Goal: Task Accomplishment & Management: Complete application form

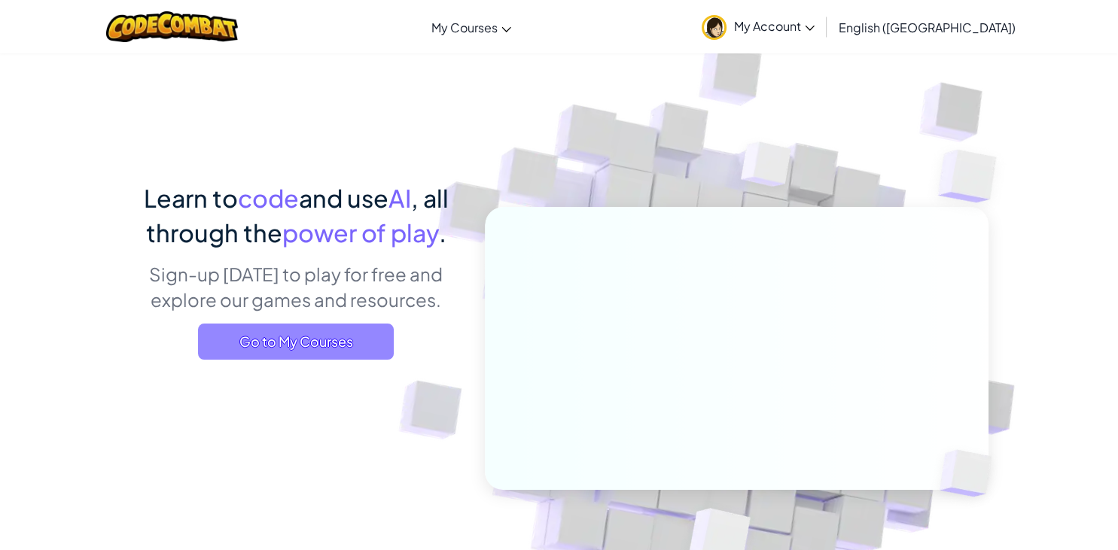
click at [250, 341] on span "Go to My Courses" at bounding box center [296, 342] width 196 height 36
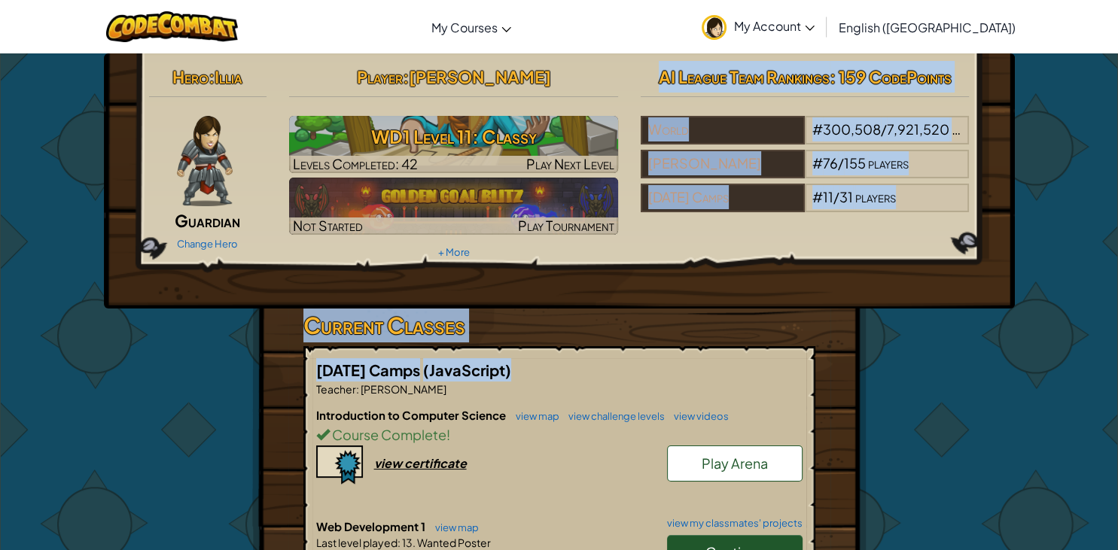
drag, startPoint x: 590, startPoint y: 380, endPoint x: 599, endPoint y: 255, distance: 125.4
click at [596, 267] on div "Hero : Illia Guardian Change Hero Player : Grace S WD1 Level 11: Classy Levels …" at bounding box center [559, 449] width 614 height 793
click at [666, 371] on h5 "August 2025 Camps (JavaScript)" at bounding box center [559, 369] width 486 height 23
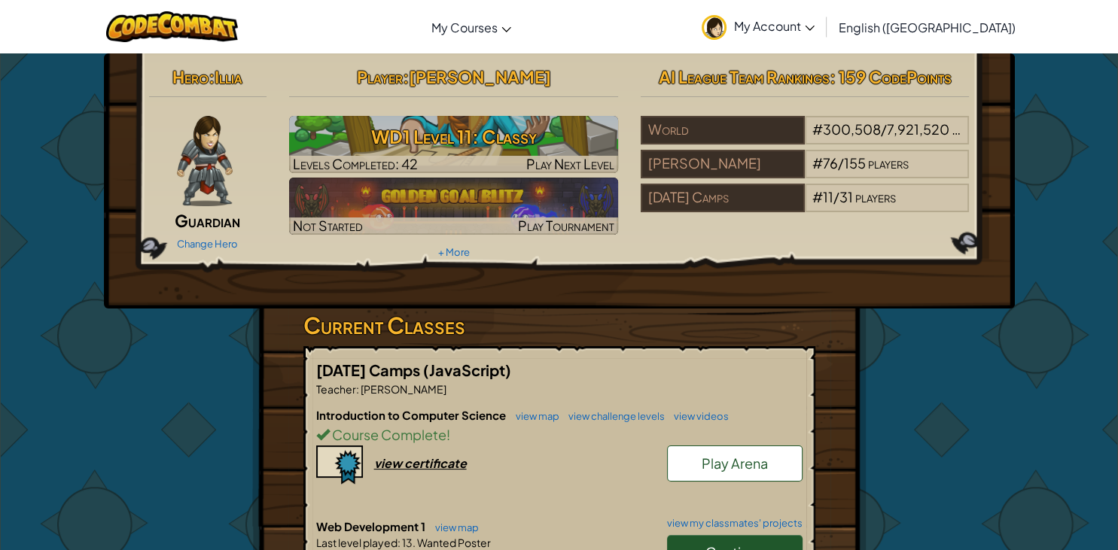
click at [669, 360] on h5 "August 2025 Camps (JavaScript)" at bounding box center [559, 369] width 486 height 23
click at [641, 357] on div "August 2025 Camps (JavaScript) Teacher : Hugo Silva Introduction to Computer Sc…" at bounding box center [559, 486] width 512 height 281
drag, startPoint x: 513, startPoint y: 381, endPoint x: 514, endPoint y: 310, distance: 70.8
click at [514, 310] on div "Current Classes August 2025 Camps (JavaScript) Teacher : Hugo Silva Introductio…" at bounding box center [559, 477] width 512 height 337
click at [758, 543] on link "Continue" at bounding box center [735, 552] width 136 height 35
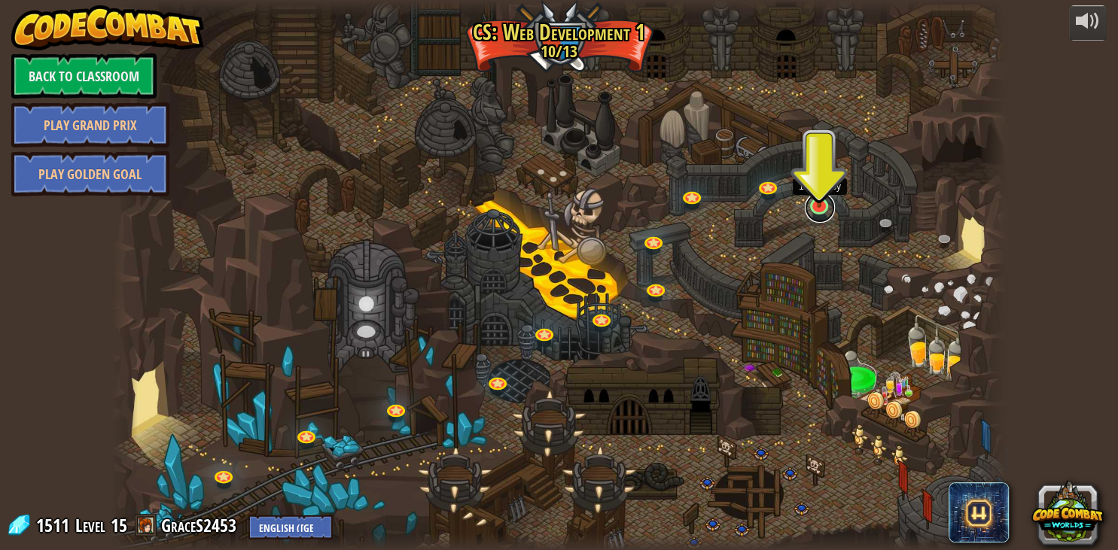
click at [817, 212] on link at bounding box center [820, 208] width 30 height 30
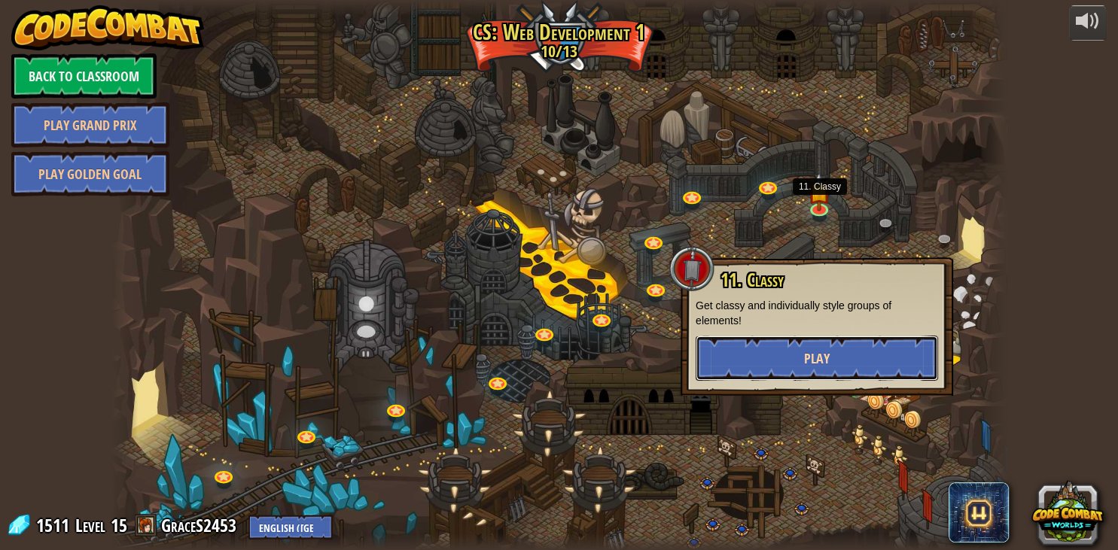
click at [808, 366] on span "Play" at bounding box center [817, 358] width 26 height 19
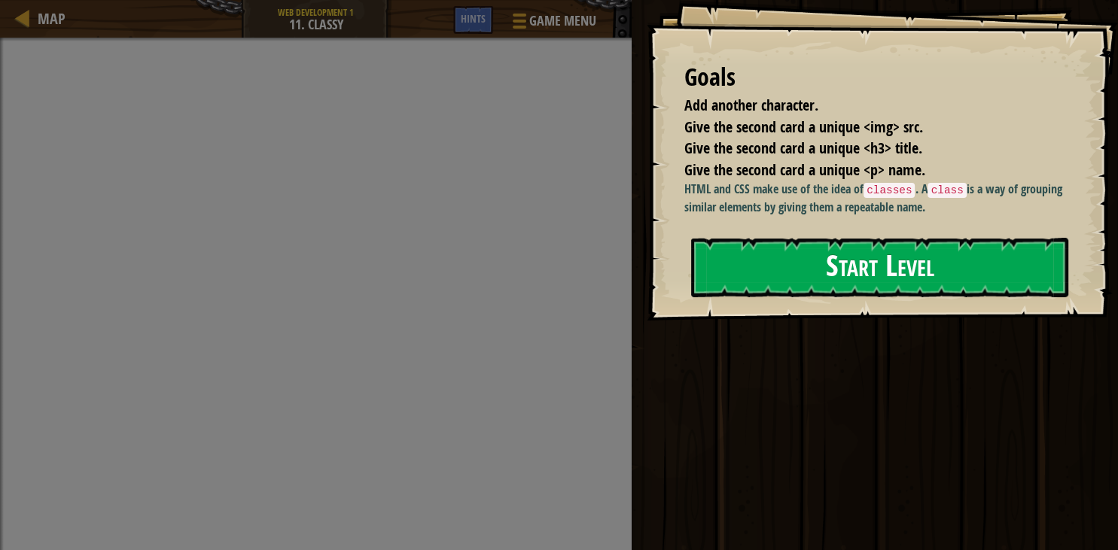
drag, startPoint x: 797, startPoint y: 261, endPoint x: 781, endPoint y: 271, distance: 19.0
click at [785, 268] on button "Start Level" at bounding box center [879, 267] width 377 height 59
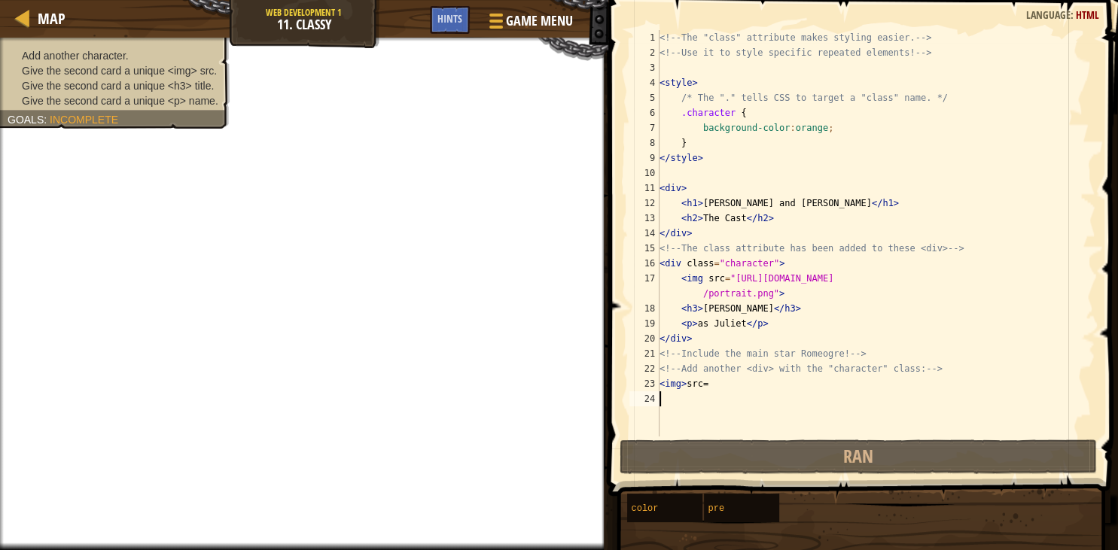
click at [719, 389] on div "<!-- The "class" attribute makes styling easier. --> <!-- Use it to style speci…" at bounding box center [876, 248] width 439 height 437
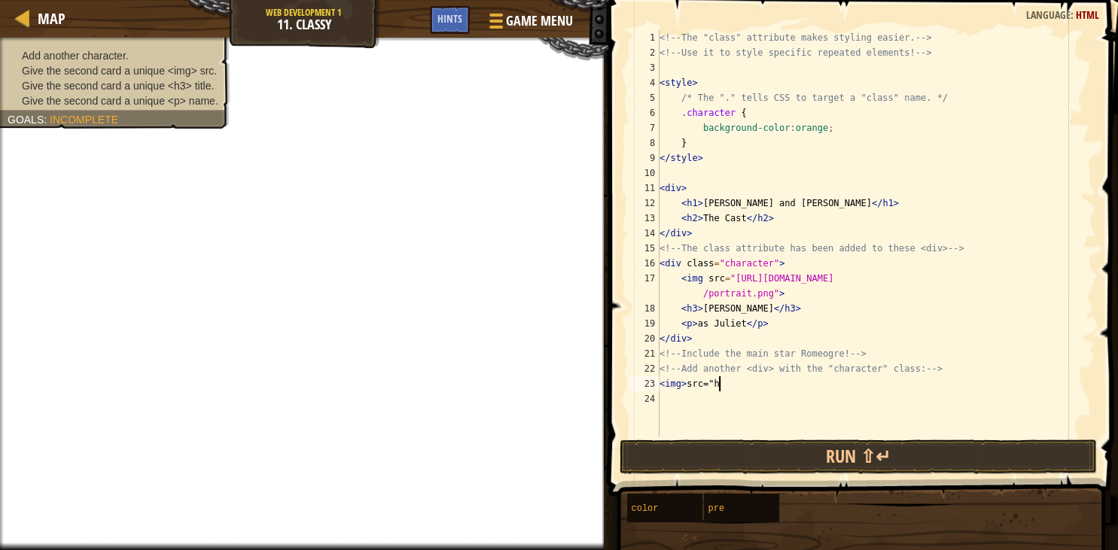
scroll to position [7, 3]
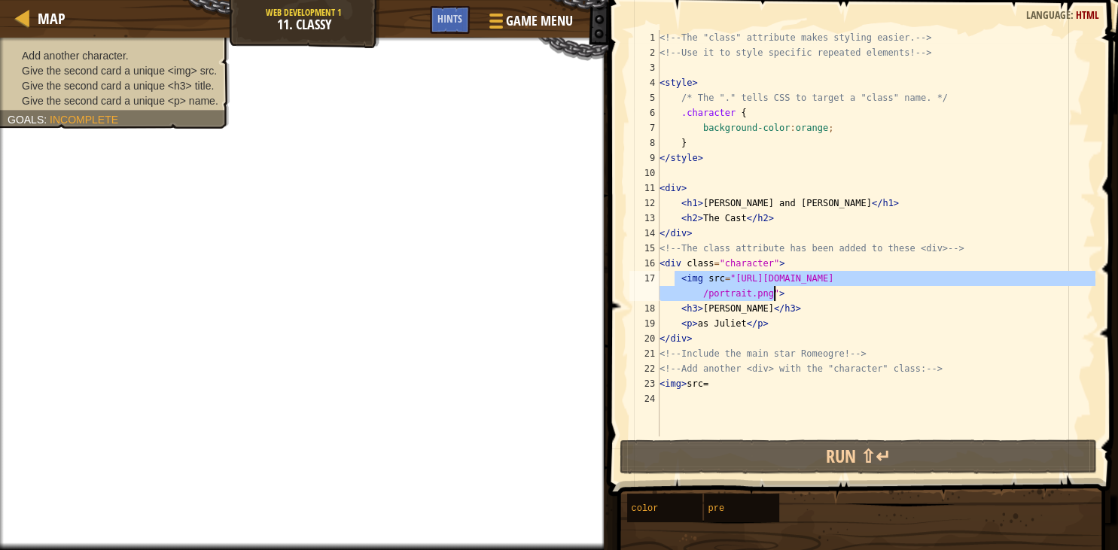
drag, startPoint x: 675, startPoint y: 281, endPoint x: 885, endPoint y: 297, distance: 210.0
click at [885, 297] on div "<!-- The "class" attribute makes styling easier. --> <!-- Use it to style speci…" at bounding box center [876, 248] width 439 height 437
click at [885, 297] on div "<!-- The "class" attribute makes styling easier. --> <!-- Use it to style speci…" at bounding box center [876, 233] width 439 height 407
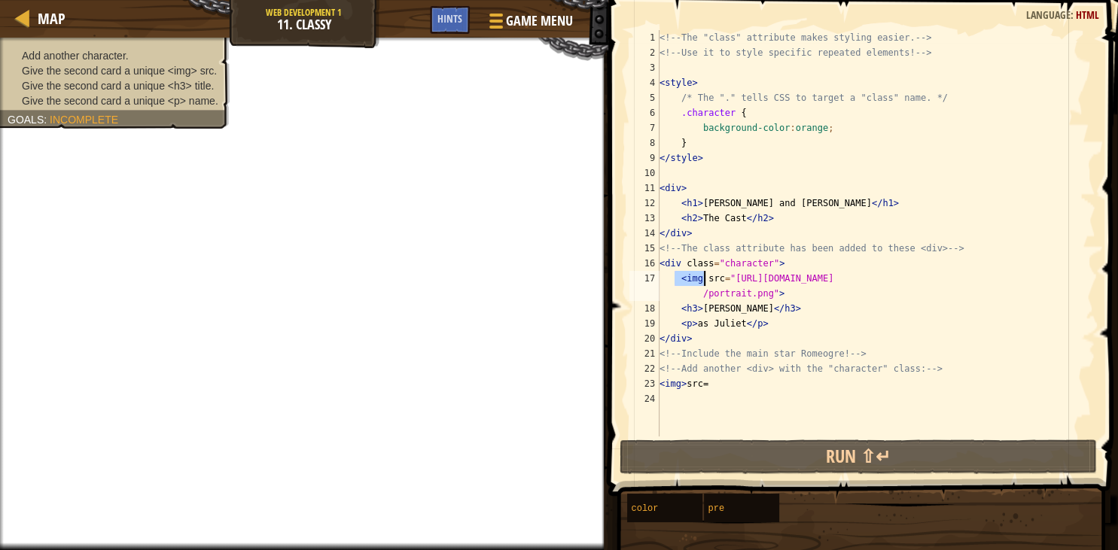
drag, startPoint x: 674, startPoint y: 279, endPoint x: 790, endPoint y: 288, distance: 116.3
click at [790, 288] on div "<!-- The "class" attribute makes styling easier. --> <!-- Use it to style speci…" at bounding box center [876, 248] width 439 height 437
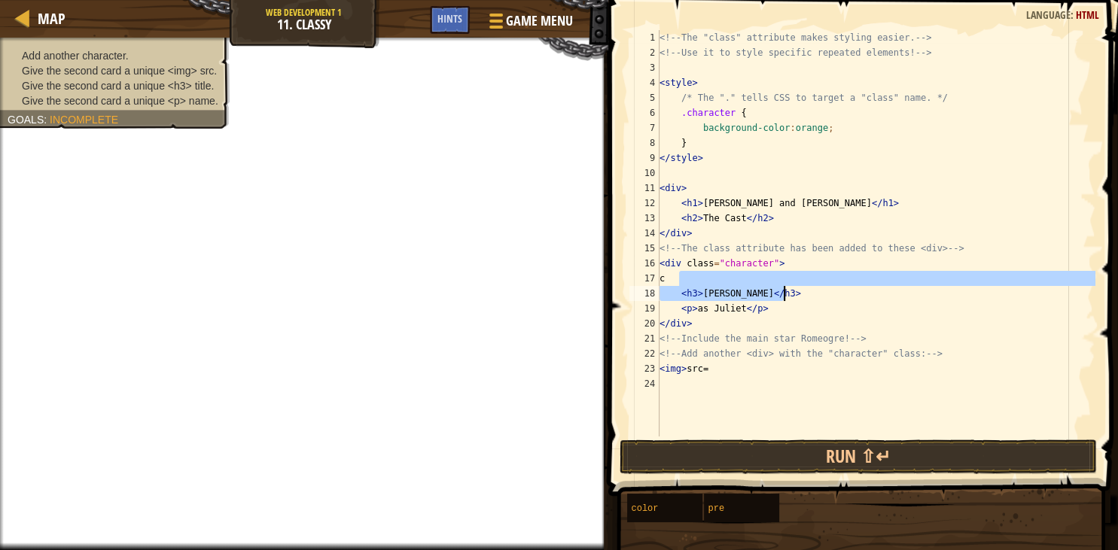
scroll to position [6, 0]
click at [856, 299] on div "<!-- The "class" attribute makes styling easier. --> <!-- Use it to style speci…" at bounding box center [876, 248] width 439 height 437
click at [520, 20] on span "Game Menu" at bounding box center [539, 21] width 70 height 20
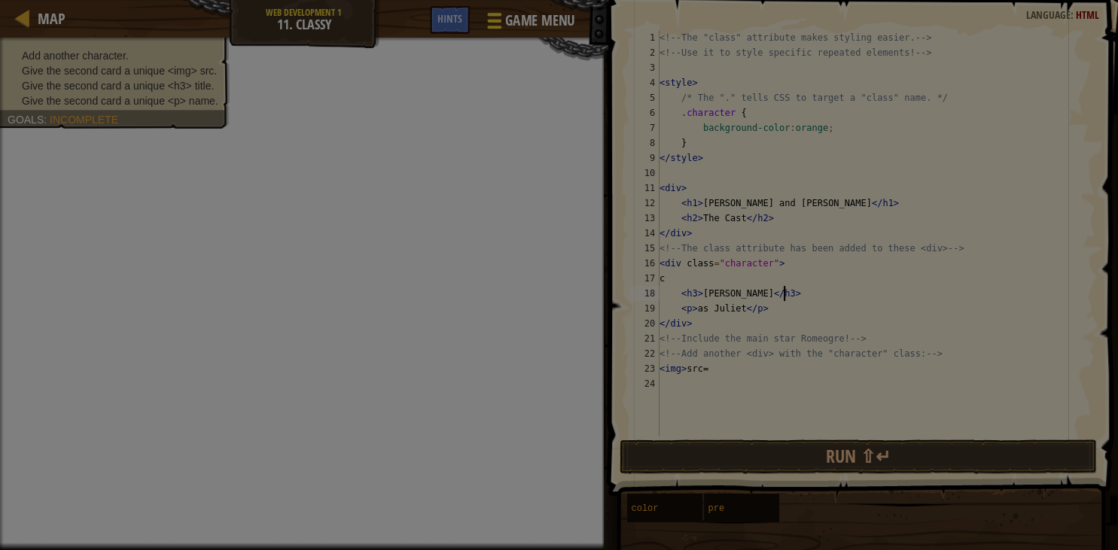
type textarea "<h3>Cindy Archer</h3>"
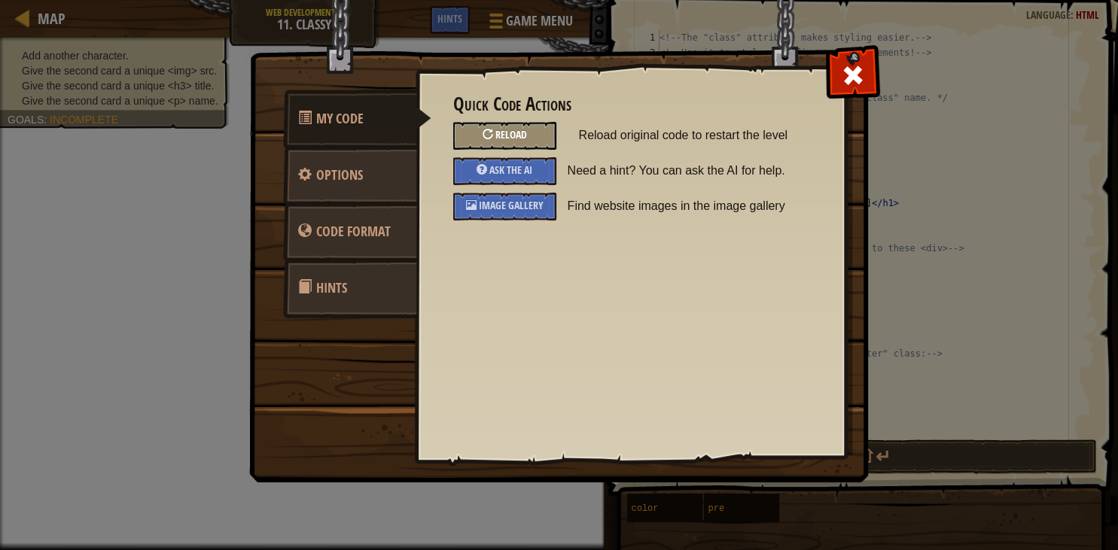
click at [489, 129] on div "Reload" at bounding box center [504, 136] width 103 height 28
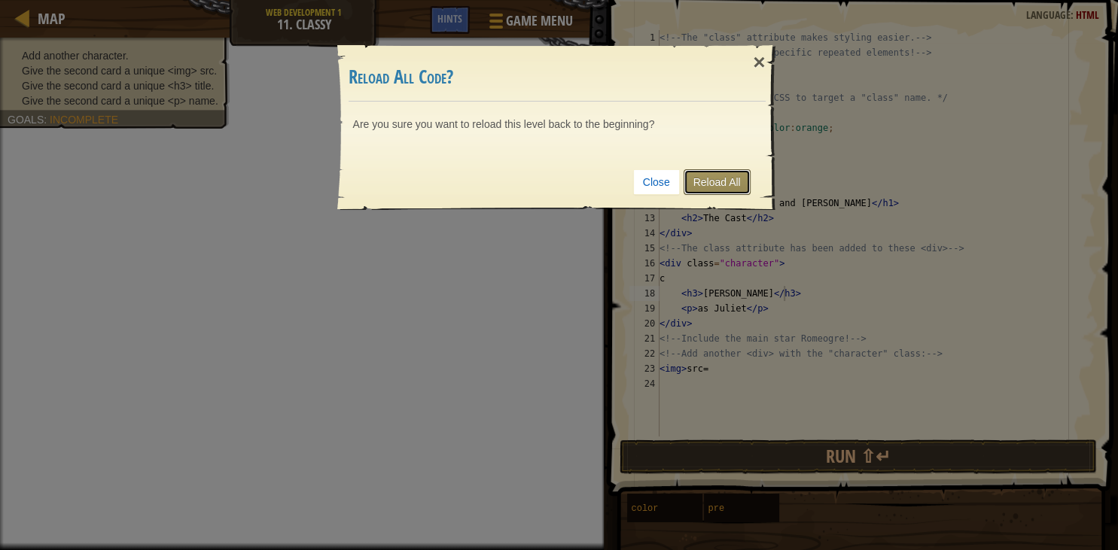
click at [713, 182] on link "Reload All" at bounding box center [717, 182] width 67 height 26
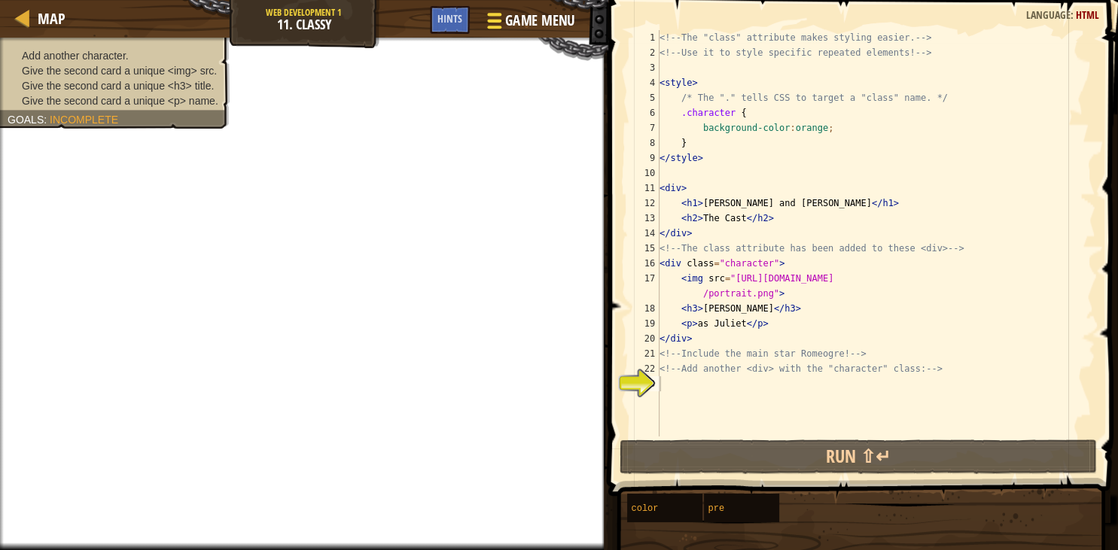
click at [509, 19] on span "Game Menu" at bounding box center [539, 21] width 70 height 20
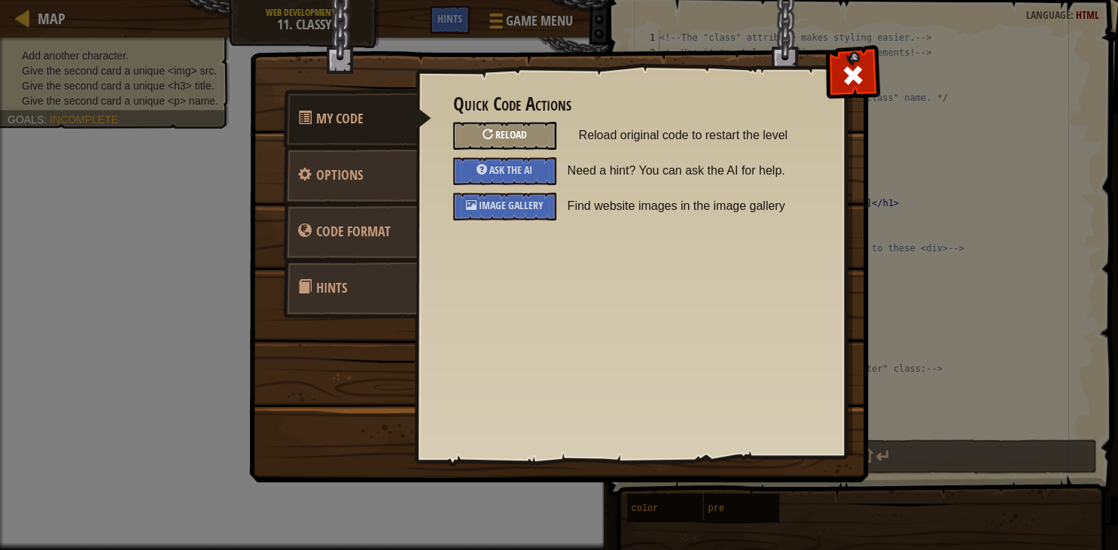
click at [514, 135] on span "Reload" at bounding box center [511, 134] width 32 height 14
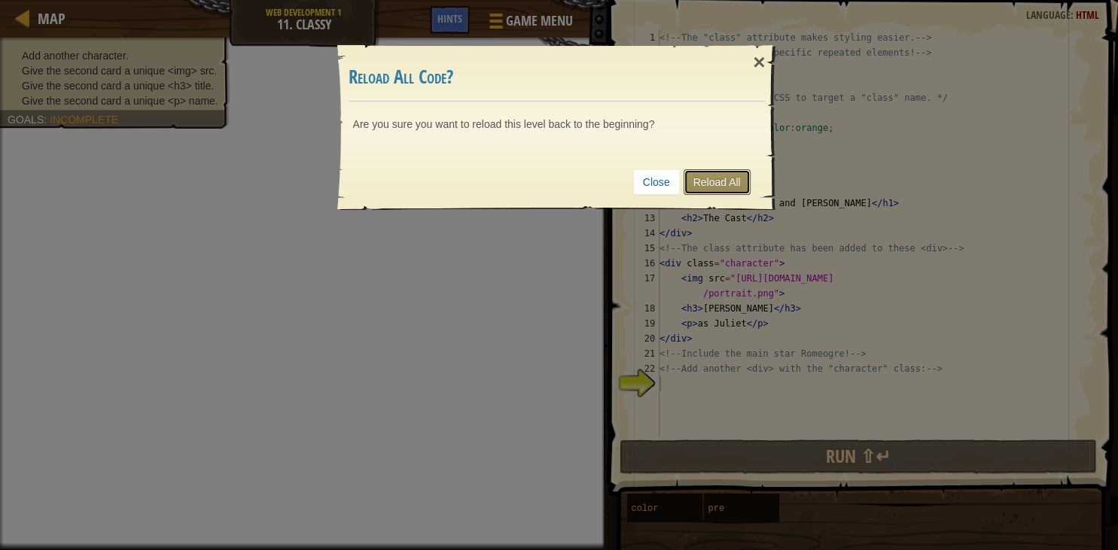
click at [718, 177] on link "Reload All" at bounding box center [717, 182] width 67 height 26
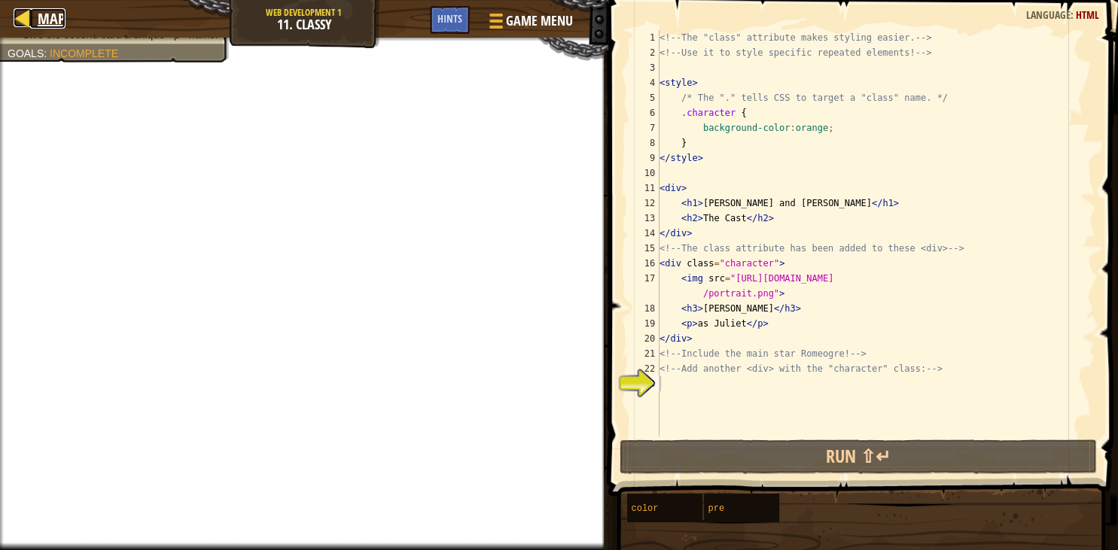
click at [56, 17] on span "Map" at bounding box center [52, 18] width 28 height 20
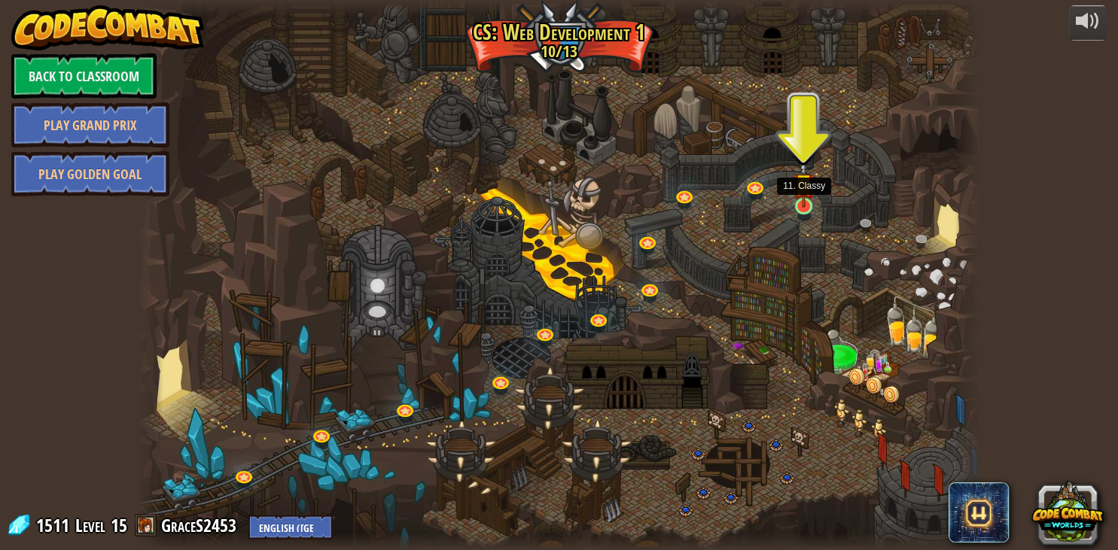
click at [794, 204] on img at bounding box center [804, 184] width 21 height 48
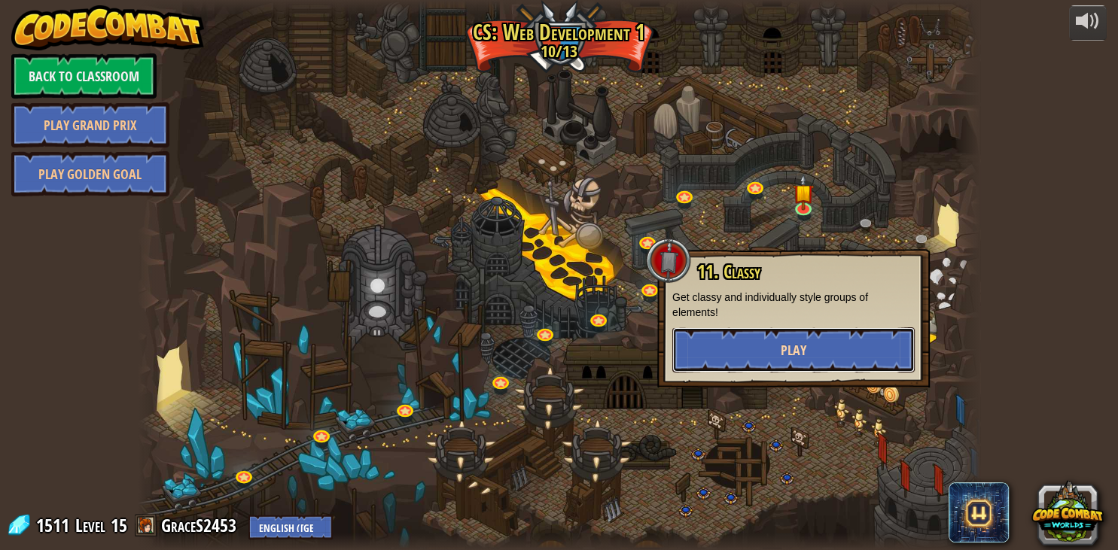
click at [749, 360] on button "Play" at bounding box center [793, 350] width 242 height 45
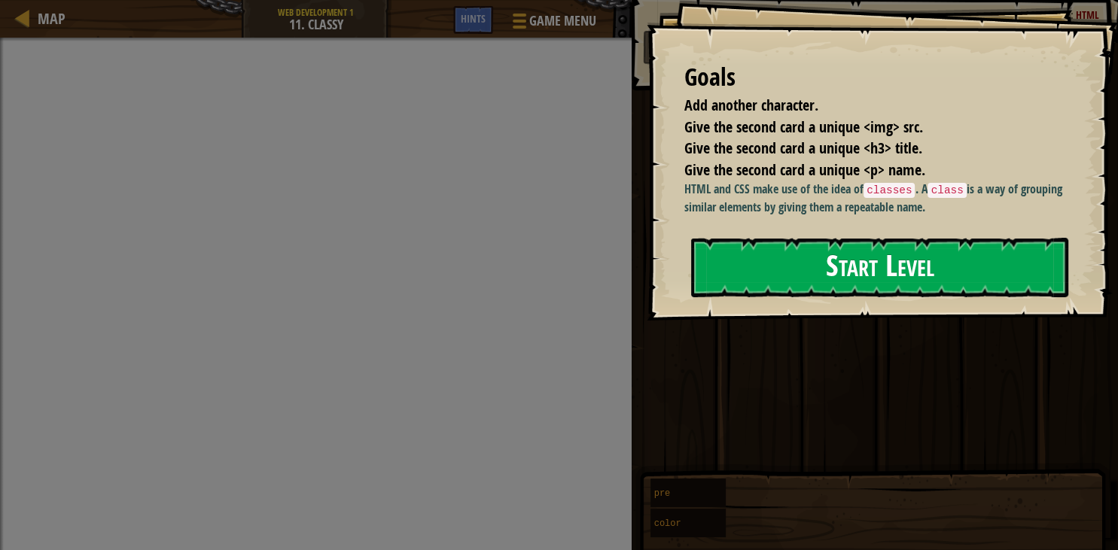
click at [888, 261] on button "Start Level" at bounding box center [879, 267] width 377 height 59
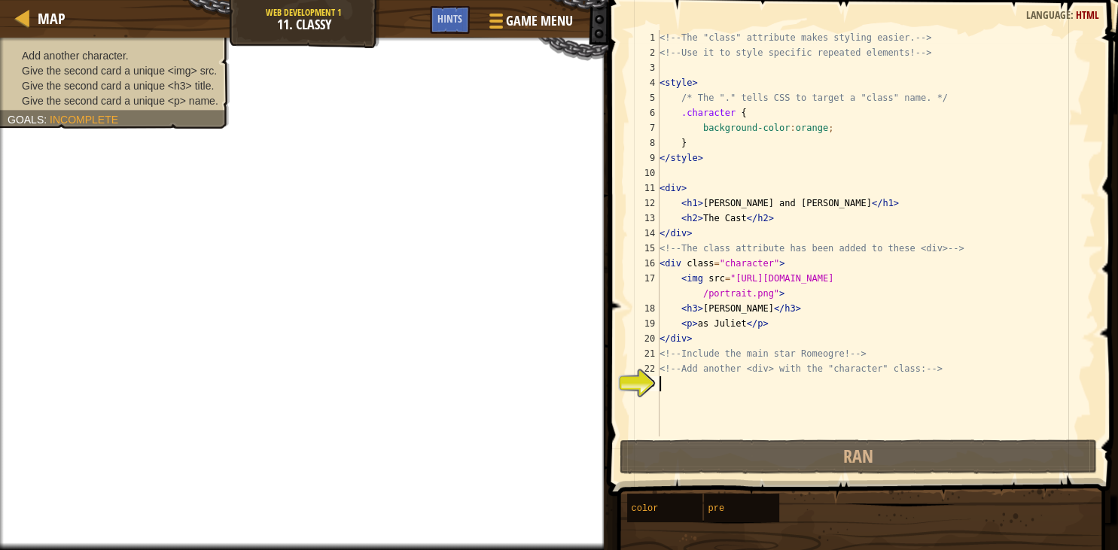
click at [670, 384] on div "<!-- The "class" attribute makes styling easier. --> <!-- Use it to style speci…" at bounding box center [876, 248] width 439 height 437
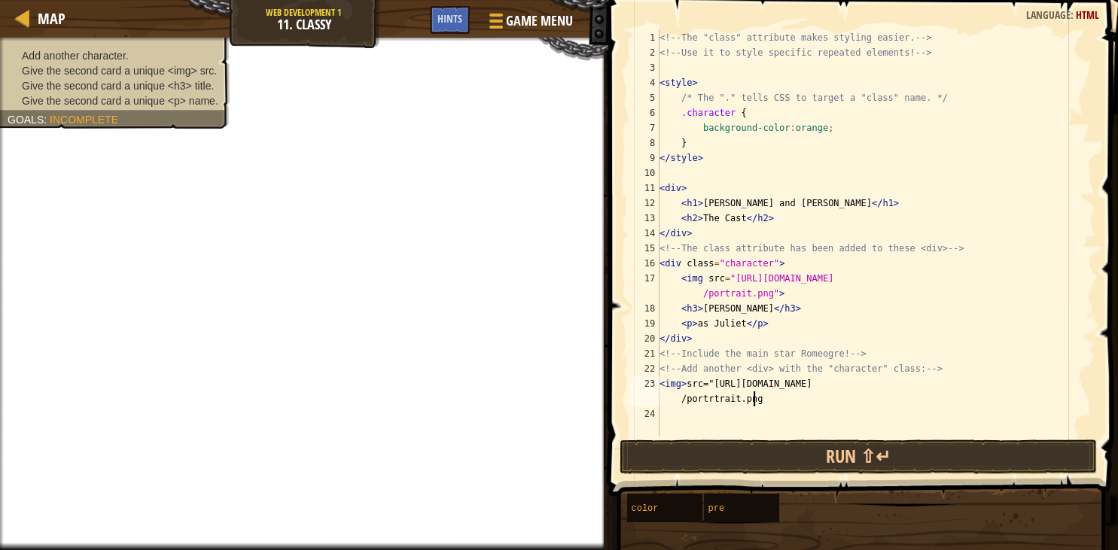
scroll to position [7, 39]
type textarea "<img> src="https://www.codecombat.com/file/db/thang.type/529ab1a24b67a988ad0000…"
click at [673, 417] on div "<!-- The "class" attribute makes styling easier. --> <!-- Use it to style speci…" at bounding box center [876, 248] width 439 height 437
type textarea "<"
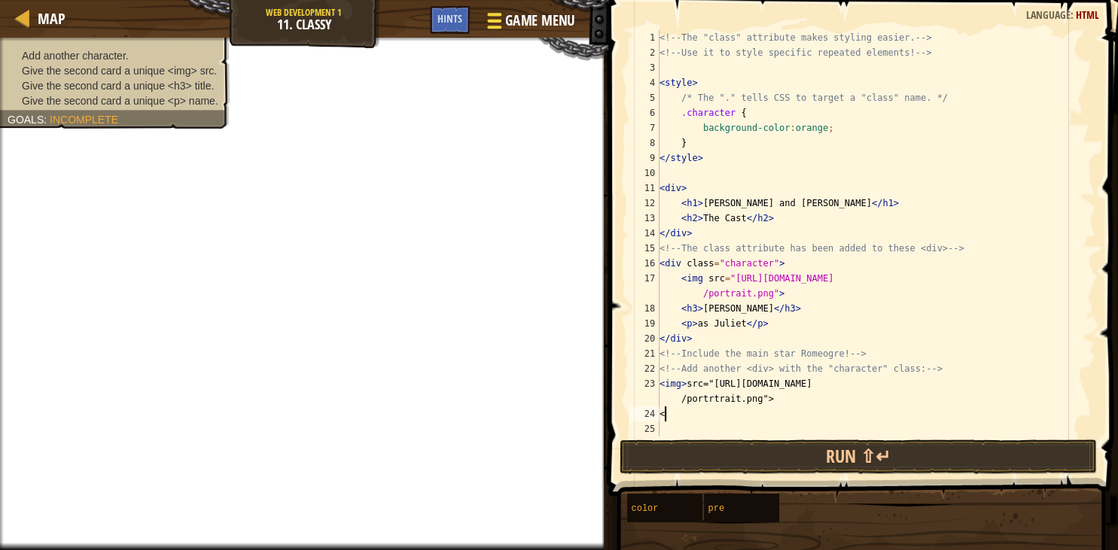
click at [528, 16] on span "Game Menu" at bounding box center [539, 21] width 70 height 20
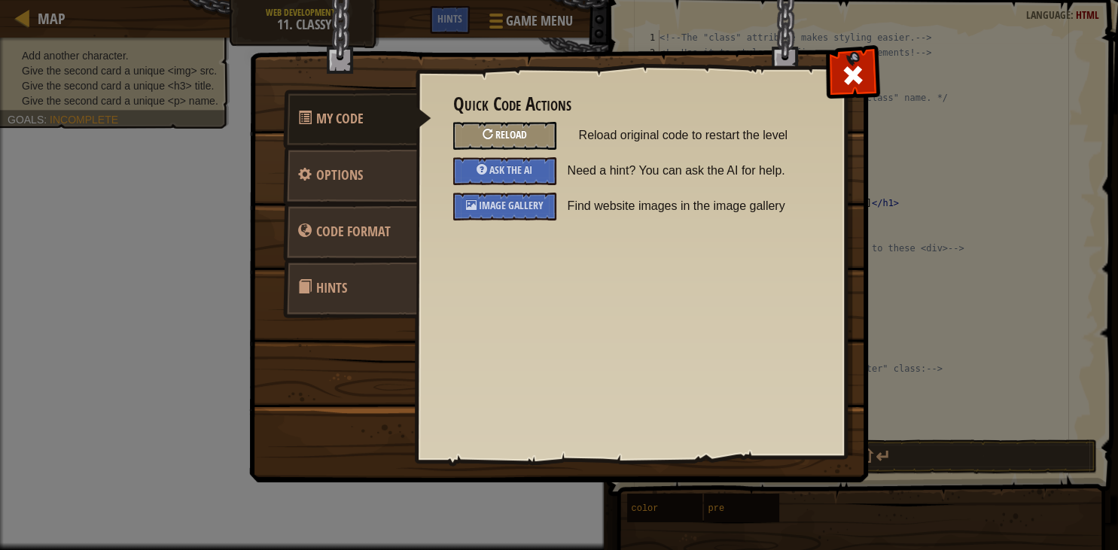
click at [520, 135] on span "Reload" at bounding box center [511, 134] width 32 height 14
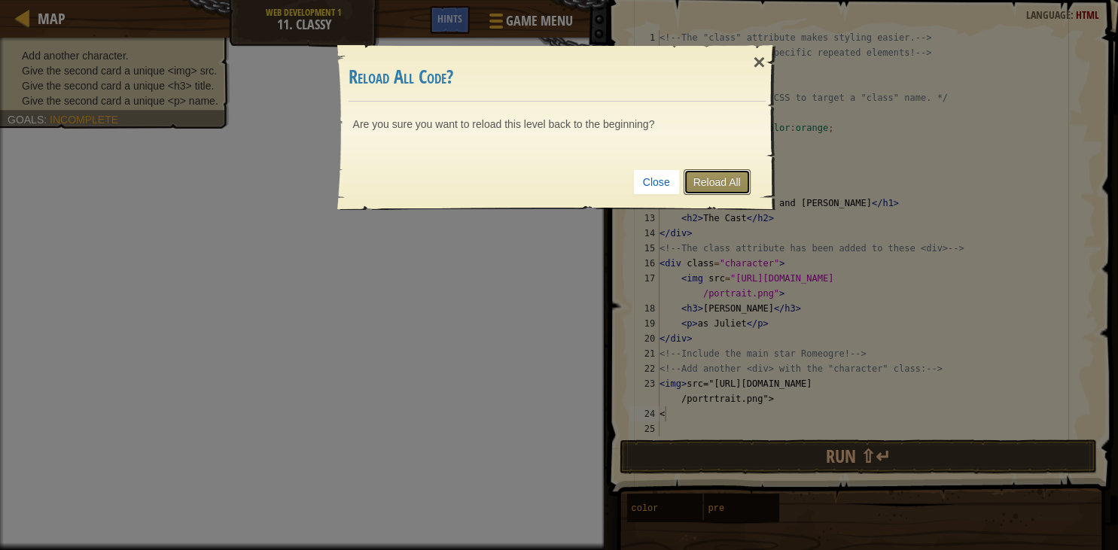
click at [693, 175] on link "Reload All" at bounding box center [717, 182] width 67 height 26
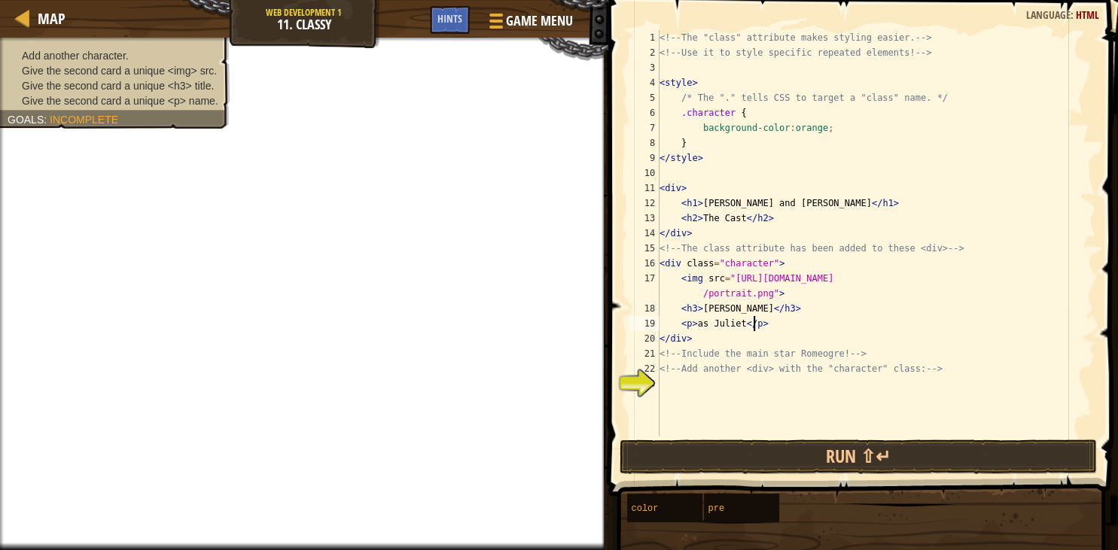
click at [753, 328] on div "<!-- The "class" attribute makes styling easier. --> <!-- Use it to style speci…" at bounding box center [876, 248] width 439 height 437
type textarea "<p>as Juliet</p>"
click at [753, 328] on div "<!-- The "class" attribute makes styling easier. --> <!-- Use it to style speci…" at bounding box center [876, 248] width 439 height 437
click at [665, 397] on div "<!-- The "class" attribute makes styling easier. --> <!-- Use it to style speci…" at bounding box center [876, 248] width 439 height 437
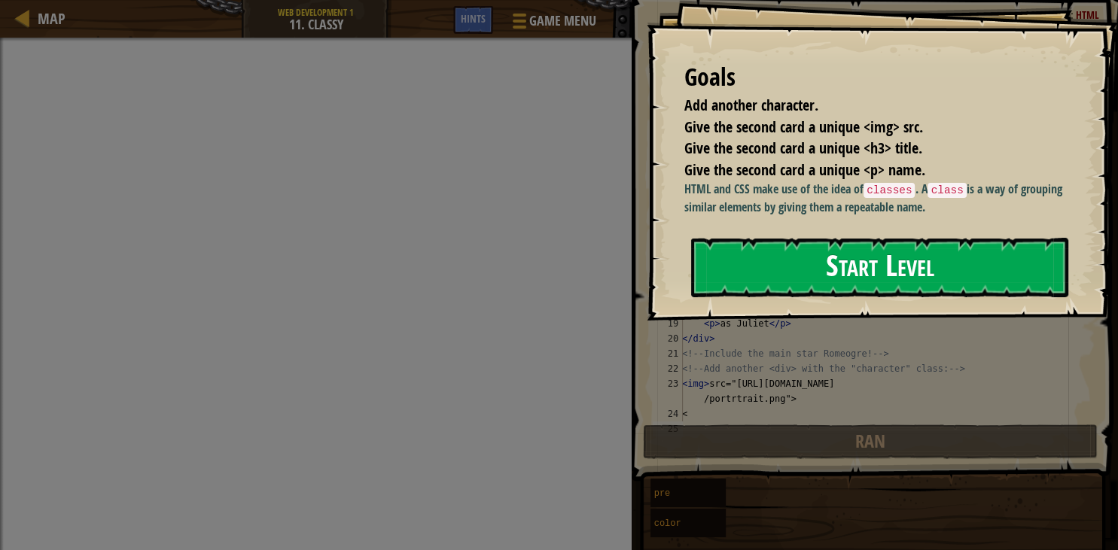
click at [848, 270] on button "Start Level" at bounding box center [879, 267] width 377 height 59
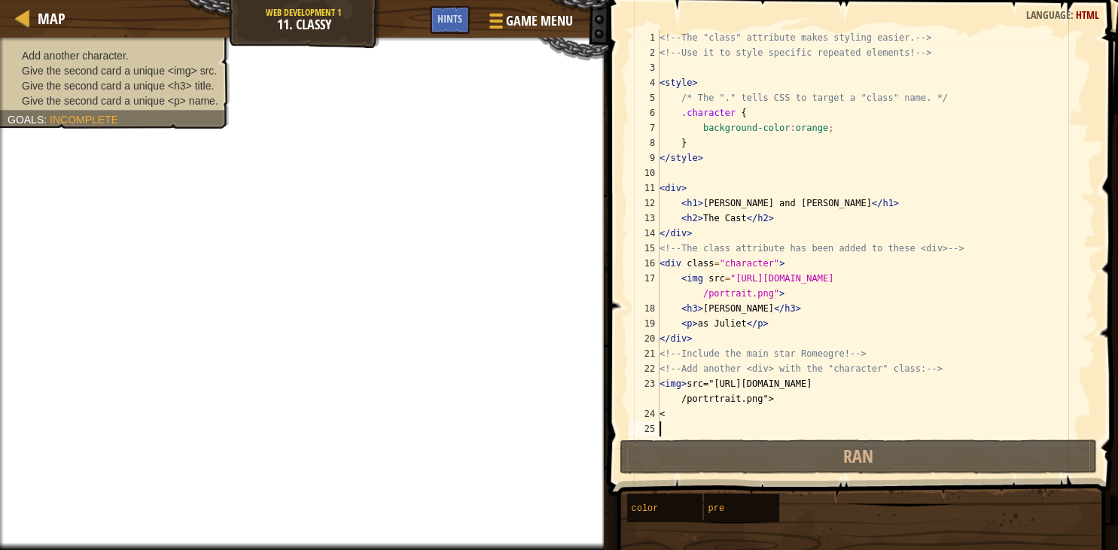
drag, startPoint x: 682, startPoint y: 383, endPoint x: 685, endPoint y: 398, distance: 14.6
click at [682, 384] on div "<!-- The "class" attribute makes styling easier. --> <!-- Use it to style speci…" at bounding box center [876, 248] width 439 height 437
type textarea "<img src="[URL][DOMAIN_NAME]">"
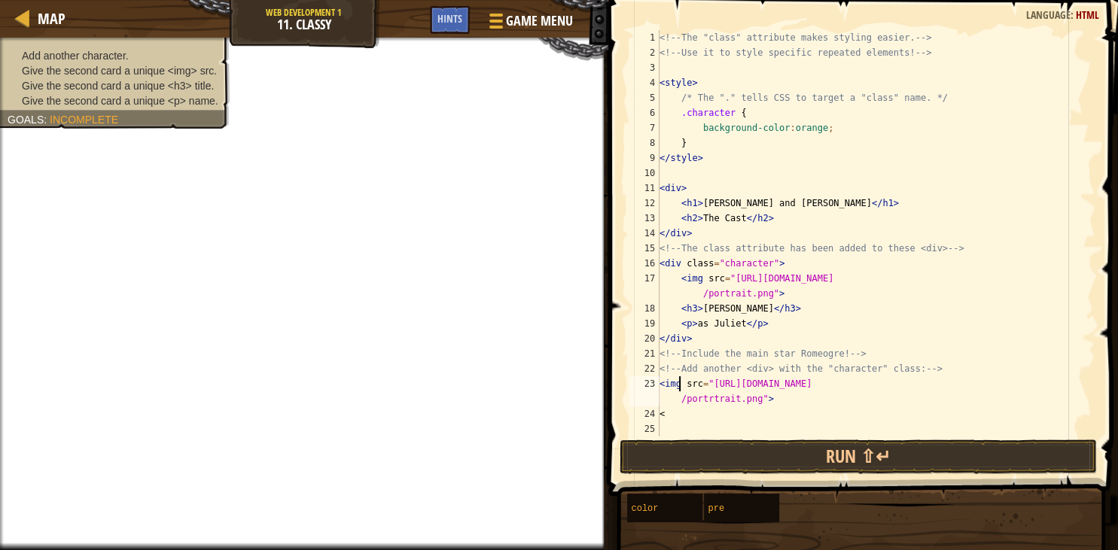
click at [661, 385] on div "<!-- The "class" attribute makes styling easier. --> <!-- Use it to style speci…" at bounding box center [876, 248] width 439 height 437
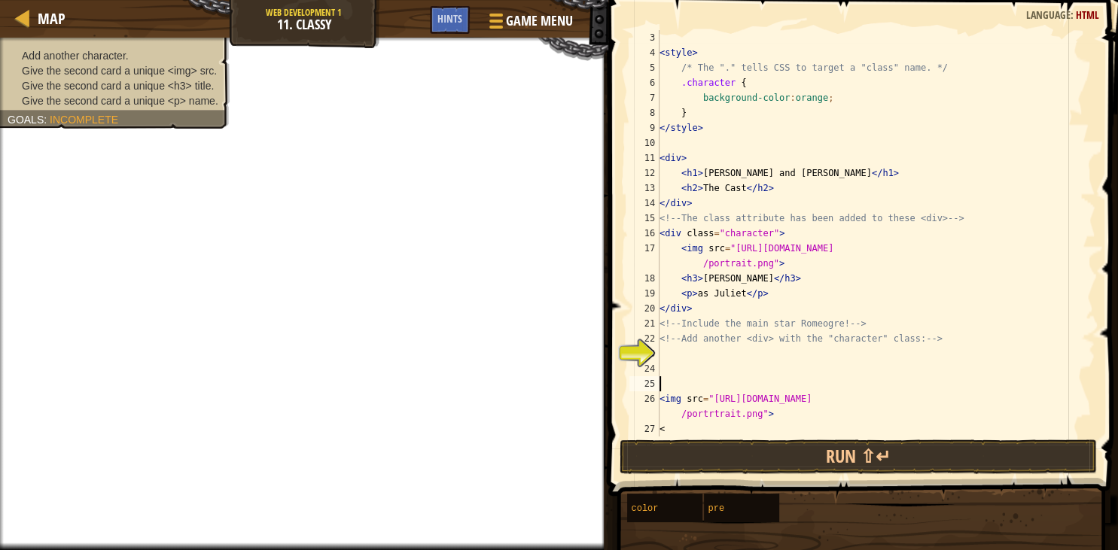
click at [662, 348] on div "< style > /* The "." tells CSS to target a "class" name. */ .character { backgr…" at bounding box center [876, 248] width 439 height 437
type textarea "<!-- Add another <div> with the "character" class: -->"
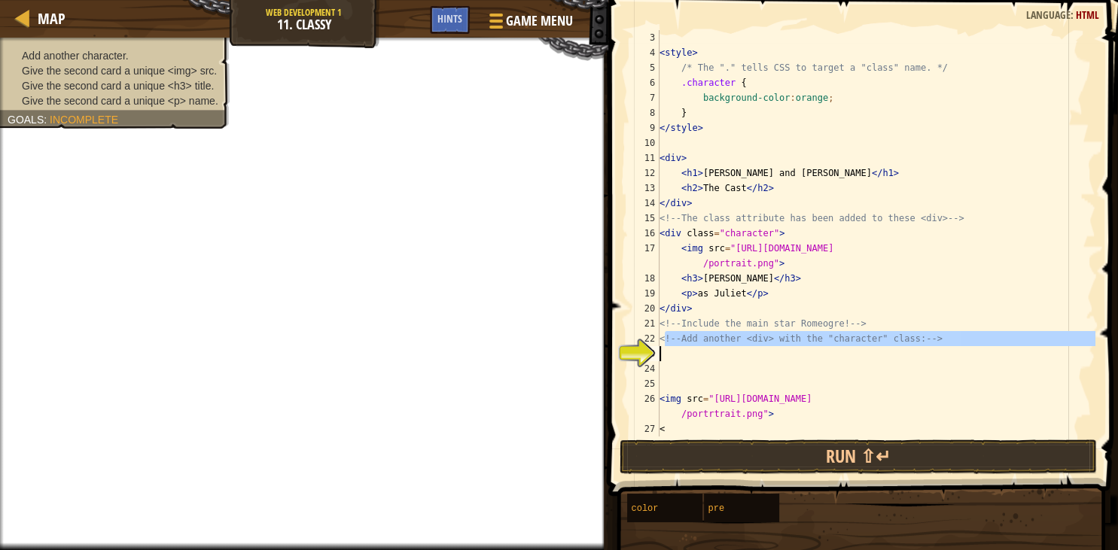
drag, startPoint x: 662, startPoint y: 350, endPoint x: 663, endPoint y: 362, distance: 12.1
click at [661, 351] on div "< style > /* The "." tells CSS to target a "class" name. */ .character { backgr…" at bounding box center [876, 233] width 439 height 407
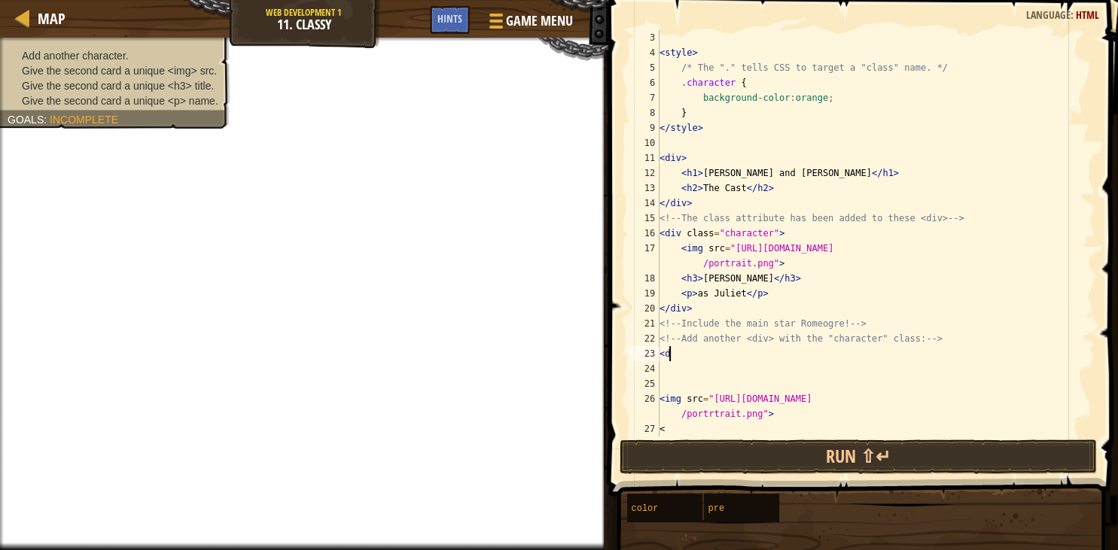
scroll to position [7, 0]
type textarea "<div>"
click at [666, 371] on div "< style > /* The "." tells CSS to target a "class" name. */ .character { backgr…" at bounding box center [876, 248] width 439 height 437
click at [682, 358] on div "< style > /* The "." tells CSS to target a "class" name. */ .character { backgr…" at bounding box center [876, 248] width 439 height 437
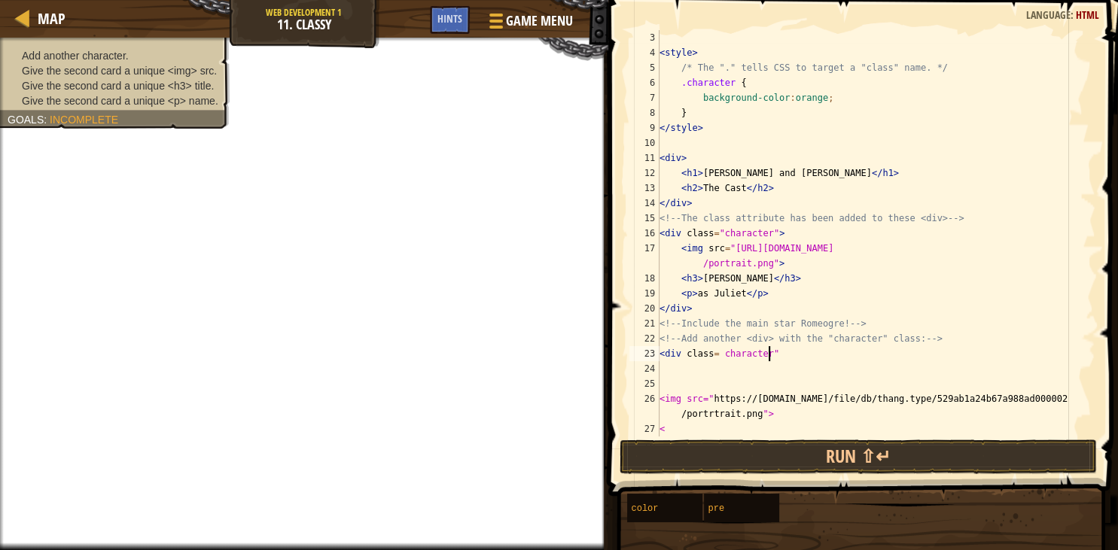
scroll to position [7, 9]
click at [717, 356] on div "< style > /* The "." tells CSS to target a "class" name. */ .character { backgr…" at bounding box center [876, 248] width 439 height 437
type textarea "<div class= "character">"
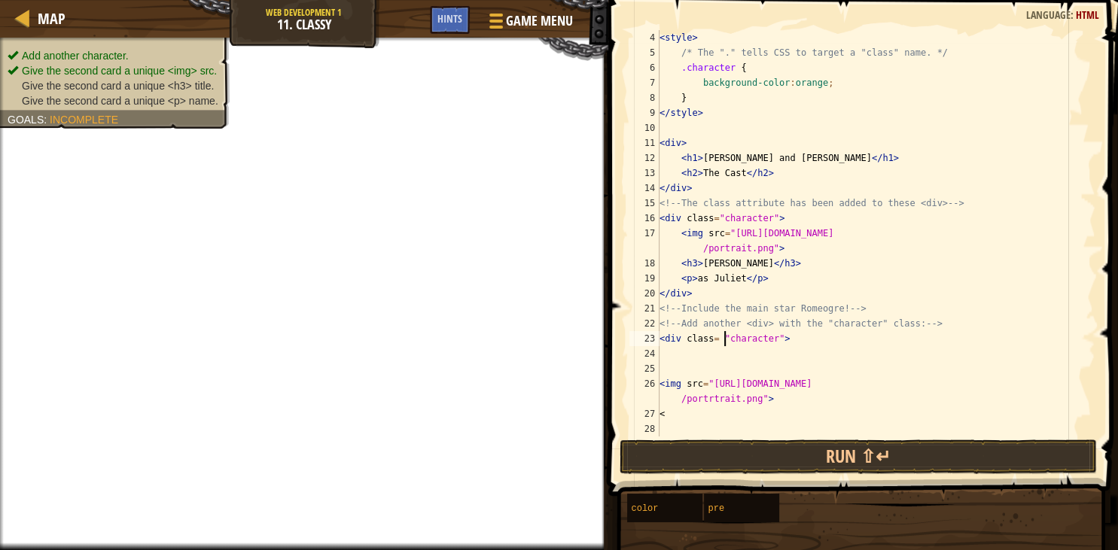
scroll to position [45, 0]
click at [674, 424] on div "< style > /* The "." tells CSS to target a "class" name. */ .character { backgr…" at bounding box center [876, 248] width 439 height 437
click at [674, 418] on div "< style > /* The "." tells CSS to target a "class" name. */ .character { backgr…" at bounding box center [876, 248] width 439 height 437
type textarea "<"
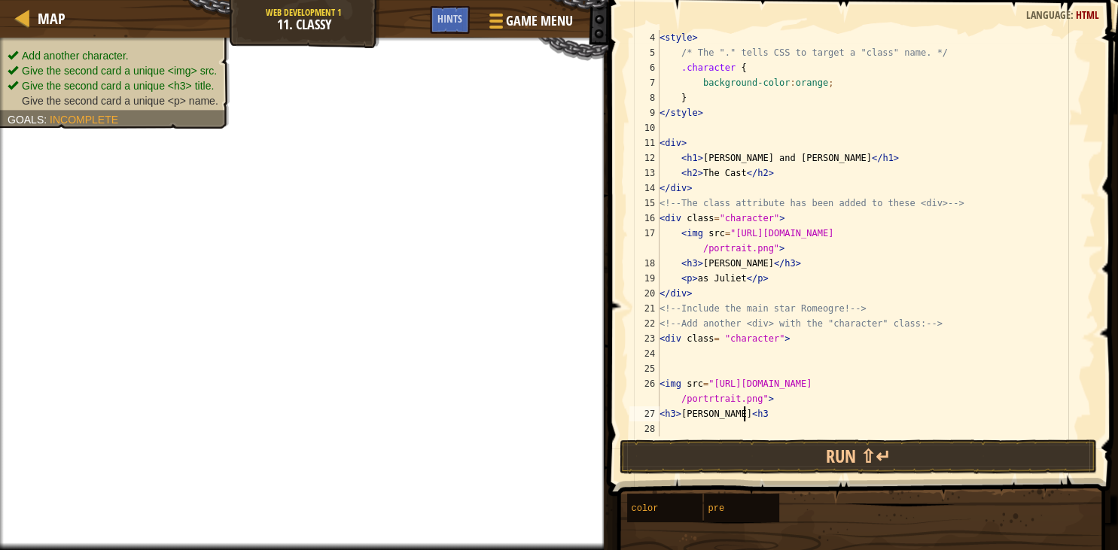
type textarea "<h3>Evie scott<h3>"
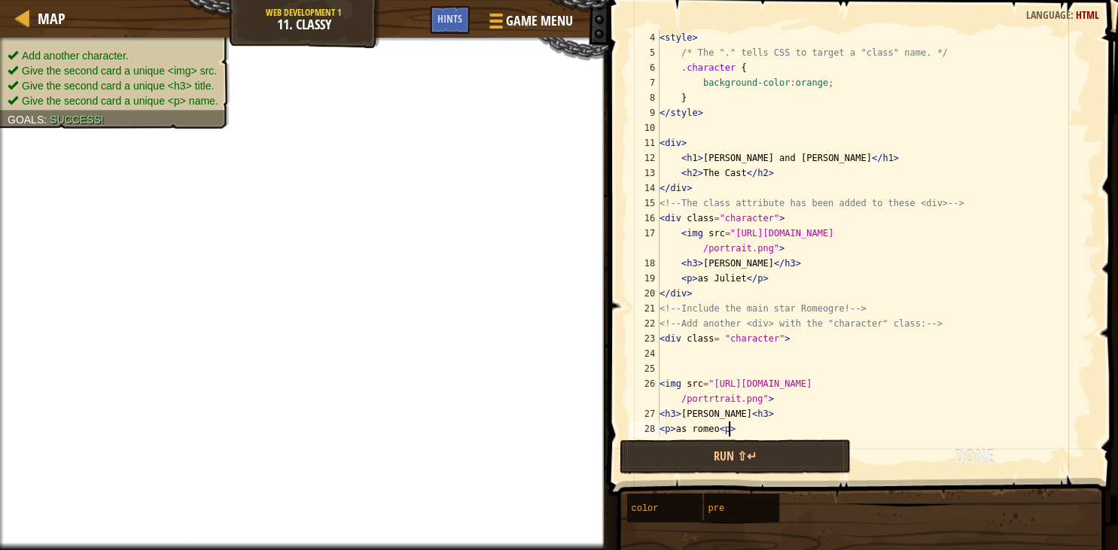
scroll to position [7, 5]
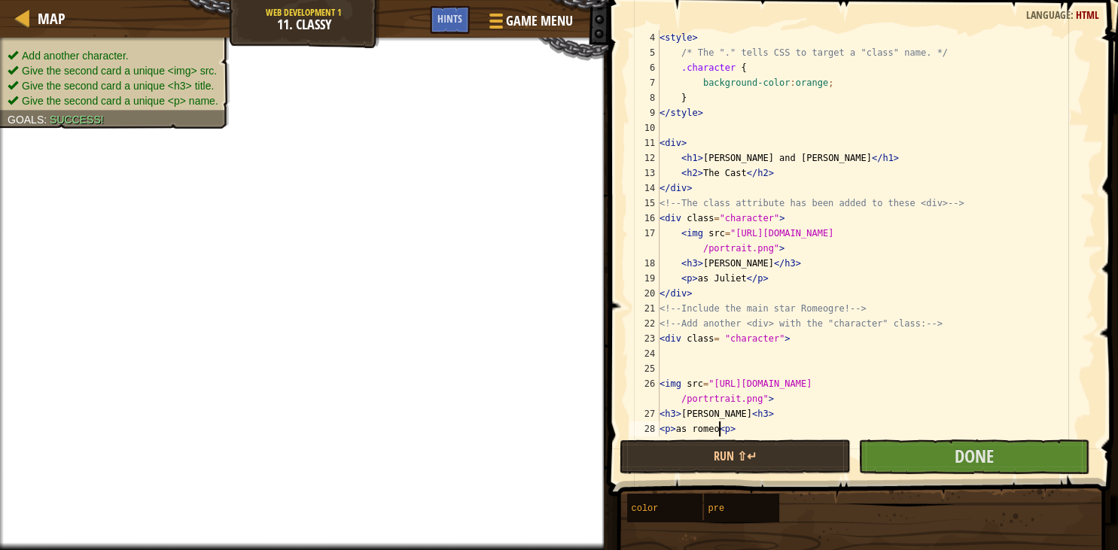
click at [721, 431] on div "< style > /* The "." tells CSS to target a "class" name. */ .character { backgr…" at bounding box center [876, 248] width 439 height 437
click at [734, 417] on div "< style > /* The "." tells CSS to target a "class" name. */ .character { backgr…" at bounding box center [876, 248] width 439 height 437
type textarea "<h3>Evie scott</h3>"
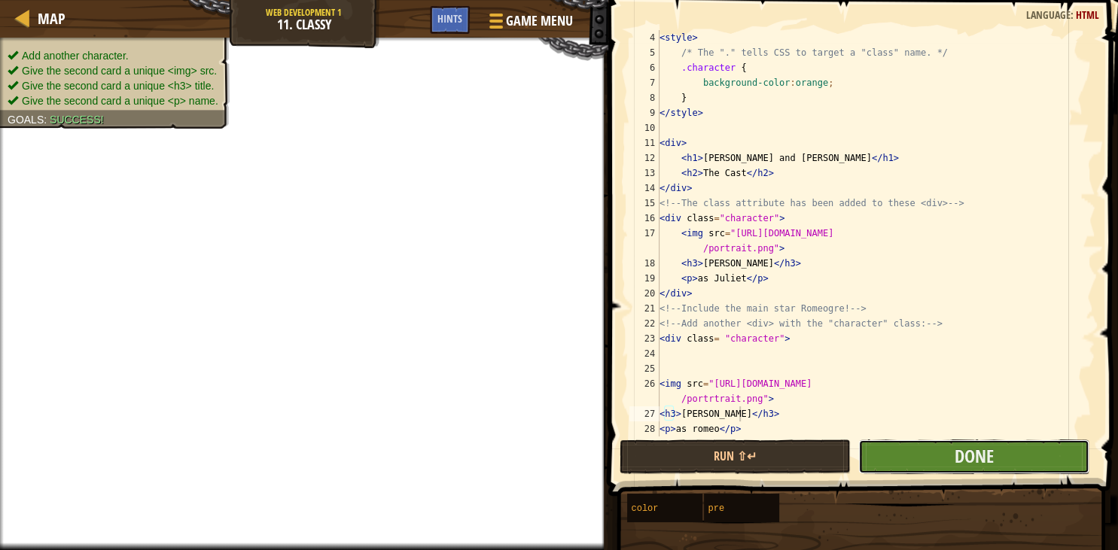
click at [896, 446] on button "Done" at bounding box center [973, 457] width 231 height 35
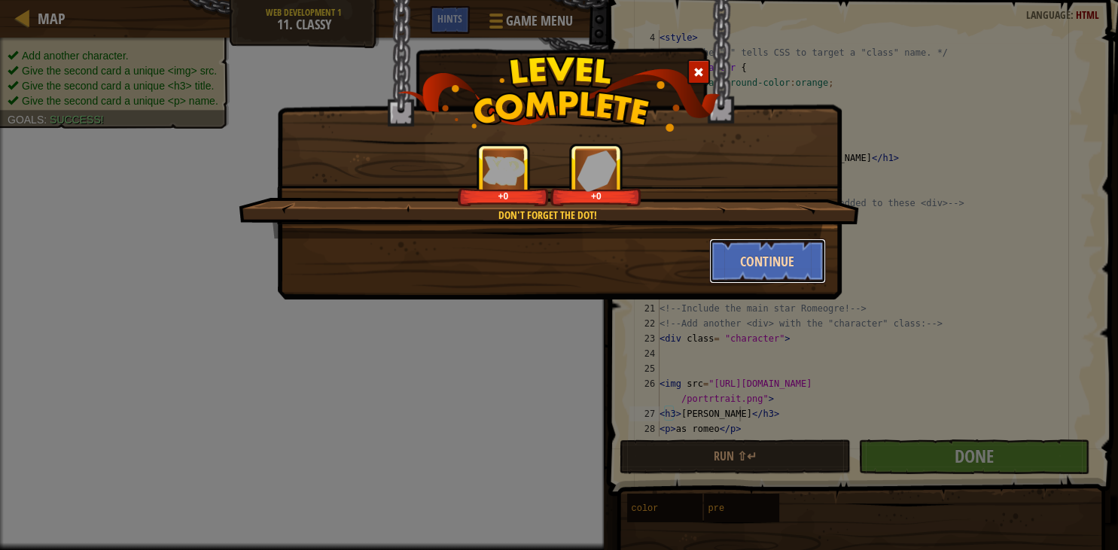
click at [794, 267] on button "Continue" at bounding box center [767, 261] width 117 height 45
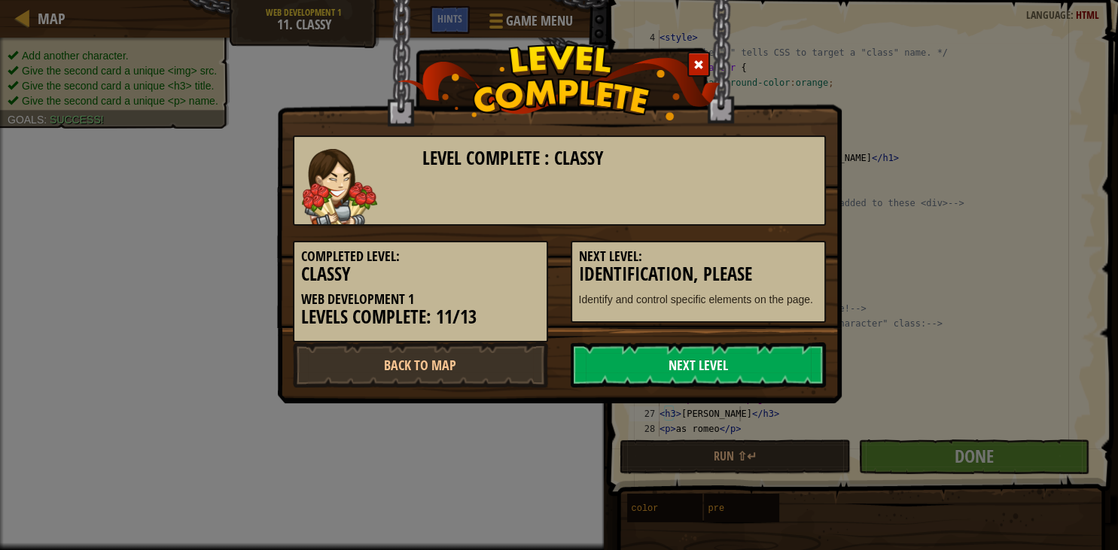
click at [723, 369] on link "Next Level" at bounding box center [698, 365] width 255 height 45
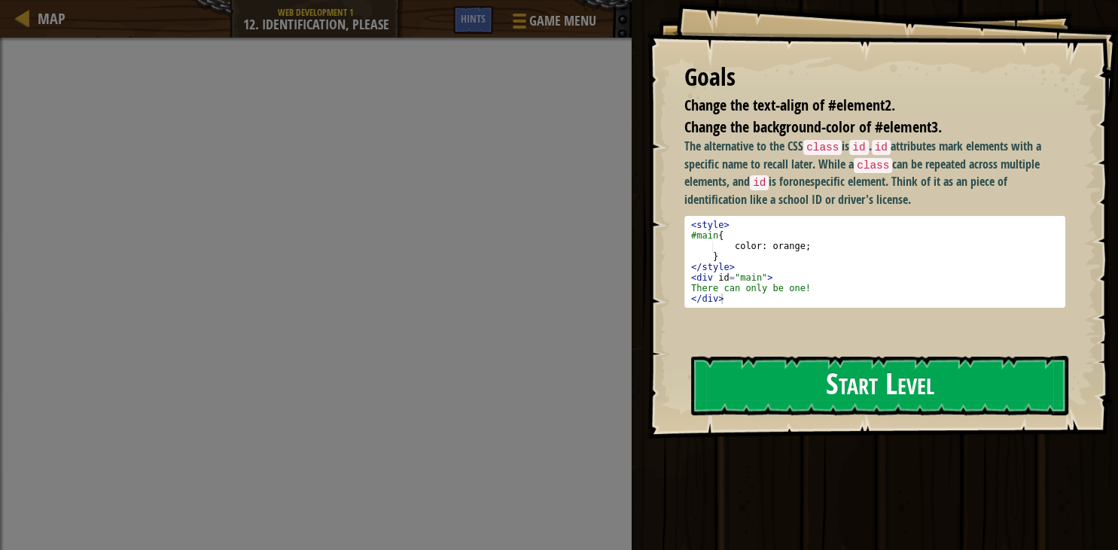
click at [724, 369] on button "Start Level" at bounding box center [879, 385] width 377 height 59
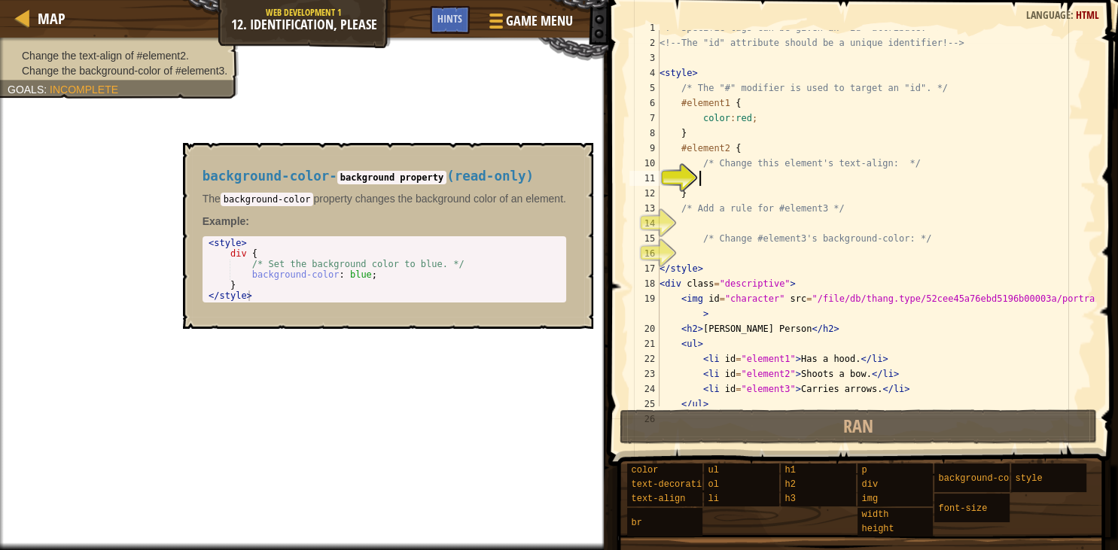
scroll to position [30, 0]
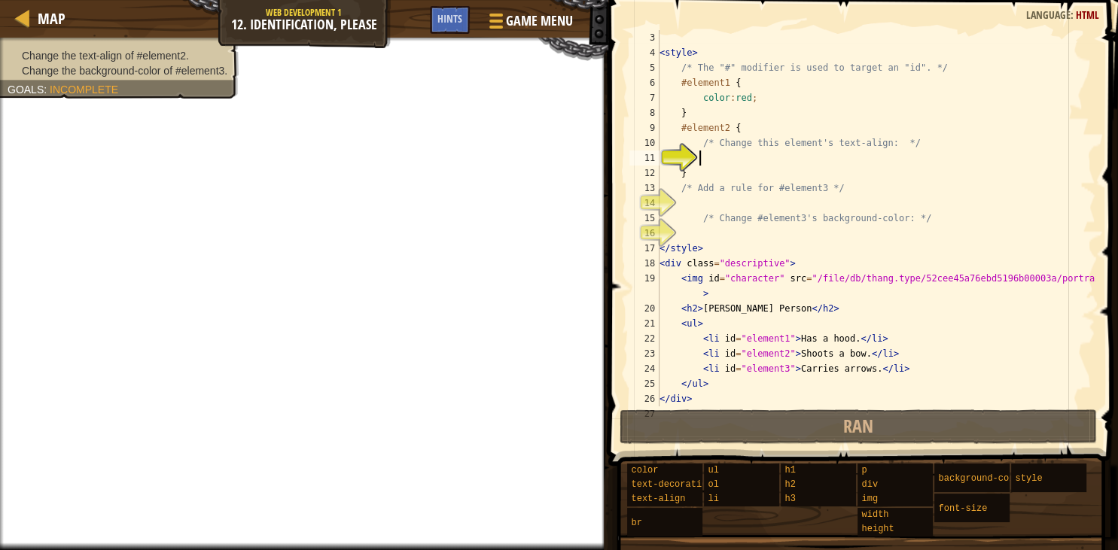
click at [706, 164] on div "< style > /* The "#" modifier is used to target an "id". */ #element1 { color :…" at bounding box center [876, 233] width 439 height 407
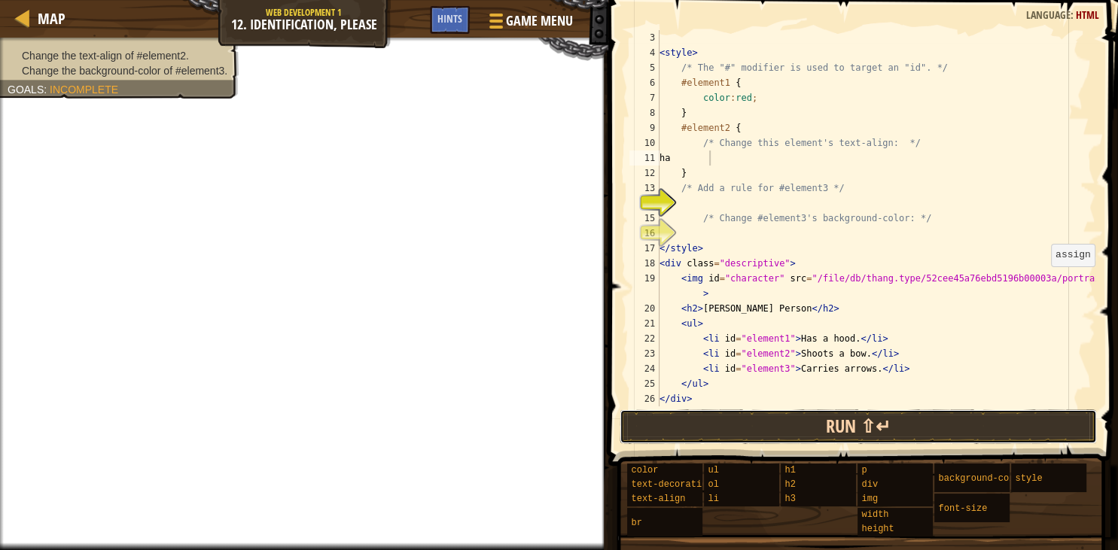
click at [916, 429] on button "Run ⇧↵" at bounding box center [858, 427] width 477 height 35
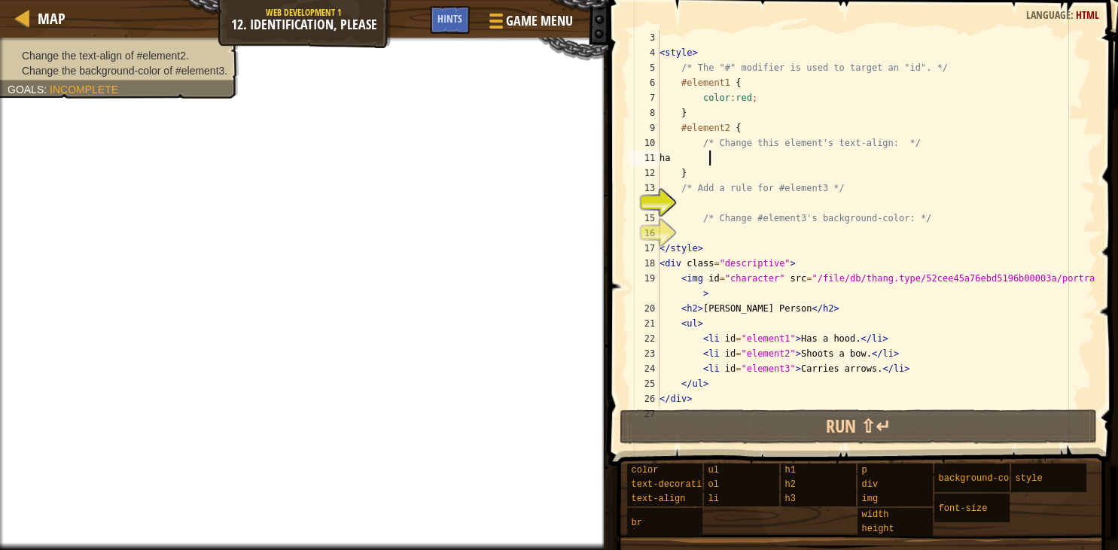
click at [728, 170] on div "< style > /* The "#" modifier is used to target an "id". */ #element1 { color :…" at bounding box center [876, 233] width 439 height 407
type textarea "}"
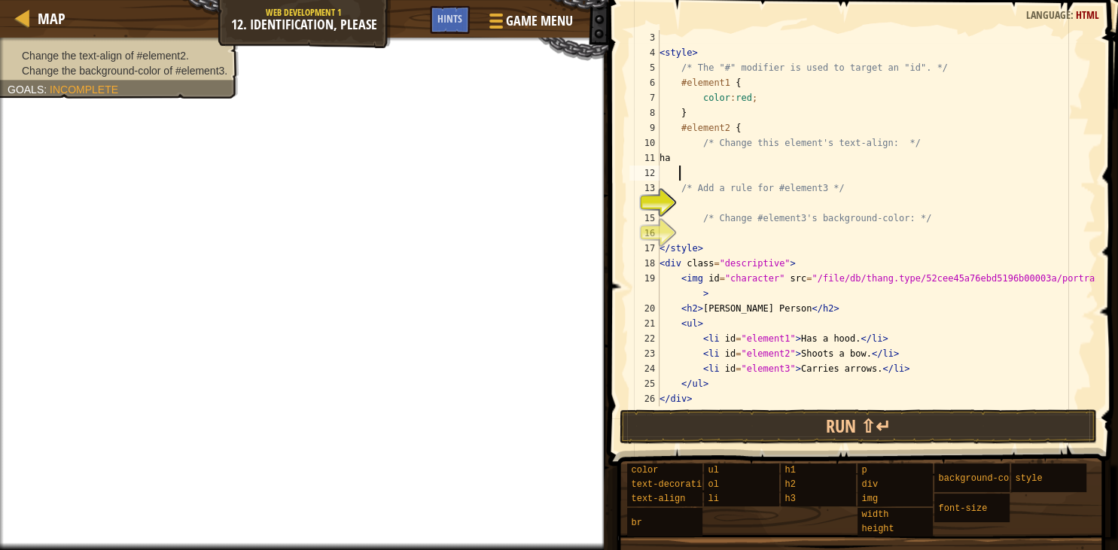
click at [724, 166] on div "< style > /* The "#" modifier is used to target an "id". */ #element1 { color :…" at bounding box center [876, 233] width 439 height 407
click at [716, 158] on div "< style > /* The "#" modifier is used to target an "id". */ #element1 { color :…" at bounding box center [876, 233] width 439 height 407
type textarea "h"
type textarea "f"
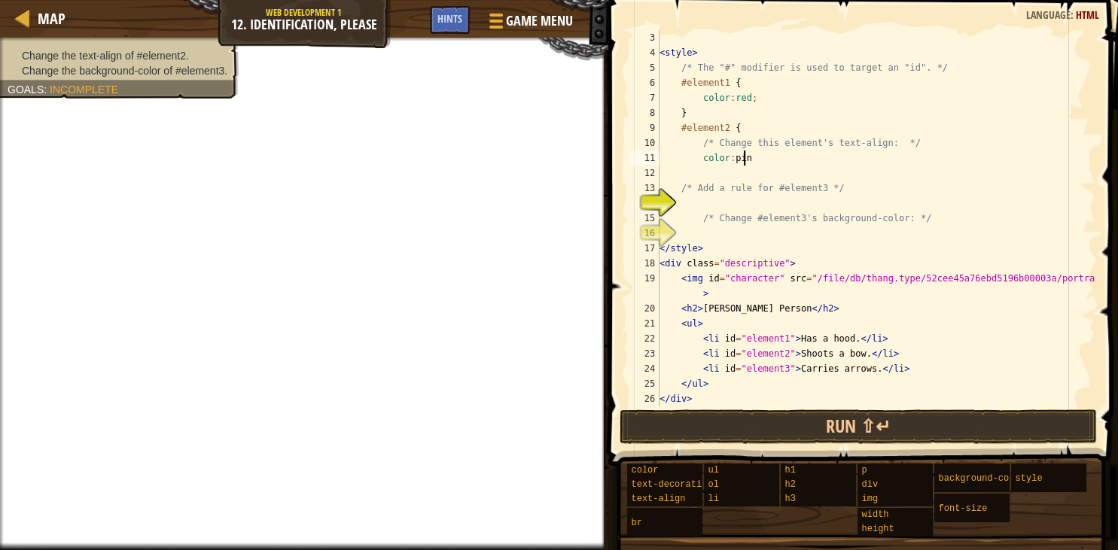
scroll to position [7, 6]
click at [677, 181] on div "< style > /* The "#" modifier is used to target an "id". */ #element1 { color :…" at bounding box center [876, 233] width 439 height 407
type textarea "/* Add a rule for #element3 */"
click at [667, 170] on div "< style > /* The "#" modifier is used to target an "id". */ #element1 { color :…" at bounding box center [876, 233] width 439 height 407
type textarea "0"
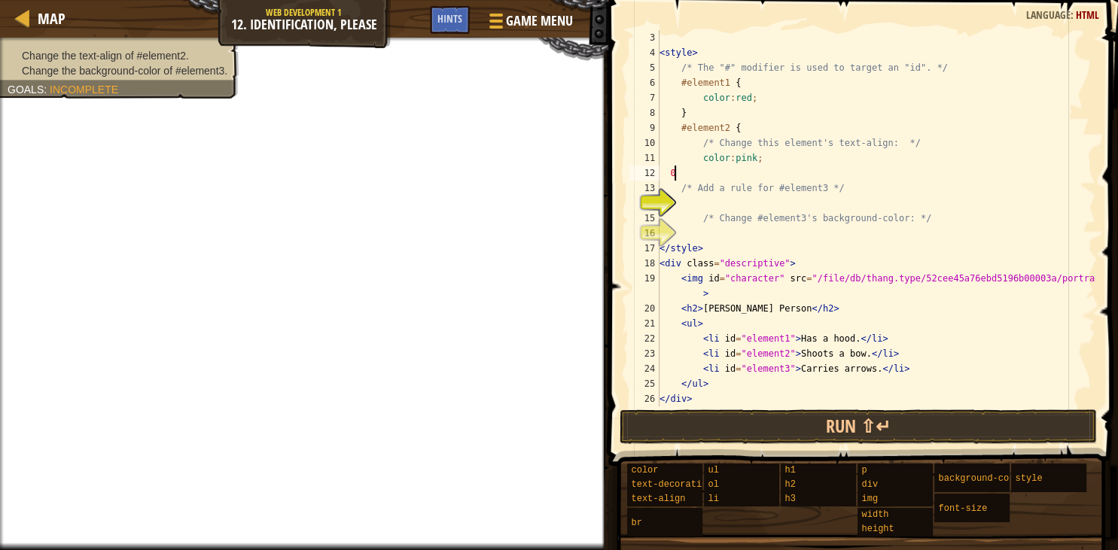
scroll to position [7, 0]
type textarea "}"
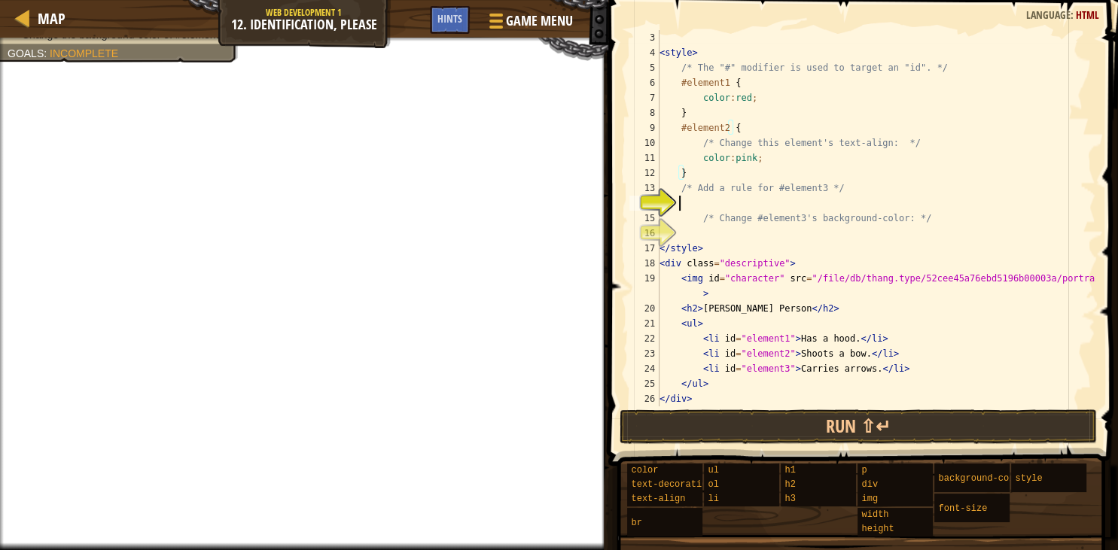
click at [697, 199] on div "< style > /* The "#" modifier is used to target an "id". */ #element1 { color :…" at bounding box center [876, 233] width 439 height 407
type textarea "b"
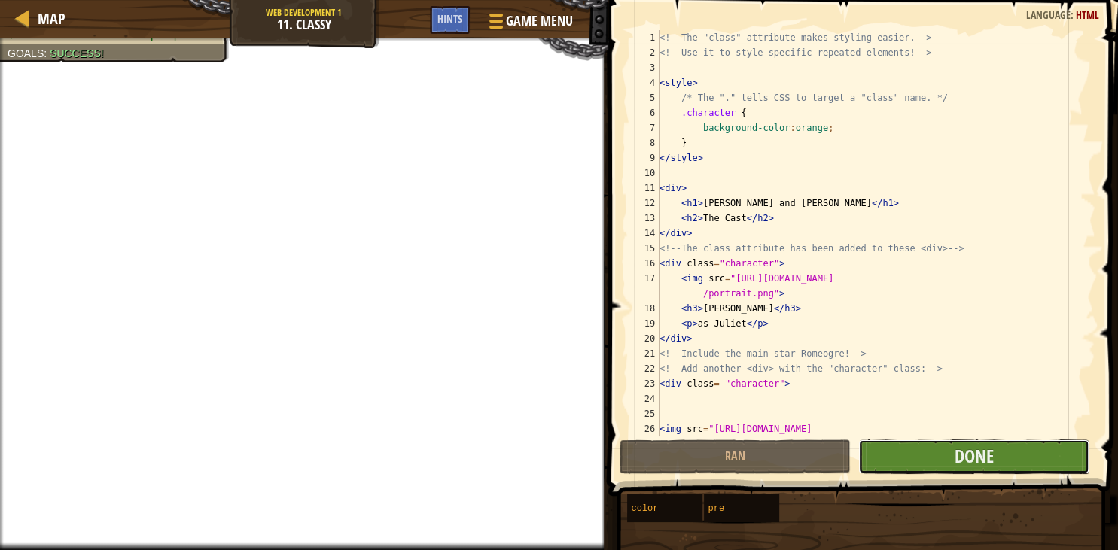
click at [945, 450] on button "Done" at bounding box center [973, 457] width 231 height 35
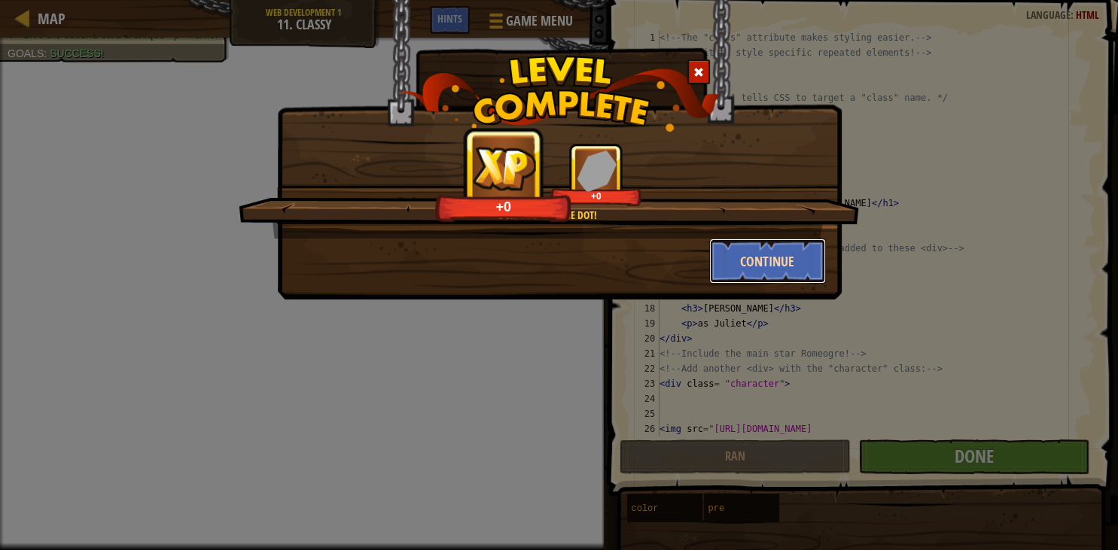
click at [752, 271] on button "Continue" at bounding box center [767, 261] width 117 height 45
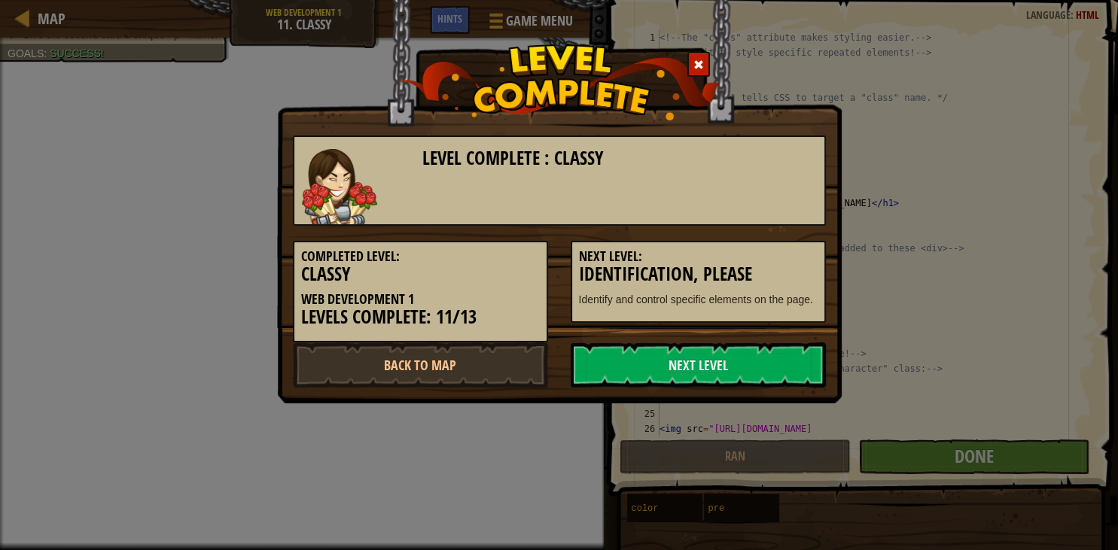
click at [672, 392] on div "Level Complete : Classy Completed Level: Classy Web Development 1 Levels Comple…" at bounding box center [559, 202] width 565 height 404
drag, startPoint x: 682, startPoint y: 368, endPoint x: 669, endPoint y: 354, distance: 19.2
click at [682, 367] on link "Next Level" at bounding box center [698, 365] width 255 height 45
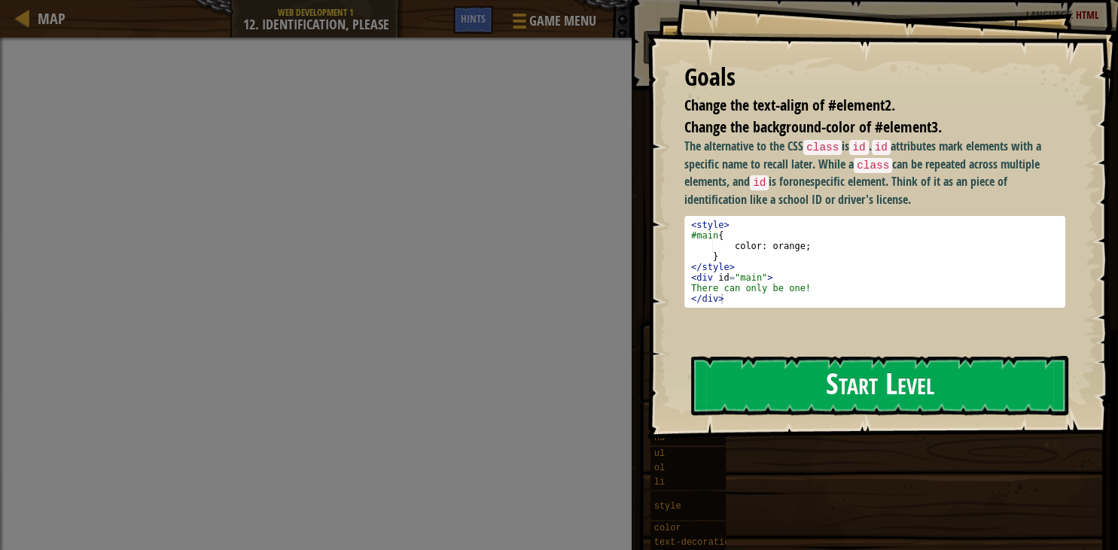
drag, startPoint x: 815, startPoint y: 282, endPoint x: 827, endPoint y: 282, distance: 12.0
click at [814, 356] on button "Start Level" at bounding box center [879, 385] width 377 height 59
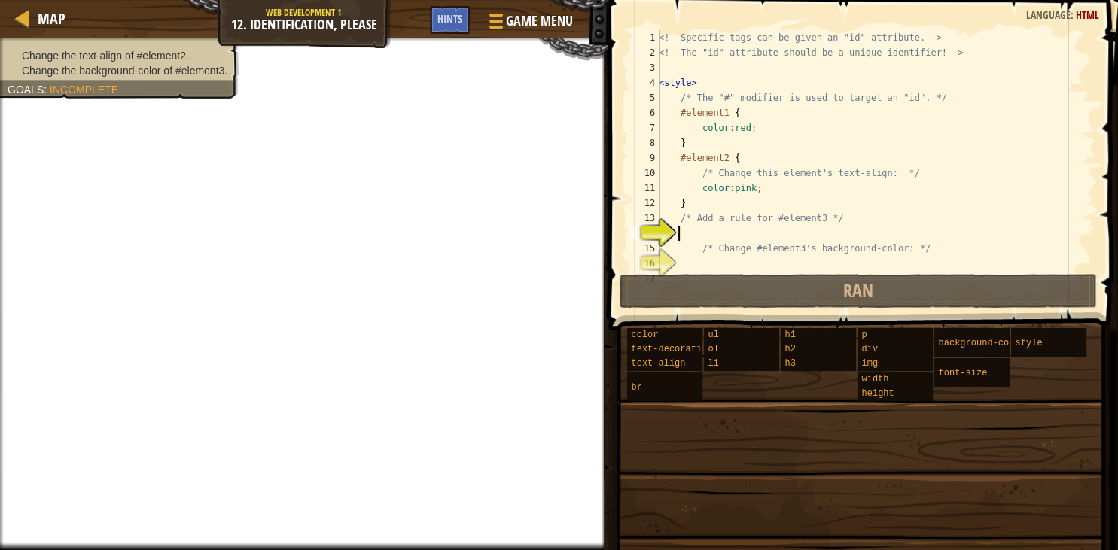
scroll to position [45, 0]
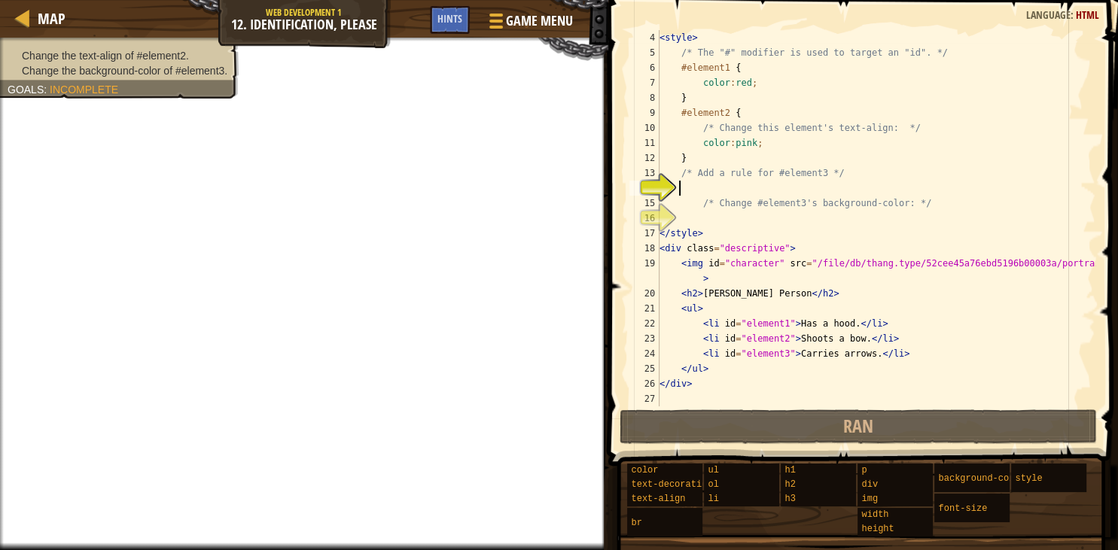
click at [660, 192] on div "14" at bounding box center [644, 188] width 30 height 15
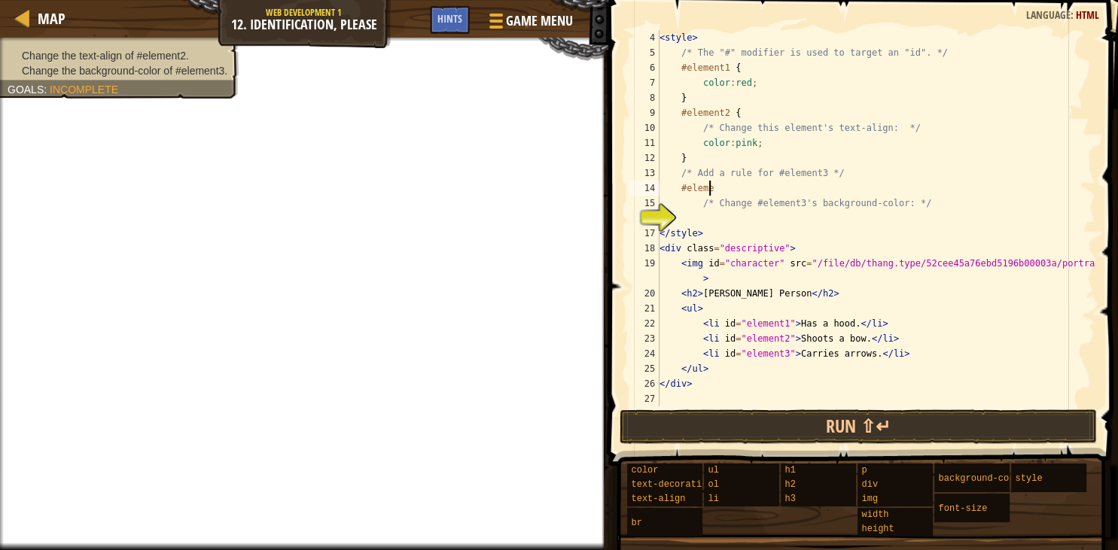
scroll to position [7, 4]
type textarea "#element3"
click at [697, 216] on div "< style > /* The "#" modifier is used to target an "id". */ #element1 { color :…" at bounding box center [876, 233] width 439 height 407
click at [727, 187] on div "< style > /* The "#" modifier is used to target an "id". */ #element1 { color :…" at bounding box center [876, 233] width 439 height 407
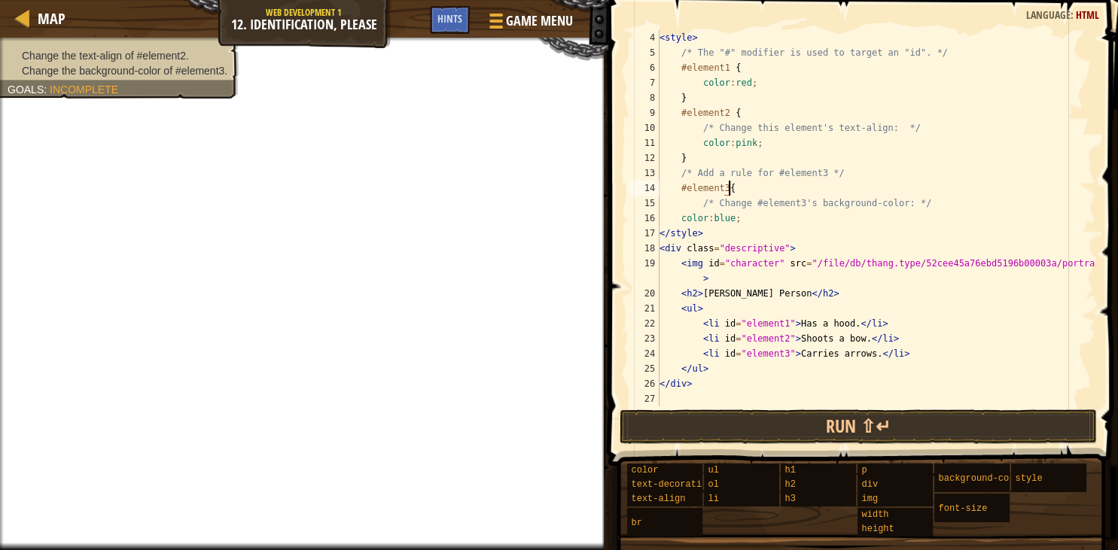
click at [761, 224] on div "< style > /* The "#" modifier is used to target an "id". */ #element1 { color :…" at bounding box center [876, 233] width 439 height 407
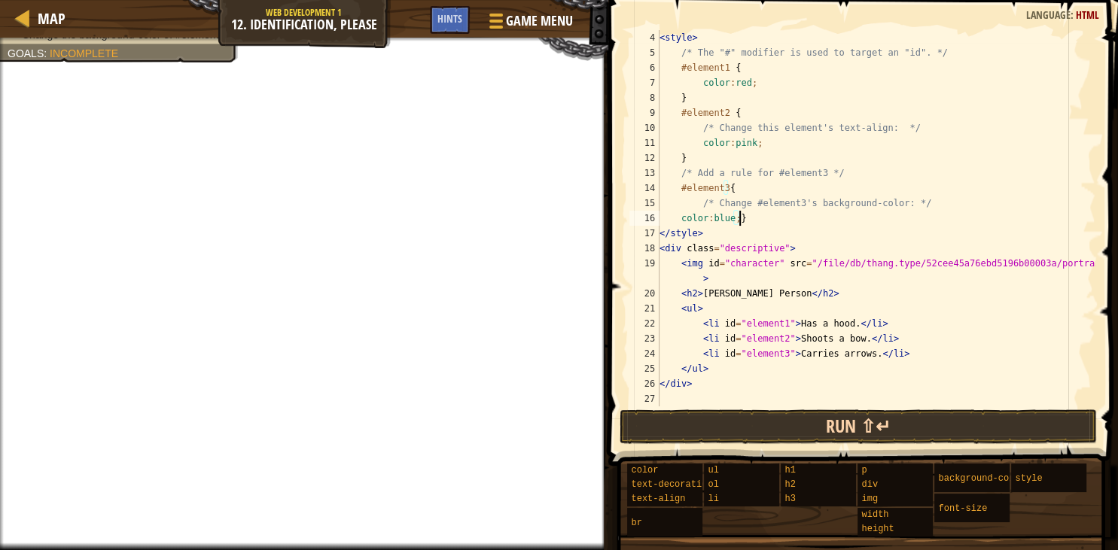
type textarea "color:blue;}"
click at [727, 435] on button "Run ⇧↵" at bounding box center [858, 427] width 477 height 35
click at [731, 432] on button "Run ⇧↵" at bounding box center [858, 427] width 477 height 35
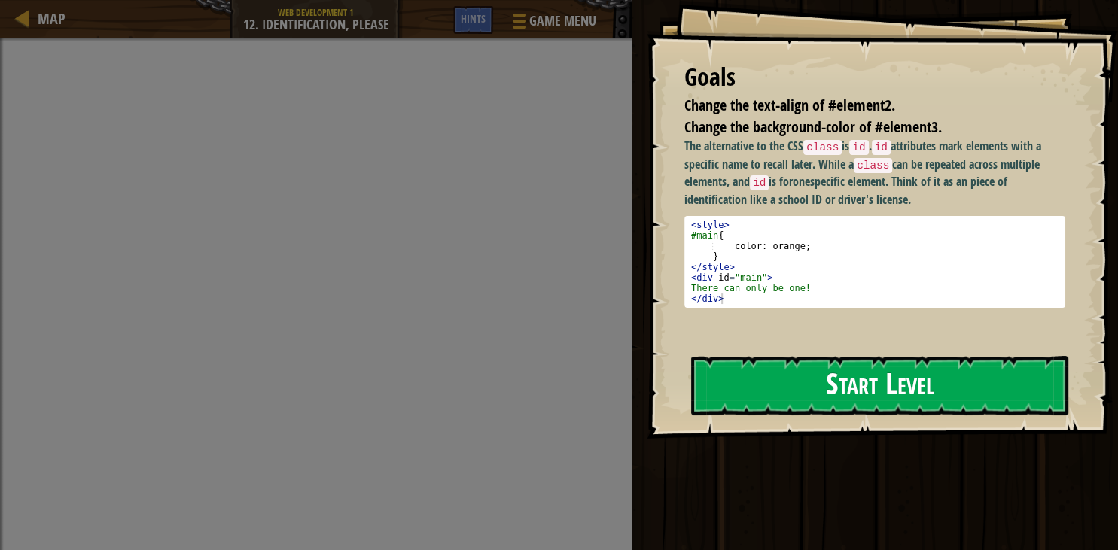
click at [851, 371] on button "Start Level" at bounding box center [879, 385] width 377 height 59
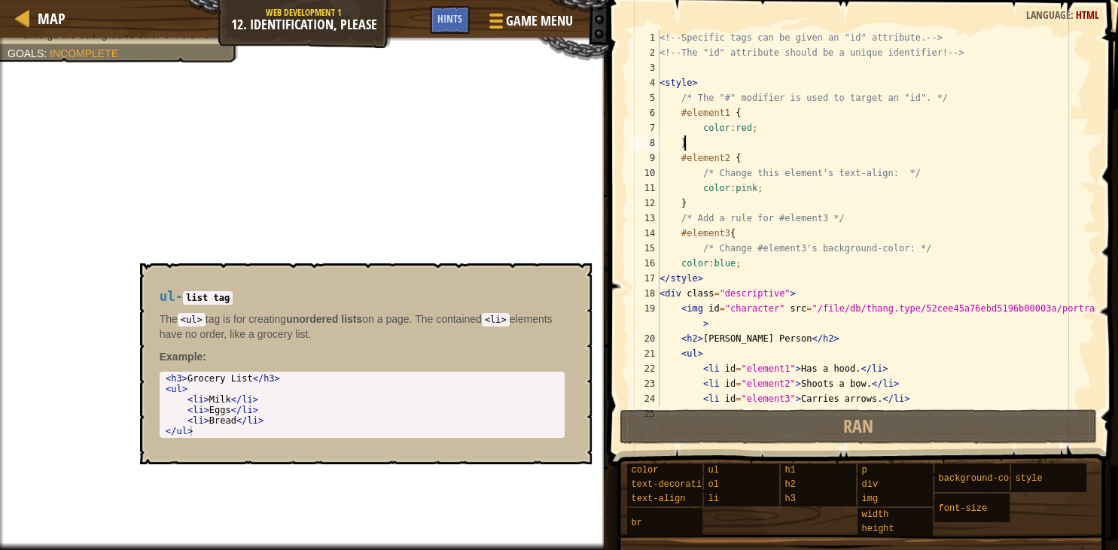
click at [707, 138] on div "<!-- Specific tags can be given an "id" attribute. --> <!-- The "id" attribute …" at bounding box center [876, 233] width 439 height 407
click at [760, 192] on div "<!-- Specific tags can be given an "id" attribute. --> <!-- The "id" attribute …" at bounding box center [876, 233] width 439 height 407
click at [700, 202] on div "<!-- Specific tags can be given an "id" attribute. --> <!-- The "id" attribute …" at bounding box center [876, 233] width 439 height 407
click at [694, 189] on div "<!-- Specific tags can be given an "id" attribute. --> <!-- The "id" attribute …" at bounding box center [876, 233] width 439 height 407
type textarea "color:pink;"
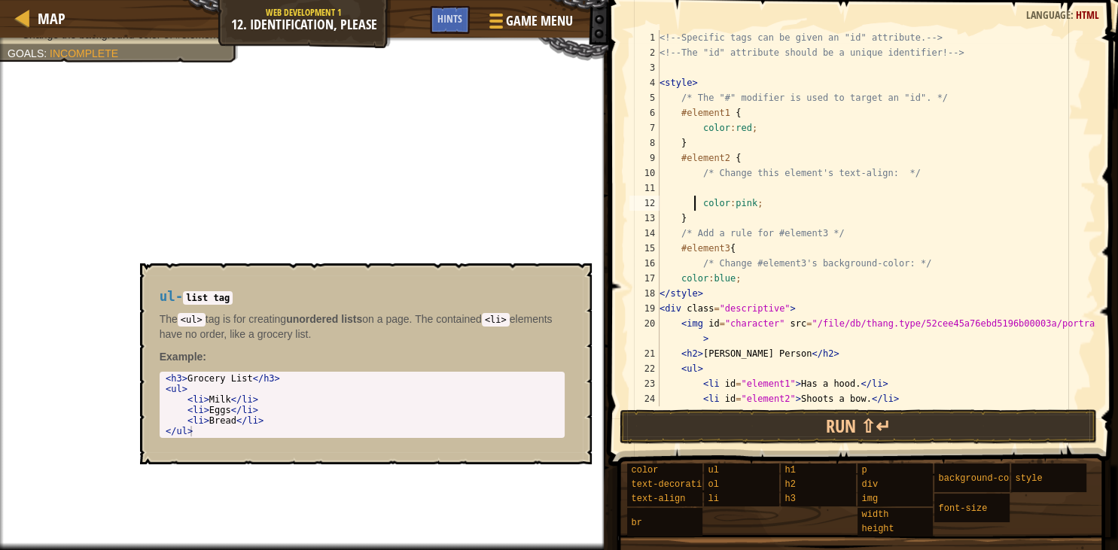
click at [703, 197] on div "<!-- Specific tags can be given an "id" attribute. --> <!-- The "id" attribute …" at bounding box center [876, 233] width 439 height 407
click at [703, 189] on div "<!-- Specific tags can be given an "id" attribute. --> <!-- The "id" attribute …" at bounding box center [876, 233] width 439 height 407
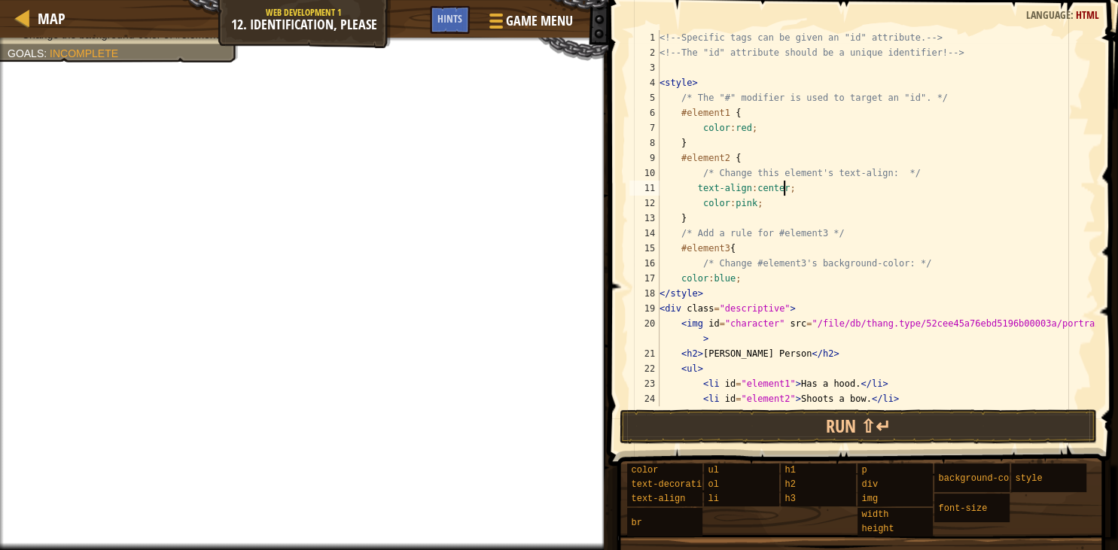
scroll to position [7, 9]
click at [678, 276] on div "<!-- Specific tags can be given an "id" attribute. --> <!-- The "id" attribute …" at bounding box center [876, 233] width 439 height 407
click at [818, 431] on button "Run ⇧↵" at bounding box center [858, 427] width 477 height 35
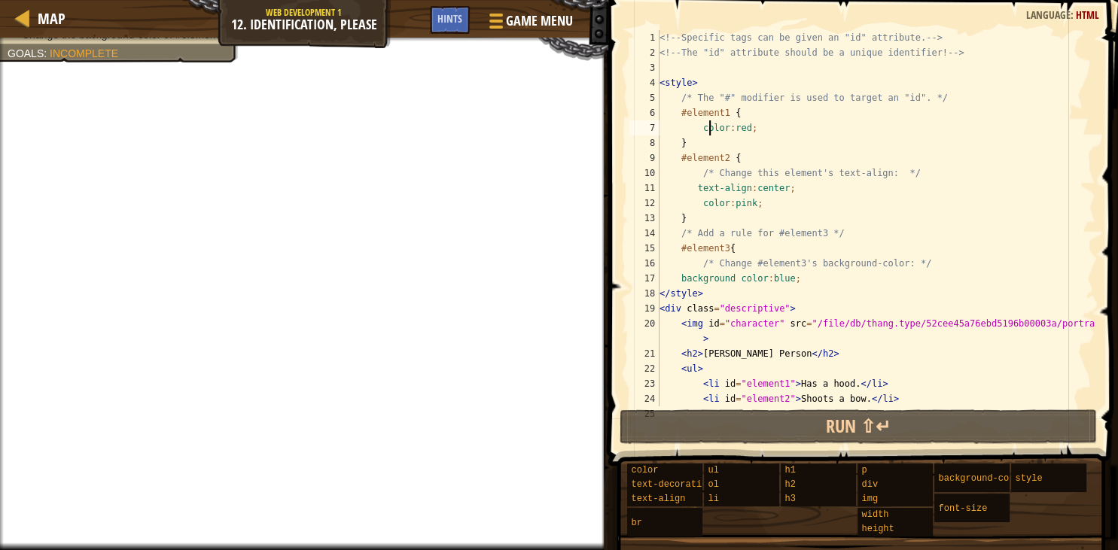
click at [710, 125] on div "<!-- Specific tags can be given an "id" attribute. --> <!-- The "id" attribute …" at bounding box center [876, 233] width 439 height 407
click at [794, 285] on div "<!-- Specific tags can be given an "id" attribute. --> <!-- The "id" attribute …" at bounding box center [876, 233] width 439 height 407
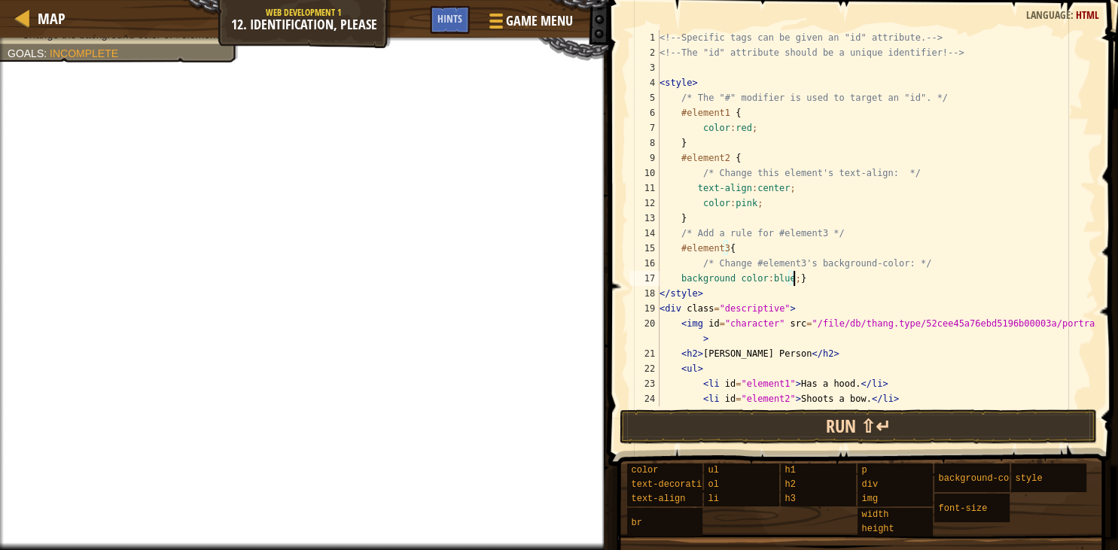
type textarea "background color:blue;}"
click at [855, 416] on button "Run ⇧↵" at bounding box center [858, 427] width 477 height 35
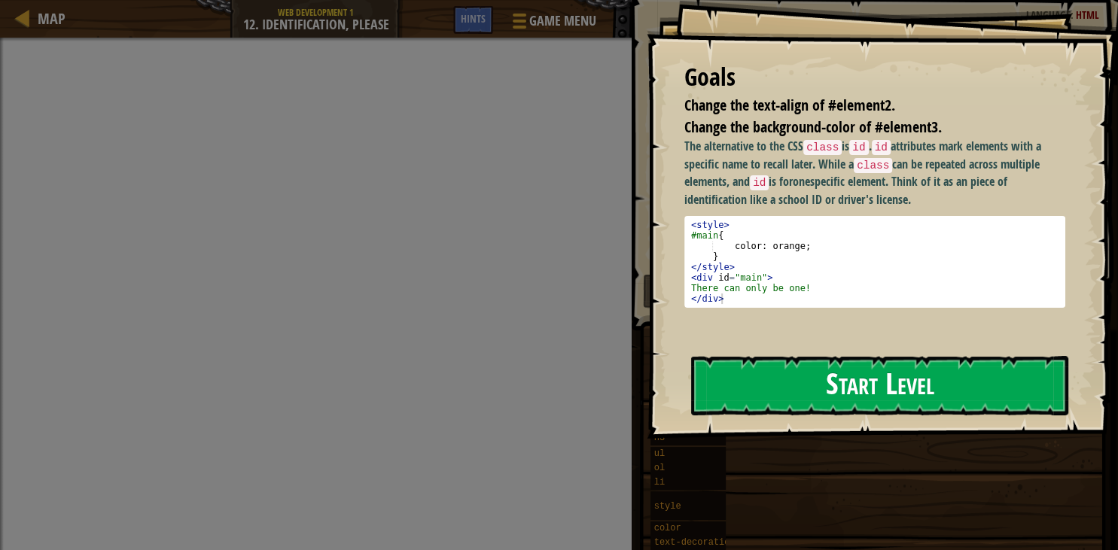
click at [797, 376] on button "Start Level" at bounding box center [879, 385] width 377 height 59
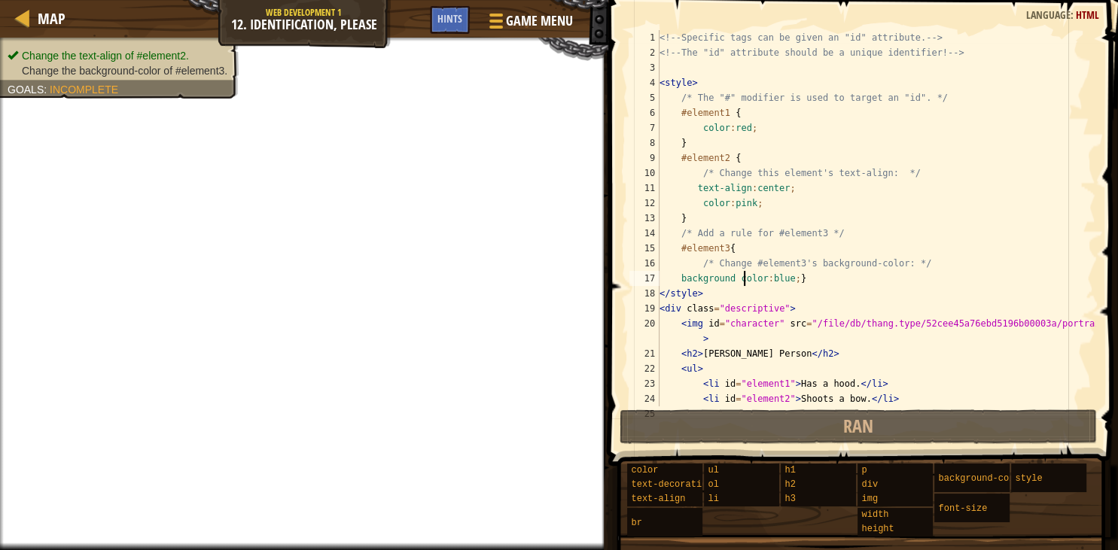
click at [744, 275] on div "<!-- Specific tags can be given an "id" attribute. --> <!-- The "id" attribute …" at bounding box center [876, 233] width 439 height 407
click at [784, 279] on div "<!-- Specific tags can be given an "id" attribute. --> <!-- The "id" attribute …" at bounding box center [876, 233] width 439 height 407
click at [794, 283] on div "<!-- Specific tags can be given an "id" attribute. --> <!-- The "id" attribute …" at bounding box center [876, 233] width 439 height 407
click at [786, 283] on div "<!-- Specific tags can be given an "id" attribute. --> <!-- The "id" attribute …" at bounding box center [876, 233] width 439 height 407
click at [786, 279] on div "<!-- Specific tags can be given an "id" attribute. --> <!-- The "id" attribute …" at bounding box center [876, 233] width 439 height 407
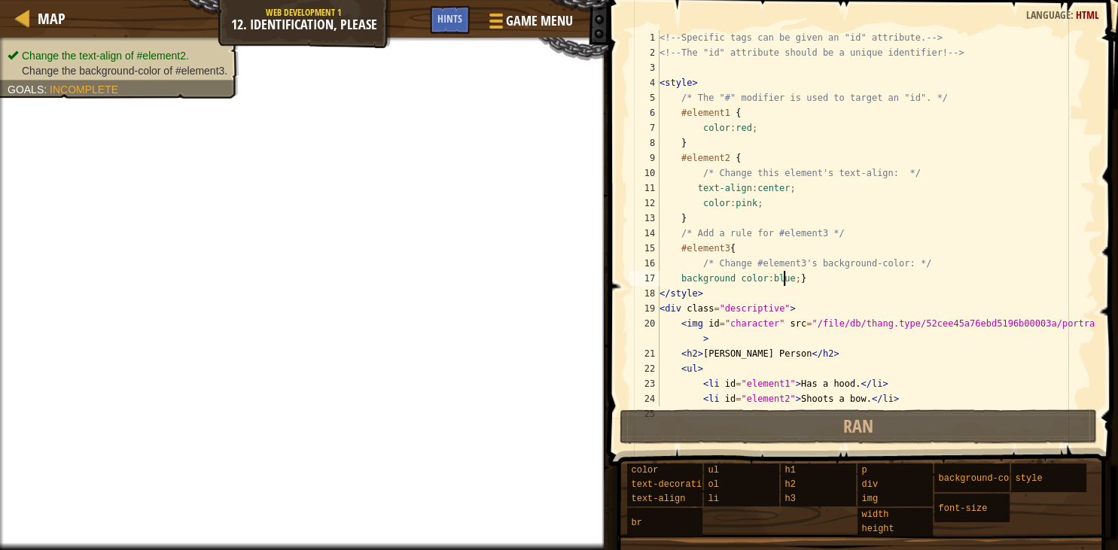
click at [785, 278] on div "<!-- Specific tags can be given an "id" attribute. --> <!-- The "id" attribute …" at bounding box center [876, 233] width 439 height 407
click at [788, 279] on div "<!-- Specific tags can be given an "id" attribute. --> <!-- The "id" attribute …" at bounding box center [876, 233] width 439 height 407
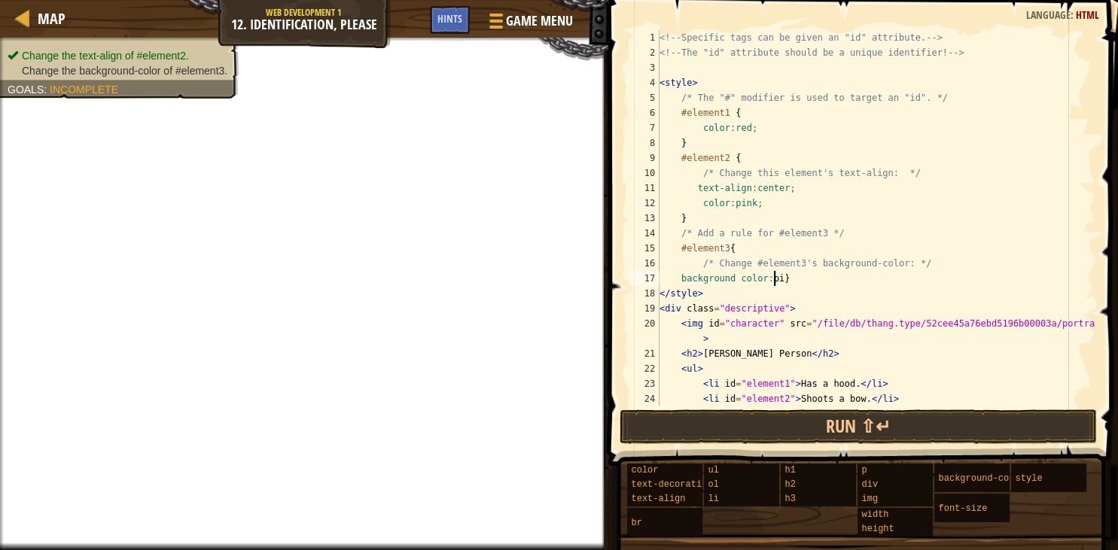
scroll to position [7, 9]
click at [813, 424] on button "Run ⇧↵" at bounding box center [858, 427] width 477 height 35
click at [679, 277] on div "<!-- Specific tags can be given an "id" attribute. --> <!-- The "id" attribute …" at bounding box center [876, 233] width 439 height 407
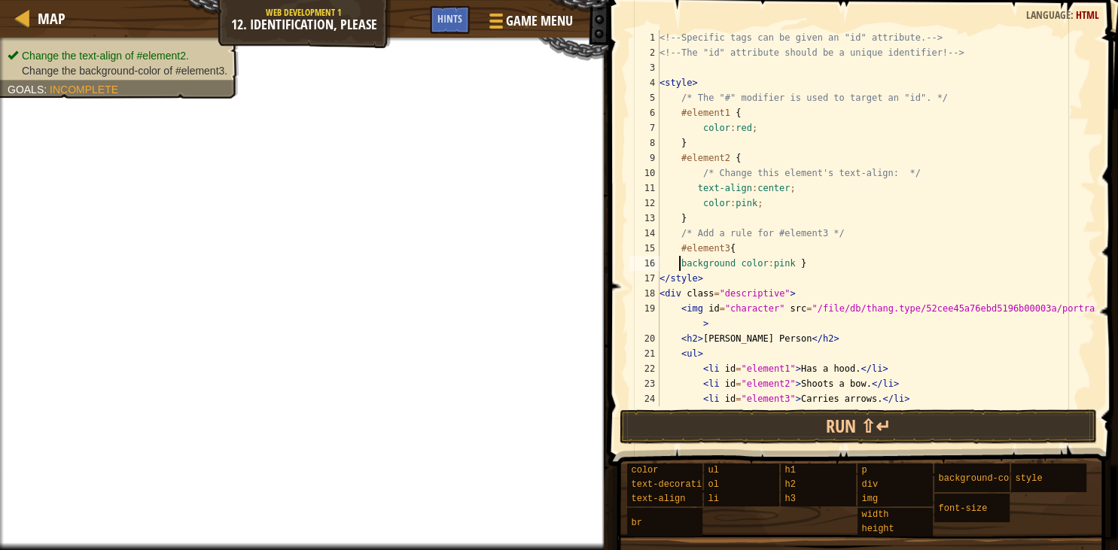
click at [754, 206] on div "<!-- Specific tags can be given an "id" attribute. --> <!-- The "id" attribute …" at bounding box center [876, 233] width 439 height 407
type textarea "c"
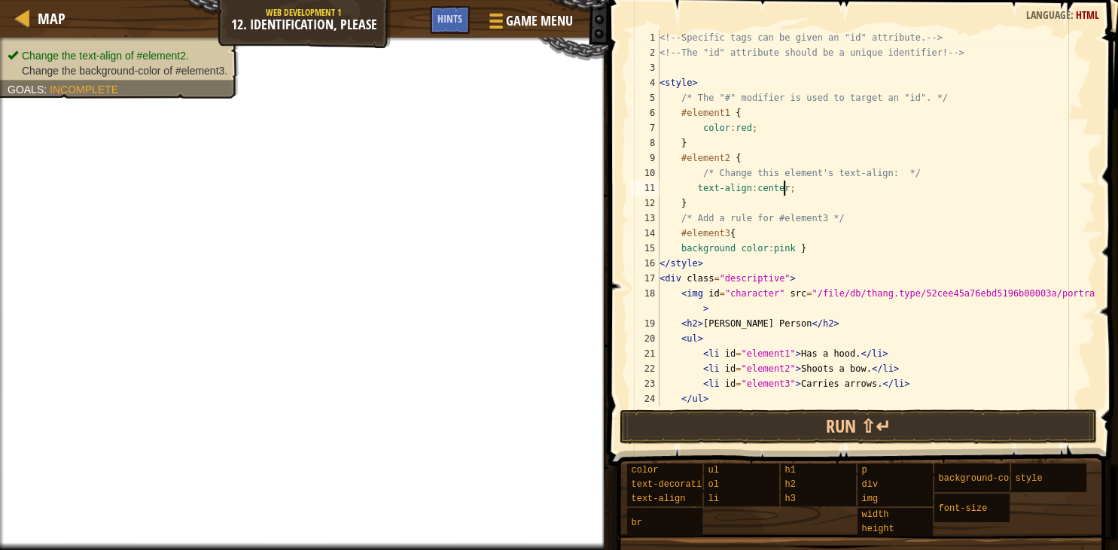
click at [782, 249] on div "<!-- Specific tags can be given an "id" attribute. --> <!-- The "id" attribute …" at bounding box center [876, 233] width 439 height 407
click at [831, 217] on div "<!-- Specific tags can be given an "id" attribute. --> <!-- The "id" attribute …" at bounding box center [876, 233] width 439 height 407
type textarea "/"
click at [678, 230] on div "<!-- Specific tags can be given an "id" attribute. --> <!-- The "id" attribute …" at bounding box center [876, 233] width 439 height 407
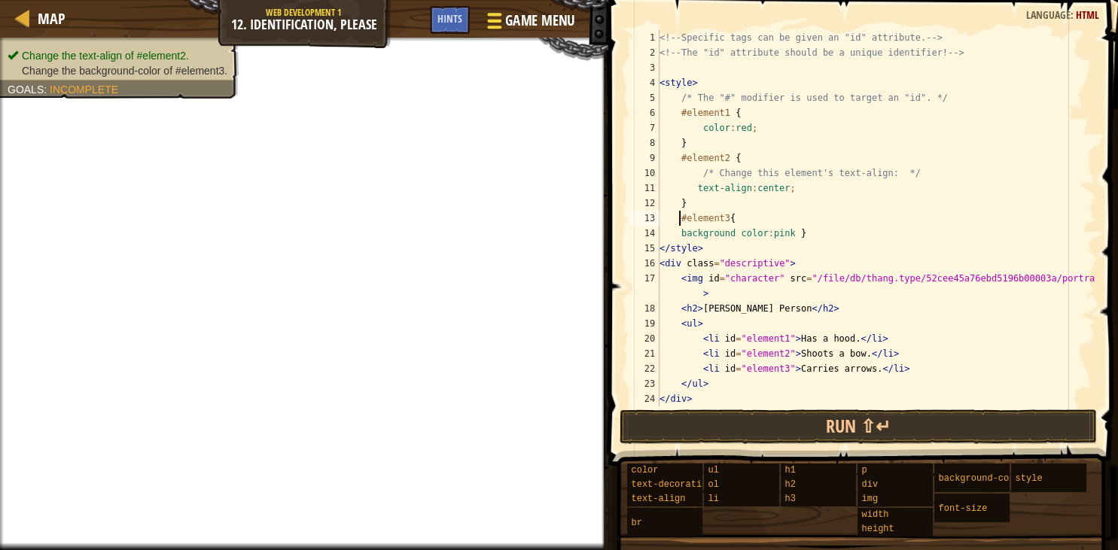
type textarea "#element3{"
click at [512, 26] on span "Game Menu" at bounding box center [539, 21] width 70 height 20
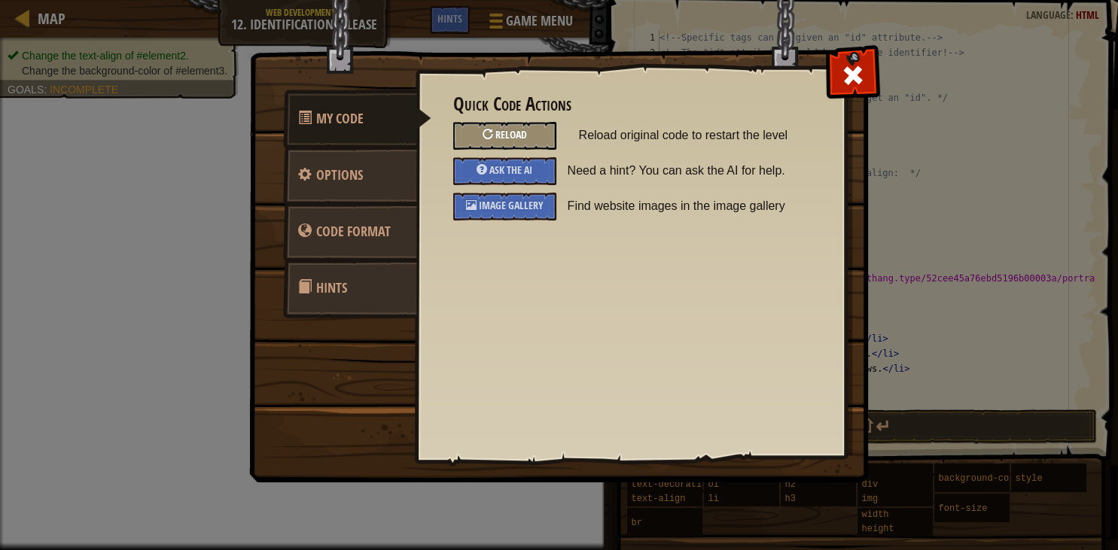
click at [508, 131] on span "Reload" at bounding box center [511, 134] width 32 height 14
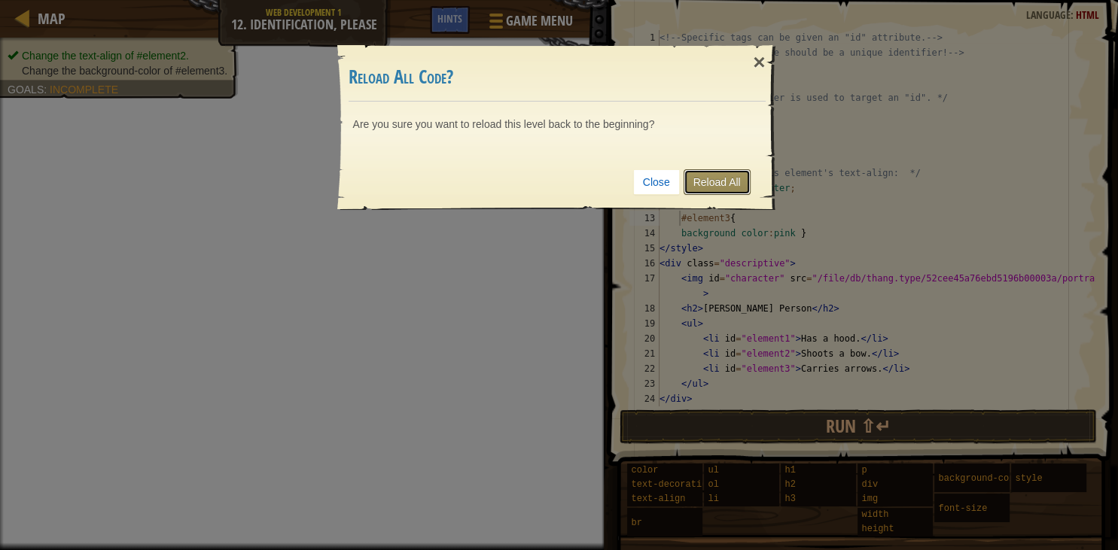
click at [723, 182] on link "Reload All" at bounding box center [717, 182] width 67 height 26
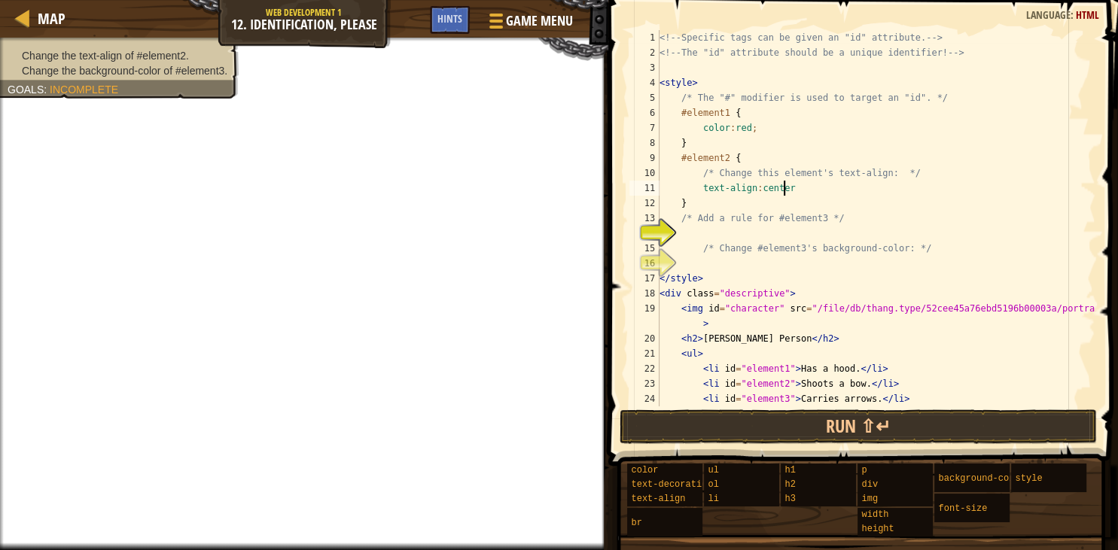
scroll to position [7, 10]
click at [803, 427] on button "Run ⇧↵" at bounding box center [858, 427] width 477 height 35
click at [797, 420] on button "Run ⇧↵" at bounding box center [858, 427] width 477 height 35
click at [794, 421] on button "Run ⇧↵" at bounding box center [858, 427] width 477 height 35
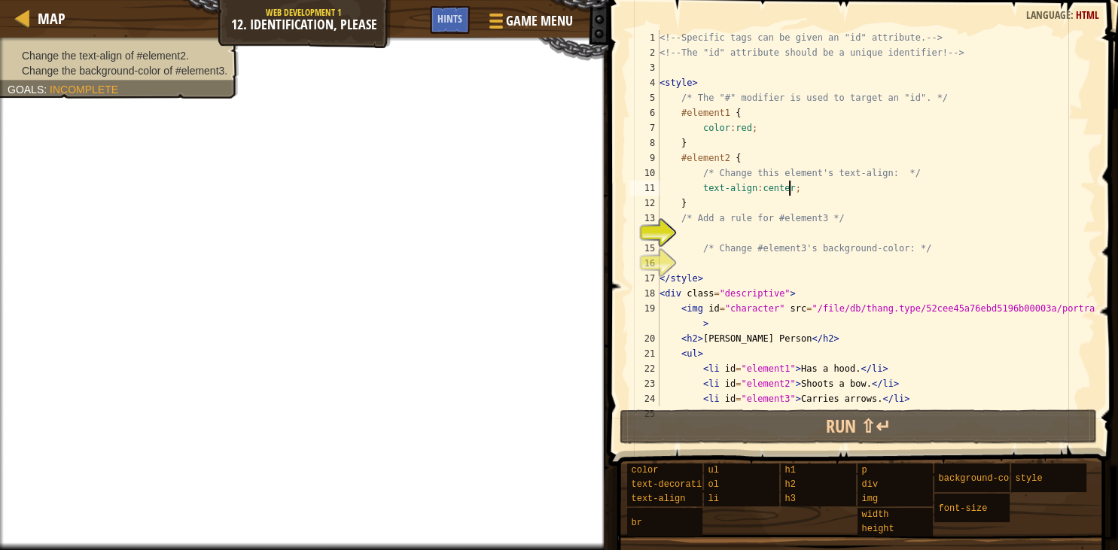
click at [678, 218] on div "<!-- Specific tags can be given an "id" attribute. --> <!-- The "id" attribute …" at bounding box center [876, 233] width 439 height 407
type textarea "/* Add a rule for #element3 */"
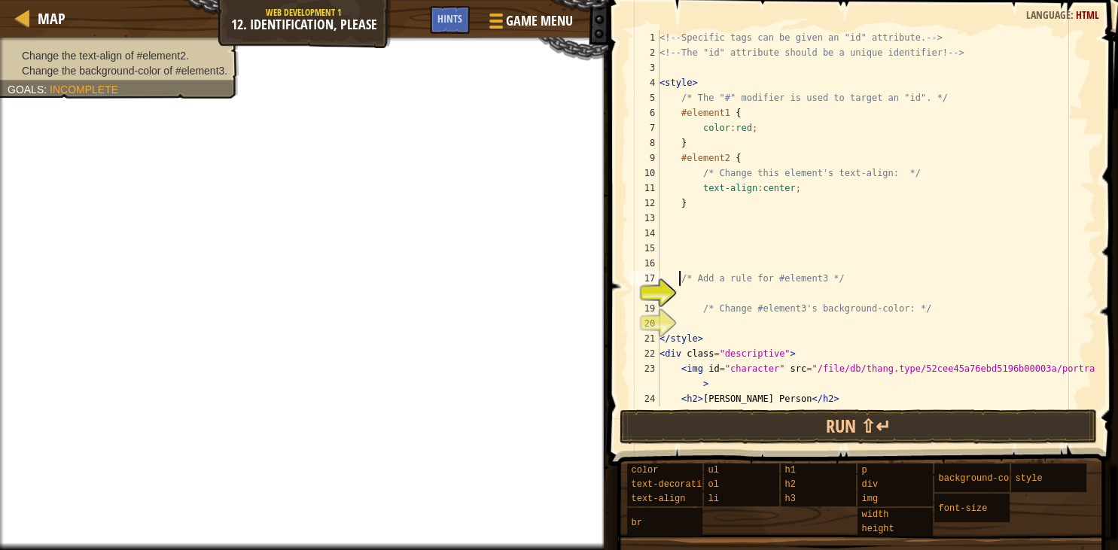
click at [674, 221] on div "<!-- Specific tags can be given an "id" attribute. --> <!-- The "id" attribute …" at bounding box center [876, 233] width 439 height 407
click at [668, 206] on div "<!-- Specific tags can be given an "id" attribute. --> <!-- The "id" attribute …" at bounding box center [876, 233] width 439 height 407
type textarea "text-align:center;}"
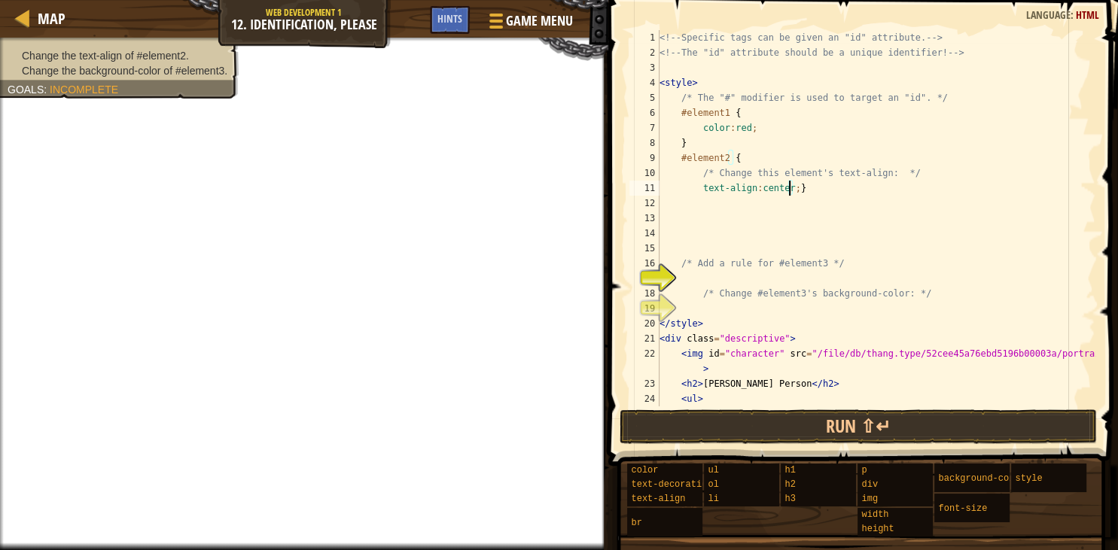
click at [669, 203] on div "<!-- Specific tags can be given an "id" attribute. --> <!-- The "id" attribute …" at bounding box center [876, 233] width 439 height 407
click at [688, 285] on div "<!-- Specific tags can be given an "id" attribute. --> <!-- The "id" attribute …" at bounding box center [876, 233] width 439 height 407
type textarea "#element3{"
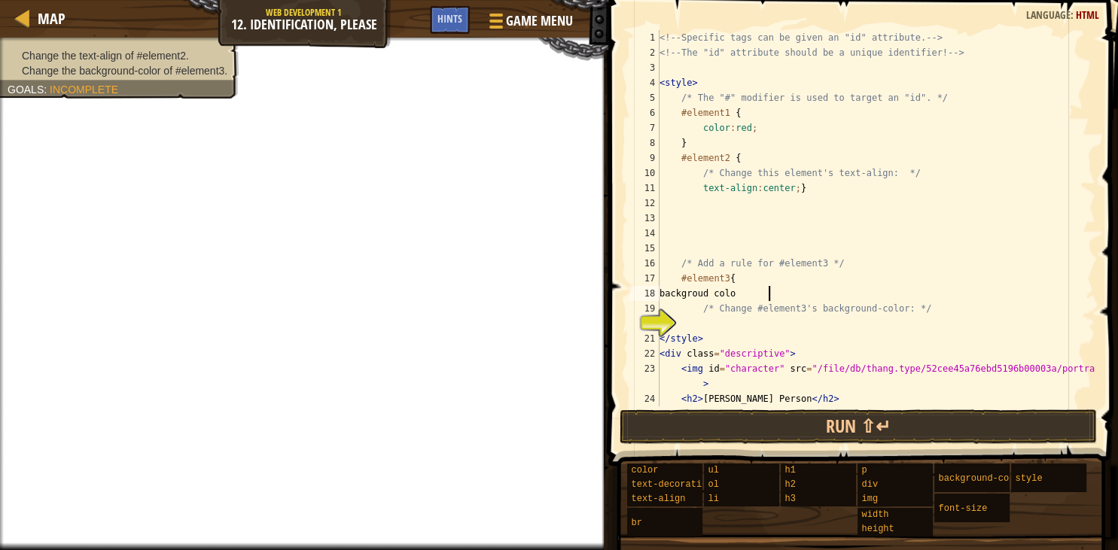
scroll to position [7, 9]
click at [749, 294] on div "<!-- Specific tags can be given an "id" attribute. --> <!-- The "id" attribute …" at bounding box center [876, 233] width 439 height 407
click at [739, 292] on div "<!-- Specific tags can be given an "id" attribute. --> <!-- The "id" attribute …" at bounding box center [876, 233] width 439 height 407
click at [743, 293] on div "<!-- Specific tags can be given an "id" attribute. --> <!-- The "id" attribute …" at bounding box center [876, 233] width 439 height 407
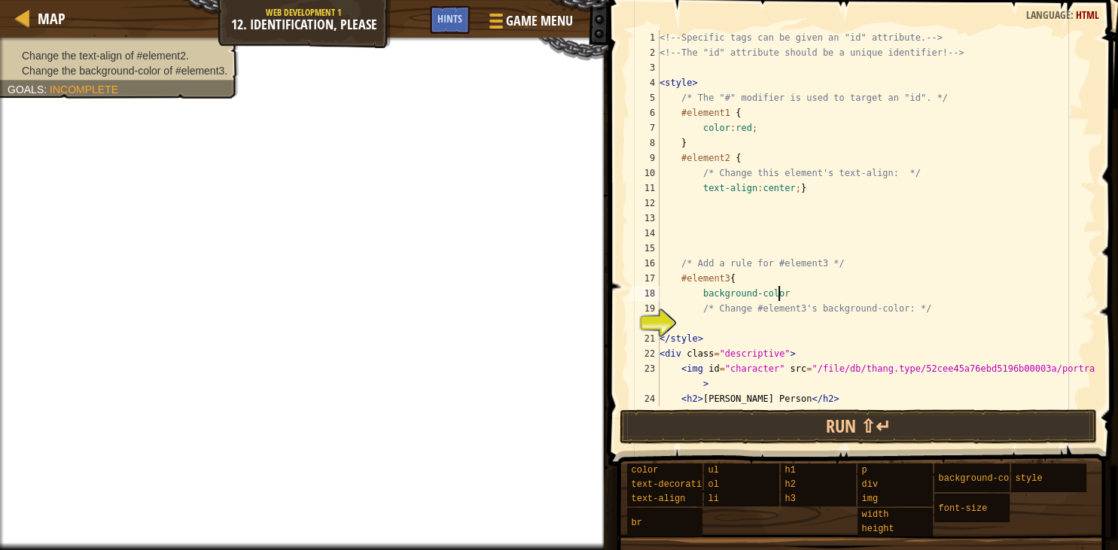
click at [793, 300] on div "<!-- Specific tags can be given an "id" attribute. --> <!-- The "id" attribute …" at bounding box center [876, 233] width 439 height 407
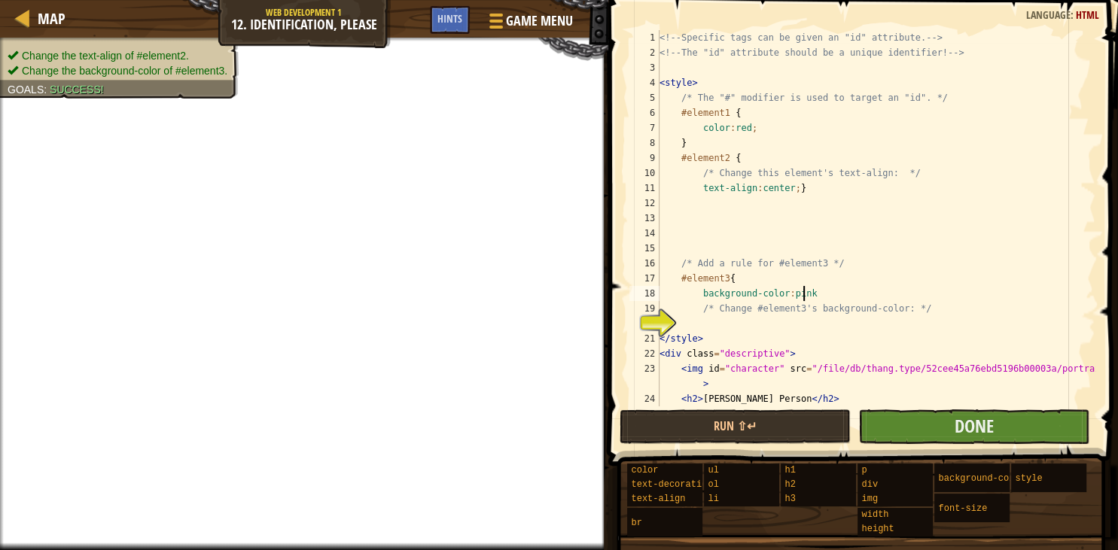
type textarea "background-color:pink"
click at [928, 429] on button "Done" at bounding box center [973, 427] width 231 height 35
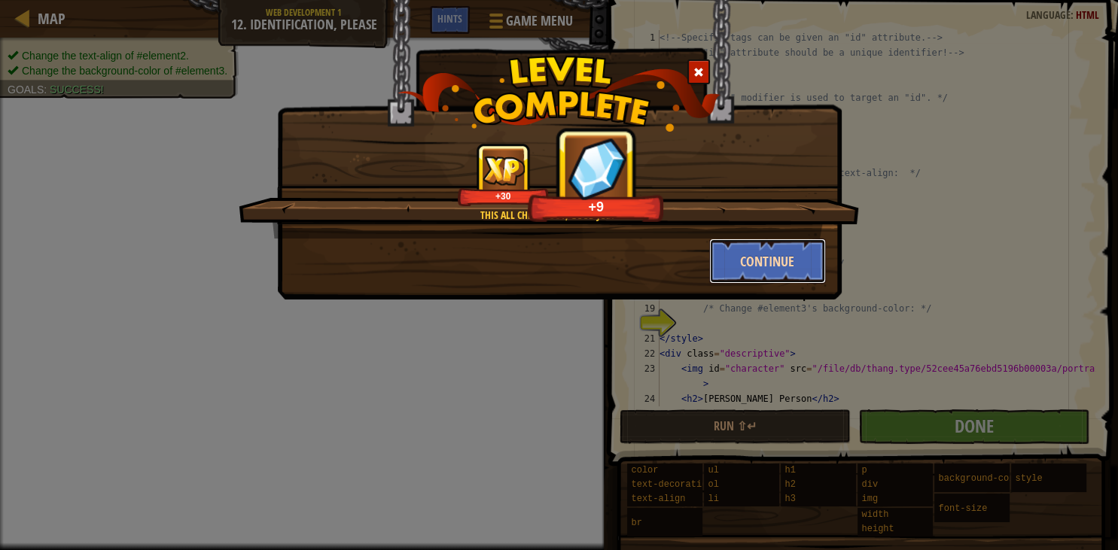
click at [788, 260] on button "Continue" at bounding box center [767, 261] width 117 height 45
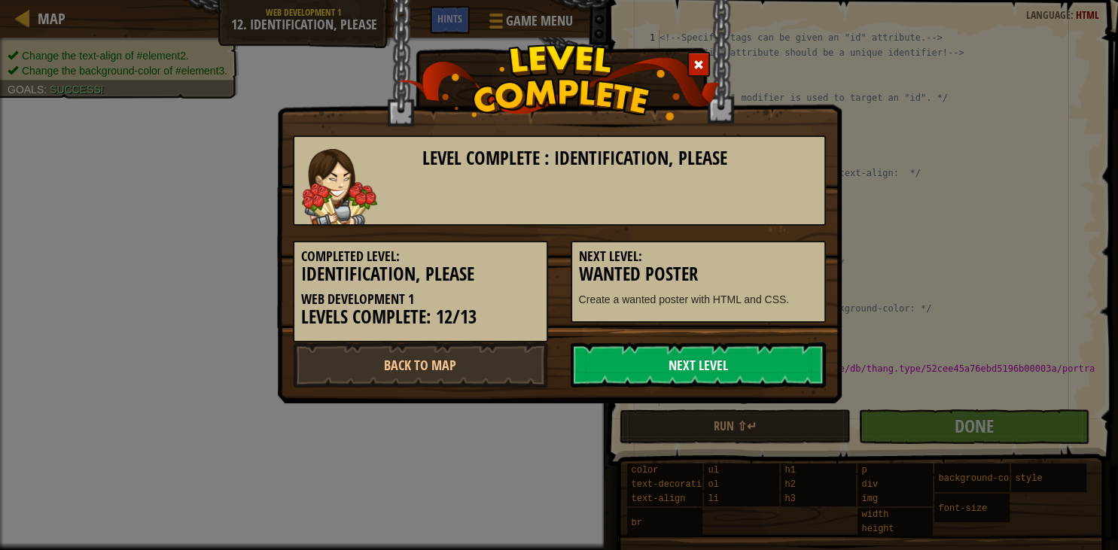
click at [709, 363] on link "Next Level" at bounding box center [698, 365] width 255 height 45
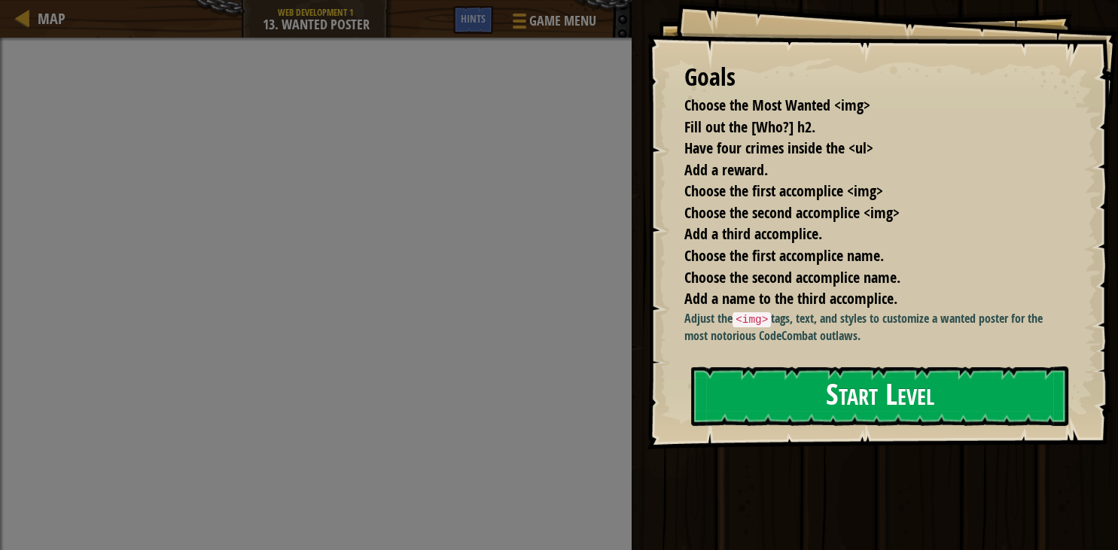
click at [779, 426] on button "Start Level" at bounding box center [879, 396] width 377 height 59
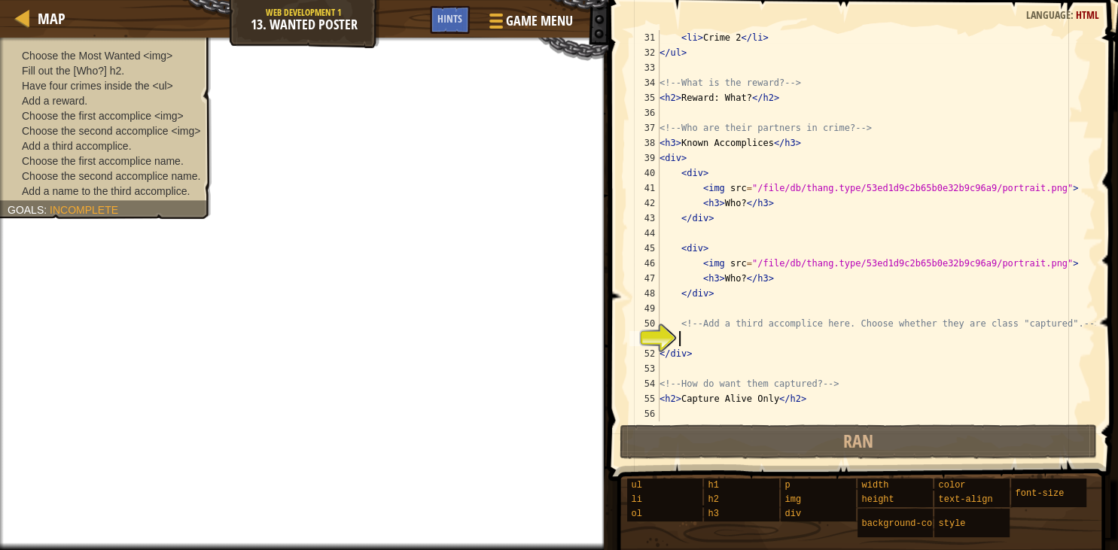
scroll to position [452, 0]
click at [699, 347] on div "< li > Crime 2 </ li > </ ul > <!-- What is the reward? --> < h2 > Reward: What…" at bounding box center [876, 241] width 439 height 422
type textarea "</div>"
click at [681, 338] on div "< li > Crime 2 </ li > </ ul > <!-- What is the reward? --> < h2 > Reward: What…" at bounding box center [876, 241] width 439 height 422
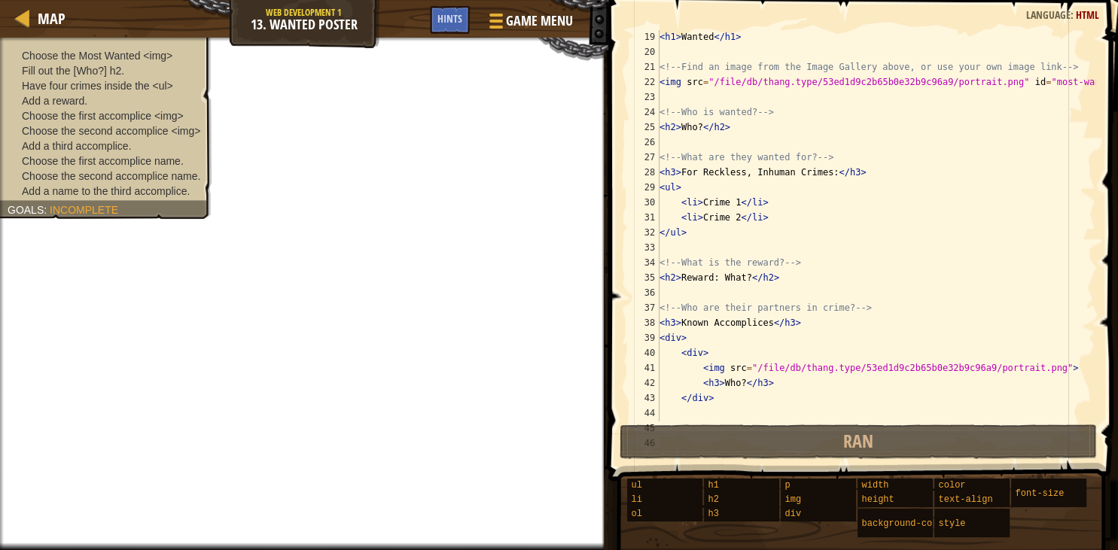
scroll to position [292, 0]
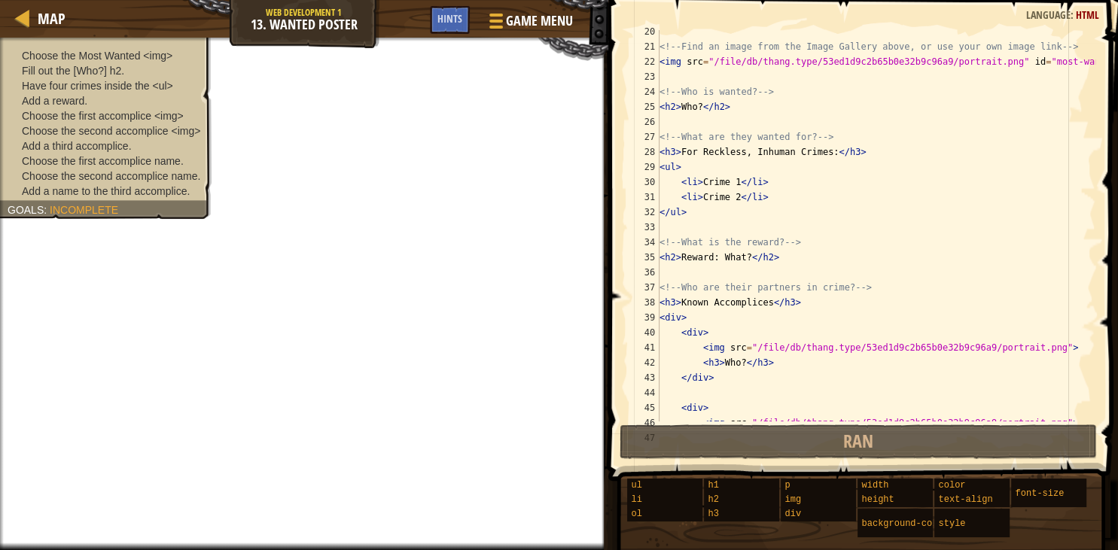
click at [733, 363] on div "<!-- Find an image from the Image Gallery above, or use your own image link -->…" at bounding box center [876, 235] width 439 height 422
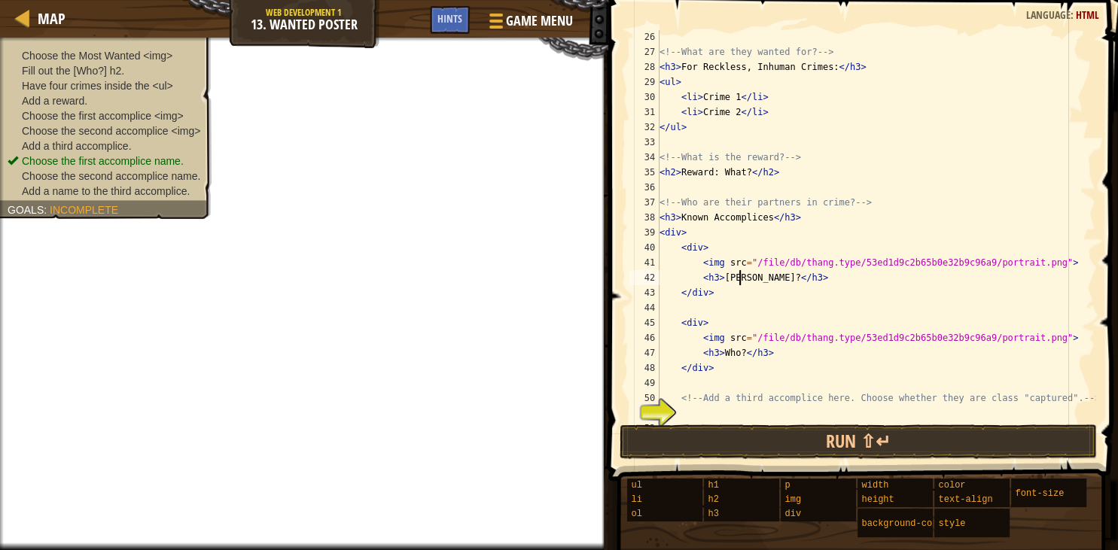
scroll to position [7, 6]
click at [733, 352] on div "<!-- What are they wanted for? --> < h3 > For Reckless, Inhuman Crimes: </ h3 >…" at bounding box center [876, 240] width 439 height 422
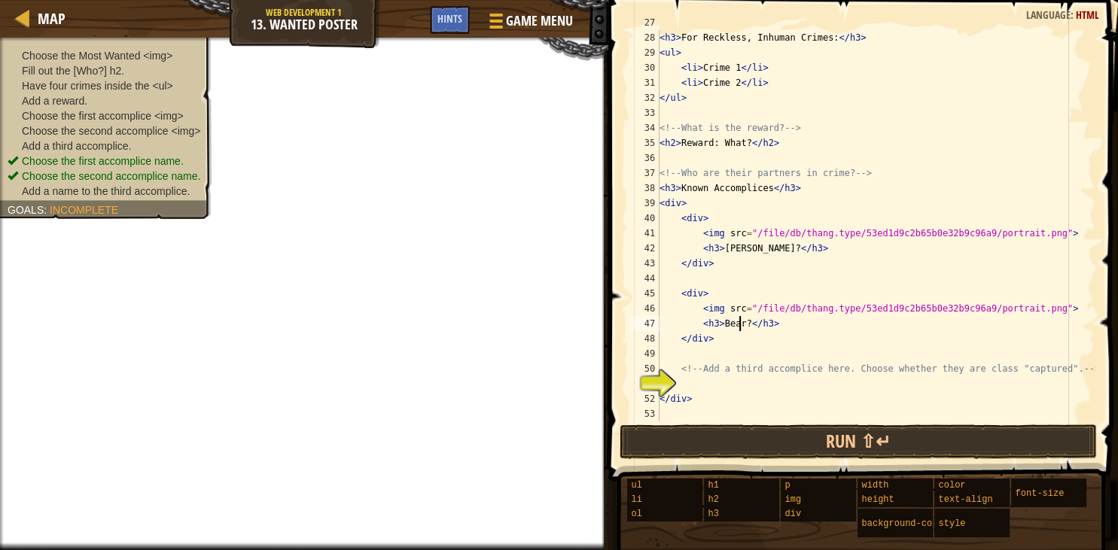
scroll to position [407, 0]
click at [1062, 373] on div "< h3 > For Reckless, Inhuman Crimes: </ h3 > < ul > < li > Crime 1 </ li > < li…" at bounding box center [876, 240] width 439 height 422
type textarea "<!-- Add a third accomplice here. Choose whether they are class "captured". -->"
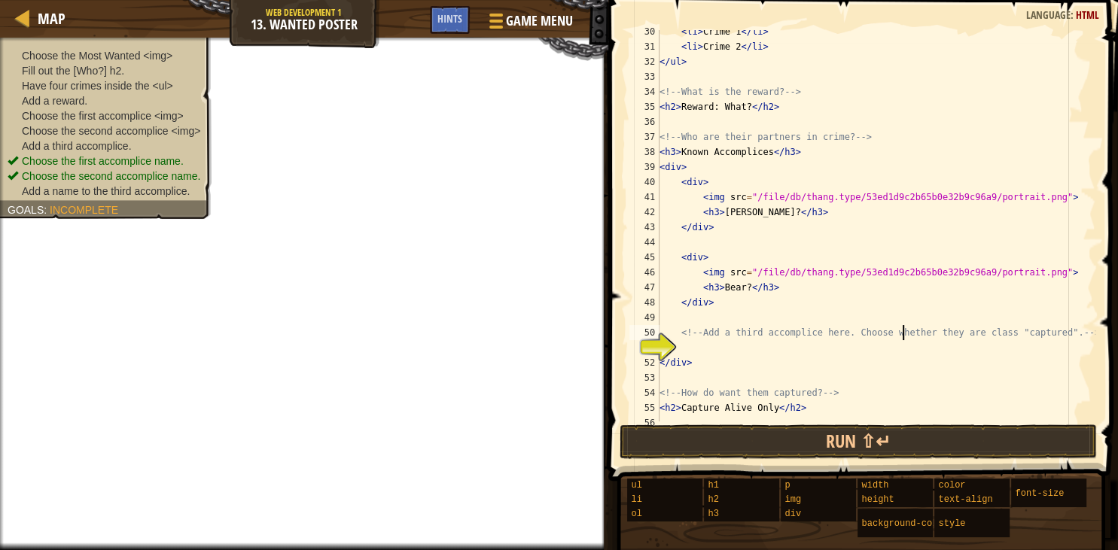
click at [903, 337] on div "< li > Crime 1 </ li > < li > Crime 2 </ li > </ ul > <!-- What is the reward? …" at bounding box center [876, 235] width 439 height 422
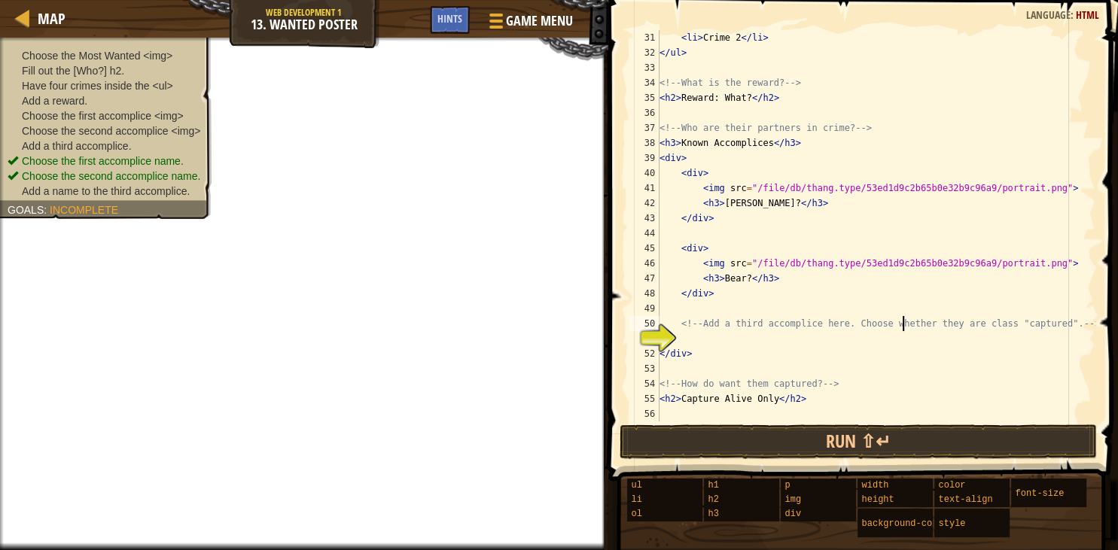
scroll to position [452, 0]
click at [680, 341] on div "< li > Crime 2 </ li > </ ul > <!-- What is the reward? --> < h2 > Reward: What…" at bounding box center [876, 241] width 439 height 422
type textarea "t"
click at [689, 342] on div "< li > Crime 2 </ li > </ ul > <!-- What is the reward? --> < h2 > Reward: What…" at bounding box center [876, 241] width 439 height 422
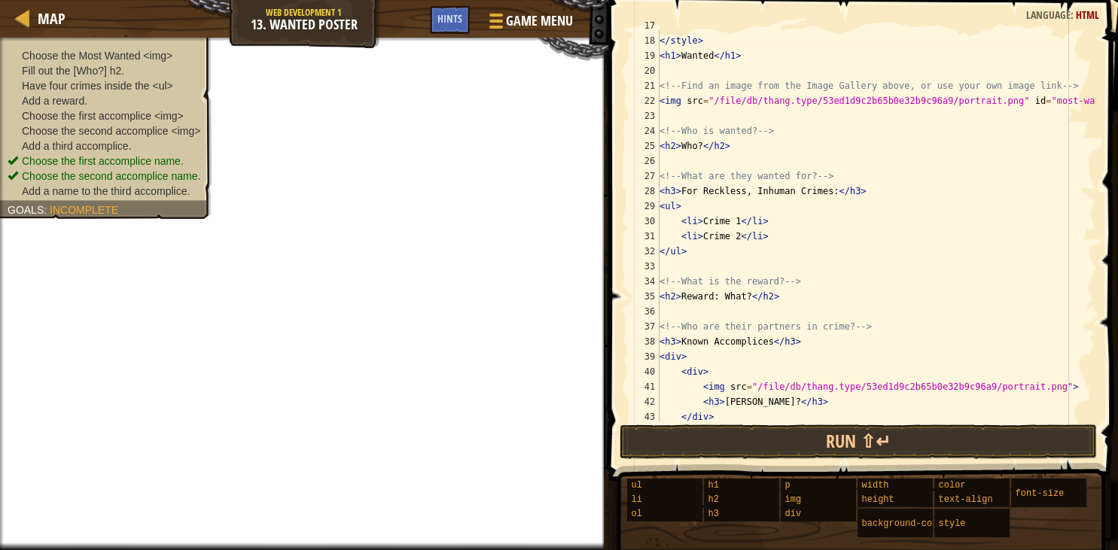
scroll to position [251, 0]
click at [693, 146] on div "} </ style > < h1 > Wanted </ h1 > <!-- Find an image from the Image Gallery ab…" at bounding box center [876, 231] width 439 height 422
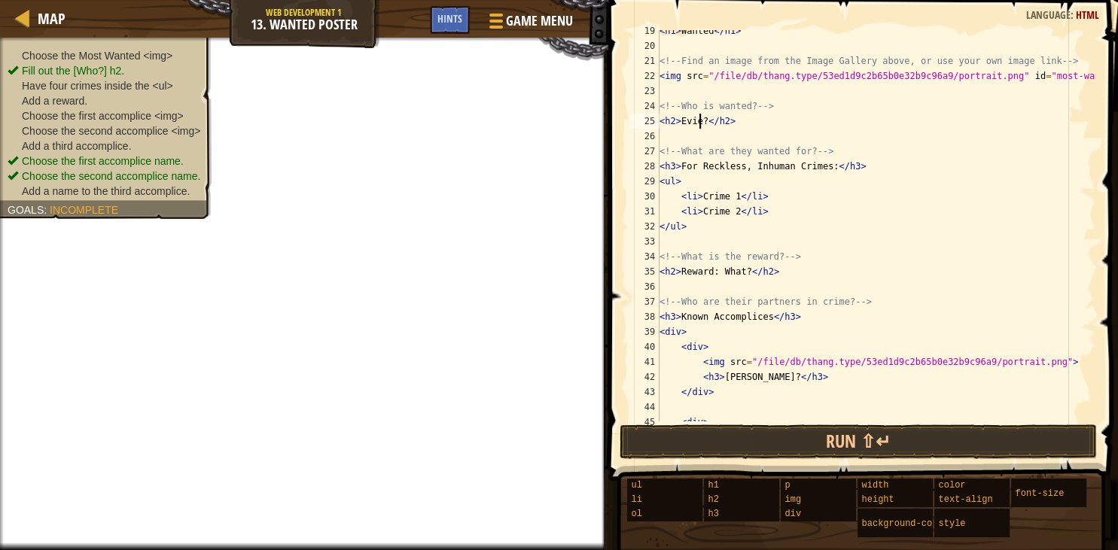
scroll to position [277, 0]
click at [767, 200] on div "< h1 > Wanted </ h1 > <!-- Find an image from the Image Gallery above, or use y…" at bounding box center [876, 234] width 439 height 422
click at [731, 194] on div "< h1 > Wanted </ h1 > <!-- Find an image from the Image Gallery above, or use y…" at bounding box center [876, 234] width 439 height 422
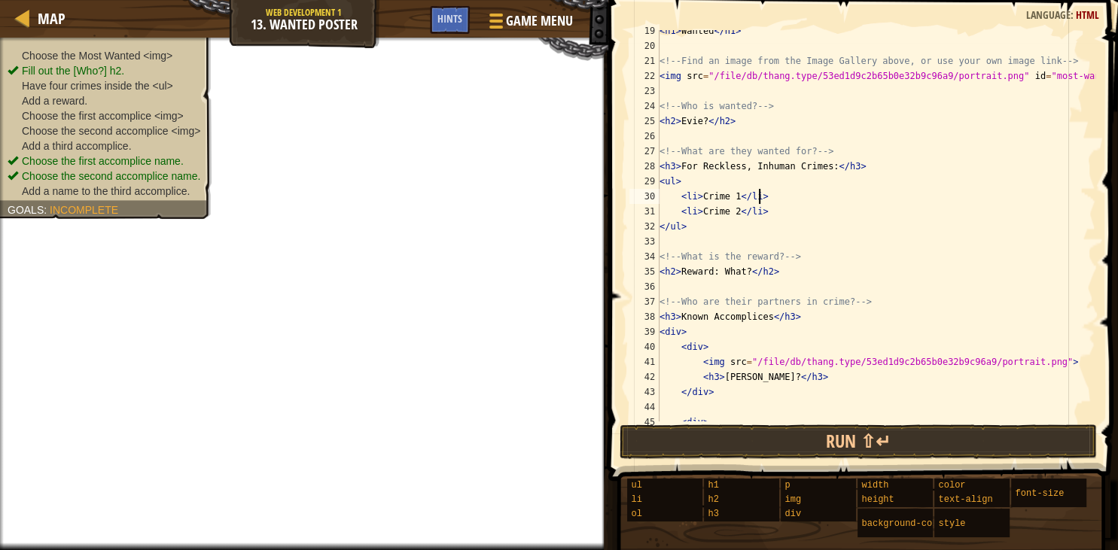
click at [769, 195] on div "< h1 > Wanted </ h1 > <!-- Find an image from the Image Gallery above, or use y…" at bounding box center [876, 234] width 439 height 422
click at [730, 191] on div "< h1 > Wanted </ h1 > <!-- Find an image from the Image Gallery above, or use y…" at bounding box center [876, 234] width 439 height 422
click at [733, 190] on div "< h1 > Wanted </ h1 > <!-- Find an image from the Image Gallery above, or use y…" at bounding box center [876, 234] width 439 height 422
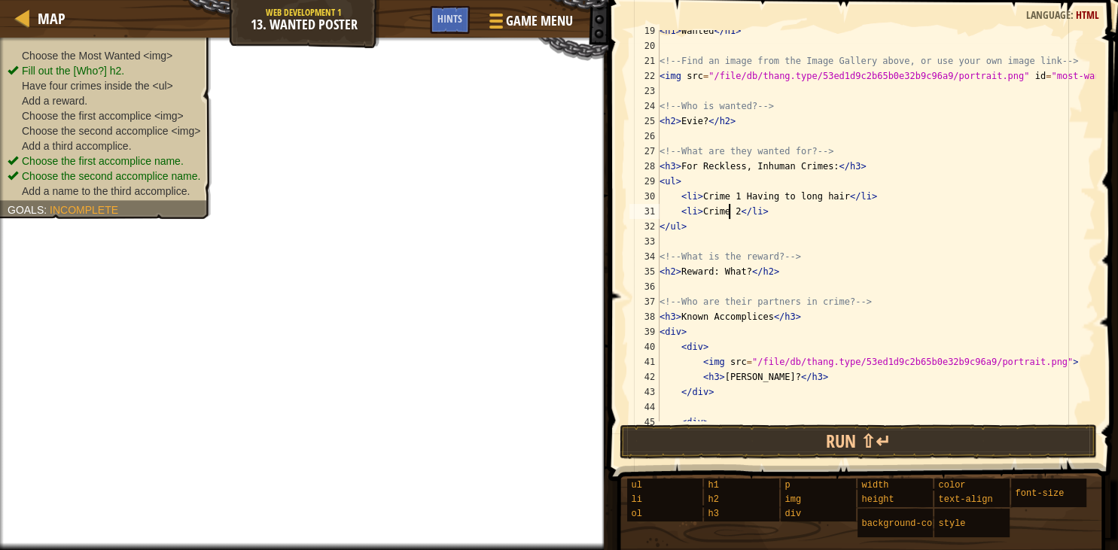
click at [730, 213] on div "< h1 > Wanted </ h1 > <!-- Find an image from the Image Gallery above, or use y…" at bounding box center [876, 234] width 439 height 422
click at [733, 212] on div "< h1 > Wanted </ h1 > <!-- Find an image from the Image Gallery above, or use y…" at bounding box center [876, 234] width 439 height 422
type textarea "<li>Crime 2 Reading to much</li>"
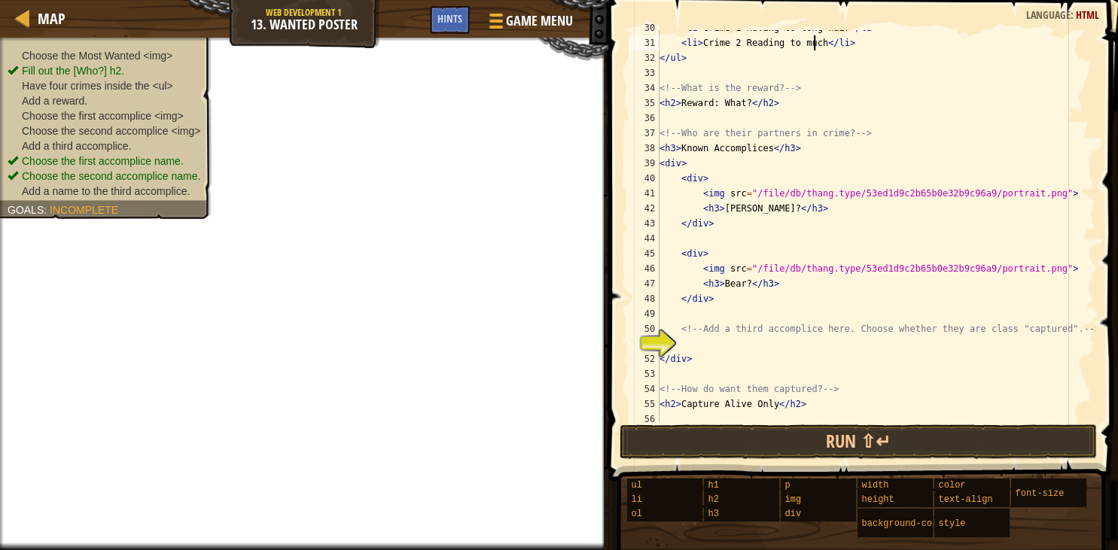
scroll to position [446, 0]
click at [691, 346] on div "< li > Crime 1 Having to long hair </ li > < li > Crime 2 Reading to much </ li…" at bounding box center [876, 231] width 439 height 422
click at [679, 349] on div "< li > Crime 1 Having to long hair </ li > < li > Crime 2 Reading to much </ li…" at bounding box center [876, 231] width 439 height 422
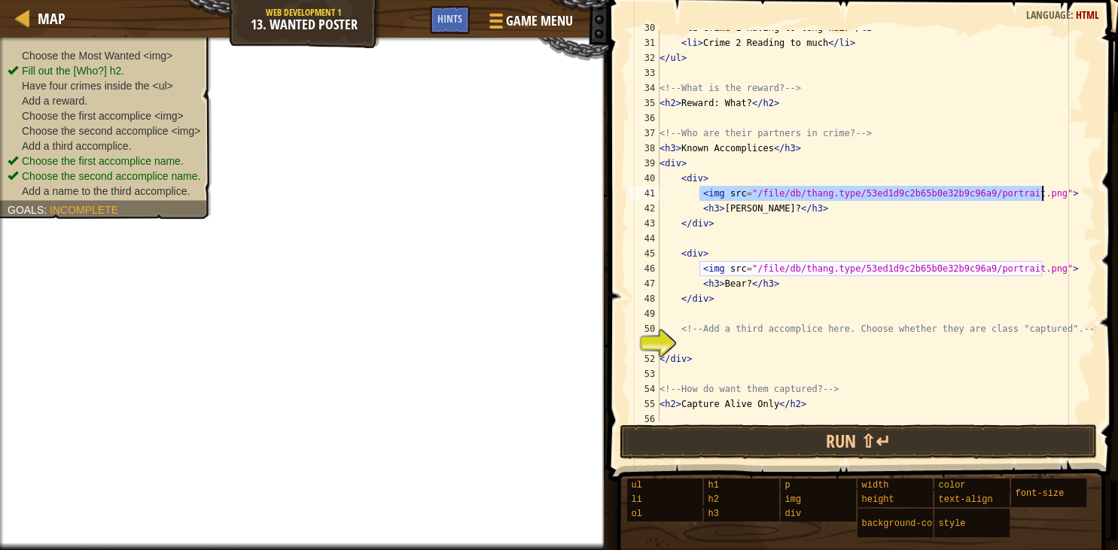
drag, startPoint x: 697, startPoint y: 192, endPoint x: 1117, endPoint y: 200, distance: 420.2
click at [1096, 200] on div "< li > Crime 1 Having to long hair </ li > < li > Crime 2 Reading to much </ li…" at bounding box center [876, 226] width 439 height 392
drag, startPoint x: 1117, startPoint y: 209, endPoint x: 1117, endPoint y: 224, distance: 15.1
click at [1117, 224] on span at bounding box center [865, 219] width 522 height 526
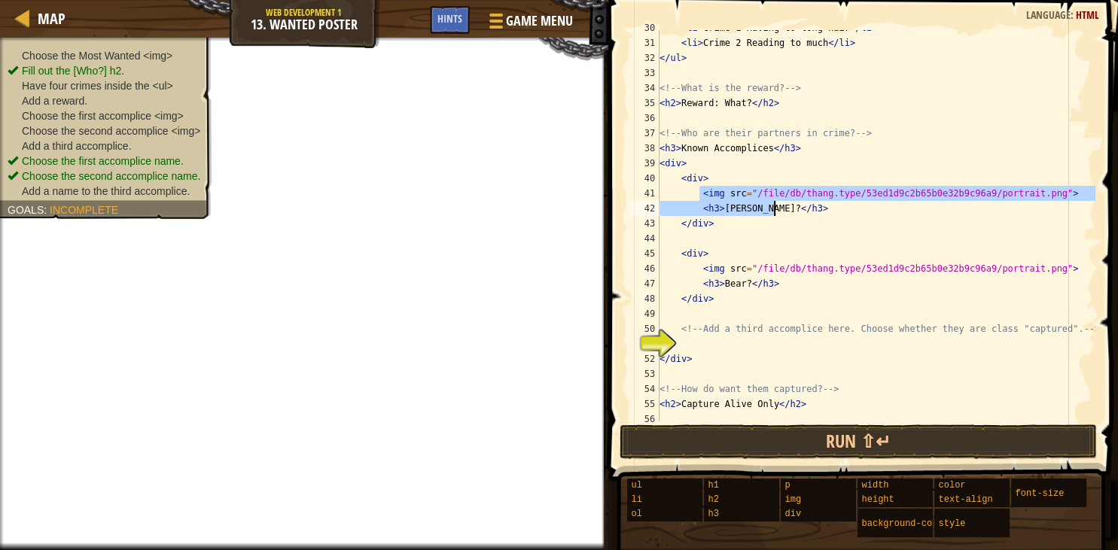
drag, startPoint x: 699, startPoint y: 194, endPoint x: 986, endPoint y: 206, distance: 287.9
click at [986, 206] on div "< li > Crime 1 Having to long hair </ li > < li > Crime 2 Reading to much </ li…" at bounding box center [876, 231] width 439 height 422
type textarea "<img src="/file/db/thang.type/53ed1d9c2b65b0e32b9c96a9/portrait.png"> <h3>Bowen…"
click at [905, 232] on div "< li > Crime 1 Having to long hair </ li > < li > Crime 2 Reading to much </ li…" at bounding box center [876, 231] width 439 height 422
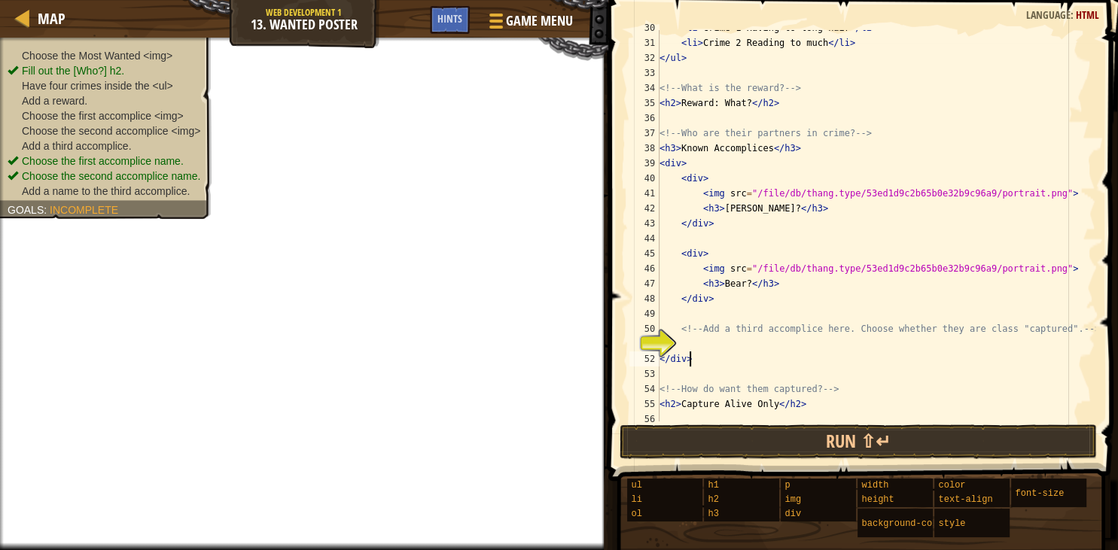
click at [691, 354] on div "< li > Crime 1 Having to long hair </ li > < li > Crime 2 Reading to much </ li…" at bounding box center [876, 231] width 439 height 422
type textarea "</div>"
click at [685, 345] on div "< li > Crime 1 Having to long hair </ li > < li > Crime 2 Reading to much </ li…" at bounding box center [876, 231] width 439 height 422
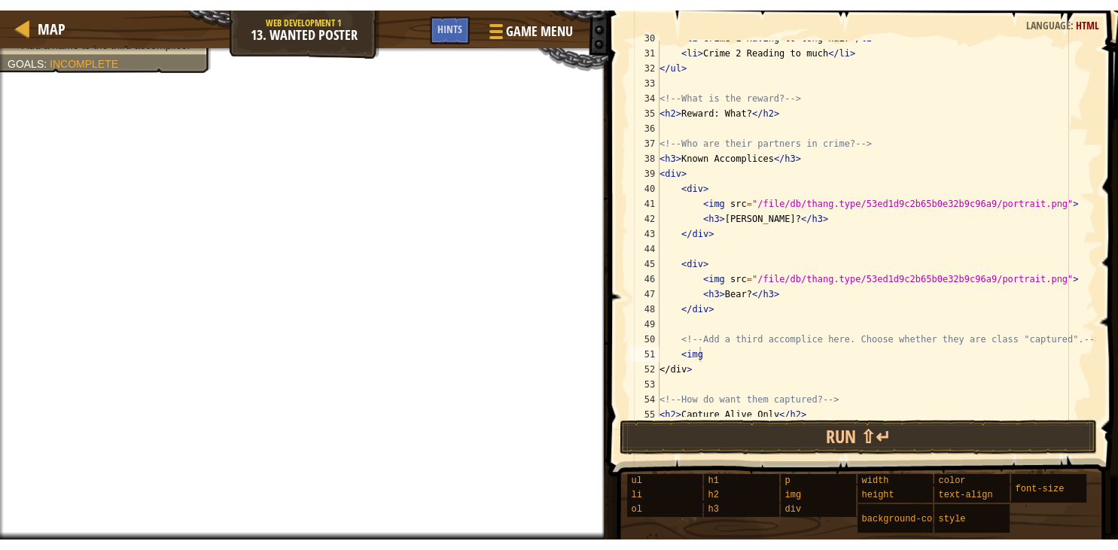
scroll to position [7, 2]
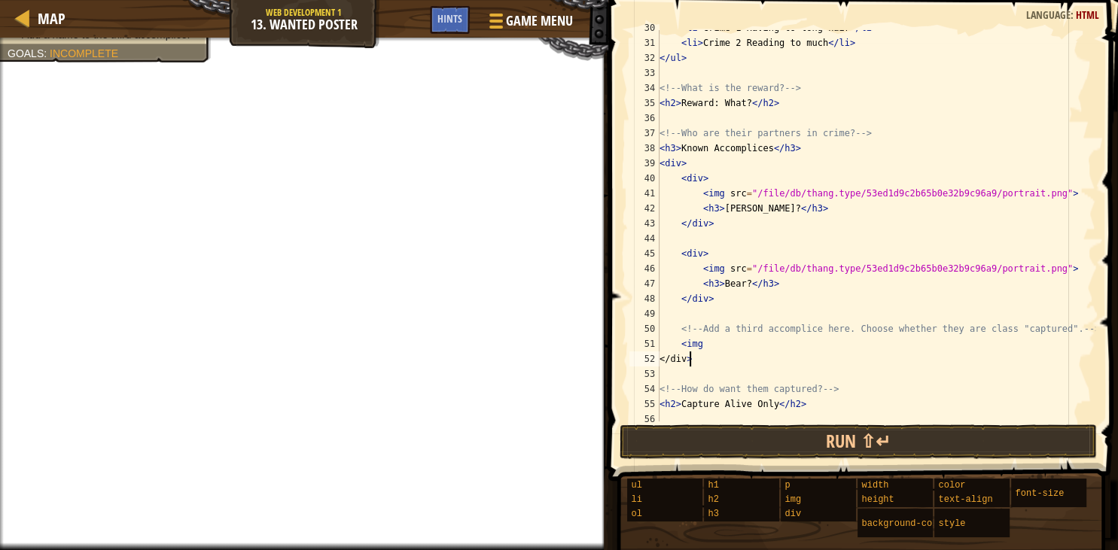
click at [714, 354] on div "< li > Crime 1 Having to long hair </ li > < li > Crime 2 Reading to much </ li…" at bounding box center [876, 231] width 439 height 422
click at [706, 345] on div "< li > Crime 1 Having to long hair </ li > < li > Crime 2 Reading to much </ li…" at bounding box center [876, 231] width 439 height 422
click at [723, 361] on div "< li > Crime 1 Having to long hair </ li > < li > Crime 2 Reading to much </ li…" at bounding box center [876, 231] width 439 height 422
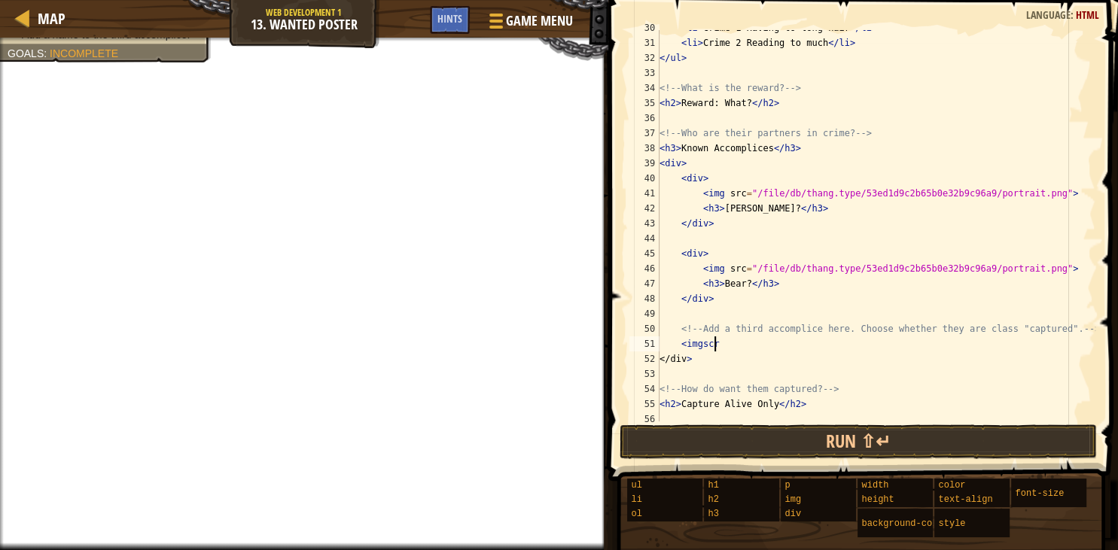
click at [718, 345] on div "< li > Crime 1 Having to long hair </ li > < li > Crime 2 Reading to much </ li…" at bounding box center [876, 231] width 439 height 422
type textarea "<"
click at [852, 425] on button "Run ⇧↵" at bounding box center [858, 442] width 477 height 35
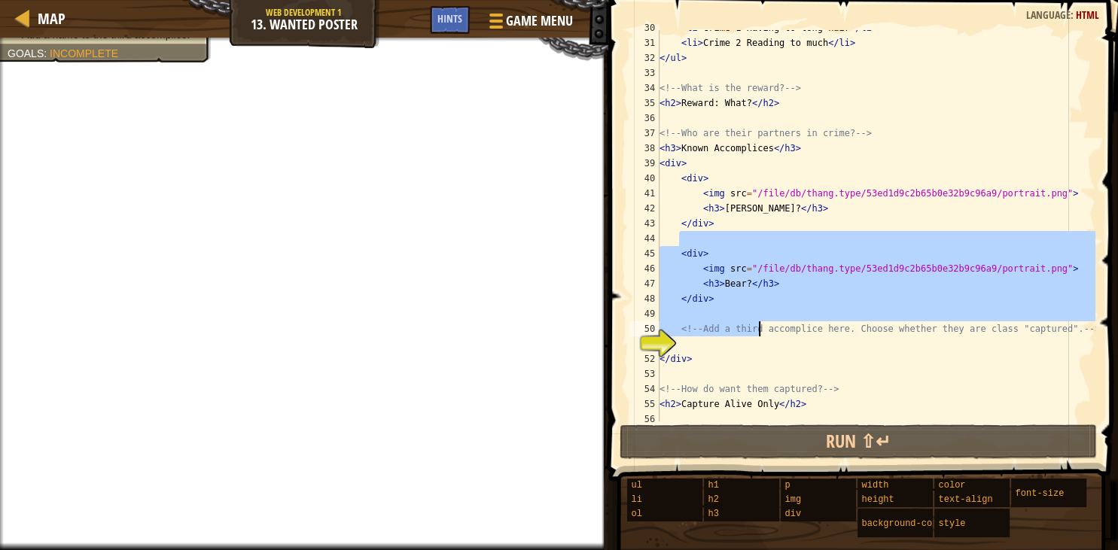
drag, startPoint x: 683, startPoint y: 242, endPoint x: 776, endPoint y: 339, distance: 133.7
click at [775, 339] on div "< li > Crime 1 Having to long hair </ li > < li > Crime 2 Reading to much </ li…" at bounding box center [876, 231] width 439 height 422
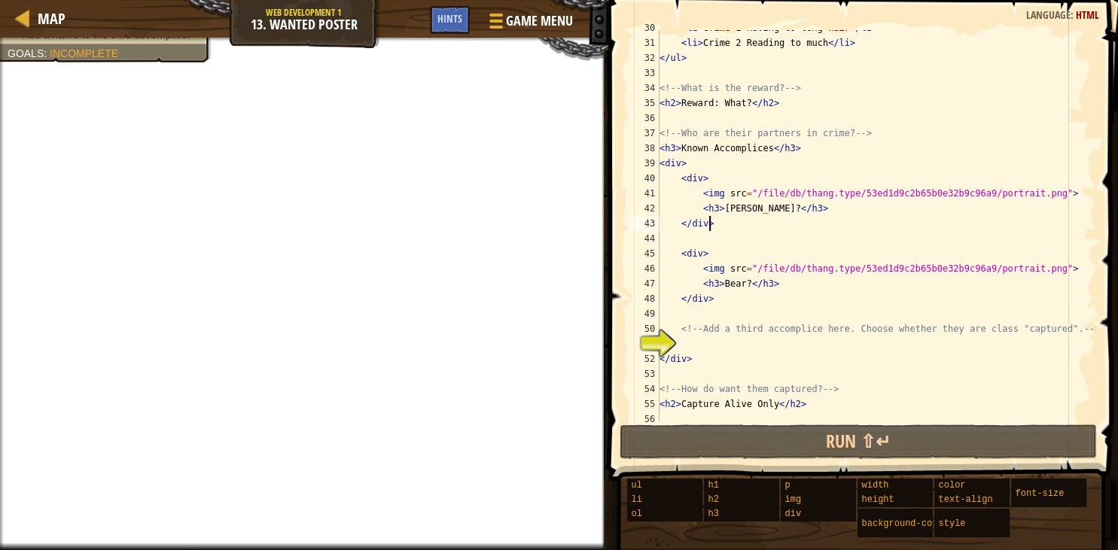
click at [847, 230] on div "< li > Crime 1 Having to long hair </ li > < li > Crime 2 Reading to much </ li…" at bounding box center [876, 231] width 439 height 422
drag, startPoint x: 693, startPoint y: 261, endPoint x: 745, endPoint y: 315, distance: 74.6
click at [745, 315] on div "< li > Crime 1 Having to long hair </ li > < li > Crime 2 Reading to much </ li…" at bounding box center [876, 231] width 439 height 422
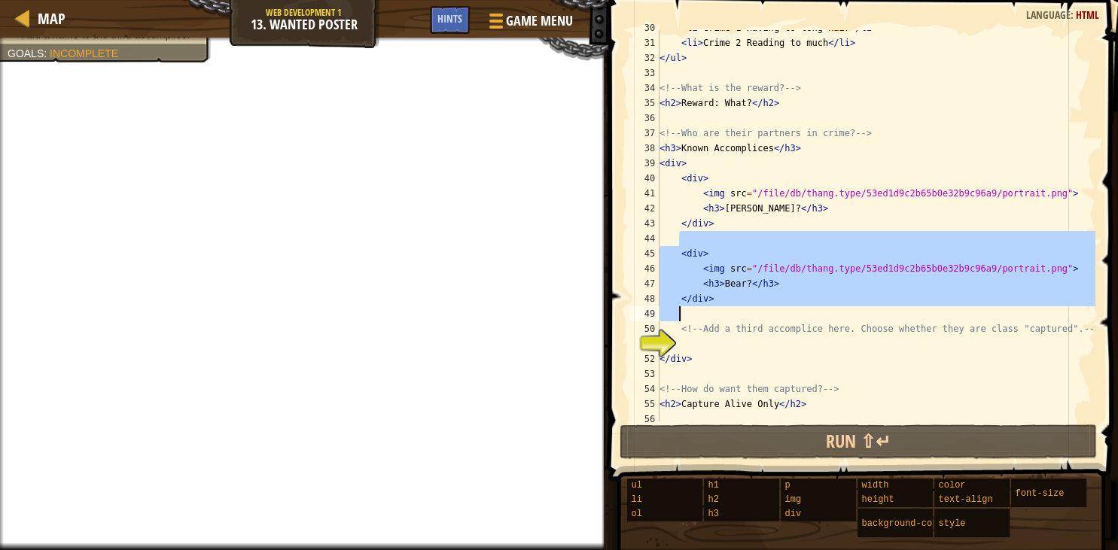
click at [797, 335] on div "< li > Crime 1 Having to long hair </ li > < li > Crime 2 Reading to much </ li…" at bounding box center [876, 231] width 439 height 422
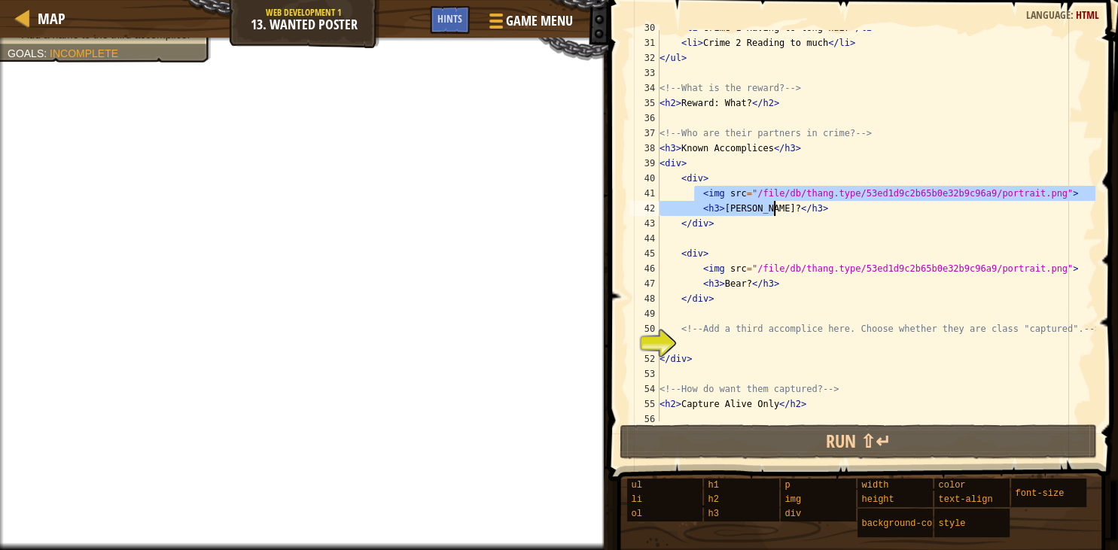
drag, startPoint x: 695, startPoint y: 193, endPoint x: 876, endPoint y: 209, distance: 182.2
click at [876, 209] on div "< li > Crime 1 Having to long hair </ li > < li > Crime 2 Reading to much </ li…" at bounding box center [876, 231] width 439 height 422
drag, startPoint x: 682, startPoint y: 183, endPoint x: 658, endPoint y: 175, distance: 25.5
click at [678, 182] on div "< li > Crime 1 Having to long hair </ li > < li > Crime 2 Reading to much </ li…" at bounding box center [876, 231] width 439 height 422
drag, startPoint x: 693, startPoint y: 191, endPoint x: 812, endPoint y: 210, distance: 119.7
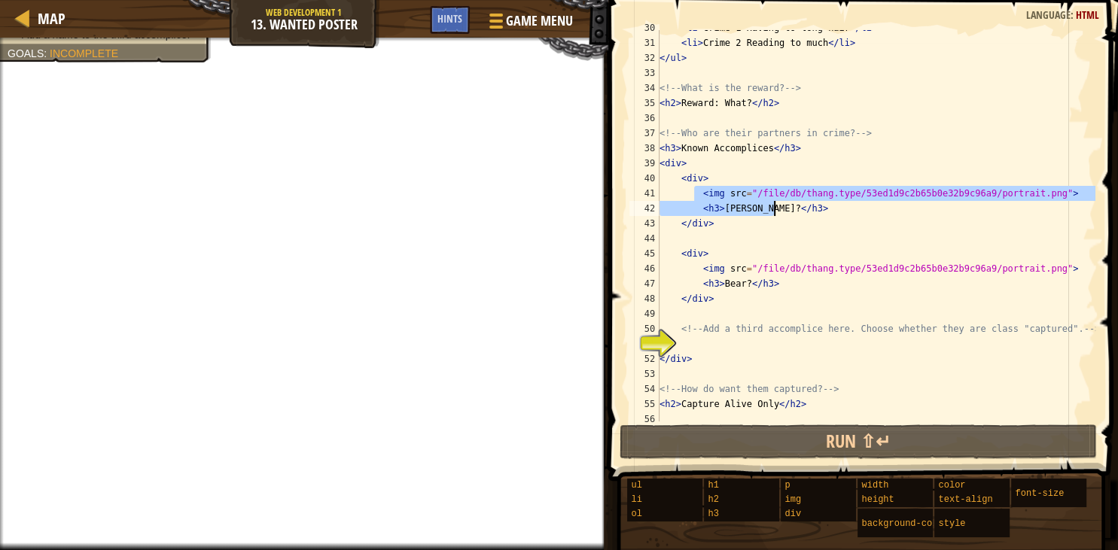
click at [812, 210] on div "< li > Crime 1 Having to long hair </ li > < li > Crime 2 Reading to much </ li…" at bounding box center [876, 231] width 439 height 422
click at [812, 210] on div "< li > Crime 1 Having to long hair </ li > < li > Crime 2 Reading to much </ li…" at bounding box center [876, 226] width 439 height 392
drag, startPoint x: 710, startPoint y: 197, endPoint x: 824, endPoint y: 215, distance: 115.1
click at [824, 215] on div "< li > Crime 1 Having to long hair </ li > < li > Crime 2 Reading to much </ li…" at bounding box center [876, 231] width 439 height 422
click at [787, 191] on div "< li > Crime 1 Having to long hair </ li > < li > Crime 2 Reading to much </ li…" at bounding box center [876, 226] width 439 height 392
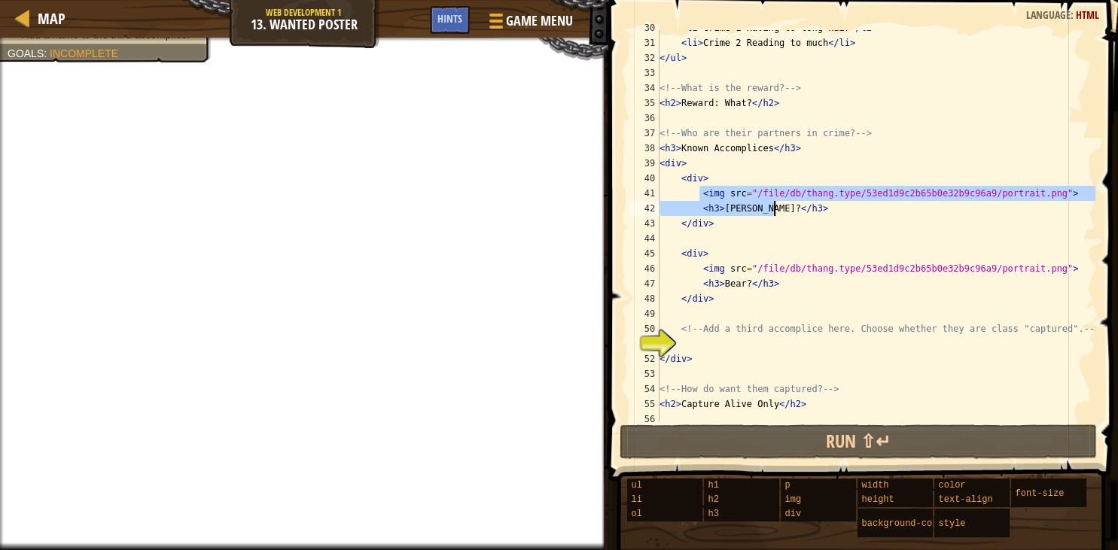
drag, startPoint x: 697, startPoint y: 194, endPoint x: 791, endPoint y: 214, distance: 95.4
click at [791, 214] on div "< li > Crime 1 Having to long hair </ li > < li > Crime 2 Reading to much </ li…" at bounding box center [876, 231] width 439 height 422
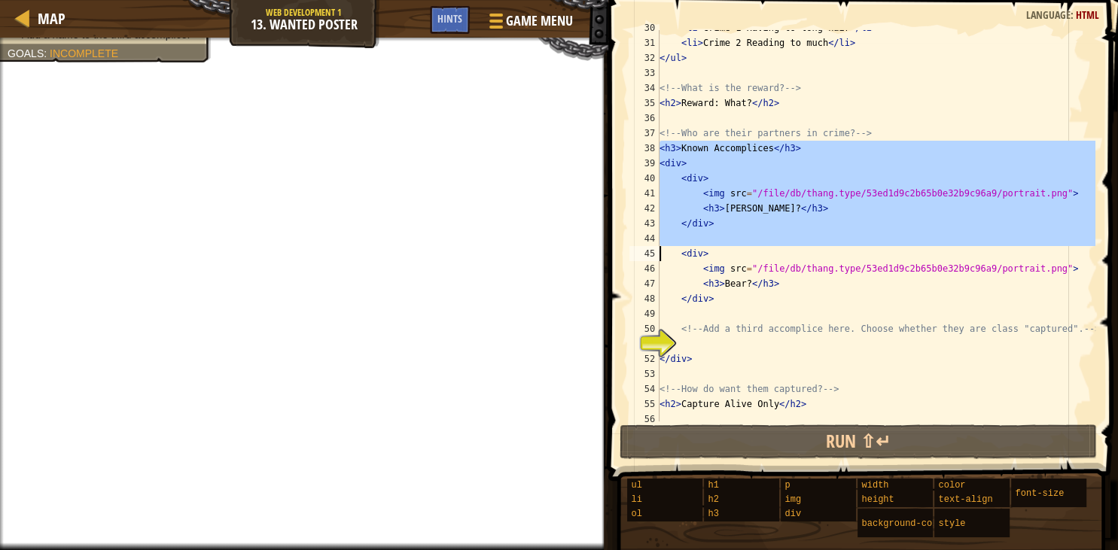
drag, startPoint x: 658, startPoint y: 145, endPoint x: 809, endPoint y: 239, distance: 178.6
click at [809, 239] on div "<img src="/file/db/thang.type/53ed1d9c2b65b0e32b9c96a9/portrait.png"> <h3>Bowen…" at bounding box center [860, 226] width 469 height 392
type textarea "<div>"
click at [815, 237] on div "< li > Crime 1 Having to long hair </ li > < li > Crime 2 Reading to much </ li…" at bounding box center [876, 226] width 439 height 392
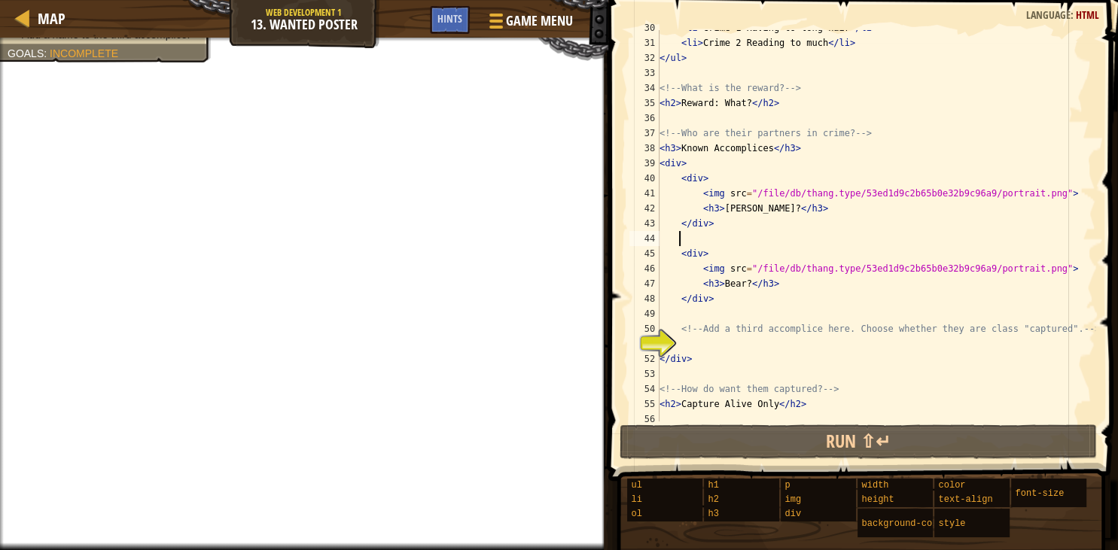
click at [688, 200] on div "< li > Crime 1 Having to long hair </ li > < li > Crime 2 Reading to much </ li…" at bounding box center [876, 231] width 439 height 422
click at [697, 198] on div "< li > Crime 1 Having to long hair </ li > < li > Crime 2 Reading to much </ li…" at bounding box center [876, 231] width 439 height 422
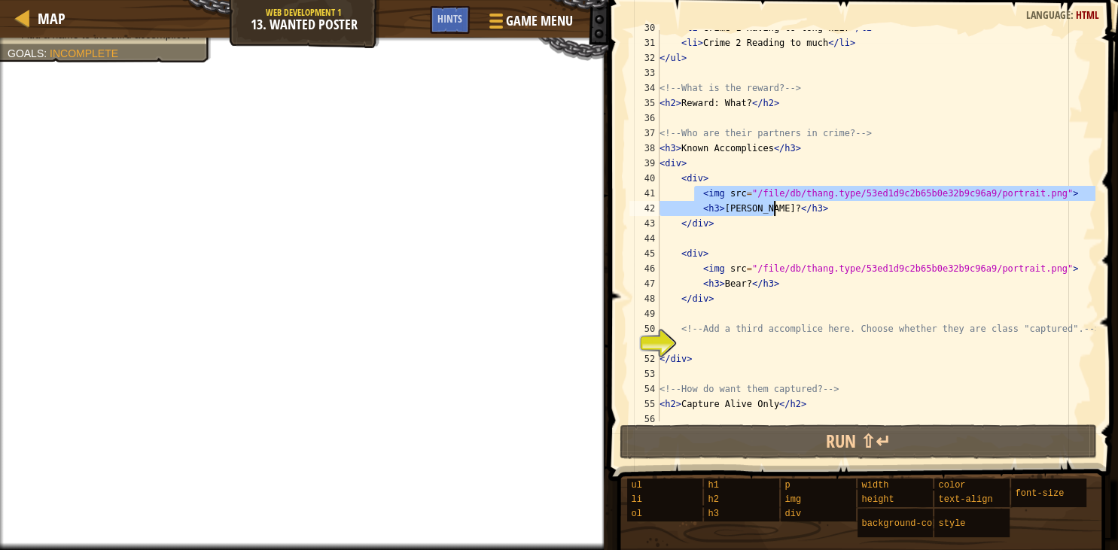
drag, startPoint x: 695, startPoint y: 193, endPoint x: 857, endPoint y: 208, distance: 162.6
click at [857, 208] on div "< li > Crime 1 Having to long hair </ li > < li > Crime 2 Reading to much </ li…" at bounding box center [876, 231] width 439 height 422
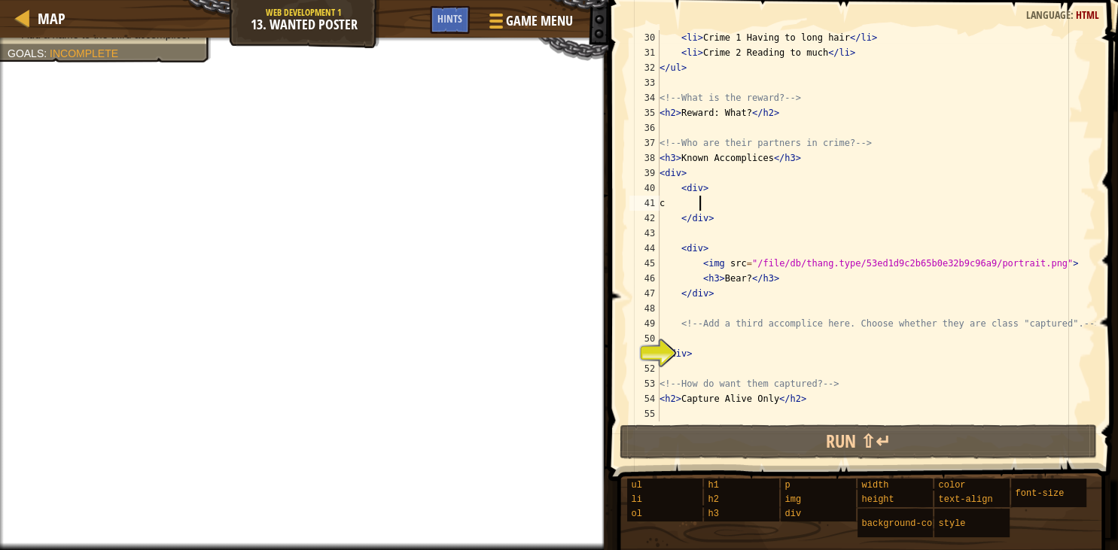
scroll to position [437, 0]
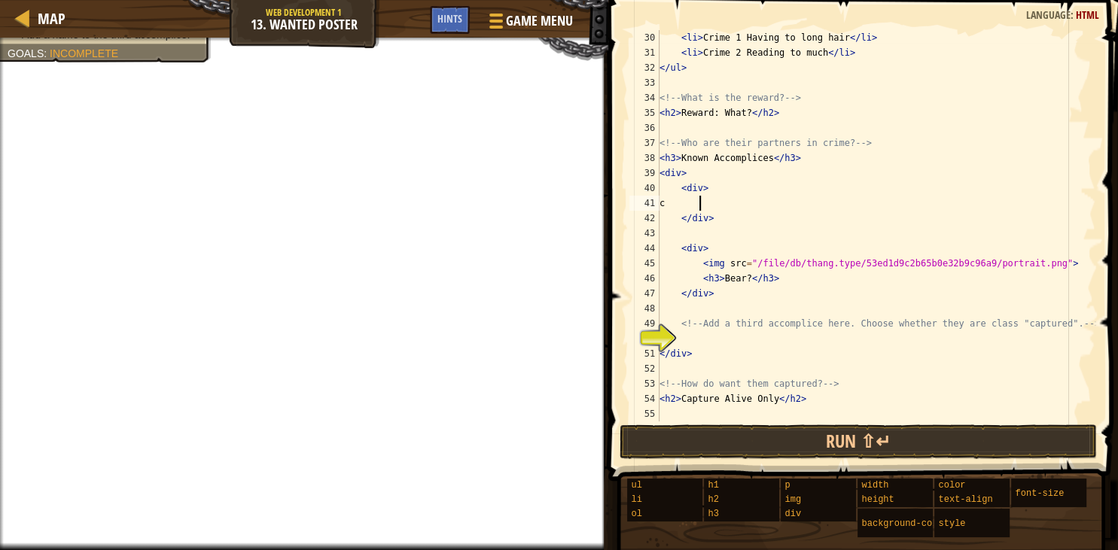
click at [722, 209] on div "< li > Crime 1 Having to long hair </ li > < li > Crime 2 Reading to much </ li…" at bounding box center [876, 241] width 439 height 422
type textarea "c"
click at [520, 17] on span "Game Menu" at bounding box center [539, 21] width 70 height 20
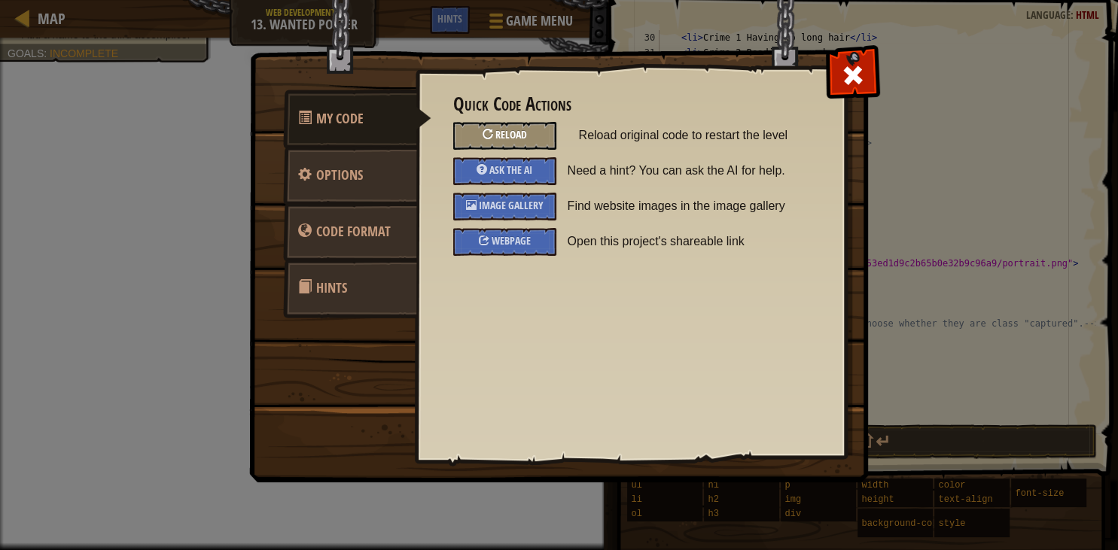
click at [493, 136] on div "Reload" at bounding box center [504, 136] width 103 height 28
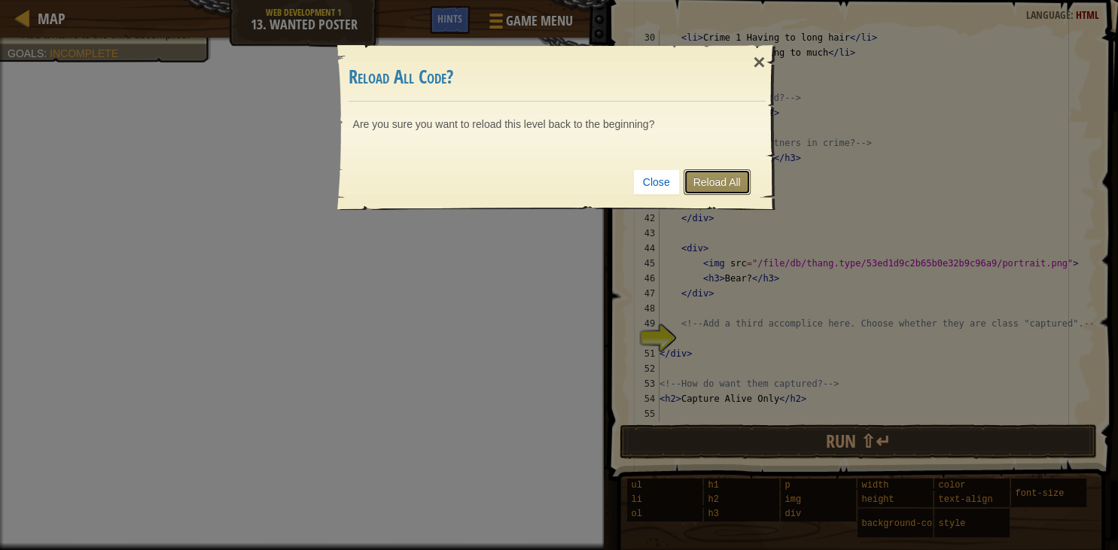
click at [712, 173] on link "Reload All" at bounding box center [717, 182] width 67 height 26
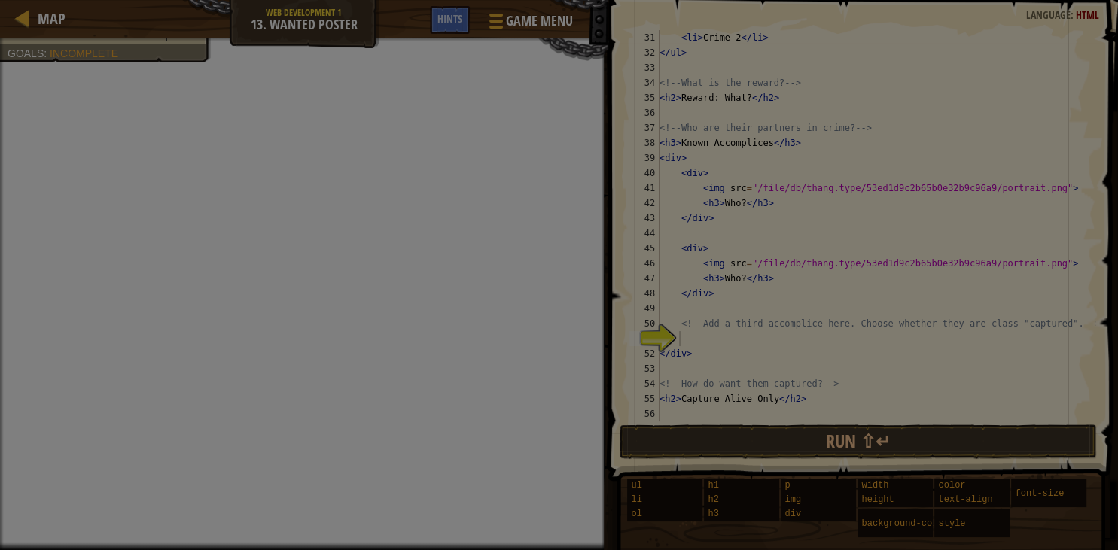
scroll to position [452, 0]
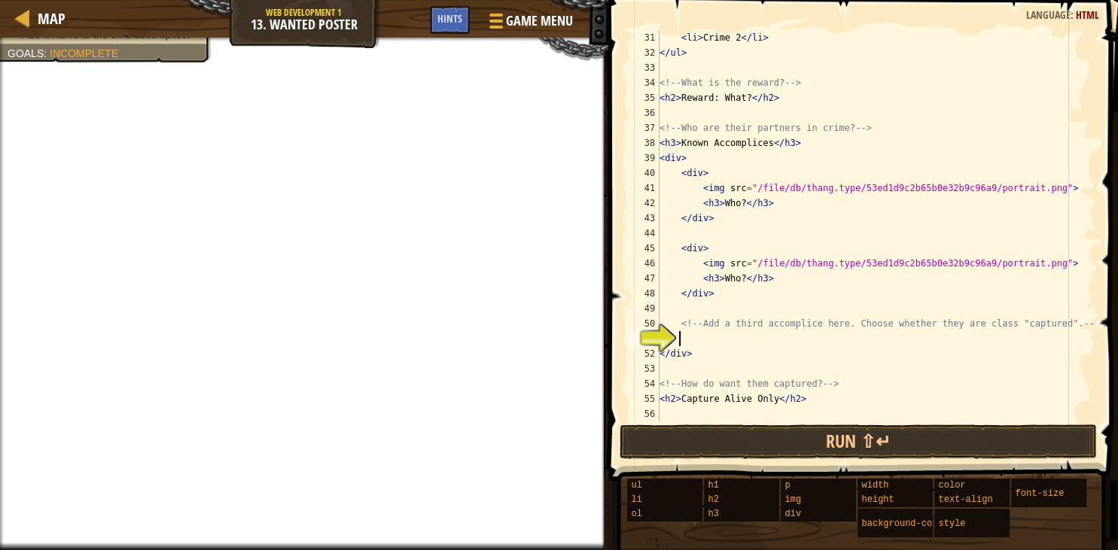
click at [691, 343] on div "< li > Crime 2 </ li > </ ul > <!-- What is the reward? --> < h2 > Reward: What…" at bounding box center [876, 241] width 439 height 422
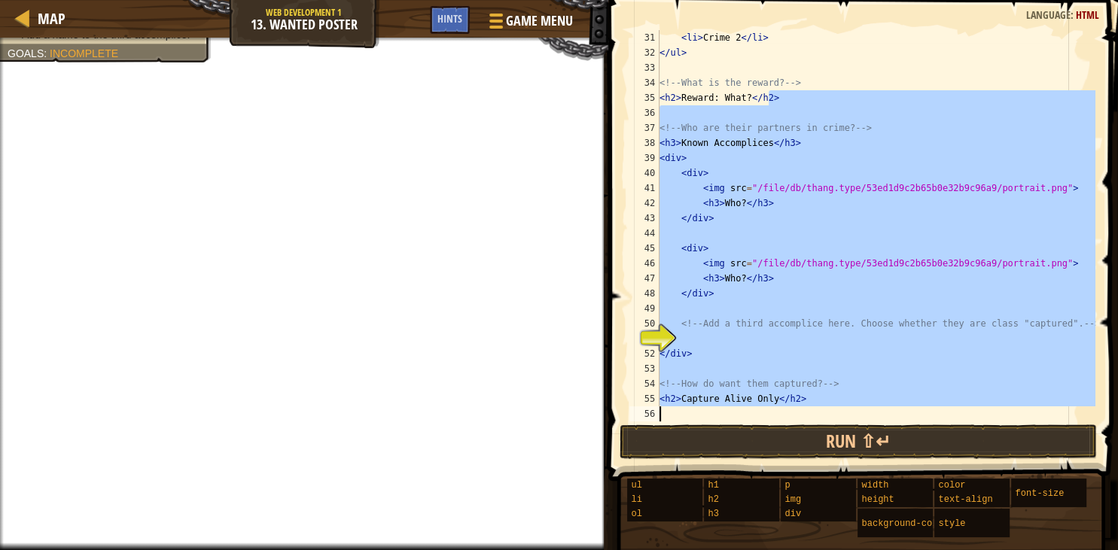
drag, startPoint x: 946, startPoint y: 95, endPoint x: 923, endPoint y: 429, distance: 335.1
click at [923, 429] on div "< li > Crime 2 </ li > </ ul > <!-- What is the reward? --> < h2 > Reward: What…" at bounding box center [876, 241] width 439 height 422
type textarea "<h2>Capture Alive Only</h2>"
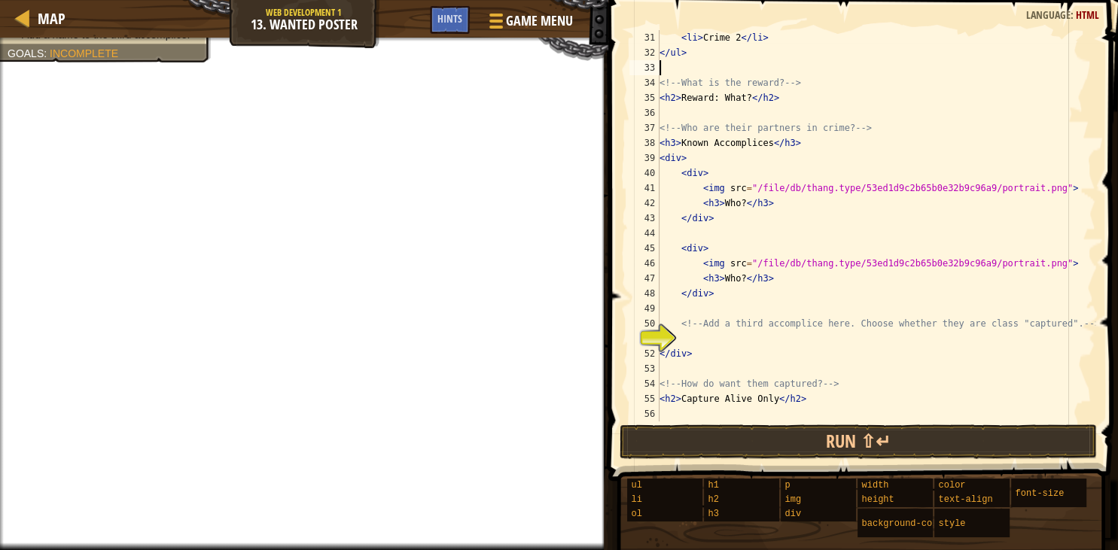
click at [884, 72] on div "< li > Crime 2 </ li > </ ul > <!-- What is the reward? --> < h2 > Reward: What…" at bounding box center [876, 241] width 439 height 422
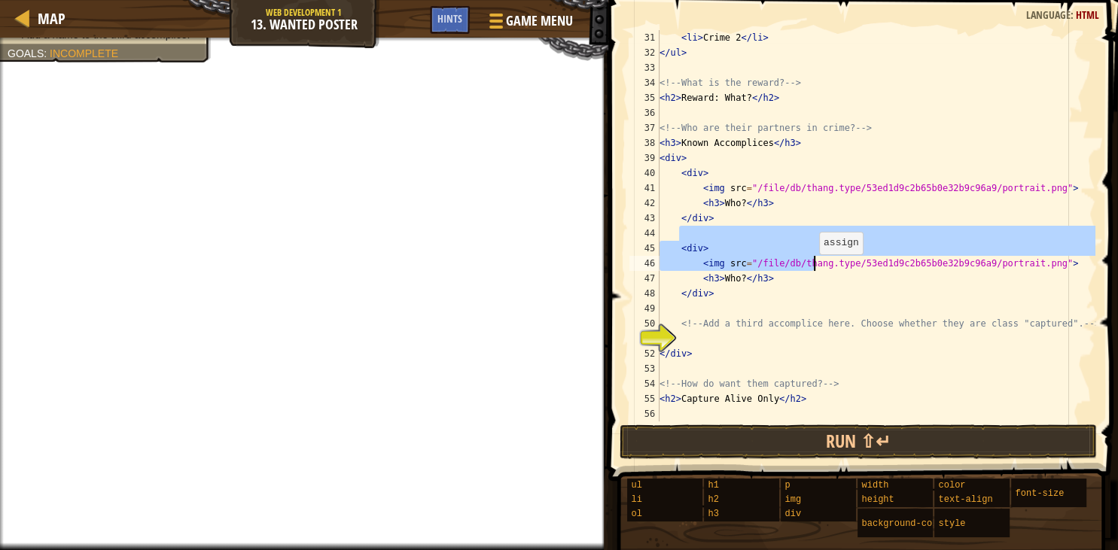
drag, startPoint x: 809, startPoint y: 235, endPoint x: 821, endPoint y: 250, distance: 19.8
click at [821, 251] on div "< li > Crime 2 </ li > </ ul > <!-- What is the reward? --> < h2 > Reward: What…" at bounding box center [876, 241] width 439 height 422
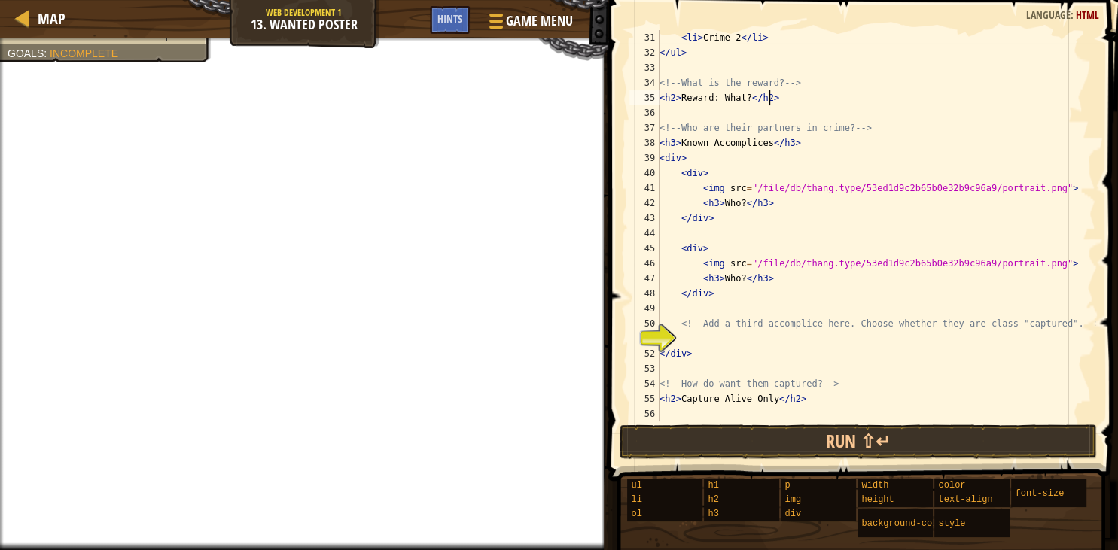
click at [901, 104] on div "< li > Crime 2 </ li > </ ul > <!-- What is the reward? --> < h2 > Reward: What…" at bounding box center [876, 241] width 439 height 422
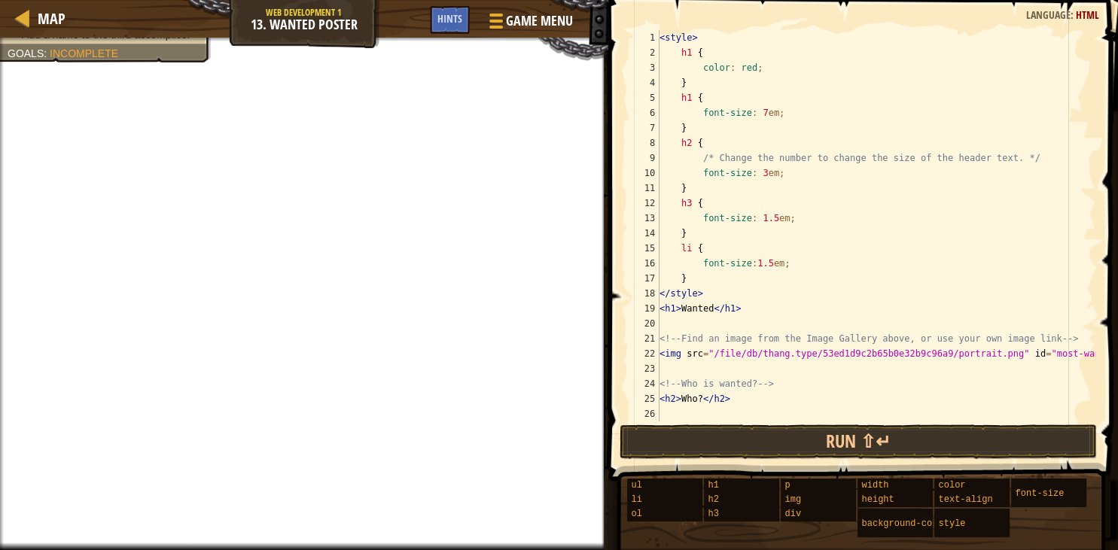
scroll to position [90, 0]
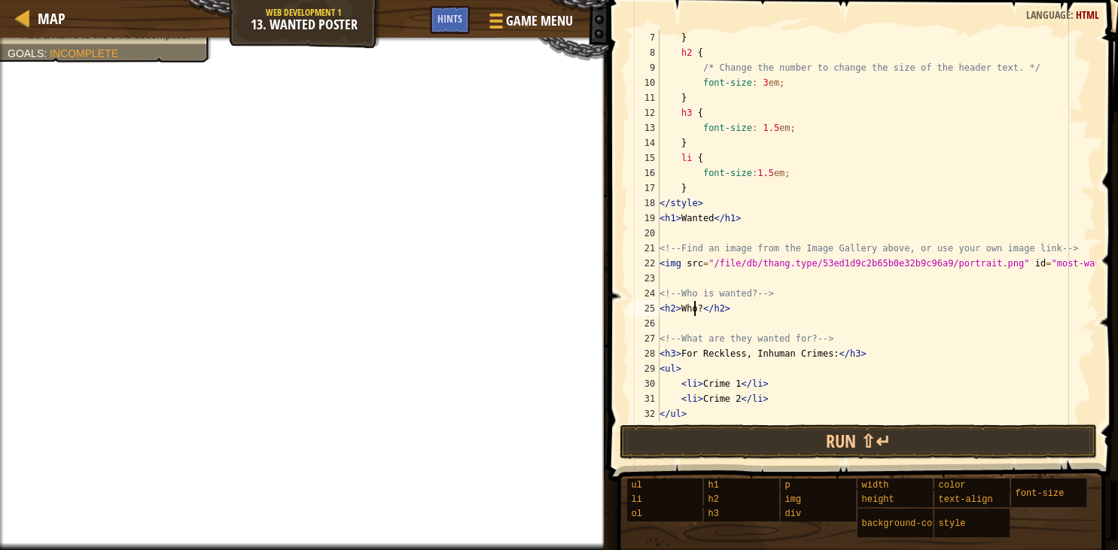
click at [694, 306] on div "} h2 { /* Change the number to change the size of the header text. */ font-size…" at bounding box center [876, 241] width 439 height 422
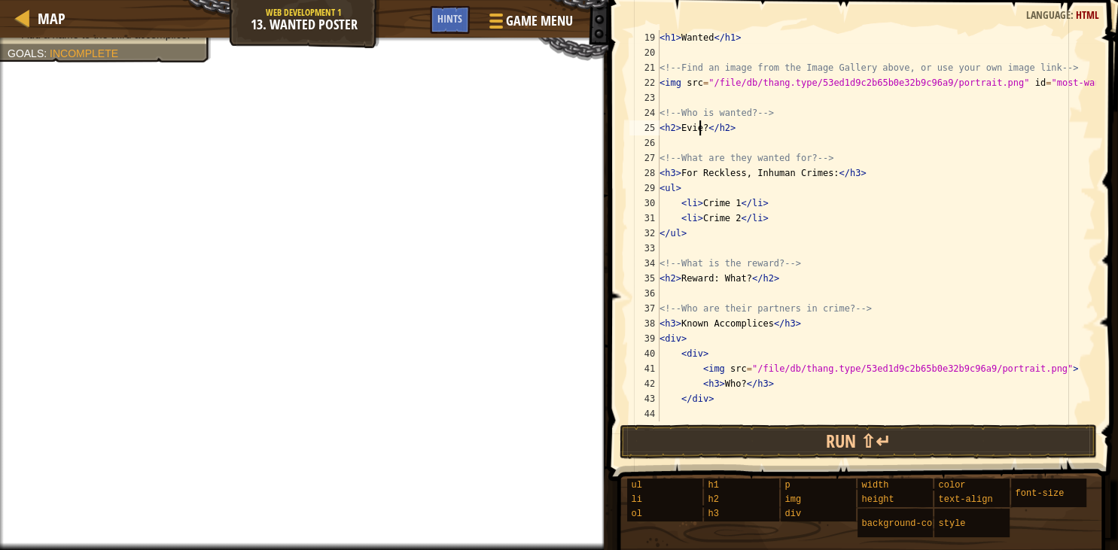
click at [739, 279] on div "< h1 > Wanted </ h1 > <!-- Find an image from the Image Gallery above, or use y…" at bounding box center [876, 241] width 439 height 422
click at [733, 383] on div "< h1 > Wanted </ h1 > <!-- Find an image from the Image Gallery above, or use y…" at bounding box center [876, 241] width 439 height 422
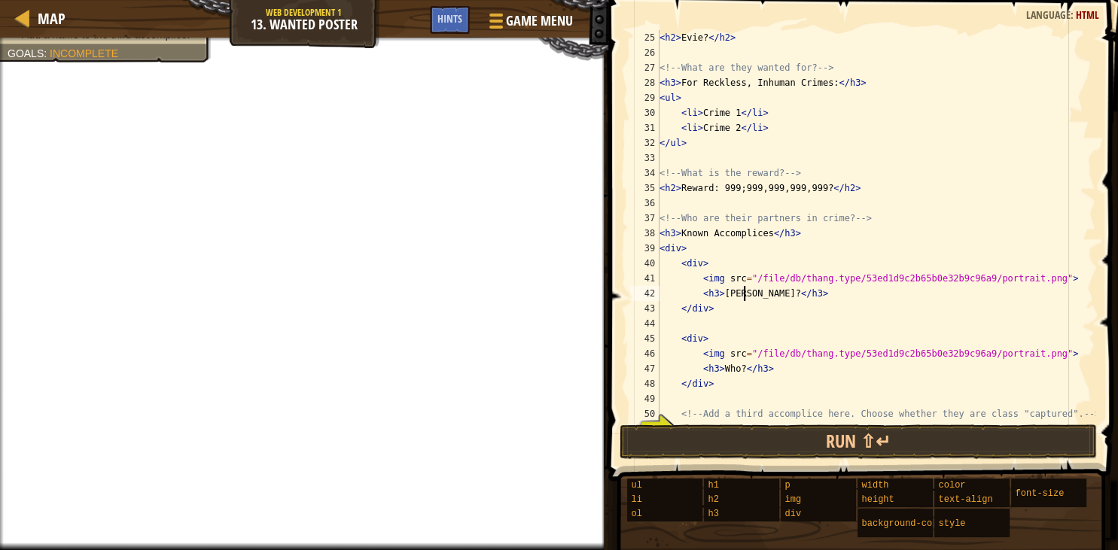
scroll to position [452, 0]
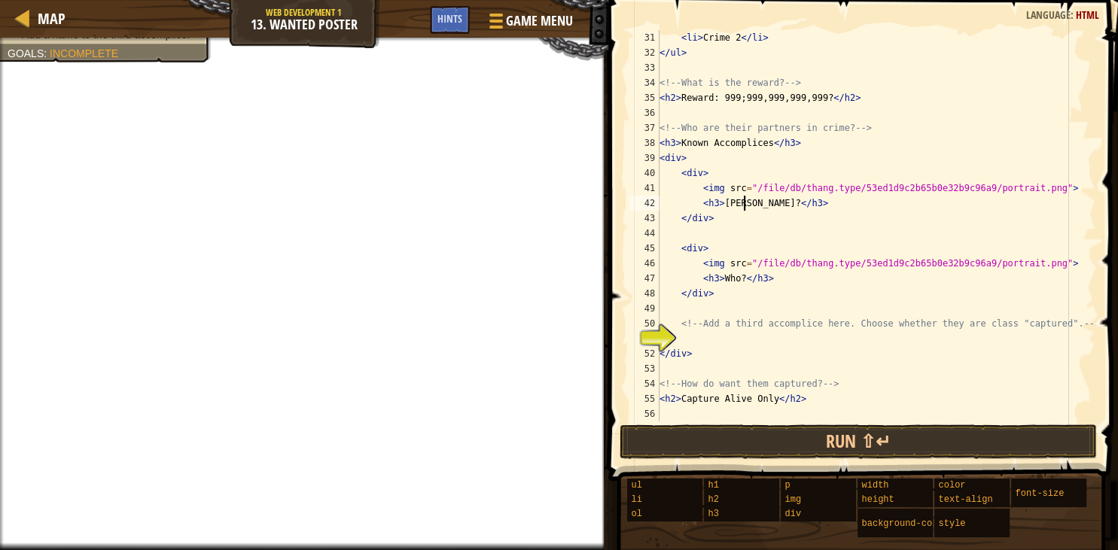
click at [734, 279] on div "< li > Crime 2 </ li > </ ul > <!-- What is the reward? --> < h2 > Reward: 999;…" at bounding box center [876, 241] width 439 height 422
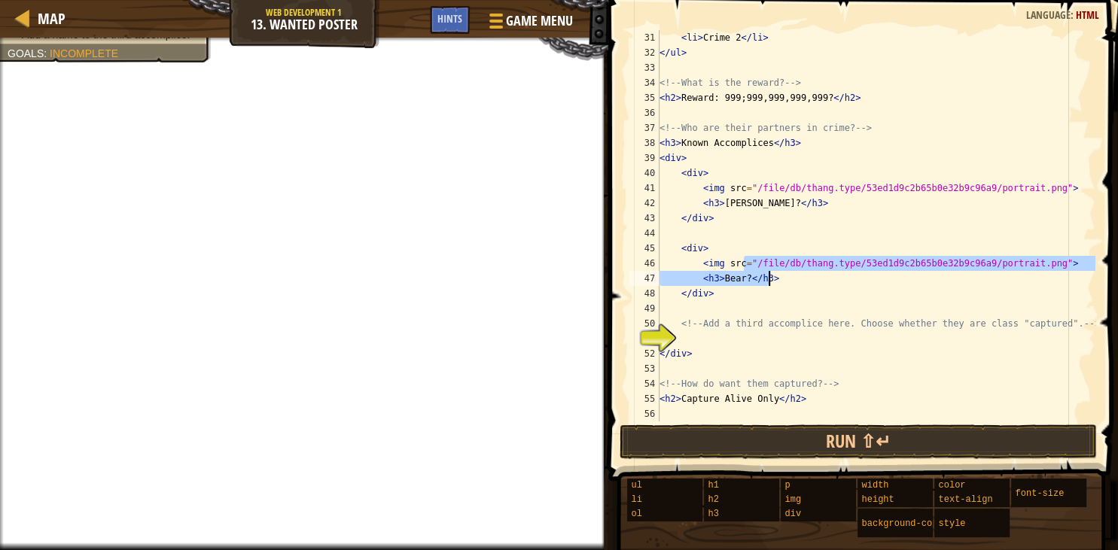
type textarea "<img src="/file/db/thang.type/53ed1d9c2b65b0e32b9c96a9/portrait.png"> <h3>Bear?…"
click at [854, 274] on div "<img src="/file/db/thang.type/53ed1d9c2b65b0e32b9c96a9/portrait.png"> <h3>Bear?…" at bounding box center [860, 226] width 469 height 392
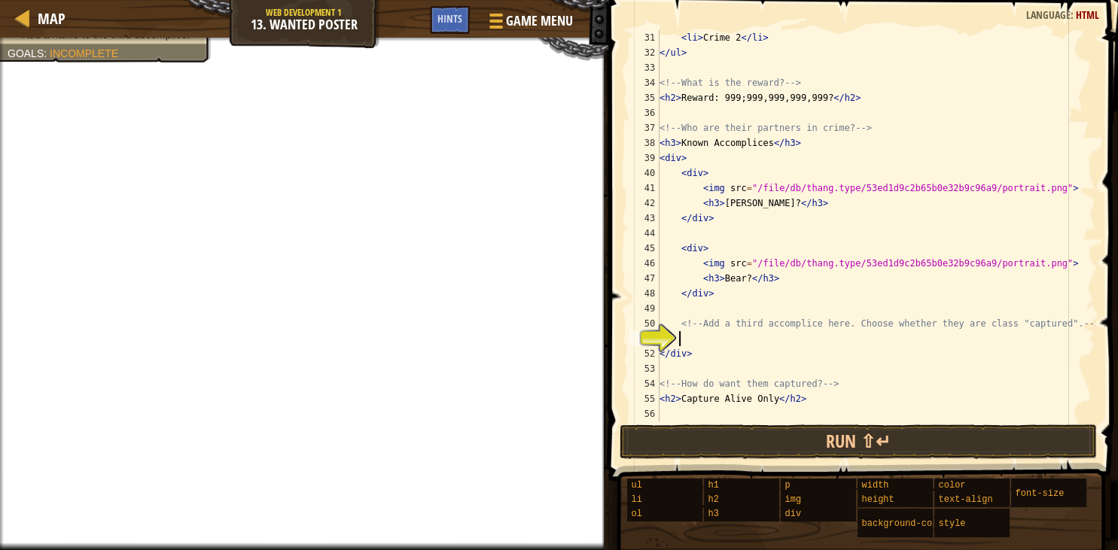
click at [683, 339] on div "< li > Crime 2 </ li > </ ul > <!-- What is the reward? --> < h2 > Reward: 999;…" at bounding box center [876, 241] width 439 height 422
click at [688, 343] on div "< li > Crime 2 </ li > </ ul > <!-- What is the reward? --> < h2 > Reward: 999;…" at bounding box center [876, 241] width 439 height 422
click at [890, 386] on div "< li > Crime 2 </ li > </ ul > <!-- What is the reward? --> < h2 > Reward: 999;…" at bounding box center [876, 241] width 439 height 422
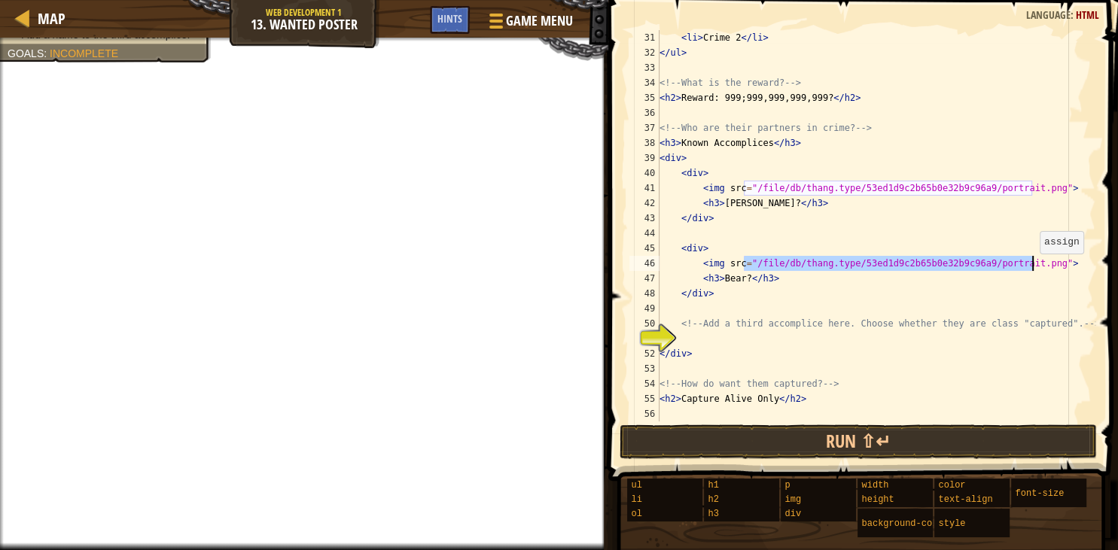
type textarea "<img src="/file/db/thang.type/53ed1d9c2b65b0e32b9c96a9/portrait.png">"
click at [895, 236] on div "< li > Crime 2 </ li > </ ul > <!-- What is the reward? --> < h2 > Reward: 999;…" at bounding box center [876, 241] width 439 height 422
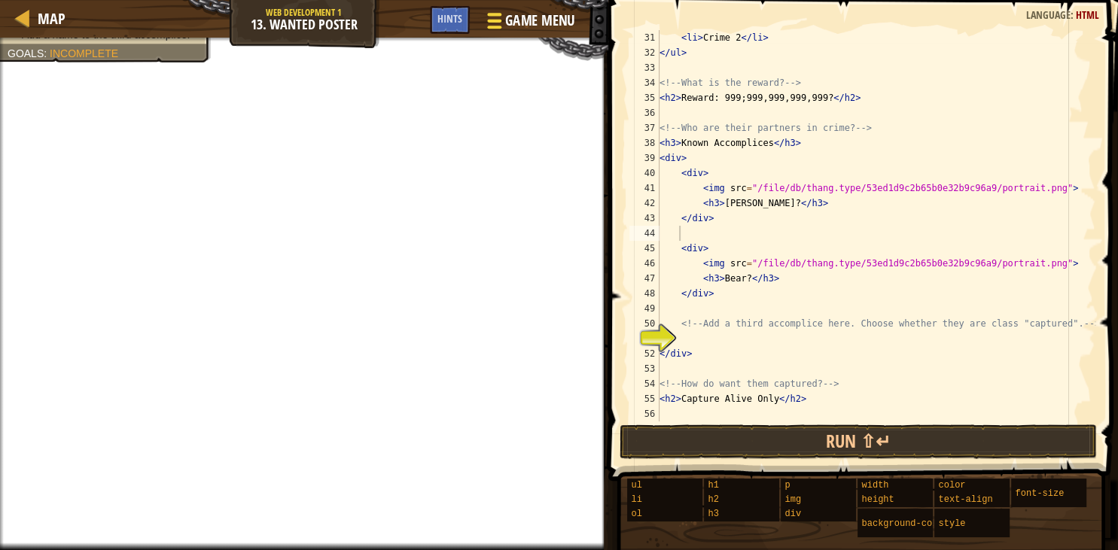
click at [559, 20] on span "Game Menu" at bounding box center [539, 21] width 70 height 20
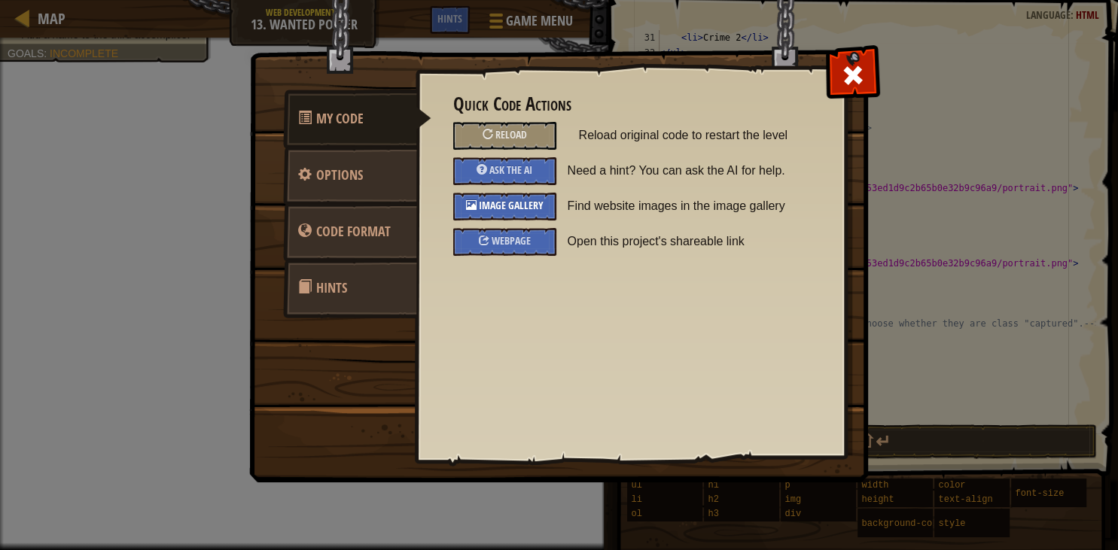
click at [492, 198] on span "Image Gallery" at bounding box center [511, 205] width 65 height 14
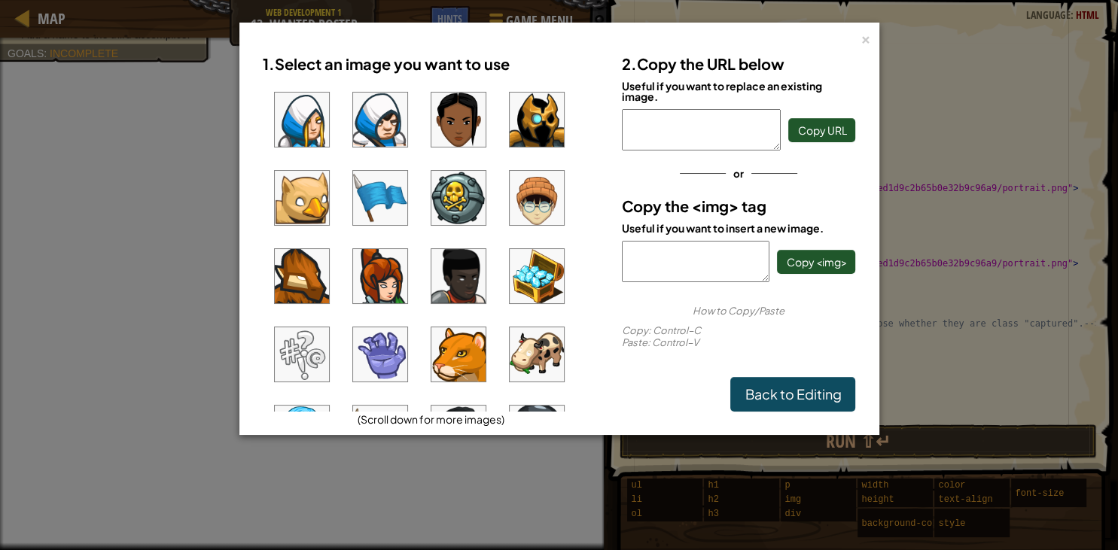
click at [366, 125] on img at bounding box center [380, 120] width 54 height 54
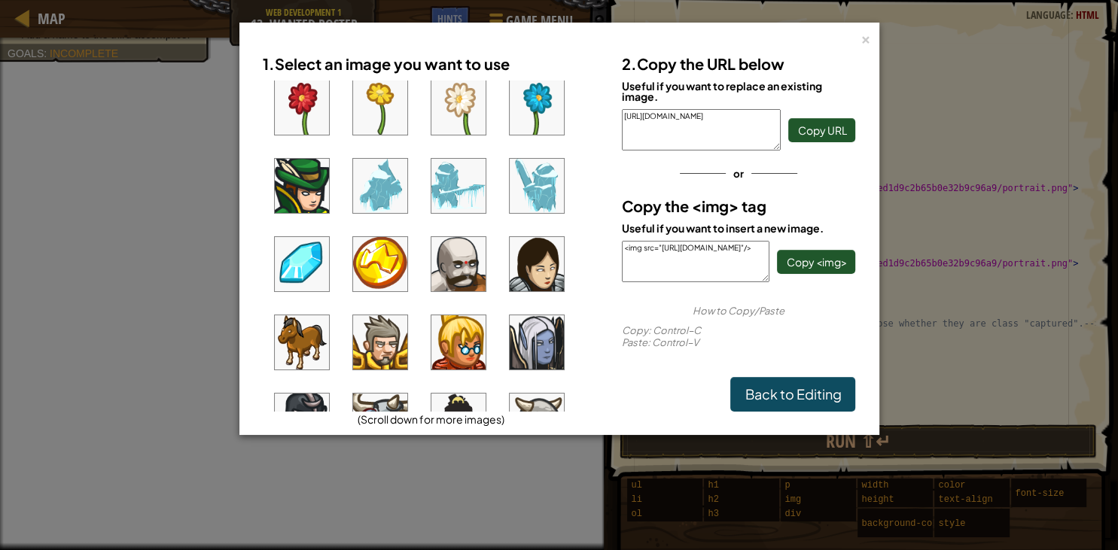
scroll to position [448, 0]
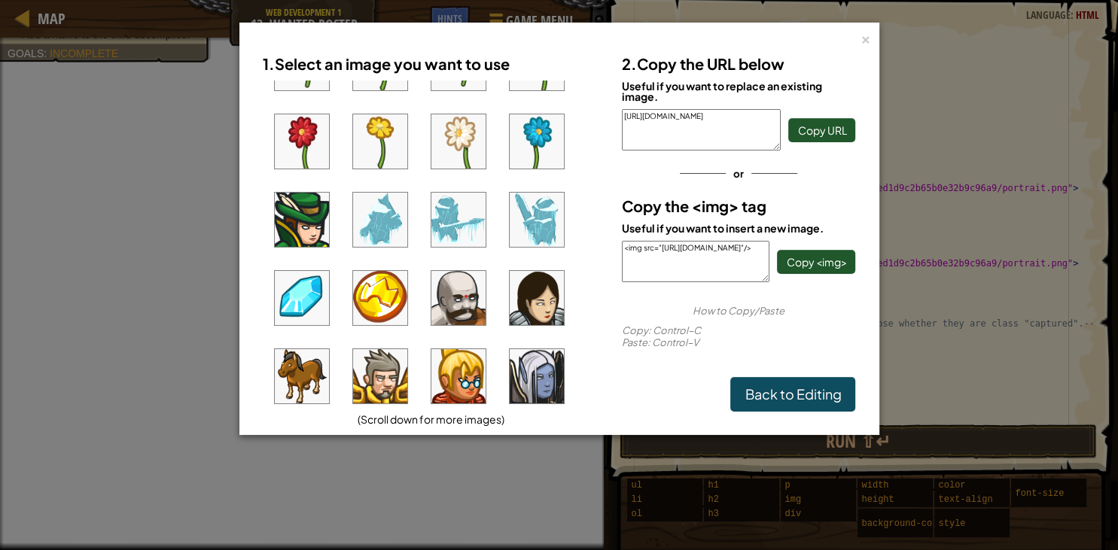
click at [534, 297] on img at bounding box center [537, 298] width 54 height 54
click at [821, 257] on span "Copy <img>" at bounding box center [816, 262] width 60 height 14
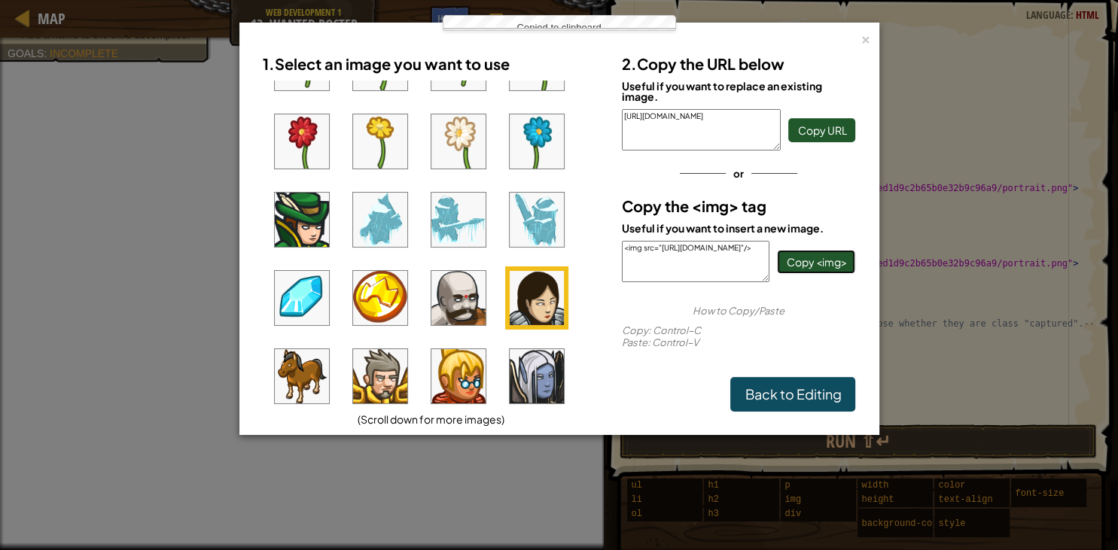
drag, startPoint x: 821, startPoint y: 257, endPoint x: 810, endPoint y: 274, distance: 20.7
click at [818, 264] on span "Copy <img>" at bounding box center [816, 262] width 60 height 14
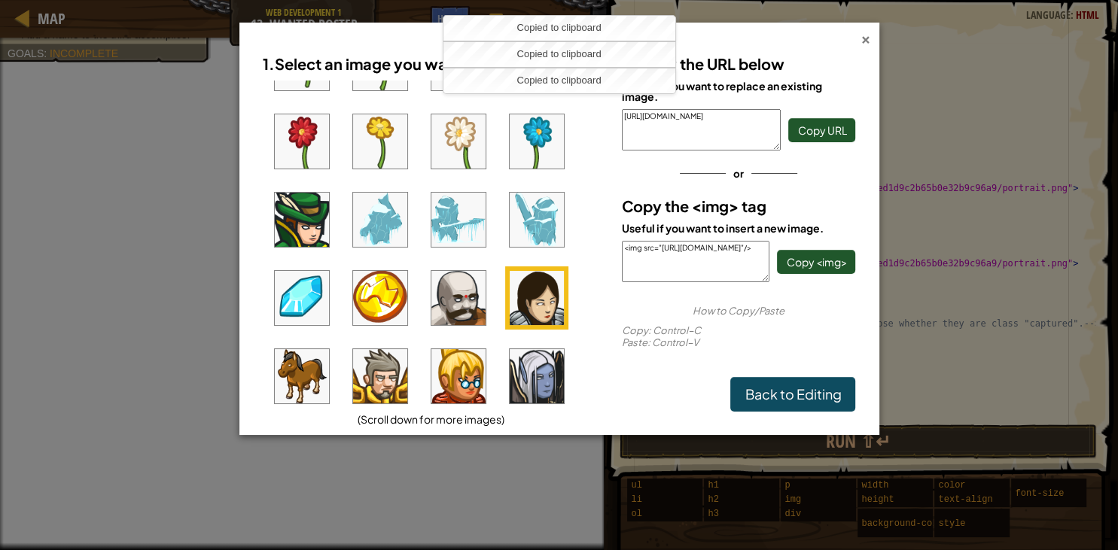
click at [864, 35] on div "×" at bounding box center [866, 37] width 11 height 16
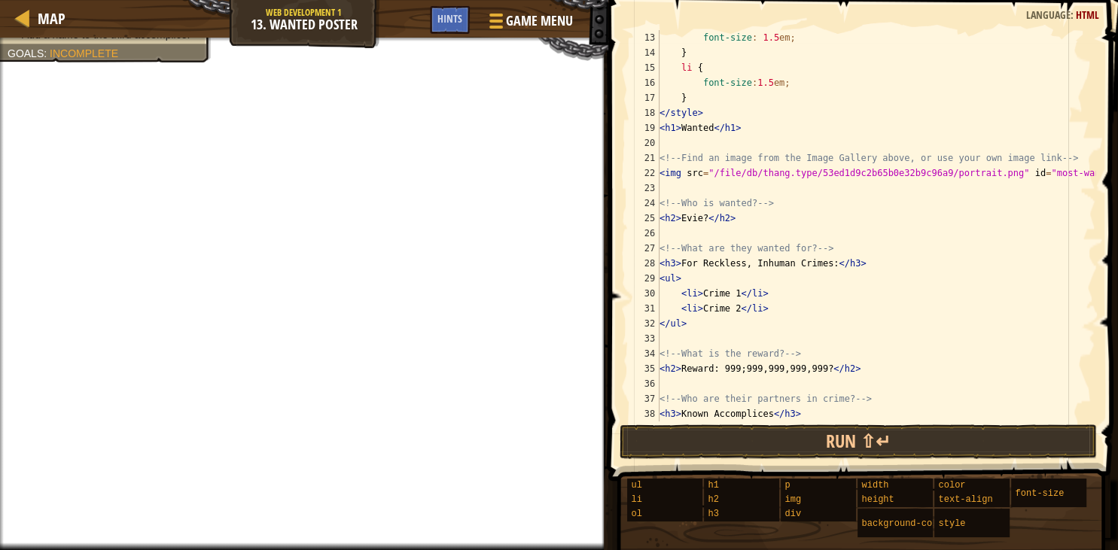
scroll to position [181, 0]
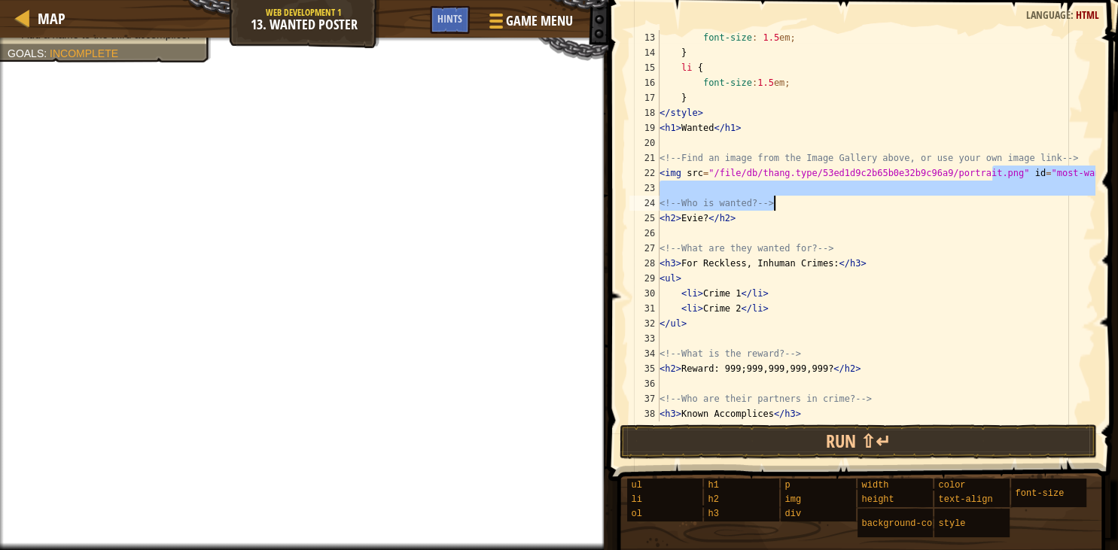
drag, startPoint x: 994, startPoint y: 172, endPoint x: 992, endPoint y: 213, distance: 40.7
click at [998, 215] on div "font-size : 1.5 em ; } li { font-size : 1.5 em ; } </ style > < h1 > Wanted </ …" at bounding box center [876, 241] width 439 height 422
type textarea "<!-- Who is wanted? --> <h2>Evie?</h2>"
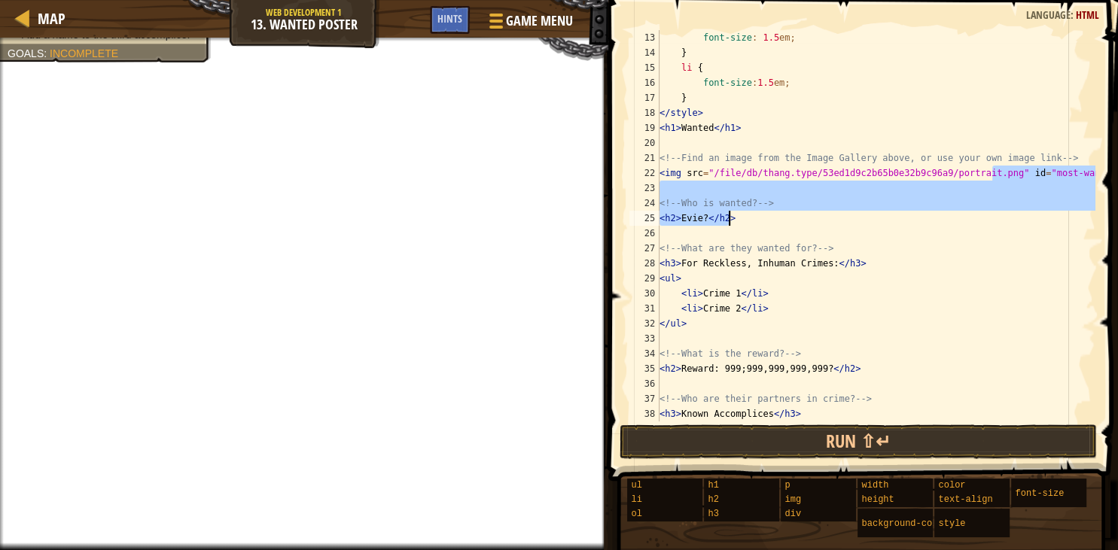
click at [994, 236] on div "font-size : 1.5 em ; } li { font-size : 1.5 em ; } </ style > < h1 > Wanted </ …" at bounding box center [876, 241] width 439 height 422
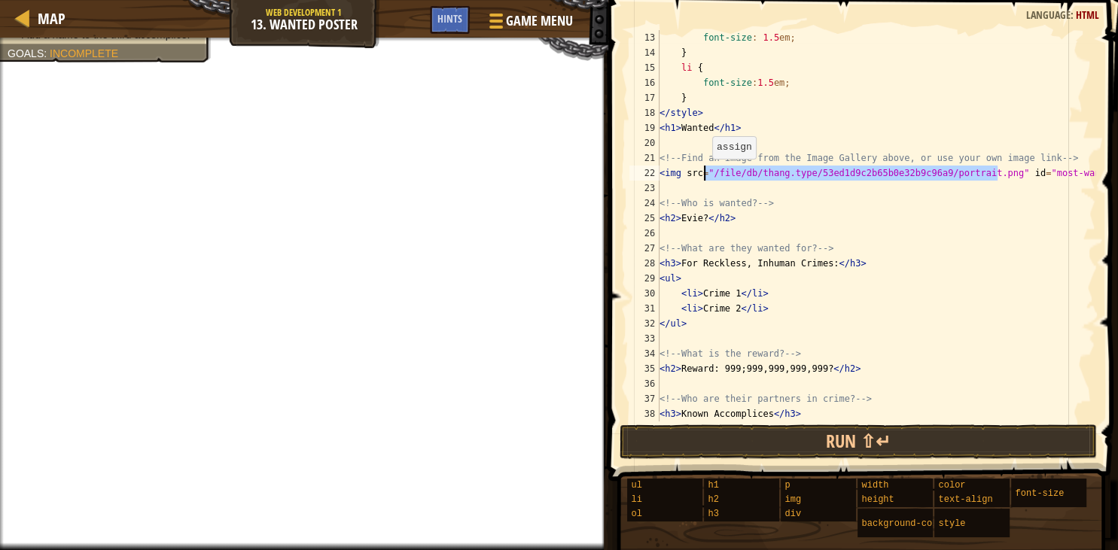
drag, startPoint x: 996, startPoint y: 173, endPoint x: 704, endPoint y: 174, distance: 292.2
click at [704, 174] on div "font-size : 1.5 em ; } li { font-size : 1.5 em ; } </ style > < h1 > Wanted </ …" at bounding box center [876, 241] width 439 height 422
paste textarea "<img src="https://codecombat.com/file/db/thang.type/566a058620de41290036a745/po…"
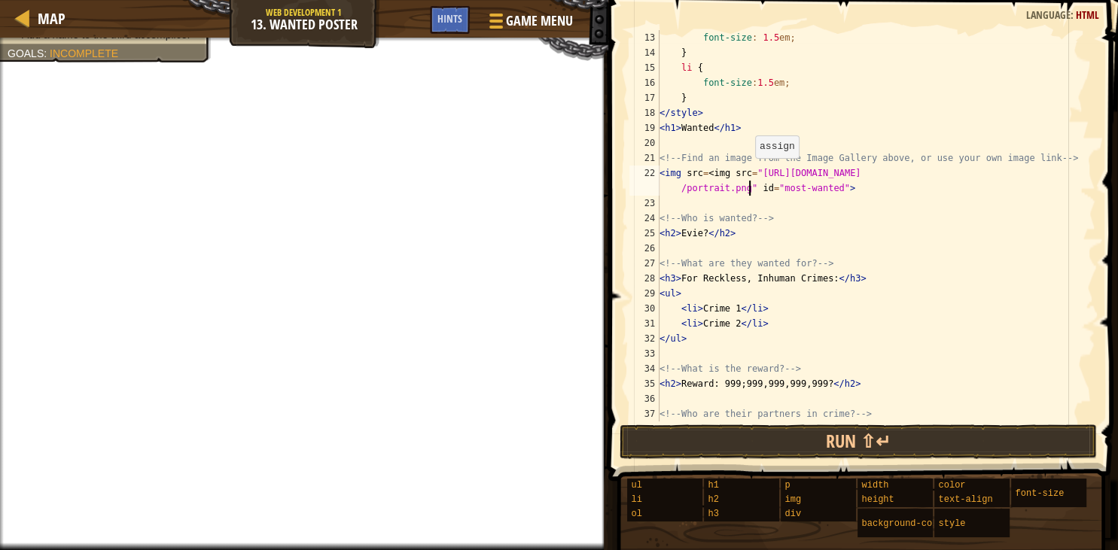
click at [748, 173] on div "font-size : 1.5 em ; } li { font-size : 1.5 em ; } </ style > < h1 > Wanted </ …" at bounding box center [876, 241] width 439 height 422
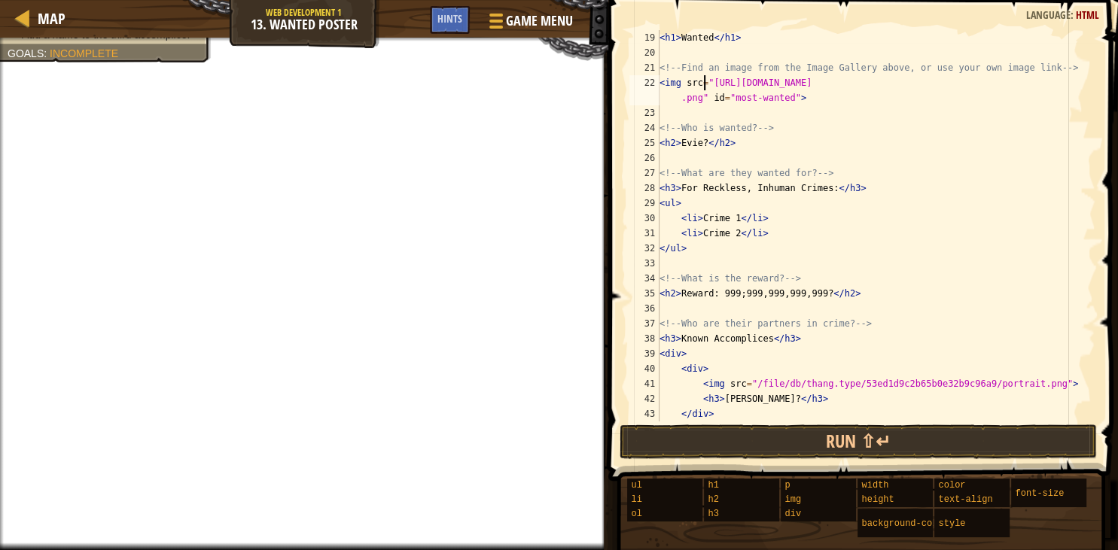
scroll to position [271, 0]
click at [506, 18] on span "Game Menu" at bounding box center [539, 21] width 70 height 20
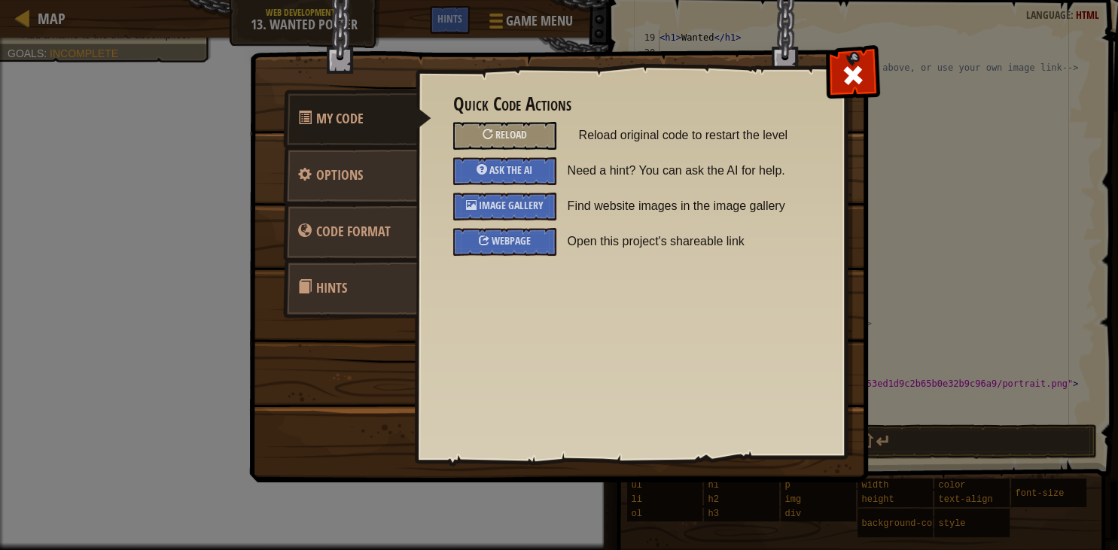
click at [526, 340] on div "Quick Code Actions Reload Reload original code to restart the level Ask the AI …" at bounding box center [631, 239] width 430 height 373
click at [516, 203] on span "Image Gallery" at bounding box center [511, 205] width 65 height 14
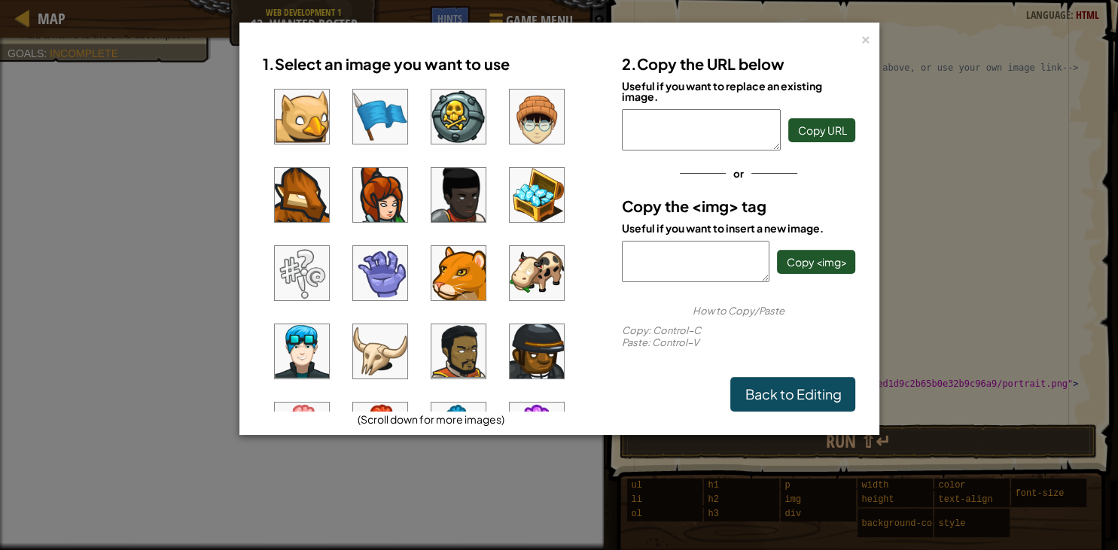
scroll to position [90, 0]
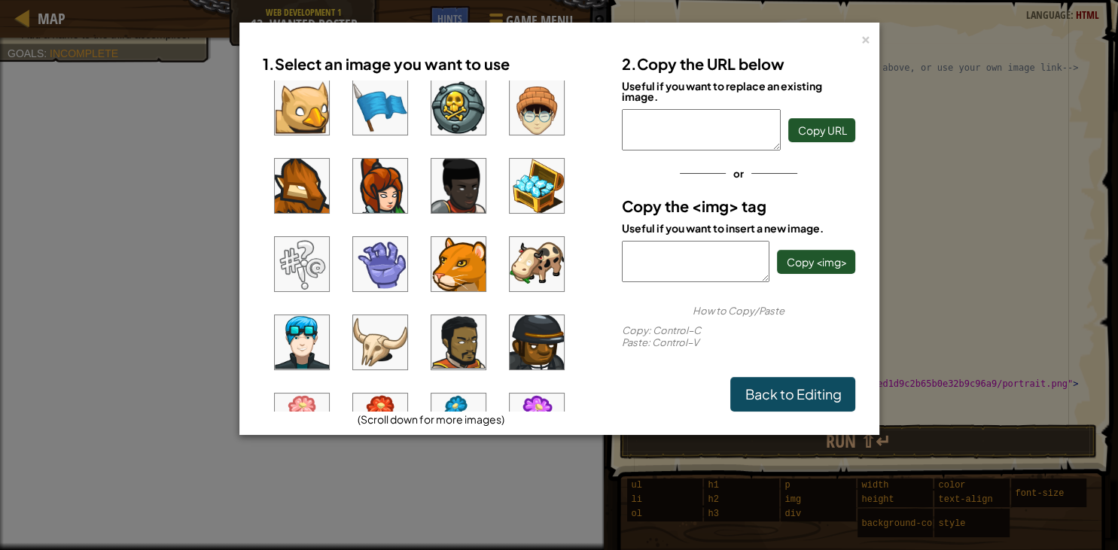
click at [306, 352] on img at bounding box center [302, 342] width 54 height 54
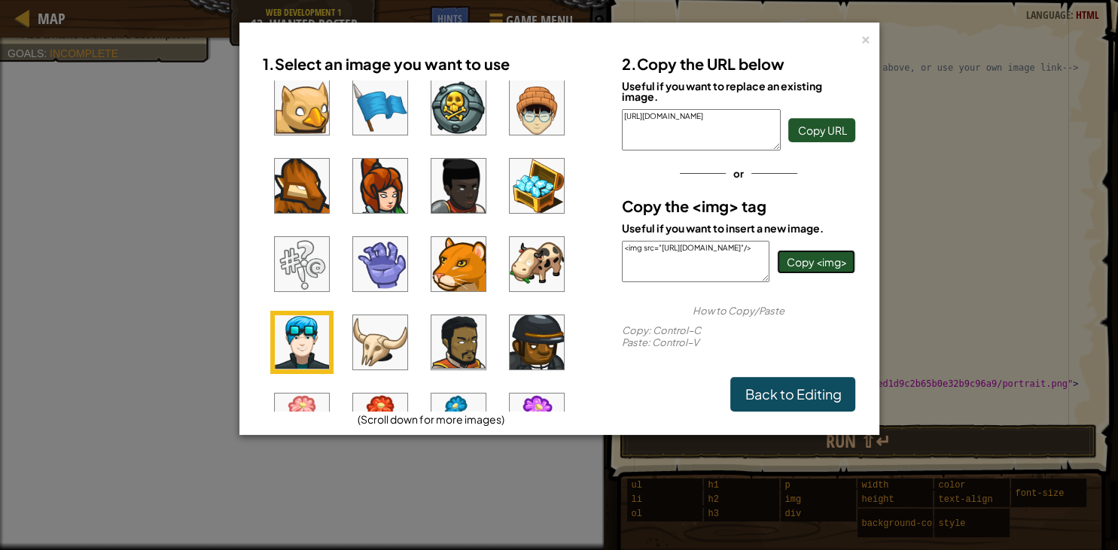
click at [803, 264] on span "Copy <img>" at bounding box center [816, 262] width 60 height 14
click at [828, 401] on link "Back to Editing" at bounding box center [792, 394] width 125 height 35
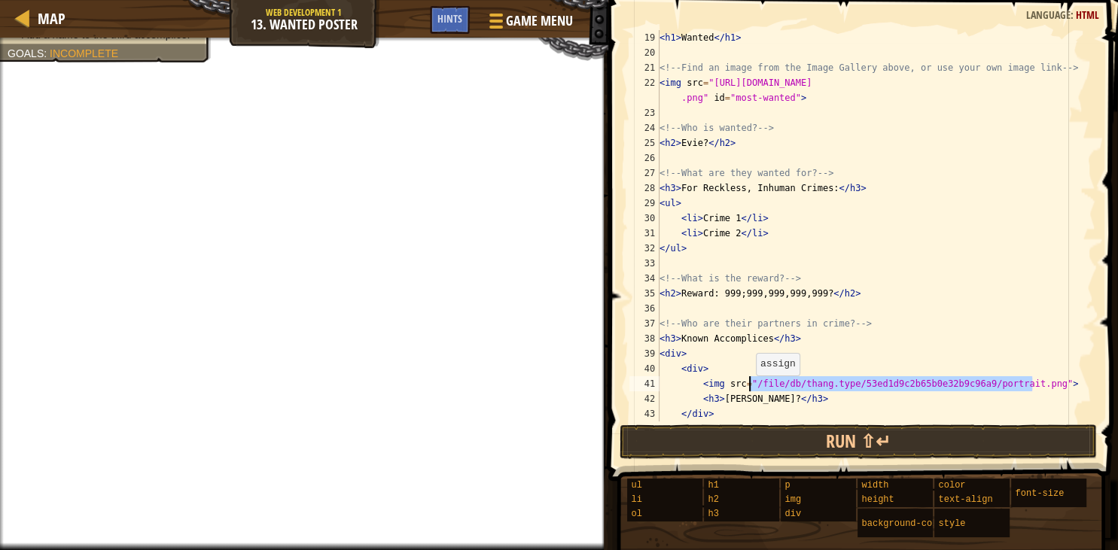
drag, startPoint x: 1031, startPoint y: 384, endPoint x: 748, endPoint y: 391, distance: 282.4
click at [748, 391] on div "< h1 > Wanted </ h1 > <!-- Find an image from the Image Gallery above, or use y…" at bounding box center [876, 241] width 439 height 422
click at [748, 390] on div "< h1 > Wanted </ h1 > <!-- Find an image from the Image Gallery above, or use y…" at bounding box center [876, 241] width 439 height 422
click at [750, 383] on div "< h1 > Wanted </ h1 > <!-- Find an image from the Image Gallery above, or use y…" at bounding box center [876, 241] width 439 height 422
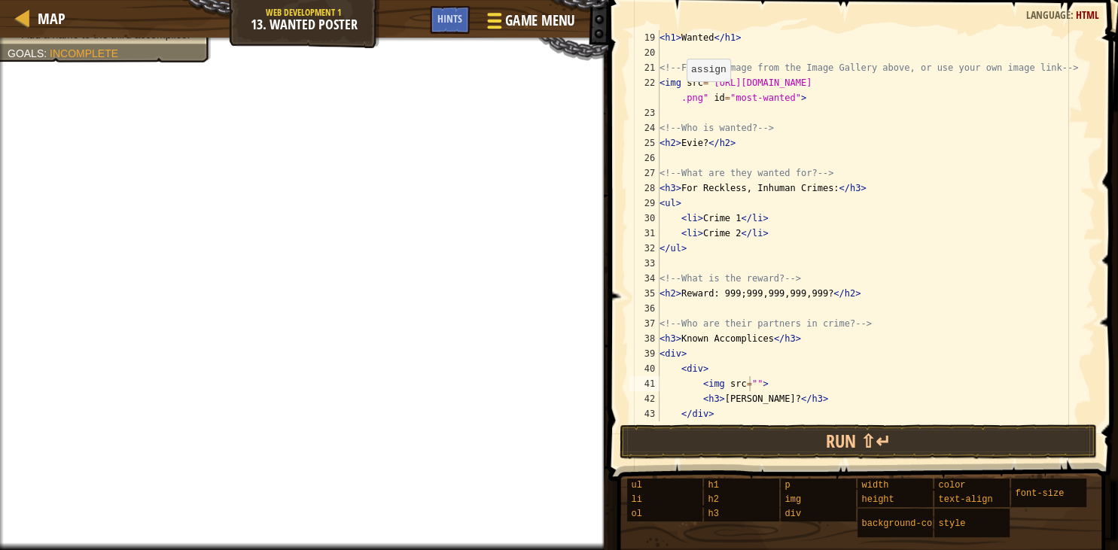
click at [562, 17] on span "Game Menu" at bounding box center [539, 21] width 70 height 20
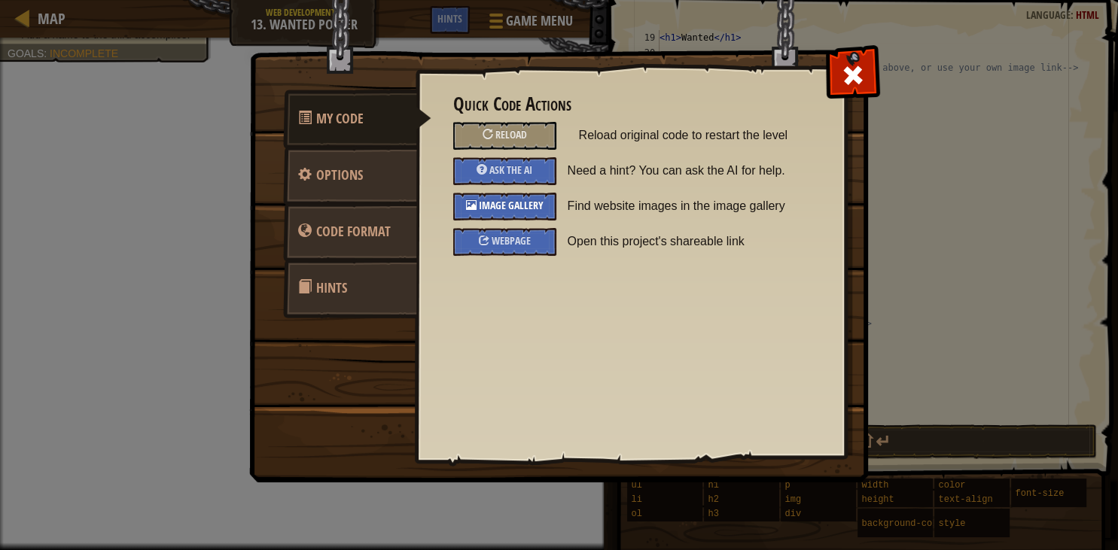
click at [520, 202] on span "Image Gallery" at bounding box center [511, 205] width 65 height 14
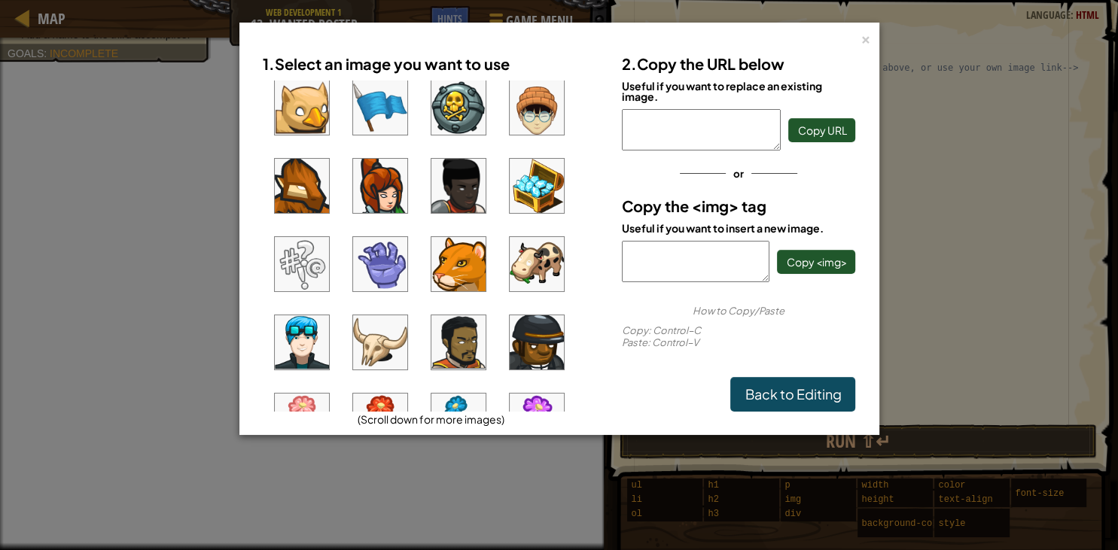
click at [289, 343] on img at bounding box center [302, 342] width 54 height 54
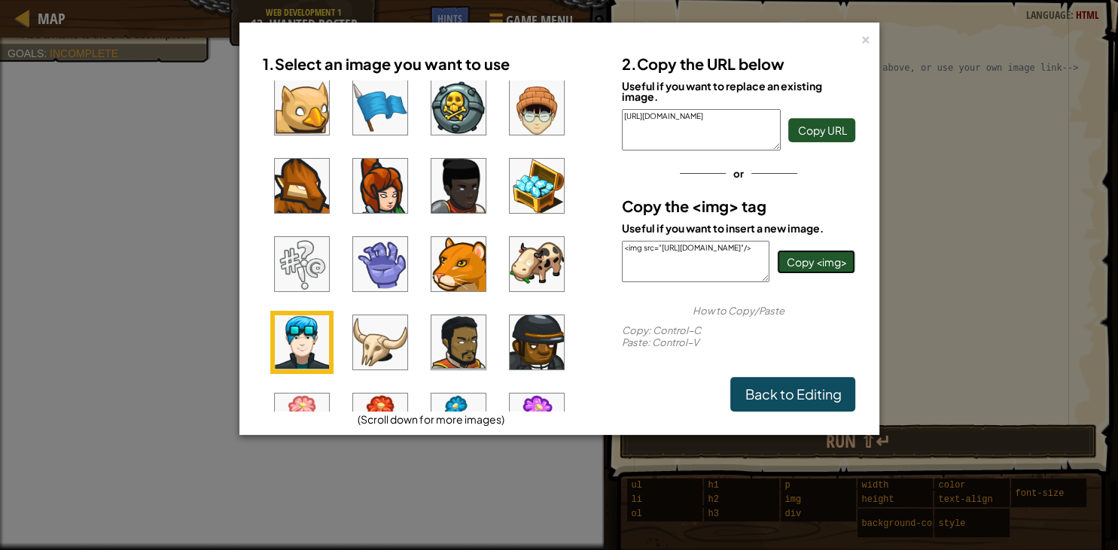
click at [811, 255] on span "Copy <img>" at bounding box center [816, 262] width 60 height 14
click at [611, 26] on div "Copied to clipboard" at bounding box center [560, 28] width 232 height 25
click at [864, 37] on div "×" at bounding box center [866, 37] width 11 height 16
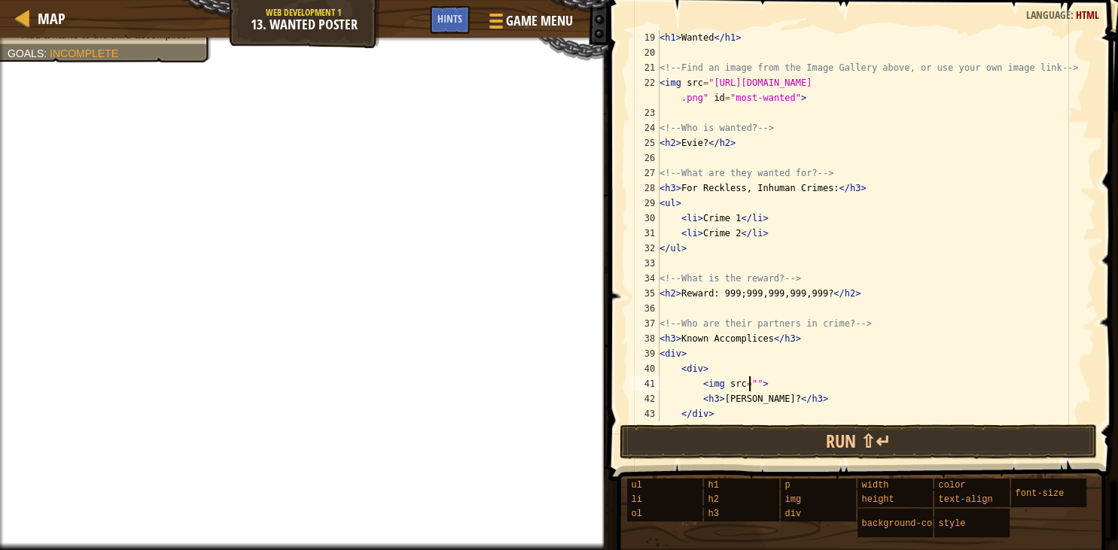
paste textarea "<img src="https://codecombat.com/file/db/thang.type/578674c3a6c641350091b645/po…"
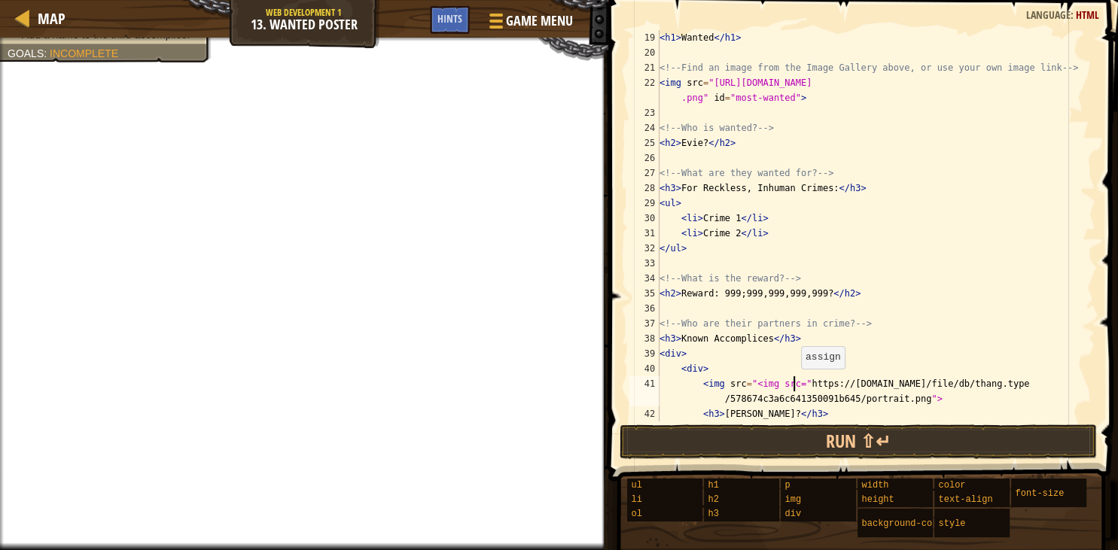
click at [794, 384] on div "< h1 > Wanted </ h1 > <!-- Find an image from the Image Gallery above, or use y…" at bounding box center [876, 241] width 439 height 422
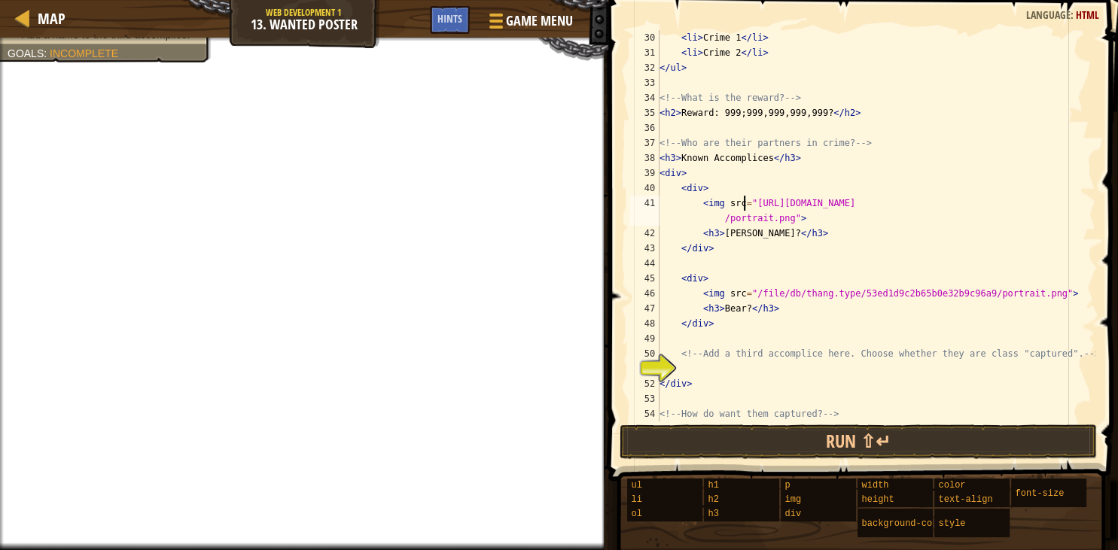
scroll to position [452, 0]
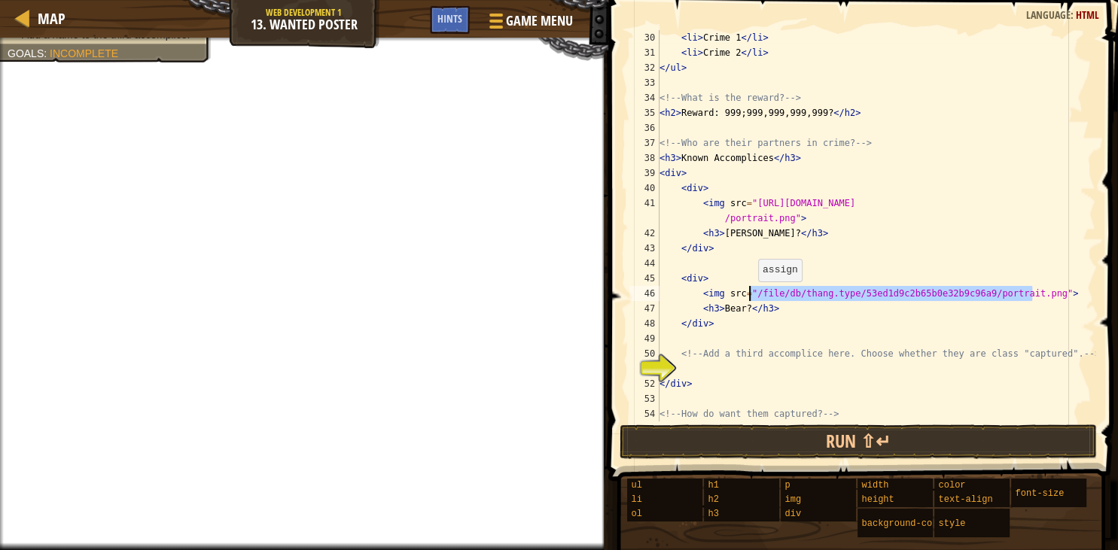
drag, startPoint x: 1030, startPoint y: 294, endPoint x: 751, endPoint y: 297, distance: 279.4
click at [751, 297] on div "< li > Crime 1 </ li > < li > Crime 2 </ li > </ ul > <!-- What is the reward? …" at bounding box center [876, 241] width 439 height 422
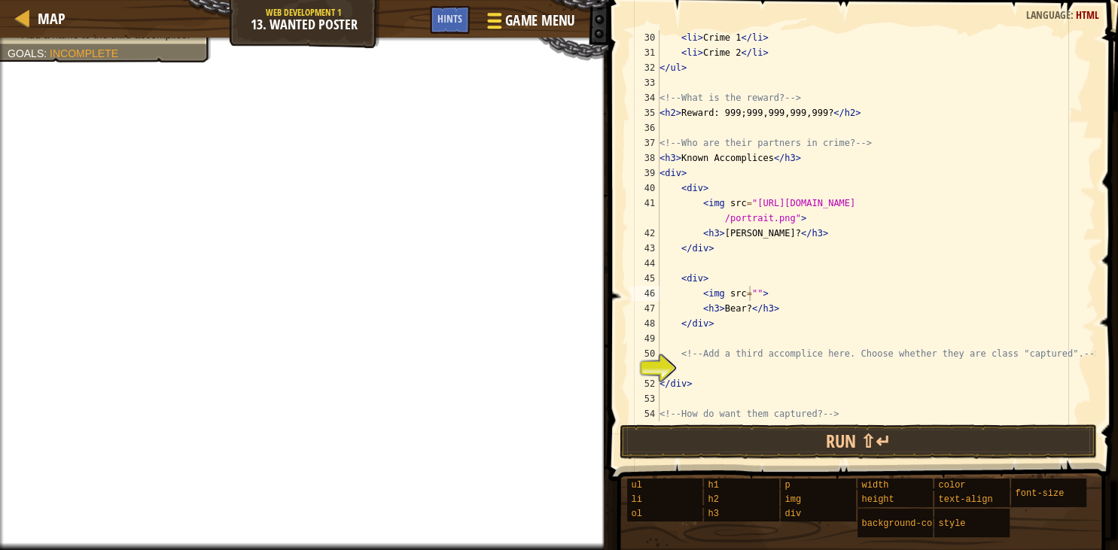
click at [504, 18] on div at bounding box center [494, 21] width 20 height 22
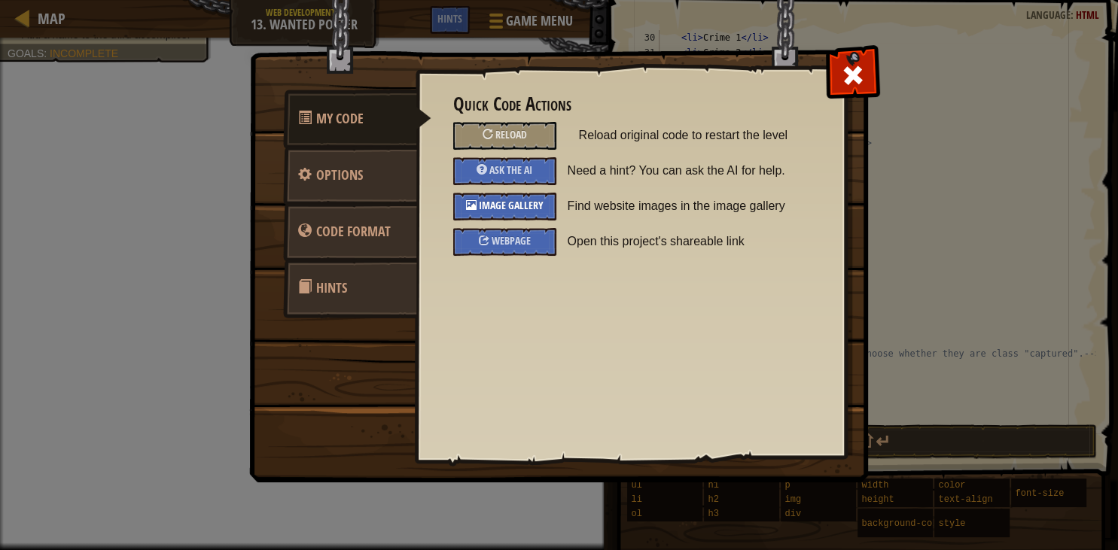
click at [498, 203] on span "Image Gallery" at bounding box center [511, 205] width 65 height 14
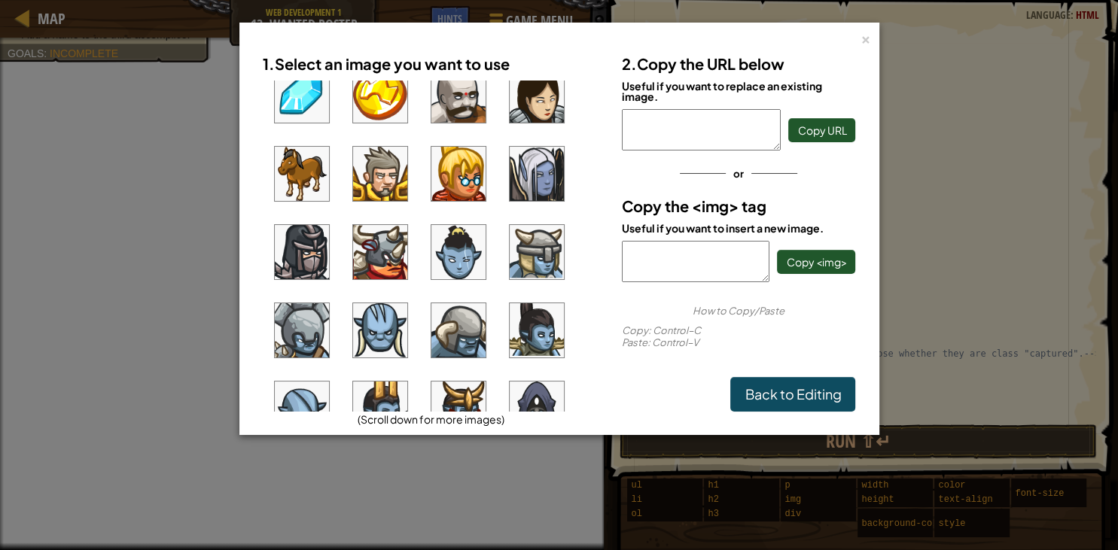
scroll to position [549, 0]
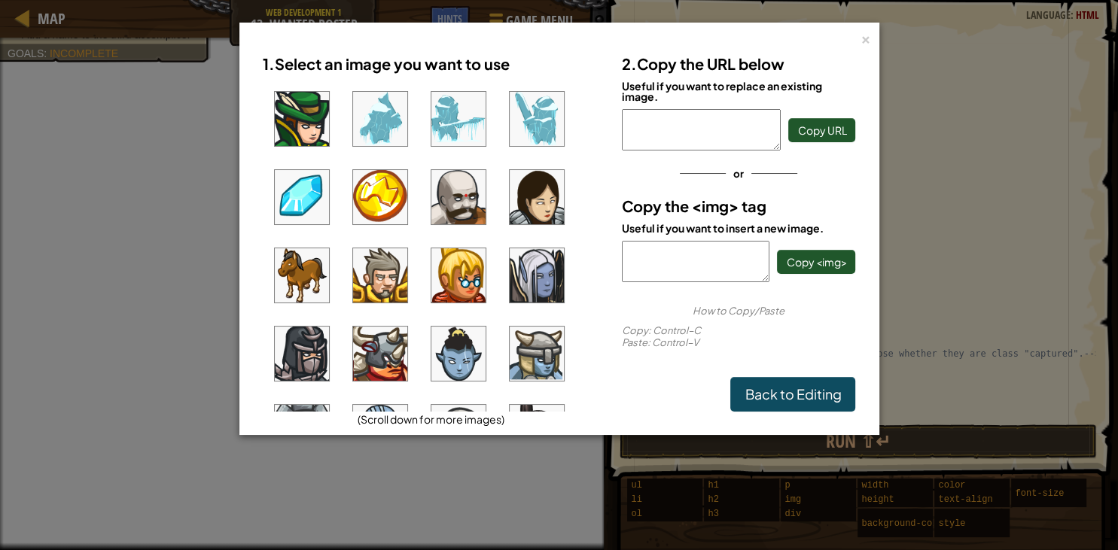
click at [373, 285] on img at bounding box center [380, 275] width 54 height 54
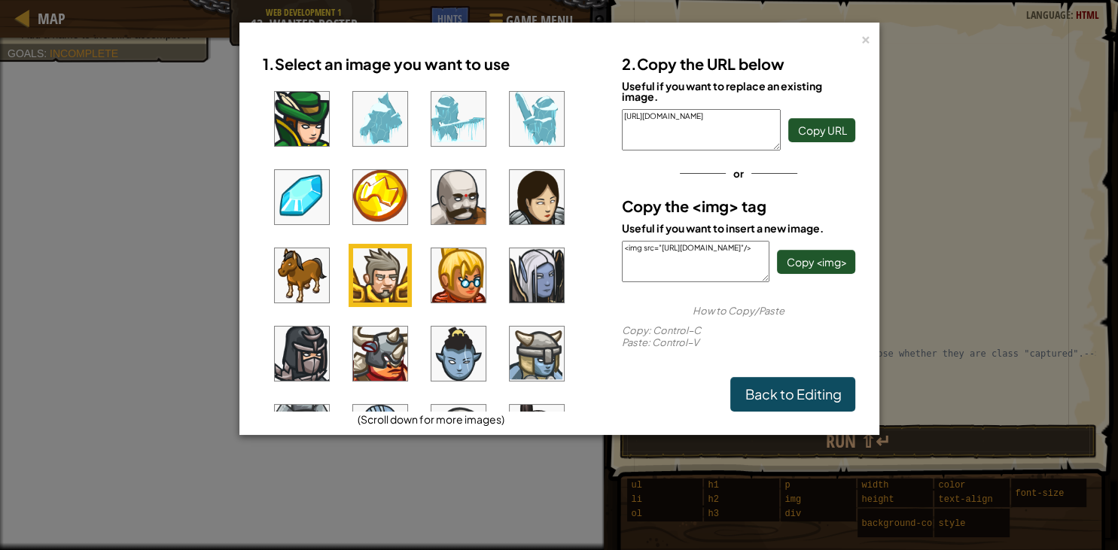
click at [303, 357] on img at bounding box center [302, 354] width 54 height 54
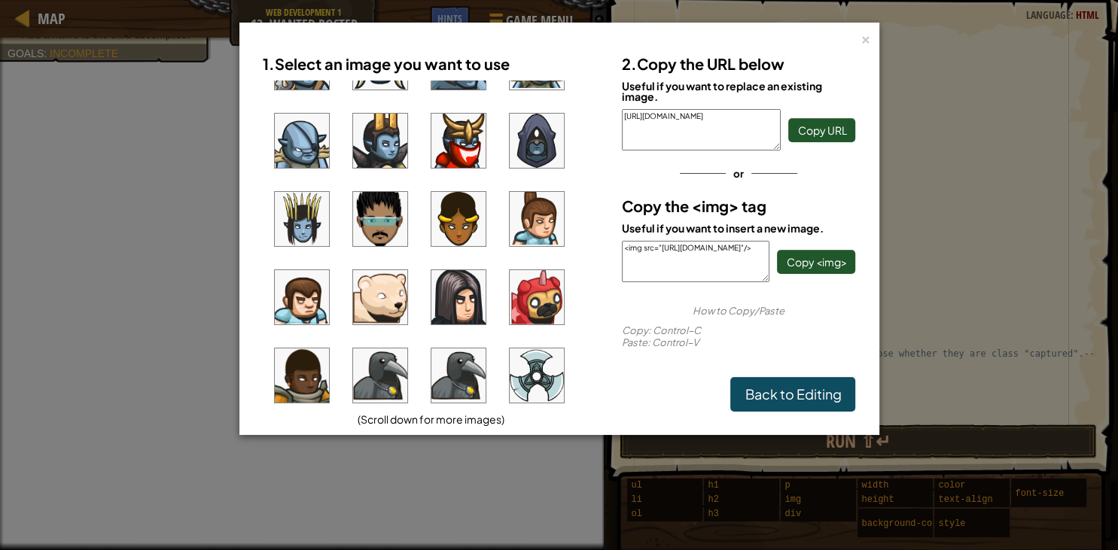
scroll to position [954, 0]
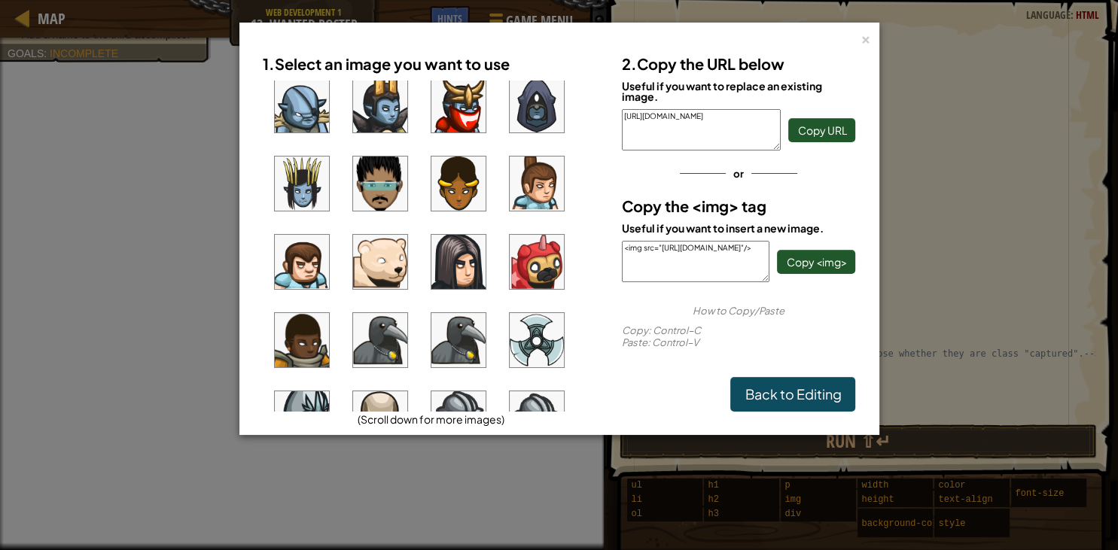
click at [389, 197] on img at bounding box center [380, 184] width 54 height 54
click at [806, 258] on span "Copy <img>" at bounding box center [816, 262] width 60 height 14
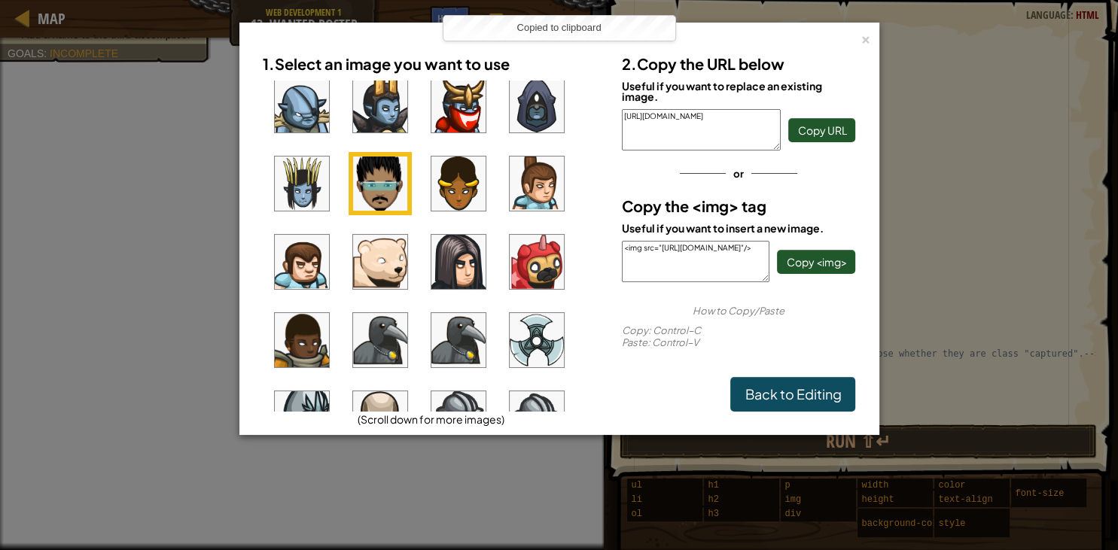
click at [889, 367] on div "× 1. Select an image you want to use (Scroll down for more images) 2. Copy the …" at bounding box center [559, 275] width 1118 height 550
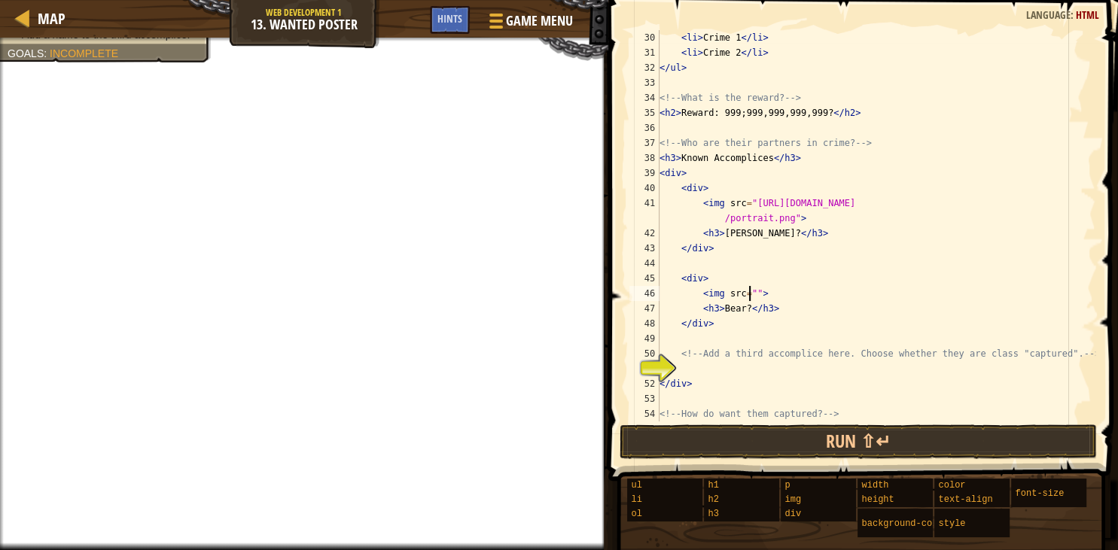
paste textarea "<img src="https://codecombat.com/file/db/thang.type/56d0cfa063103d2a00af5449/po…"
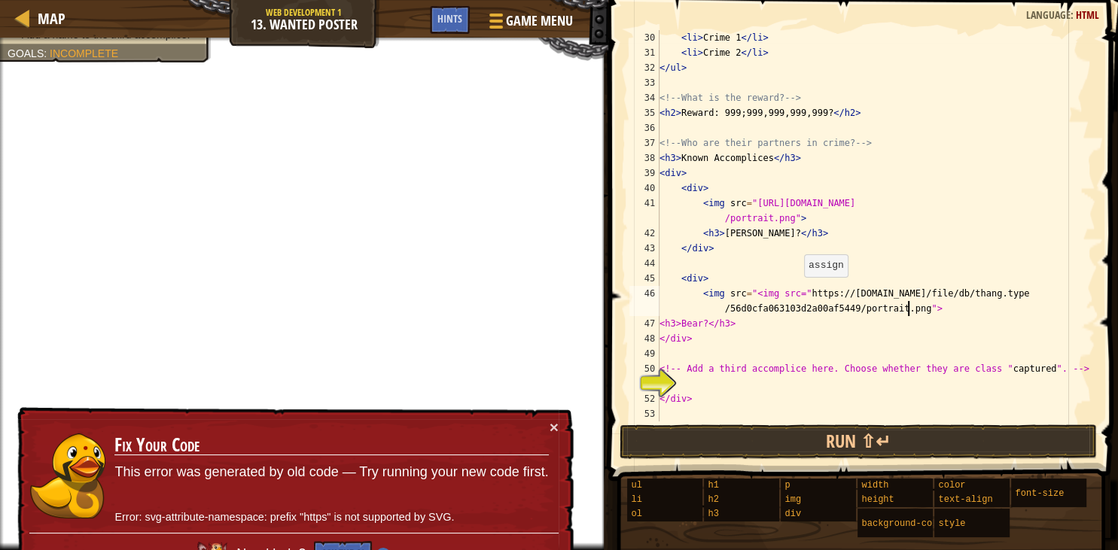
click at [797, 292] on div "< li > Crime 1 </ li > < li > Crime 2 </ li > </ ul > <!-- What is the reward? …" at bounding box center [876, 241] width 439 height 422
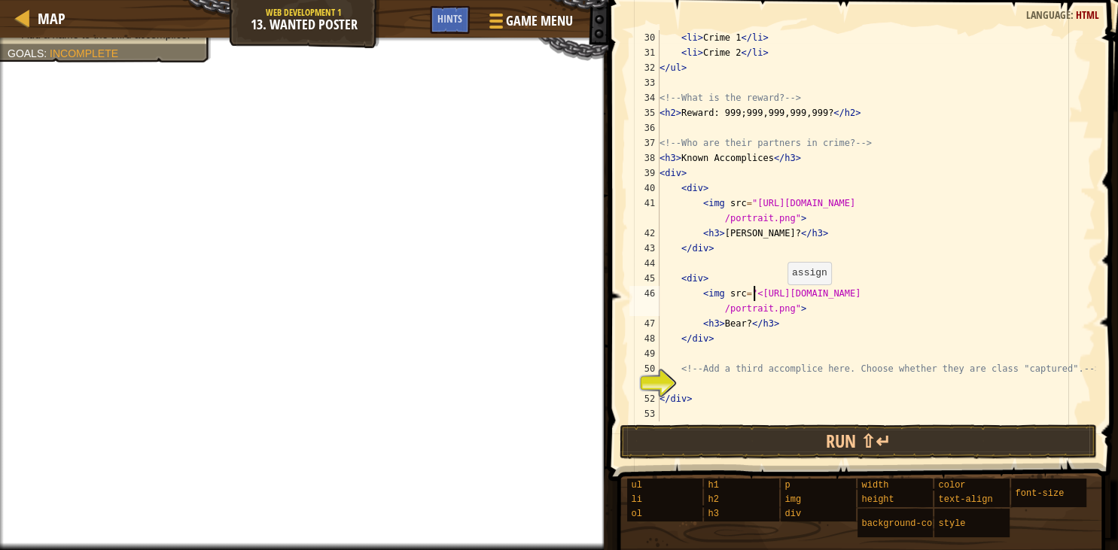
type textarea "<img src="https://codecombat.com/file/db/thang.type/56d0cfa063103d2a00af5449/po…"
click at [800, 348] on div "< li > Crime 1 </ li > < li > Crime 2 </ li > </ ul > <!-- What is the reward? …" at bounding box center [876, 241] width 439 height 422
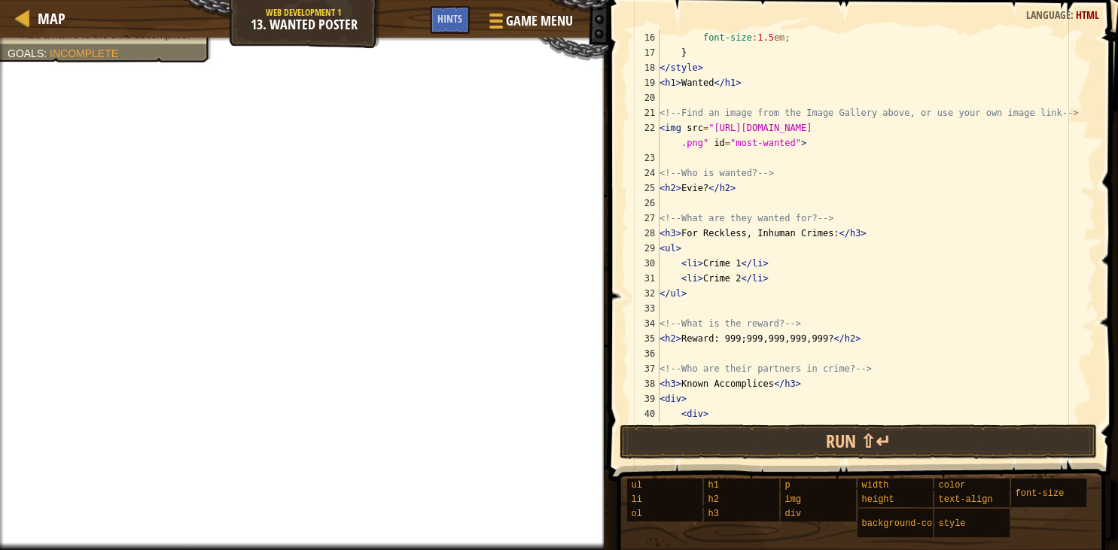
scroll to position [226, 0]
click at [701, 187] on div "font-size : 1.5 em ; } </ style > < h1 > Wanted </ h1 > <!-- Find an image from…" at bounding box center [876, 248] width 439 height 437
click at [703, 187] on div "font-size : 1.5 em ; } </ style > < h1 > Wanted </ h1 > <!-- Find an image from…" at bounding box center [876, 248] width 439 height 437
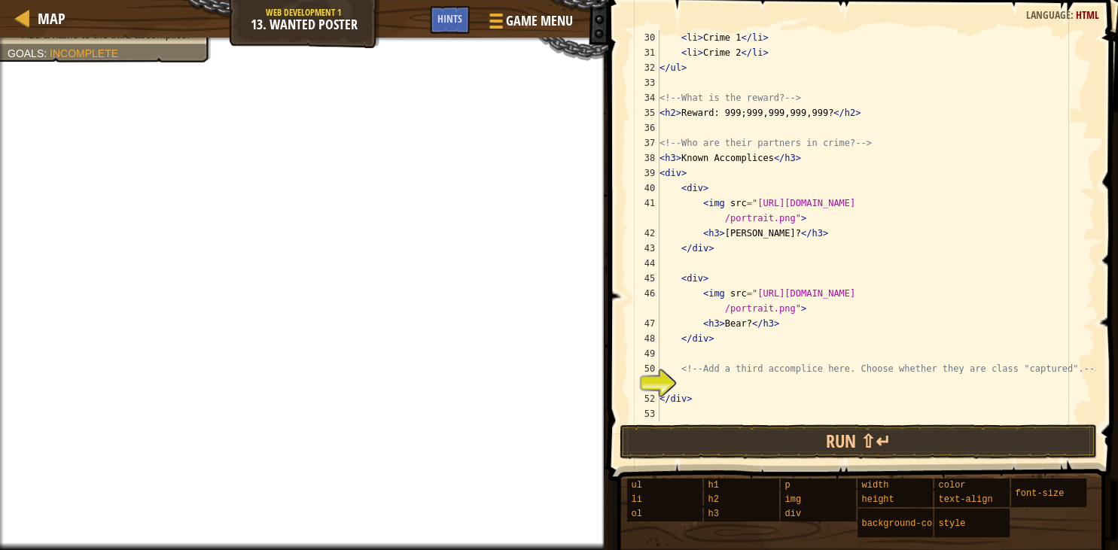
scroll to position [452, 0]
click at [742, 326] on div "< li > Crime 1 </ li > < li > Crime 2 </ li > </ ul > <!-- What is the reward? …" at bounding box center [876, 241] width 439 height 422
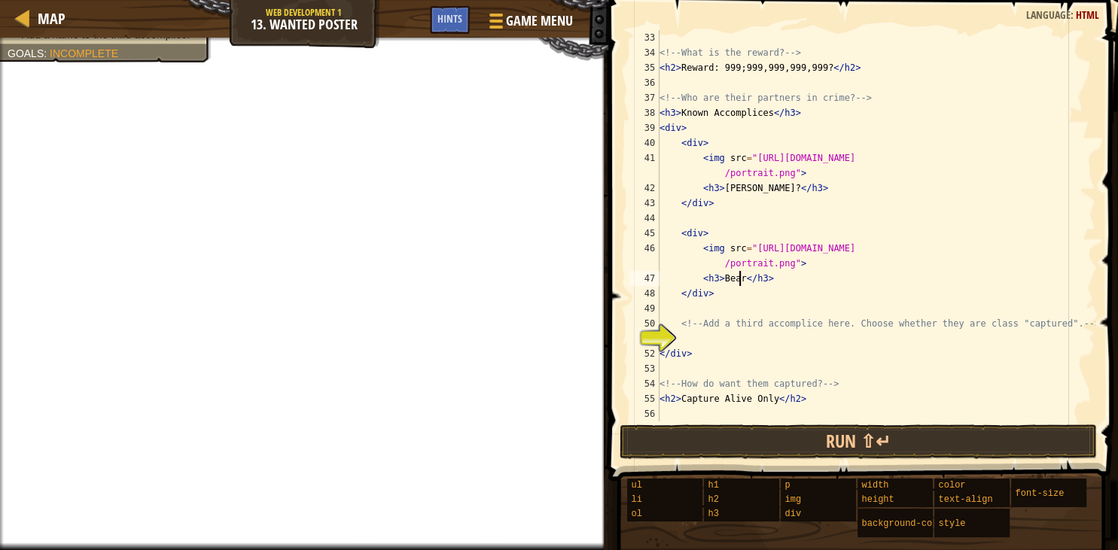
scroll to position [497, 0]
click at [746, 187] on div "<!-- What is the reward? --> < h2 > Reward: 999;999,999,999,999? </ h2 > <!-- W…" at bounding box center [876, 241] width 439 height 422
click at [748, 187] on div "<!-- What is the reward? --> < h2 > Reward: 999;999,999,999,999? </ h2 > <!-- W…" at bounding box center [876, 241] width 439 height 422
type textarea "<h3>Bowen</h3>"
click at [684, 342] on div "<!-- What is the reward? --> < h2 > Reward: 999;999,999,999,999? </ h2 > <!-- W…" at bounding box center [876, 241] width 439 height 422
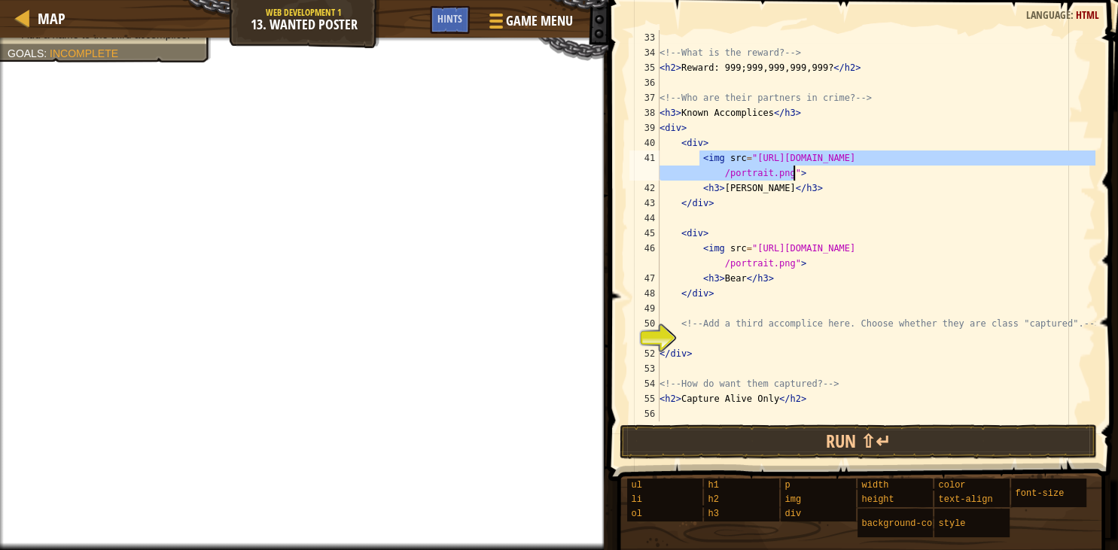
drag, startPoint x: 698, startPoint y: 157, endPoint x: 818, endPoint y: 167, distance: 120.1
click at [818, 167] on div "<!-- What is the reward? --> < h2 > Reward: 999;999,999,999,999? </ h2 > <!-- W…" at bounding box center [876, 241] width 439 height 422
type textarea "<img src="[URL][DOMAIN_NAME]">"
click at [683, 340] on div "<!-- What is the reward? --> < h2 > Reward: 999;999,999,999,999? </ h2 > <!-- W…" at bounding box center [876, 241] width 439 height 422
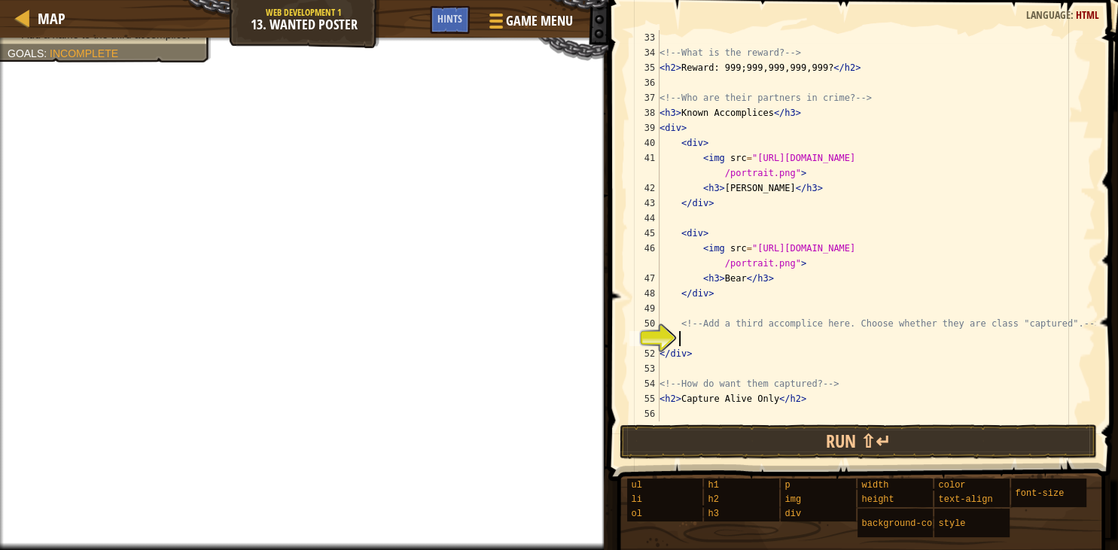
paste textarea "<img src="[URL][DOMAIN_NAME]">"
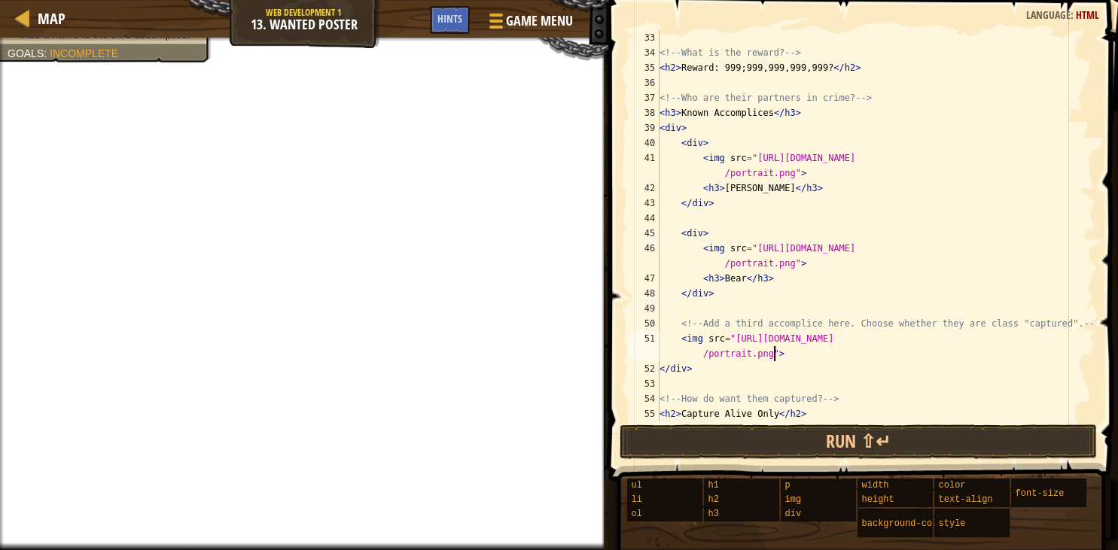
scroll to position [512, 0]
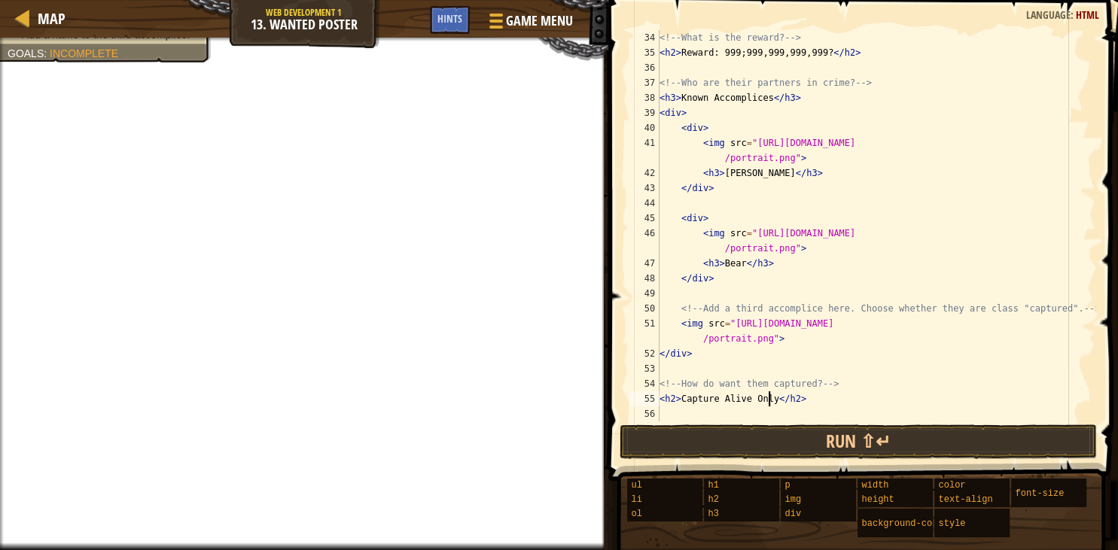
click at [767, 396] on div "<!-- What is the reward? --> < h2 > Reward: 999;999,999,999,999? </ h2 > <!-- W…" at bounding box center [876, 241] width 439 height 422
type textarea "<h2>Capture Alive only</h2>"
click at [662, 368] on div "<!-- What is the reward? --> < h2 > Reward: 999;999,999,999,999? </ h2 > <!-- W…" at bounding box center [876, 241] width 439 height 422
click at [692, 355] on div "<!-- What is the reward? --> < h2 > Reward: 999;999,999,999,999? </ h2 > <!-- W…" at bounding box center [876, 241] width 439 height 422
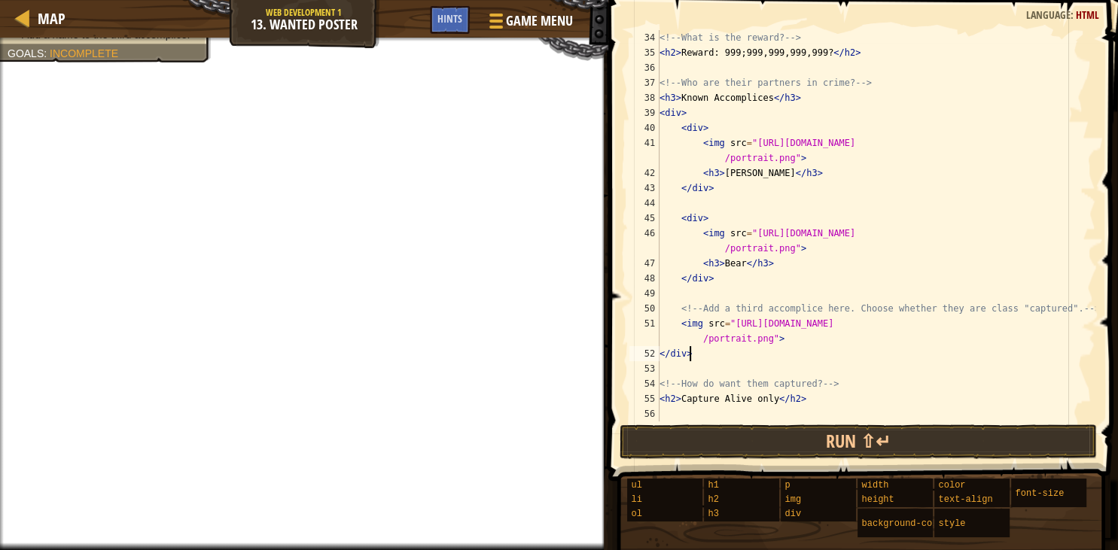
scroll to position [6, 2]
click at [778, 341] on div "<!-- What is the reward? --> < h2 > Reward: 999;999,999,999,999? </ h2 > <!-- W…" at bounding box center [876, 241] width 439 height 422
type textarea "<img src="[URL][DOMAIN_NAME]">"
click at [676, 355] on div "<!-- What is the reward? --> < h2 > Reward: 999;999,999,999,999? </ h2 > <!-- W…" at bounding box center [876, 241] width 439 height 422
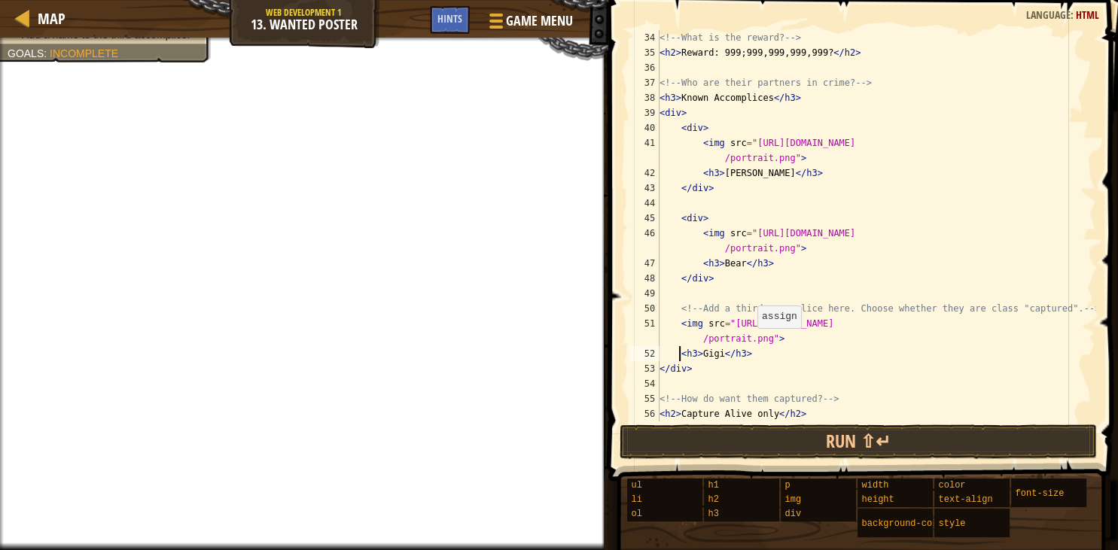
type textarea "<h3>[PERSON_NAME]</h3>"
click at [730, 354] on div "<!-- What is the reward? --> < h2 > Reward: 999;999,999,999,999? </ h2 > <!-- W…" at bounding box center [876, 241] width 439 height 422
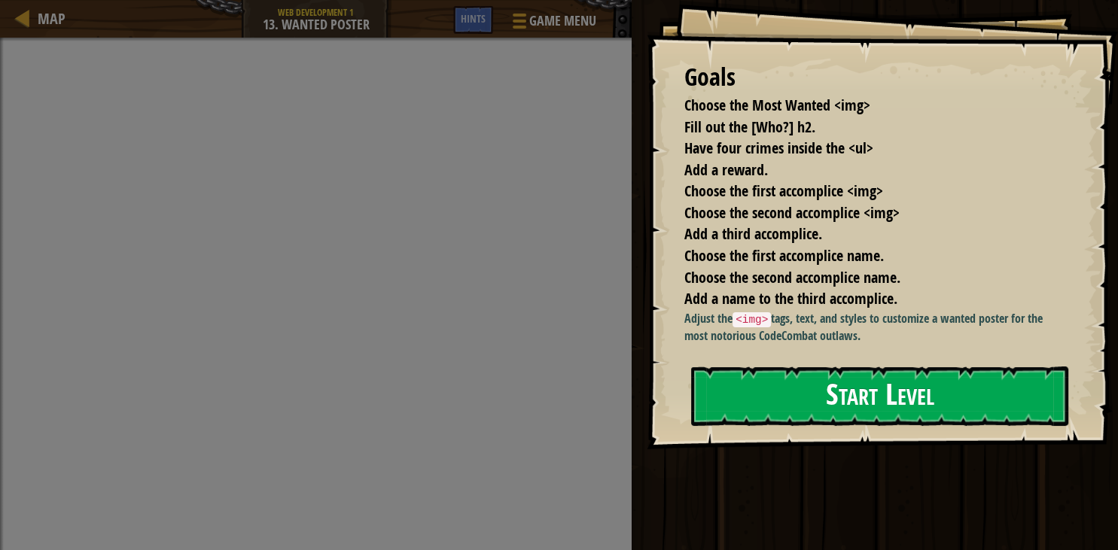
click at [796, 384] on button "Start Level" at bounding box center [879, 396] width 377 height 59
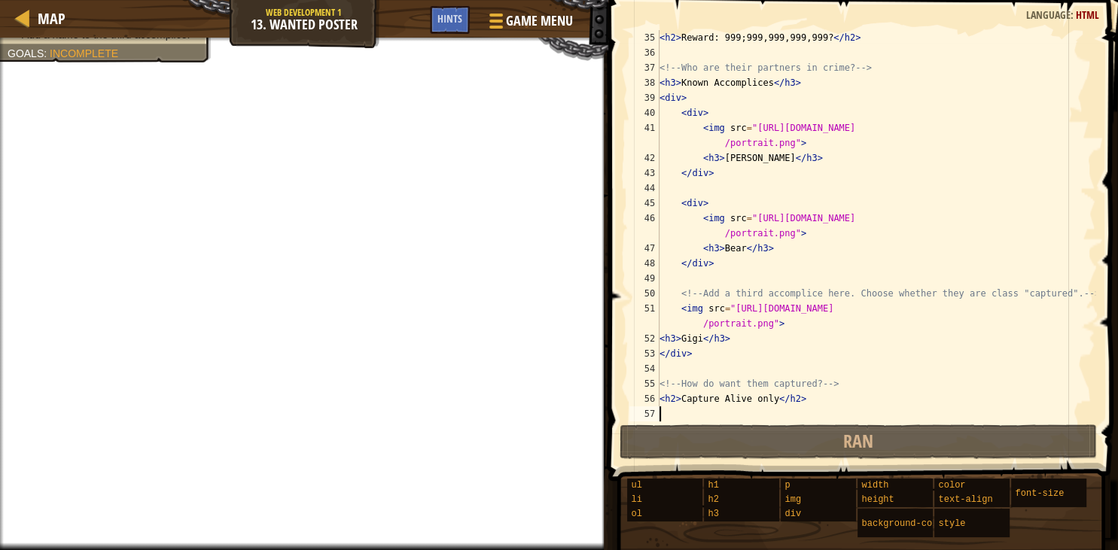
scroll to position [527, 0]
click at [663, 340] on div "< h2 > Reward: 999;999,999,999,999? </ h2 > <!-- Who are their partners in crim…" at bounding box center [876, 241] width 439 height 422
click at [660, 341] on div "< h2 > Reward: 999;999,999,999,999? </ h2 > <!-- Who are their partners in crim…" at bounding box center [876, 241] width 439 height 422
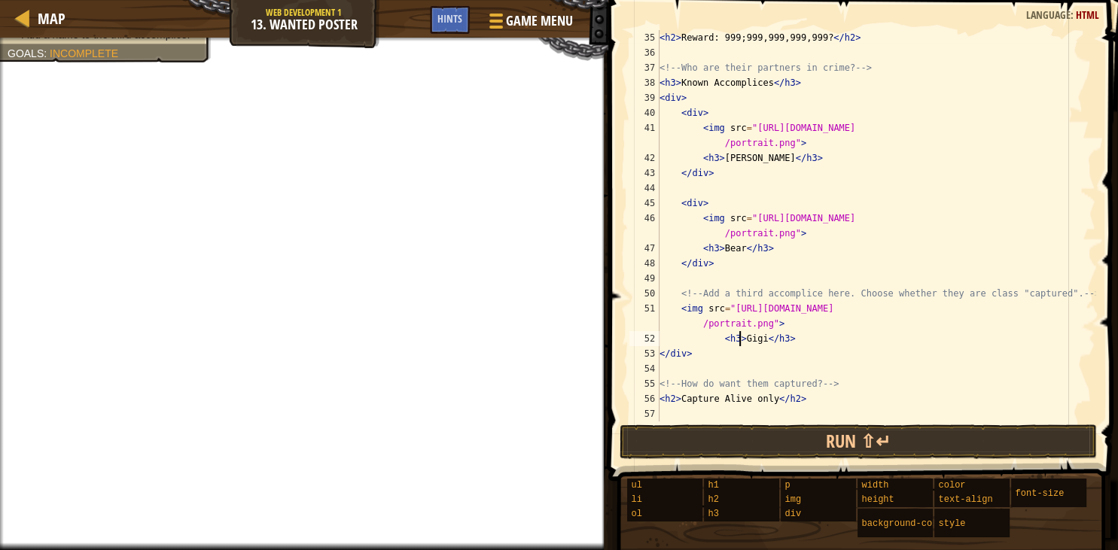
click at [737, 336] on div "< h2 > Reward: 999;999,999,999,999? </ h2 > <!-- Who are their partners in crim…" at bounding box center [876, 241] width 439 height 422
click at [672, 312] on div "< h2 > Reward: 999;999,999,999,999? </ h2 > <!-- Who are their partners in crim…" at bounding box center [876, 241] width 439 height 422
type textarea "<img src="[URL][DOMAIN_NAME]">"
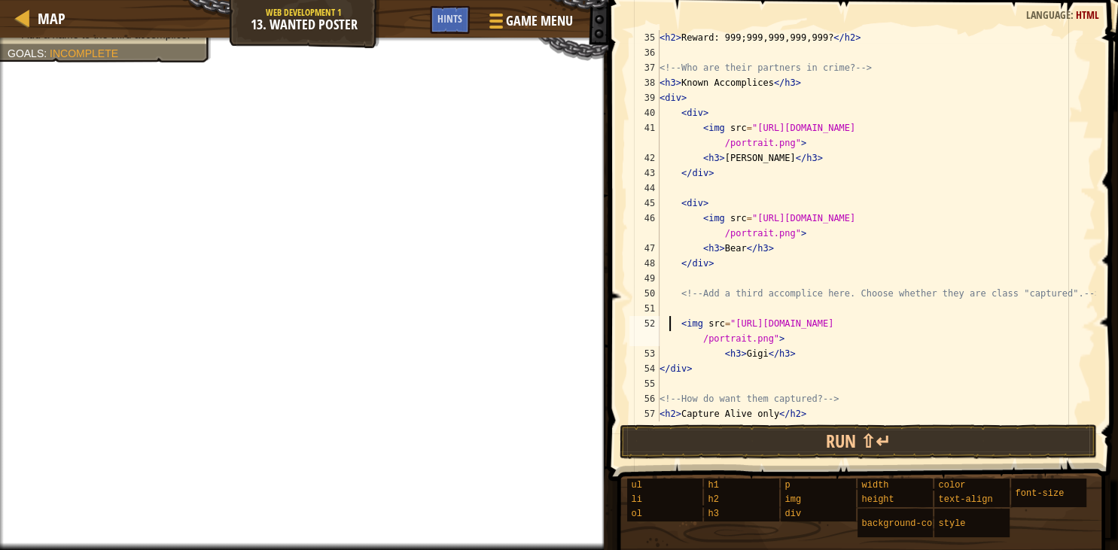
click at [667, 306] on div "< h2 > Reward: 999;999,999,999,999? </ h2 > <!-- Who are their partners in crim…" at bounding box center [876, 241] width 439 height 422
click at [762, 339] on div "< h2 > Reward: 999;999,999,999,999? </ h2 > <!-- Who are their partners in crim…" at bounding box center [876, 241] width 439 height 422
drag, startPoint x: 762, startPoint y: 339, endPoint x: 701, endPoint y: 339, distance: 61.0
click at [701, 339] on div "< h2 > Reward: 999;999,999,999,999? </ h2 > <!-- Who are their partners in crim…" at bounding box center [876, 241] width 439 height 422
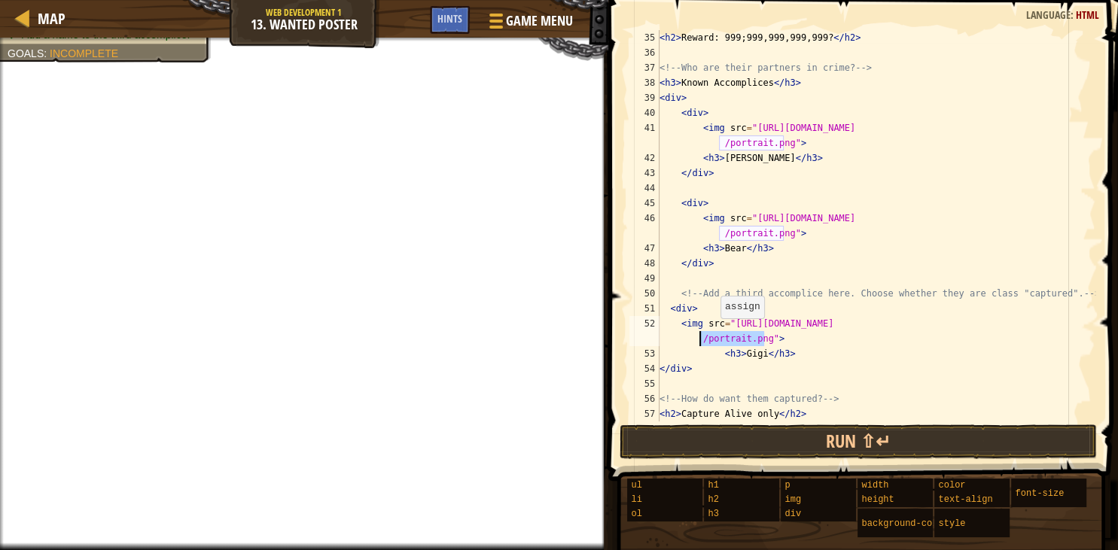
click at [714, 329] on div "< h2 > Reward: 999;999,999,999,999? </ h2 > <!-- Who are their partners in crim…" at bounding box center [876, 241] width 439 height 422
click at [724, 324] on div "< h2 > Reward: 999;999,999,999,999? </ h2 > <!-- Who are their partners in crim…" at bounding box center [876, 241] width 439 height 422
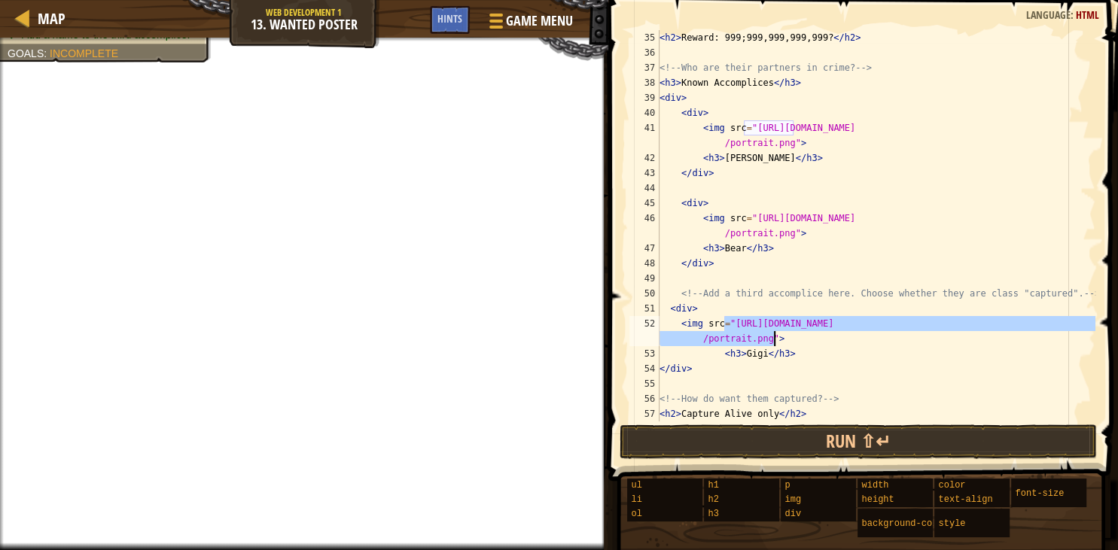
drag, startPoint x: 724, startPoint y: 324, endPoint x: 1068, endPoint y: 337, distance: 343.6
click at [1065, 337] on div "< h2 > Reward: 999;999,999,999,999? </ h2 > <!-- Who are their partners in crim…" at bounding box center [876, 241] width 439 height 422
click at [1068, 334] on div "< h2 > Reward: 999;999,999,999,999? </ h2 > <!-- Who are their partners in crim…" at bounding box center [876, 226] width 439 height 392
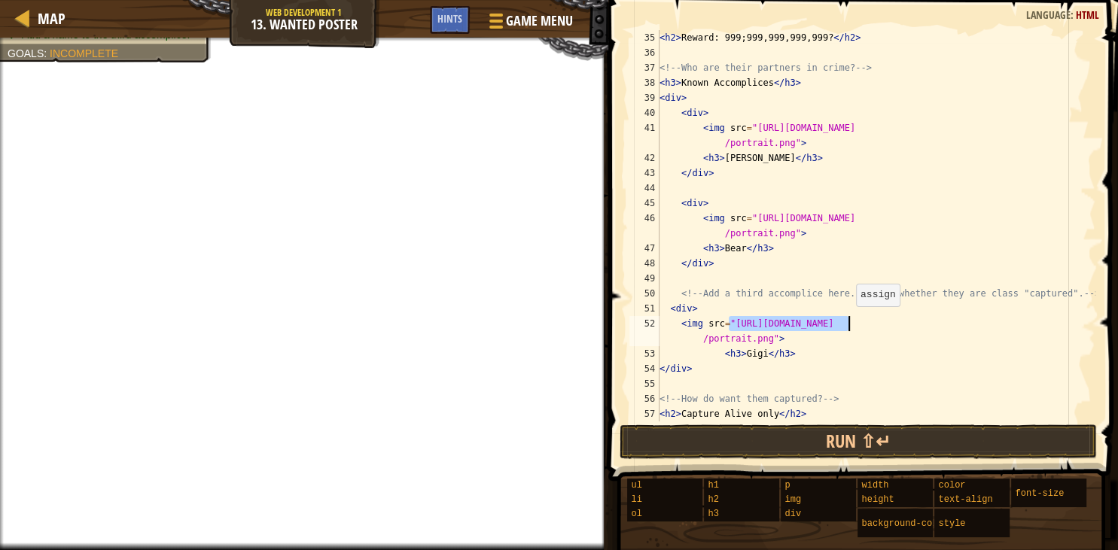
drag, startPoint x: 727, startPoint y: 322, endPoint x: 858, endPoint y: 321, distance: 131.8
click at [858, 321] on div "< h2 > Reward: 999;999,999,999,999? </ h2 > <!-- Who are their partners in crim…" at bounding box center [876, 241] width 439 height 422
drag, startPoint x: 973, startPoint y: 318, endPoint x: 1010, endPoint y: 318, distance: 37.6
click at [992, 318] on div "< h2 > Reward: 999;999,999,999,999? </ h2 > <!-- Who are their partners in crim…" at bounding box center [876, 241] width 439 height 422
drag, startPoint x: 1010, startPoint y: 318, endPoint x: 961, endPoint y: 328, distance: 50.8
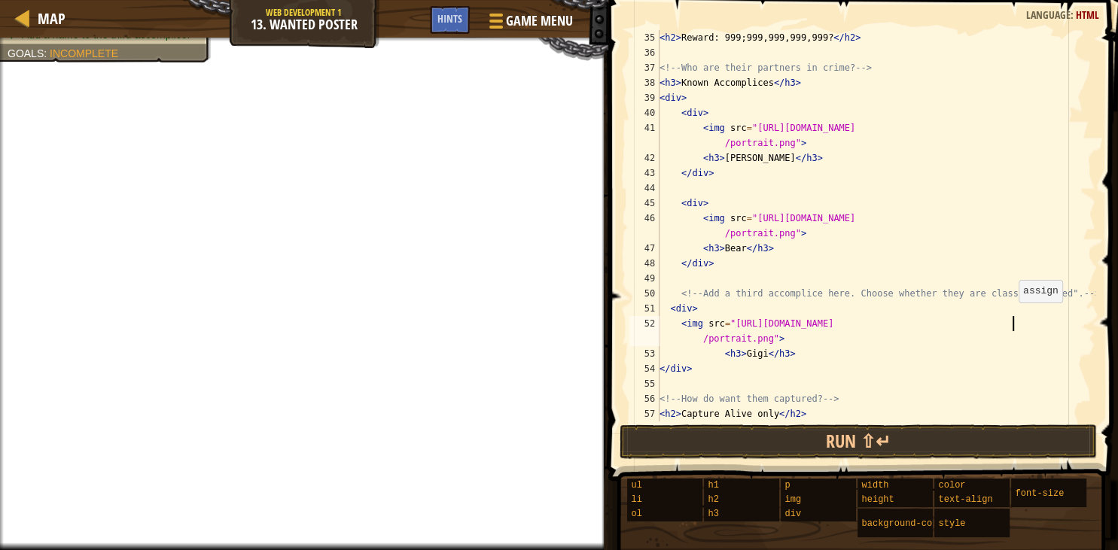
click at [989, 324] on div "< h2 > Reward: 999;999,999,999,999? </ h2 > <!-- Who are their partners in crim…" at bounding box center [876, 241] width 439 height 422
drag, startPoint x: 726, startPoint y: 324, endPoint x: 734, endPoint y: 327, distance: 8.8
click at [734, 327] on div "< h2 > Reward: 999;999,999,999,999? </ h2 > <!-- Who are their partners in crim…" at bounding box center [876, 241] width 439 height 422
click at [730, 325] on div "< h2 > Reward: 999;999,999,999,999? </ h2 > <!-- Who are their partners in crim…" at bounding box center [876, 226] width 439 height 392
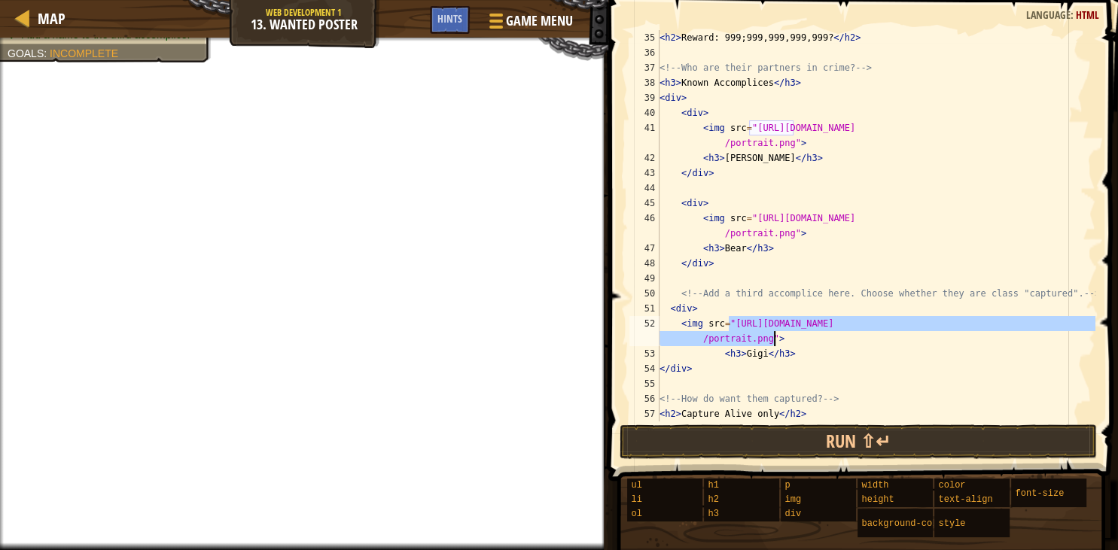
drag, startPoint x: 730, startPoint y: 325, endPoint x: 997, endPoint y: 337, distance: 267.6
click at [997, 337] on div "< h2 > Reward: 999;999,999,999,999? </ h2 > <!-- Who are their partners in crim…" at bounding box center [876, 241] width 439 height 422
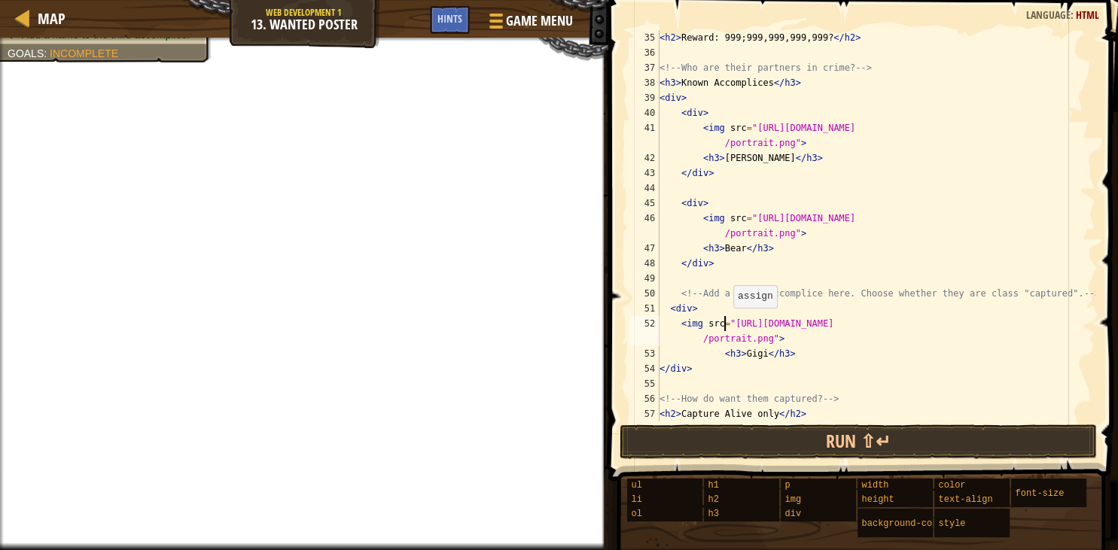
click at [726, 323] on div "< h2 > Reward: 999;999,999,999,999? </ h2 > <!-- Who are their partners in crim…" at bounding box center [876, 241] width 439 height 422
click at [727, 324] on div "< h2 > Reward: 999;999,999,999,999? </ h2 > <!-- Who are their partners in crim…" at bounding box center [876, 241] width 439 height 422
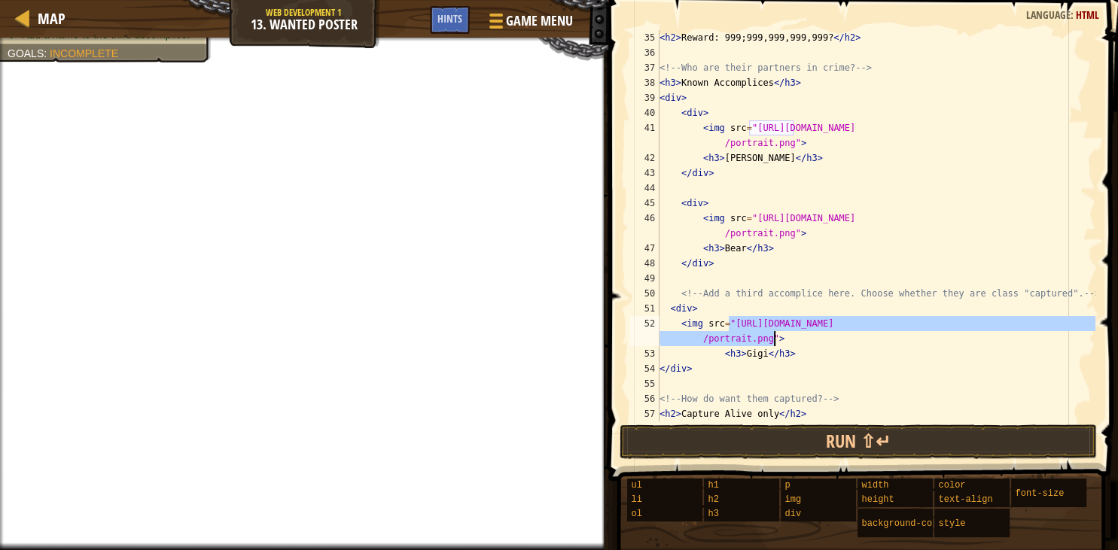
drag, startPoint x: 727, startPoint y: 325, endPoint x: 785, endPoint y: 342, distance: 59.8
click at [785, 342] on div "< h2 > Reward: 999;999,999,999,999? </ h2 > <!-- Who are their partners in crim…" at bounding box center [876, 241] width 439 height 422
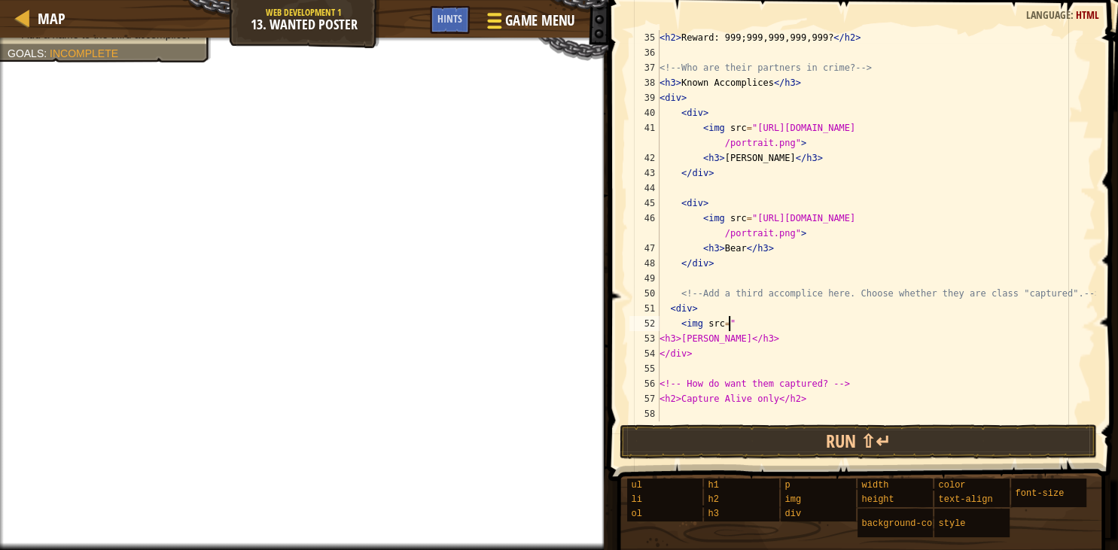
click at [541, 25] on span "Game Menu" at bounding box center [539, 21] width 70 height 20
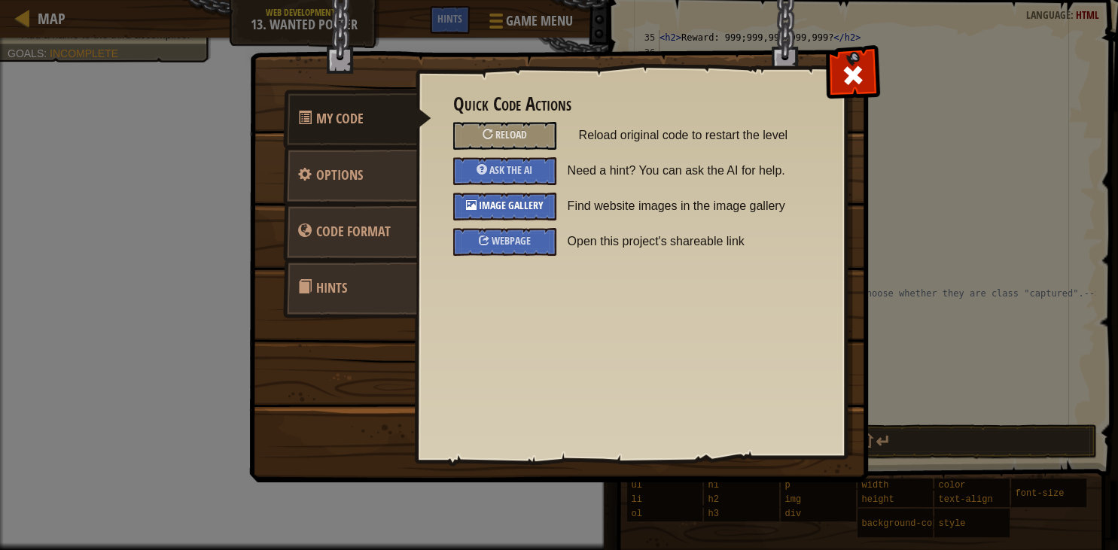
click at [509, 203] on span "Image Gallery" at bounding box center [511, 205] width 65 height 14
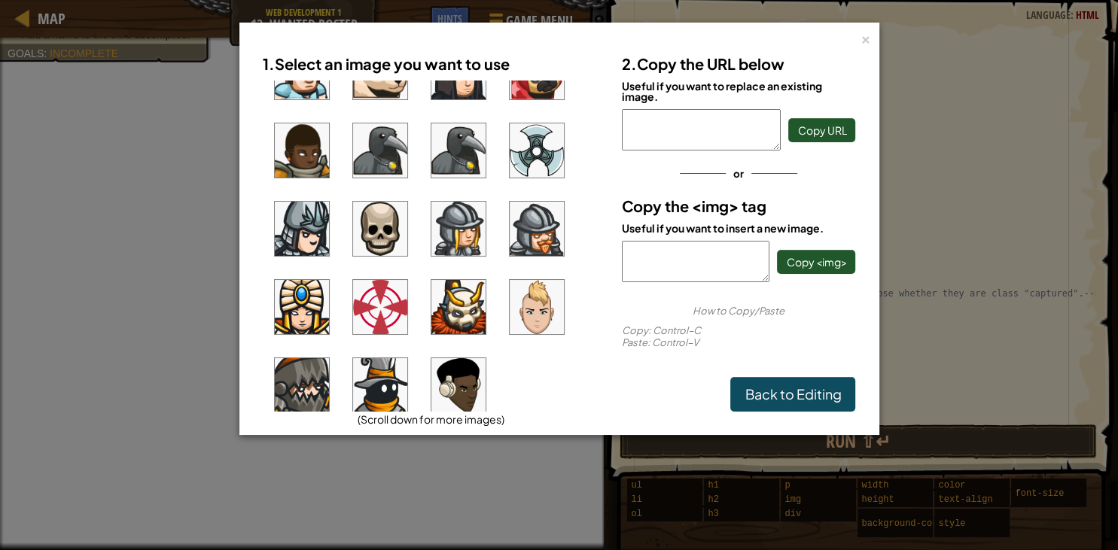
scroll to position [1157, 0]
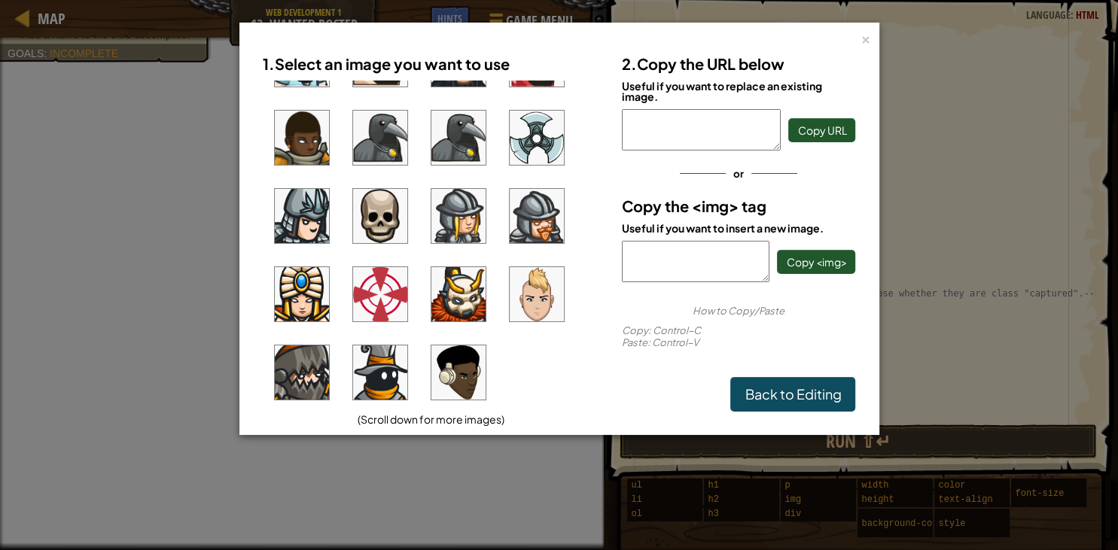
click at [454, 218] on img at bounding box center [458, 216] width 54 height 54
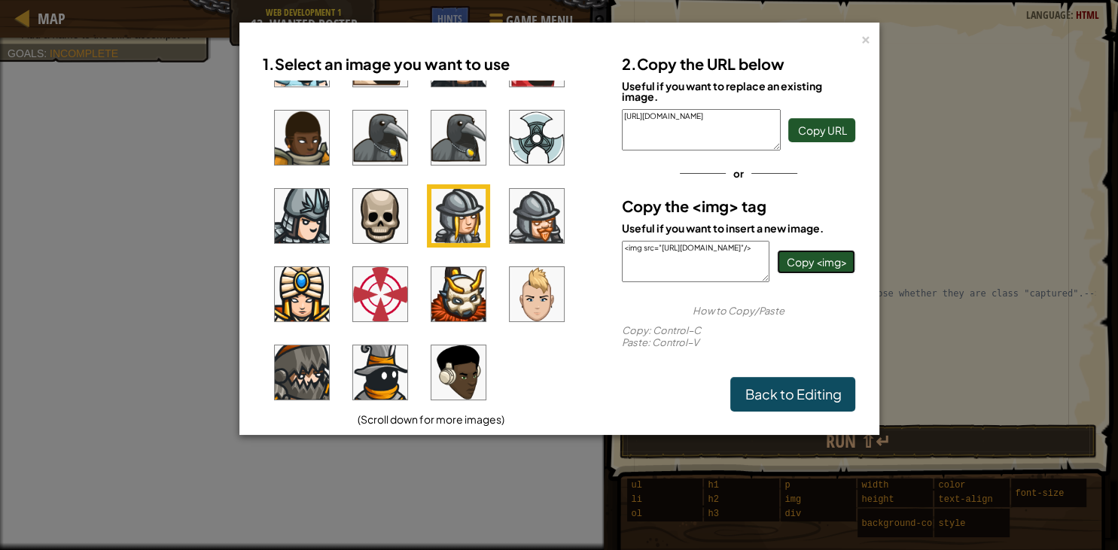
drag, startPoint x: 828, startPoint y: 265, endPoint x: 818, endPoint y: 269, distance: 11.2
click at [828, 265] on span "Copy <img>" at bounding box center [816, 262] width 60 height 14
click at [941, 324] on div "× 1. Select an image you want to use (Scroll down for more images) 2. Copy the …" at bounding box center [559, 275] width 1118 height 550
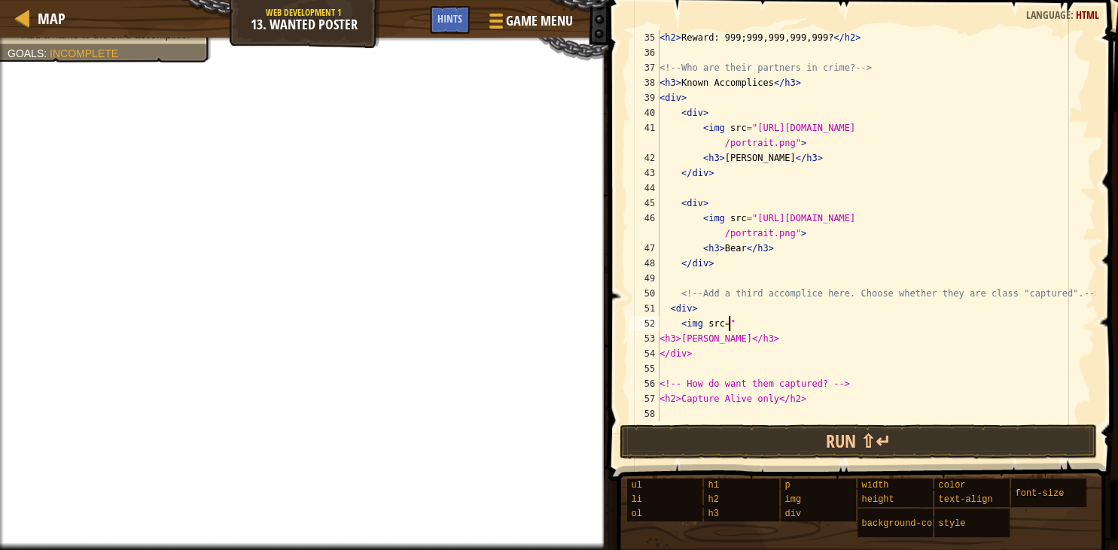
paste textarea "<img src="[URL][DOMAIN_NAME]"/>"
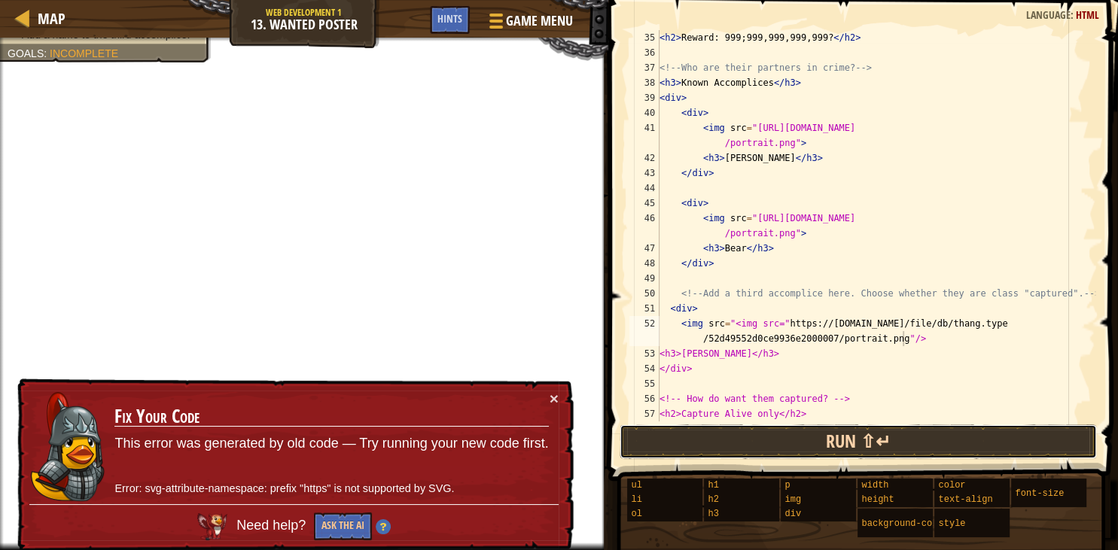
click at [769, 428] on button "Run ⇧↵" at bounding box center [858, 442] width 477 height 35
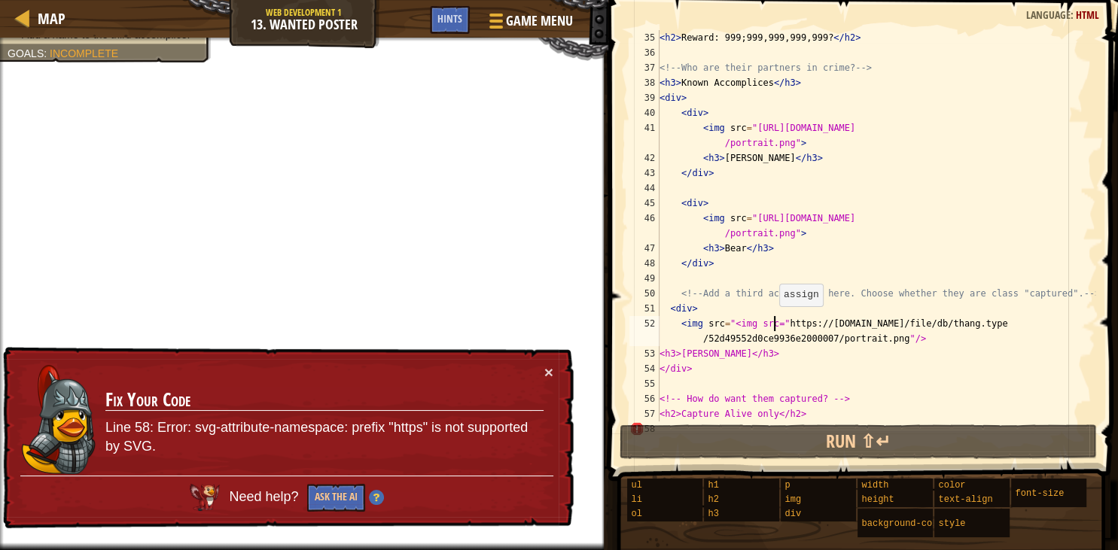
click at [772, 322] on div "< h2 > Reward: 999;999,999,999,999? </ h2 > <!-- Who are their partners in crim…" at bounding box center [876, 241] width 439 height 422
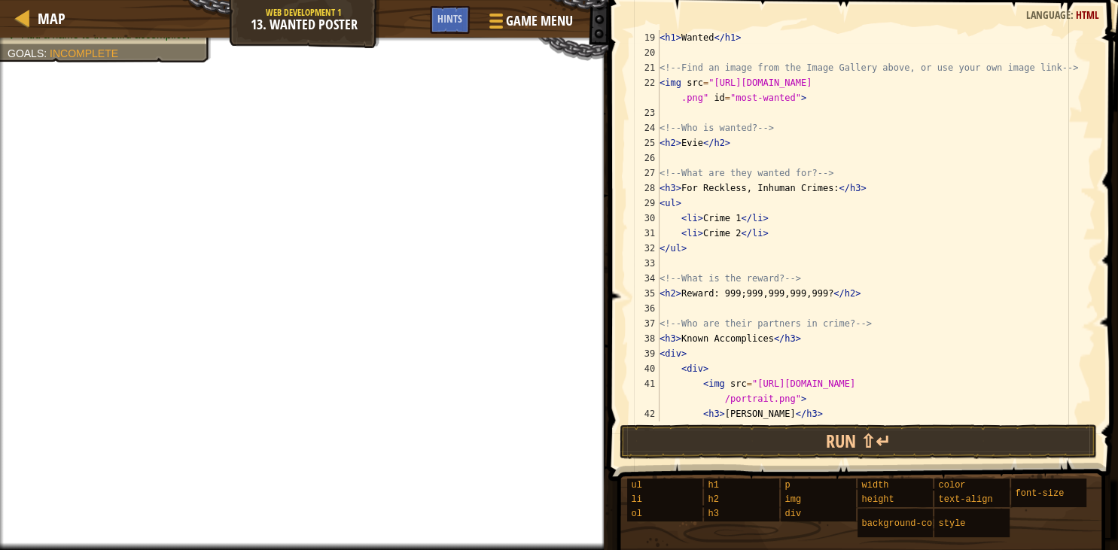
scroll to position [271, 0]
click at [731, 218] on div "< h1 > Wanted </ h1 > <!-- Find an image from the Image Gallery above, or use y…" at bounding box center [876, 241] width 439 height 422
click at [732, 219] on div "< h1 > Wanted </ h1 > <!-- Find an image from the Image Gallery above, or use y…" at bounding box center [876, 241] width 439 height 422
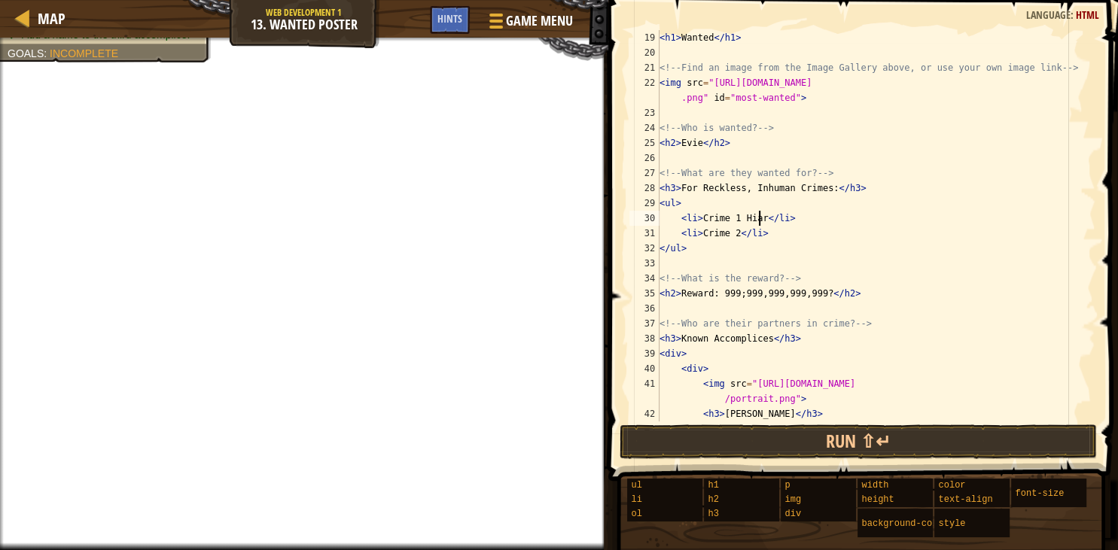
scroll to position [7, 8]
click at [737, 221] on div "< h1 > Wanted </ h1 > <!-- Find an image from the Image Gallery above, or use y…" at bounding box center [876, 241] width 439 height 422
click at [779, 220] on div "< h1 > Wanted </ h1 > <!-- Find an image from the Image Gallery above, or use y…" at bounding box center [876, 241] width 439 height 422
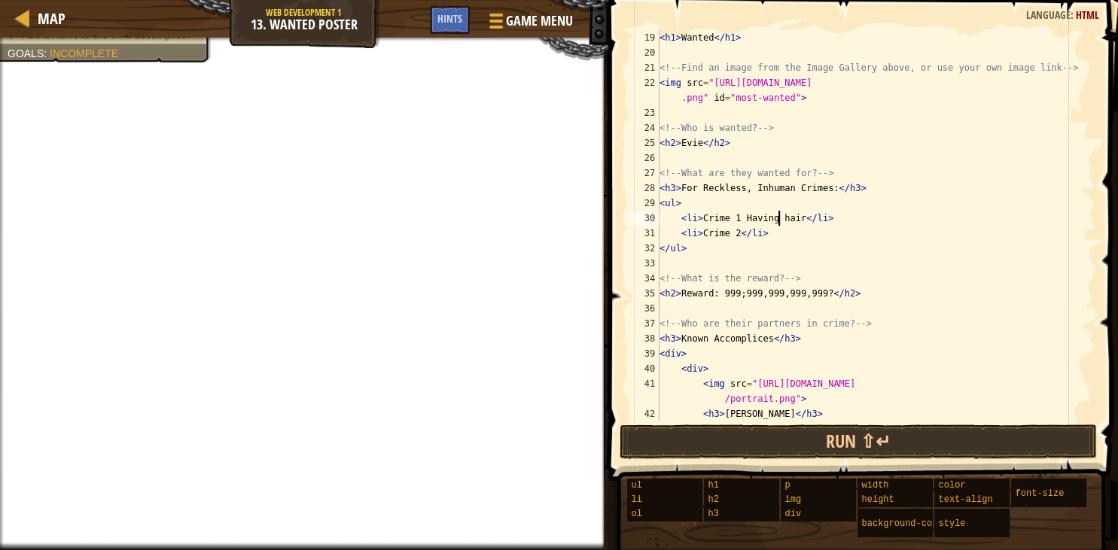
click at [792, 218] on div "< h1 > Wanted </ h1 > <!-- Find an image from the Image Gallery above, or use y…" at bounding box center [876, 241] width 439 height 422
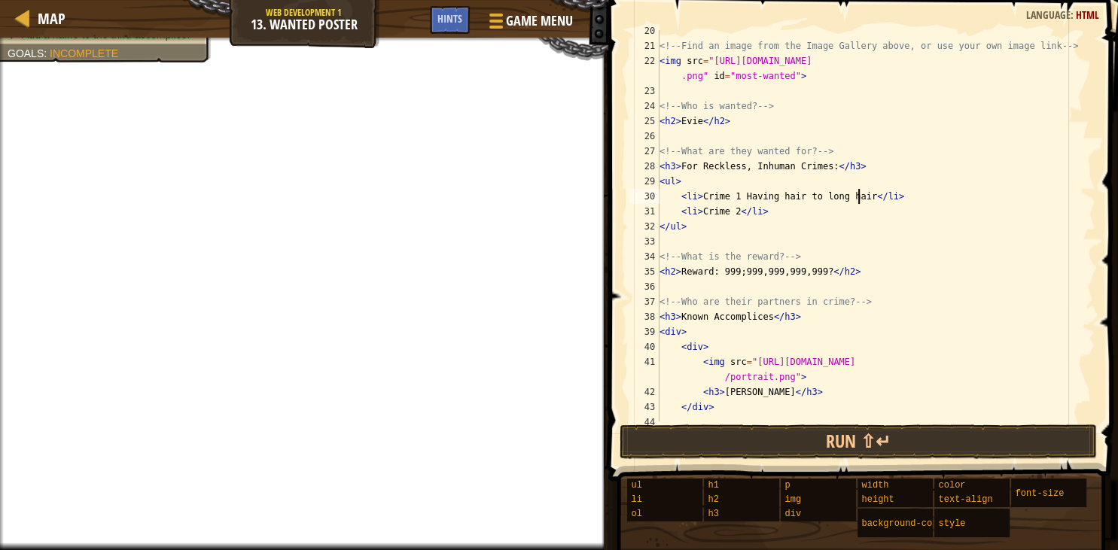
scroll to position [293, 0]
click at [733, 212] on div "<!-- Find an image from the Image Gallery above, or use your own image link -->…" at bounding box center [876, 234] width 439 height 422
click at [735, 198] on div "<!-- Find an image from the Image Gallery above, or use your own image link -->…" at bounding box center [876, 234] width 439 height 422
drag, startPoint x: 735, startPoint y: 198, endPoint x: 709, endPoint y: 198, distance: 25.6
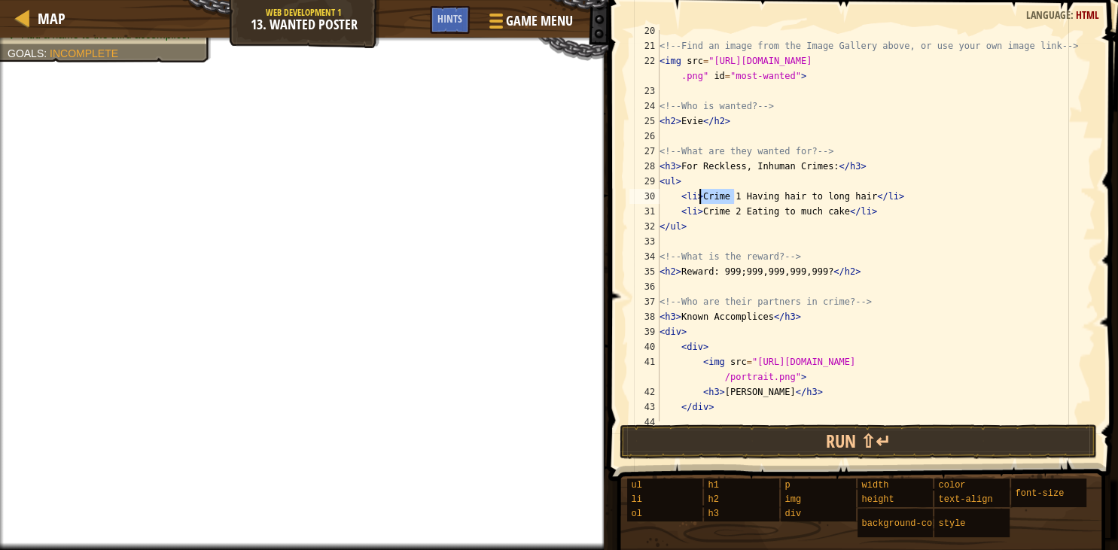
click at [709, 198] on div "<!-- Find an image from the Image Gallery above, or use your own image link -->…" at bounding box center [876, 234] width 439 height 422
drag, startPoint x: 737, startPoint y: 215, endPoint x: 698, endPoint y: 209, distance: 39.5
click at [698, 209] on div "<!-- Find an image from the Image Gallery above, or use your own image link -->…" at bounding box center [876, 234] width 439 height 422
click at [660, 227] on div "<!-- Find an image from the Image Gallery above, or use your own image link -->…" at bounding box center [876, 234] width 439 height 422
type textarea "</ul>"
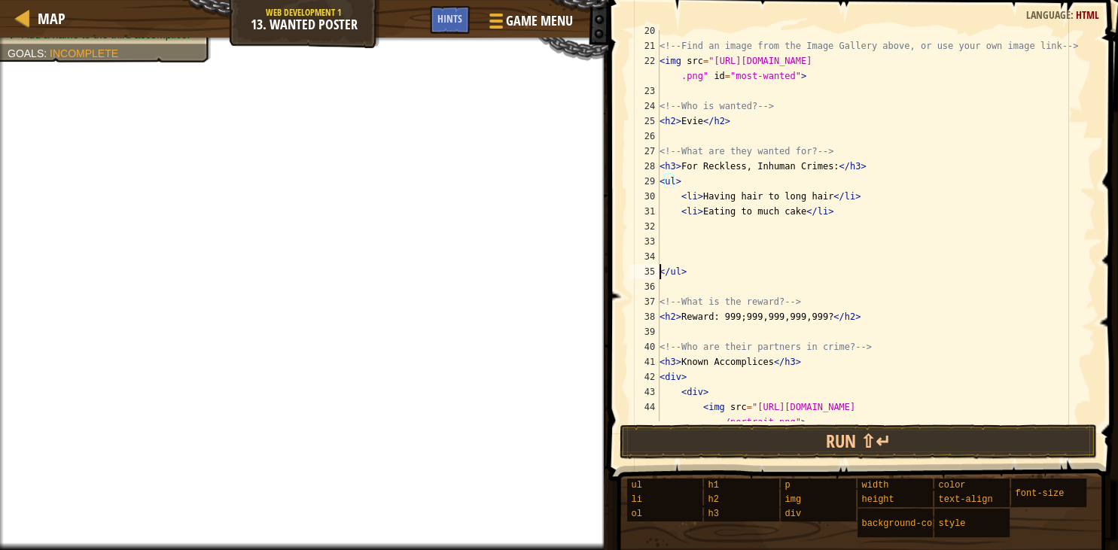
click at [676, 230] on div "<!-- Find an image from the Image Gallery above, or use your own image link -->…" at bounding box center [876, 241] width 439 height 437
type textarea "<li>For being a weirdo"
click at [664, 242] on div "<!-- Find an image from the Image Gallery above, or use your own image link -->…" at bounding box center [876, 241] width 439 height 437
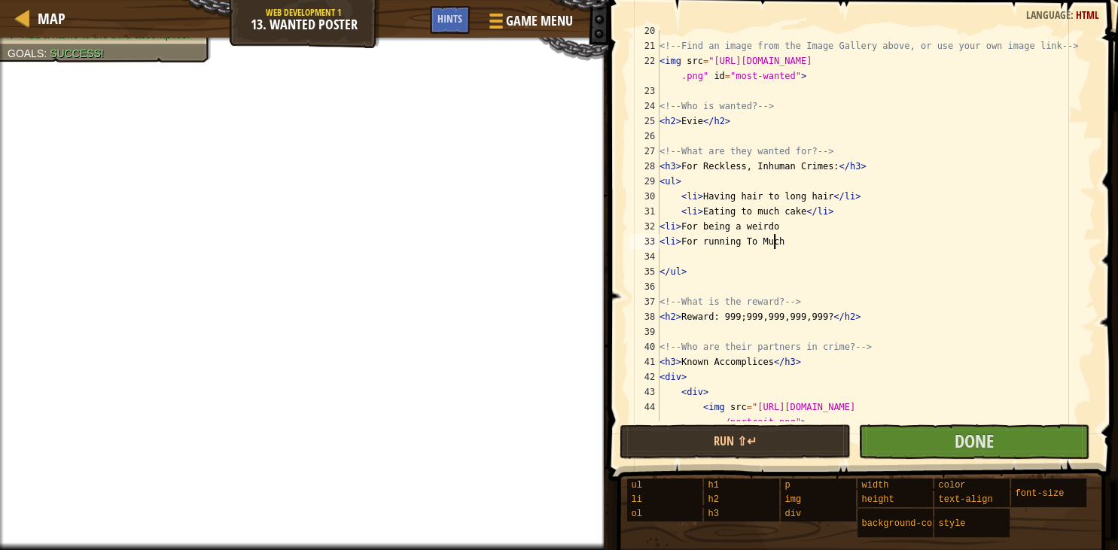
scroll to position [7, 9]
click at [756, 241] on div "<!-- Find an image from the Image Gallery above, or use your own image link -->…" at bounding box center [876, 241] width 439 height 437
click at [753, 243] on div "<!-- Find an image from the Image Gallery above, or use your own image link -->…" at bounding box center [876, 241] width 439 height 437
click at [745, 242] on div "<!-- Find an image from the Image Gallery above, or use your own image link -->…" at bounding box center [876, 241] width 439 height 437
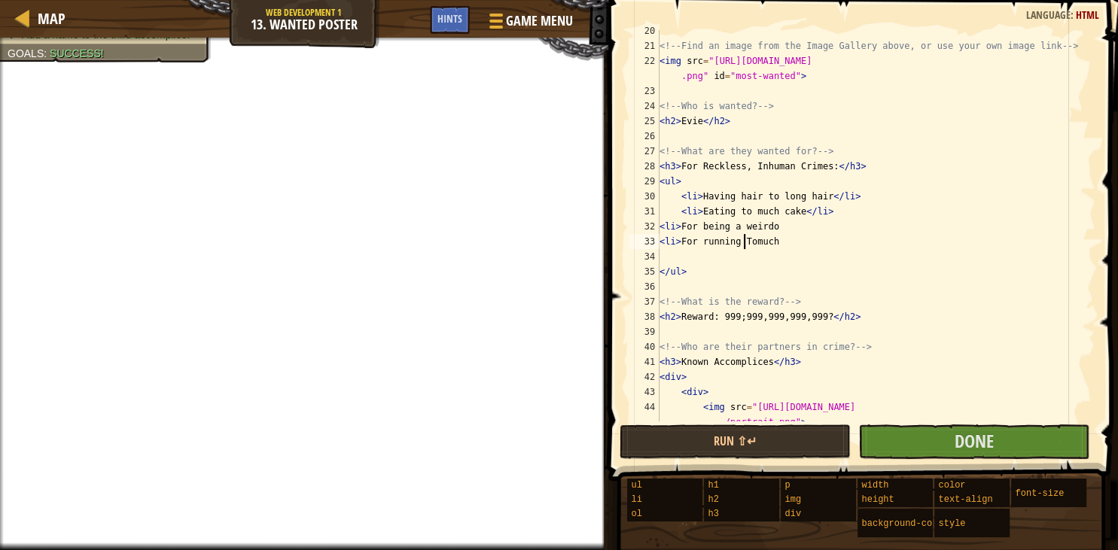
click at [745, 243] on div "<!-- Find an image from the Image Gallery above, or use your own image link -->…" at bounding box center [876, 241] width 439 height 437
click at [747, 245] on div "<!-- Find an image from the Image Gallery above, or use your own image link -->…" at bounding box center [876, 241] width 439 height 437
click at [739, 242] on div "<!-- Find an image from the Image Gallery above, or use your own image link -->…" at bounding box center [876, 241] width 439 height 437
click at [741, 243] on div "<!-- Find an image from the Image Gallery above, or use your own image link -->…" at bounding box center [876, 241] width 439 height 437
click at [742, 242] on div "<!-- Find an image from the Image Gallery above, or use your own image link -->…" at bounding box center [876, 241] width 439 height 437
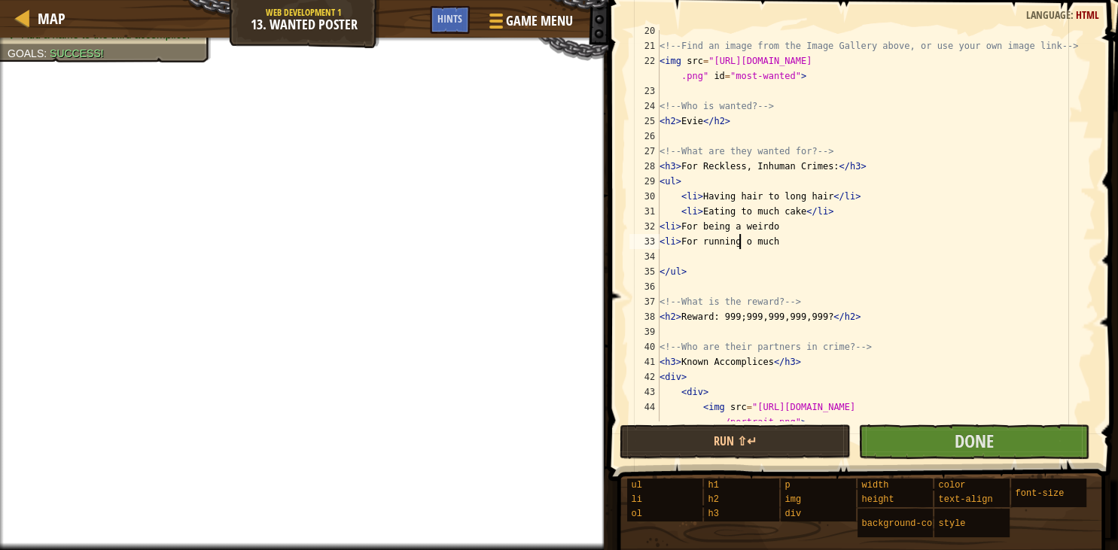
type textarea "<li>For running to much"
click at [662, 258] on div "<!-- Find an image from the Image Gallery above, or use your own image link -->…" at bounding box center [876, 241] width 439 height 437
type textarea "<li>For screaming"
click at [941, 439] on button "Done" at bounding box center [973, 442] width 231 height 35
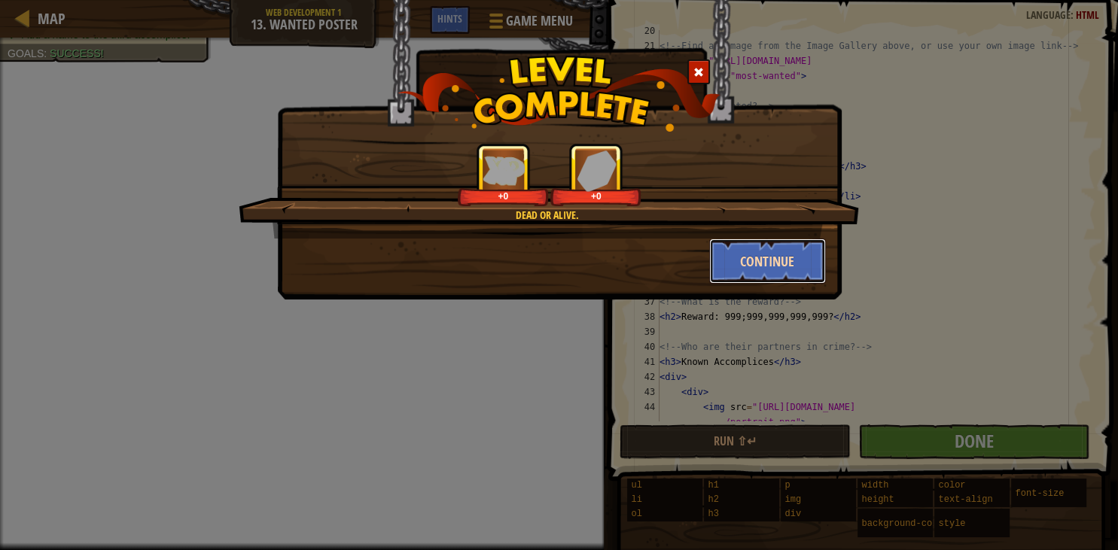
click at [766, 256] on button "Continue" at bounding box center [767, 261] width 117 height 45
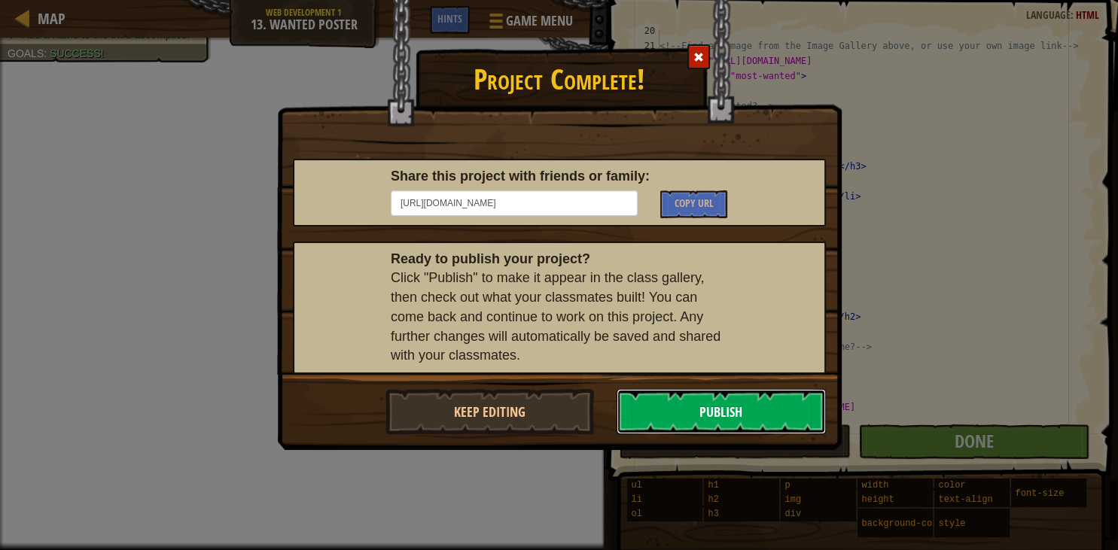
click at [706, 416] on button "Publish" at bounding box center [721, 411] width 209 height 45
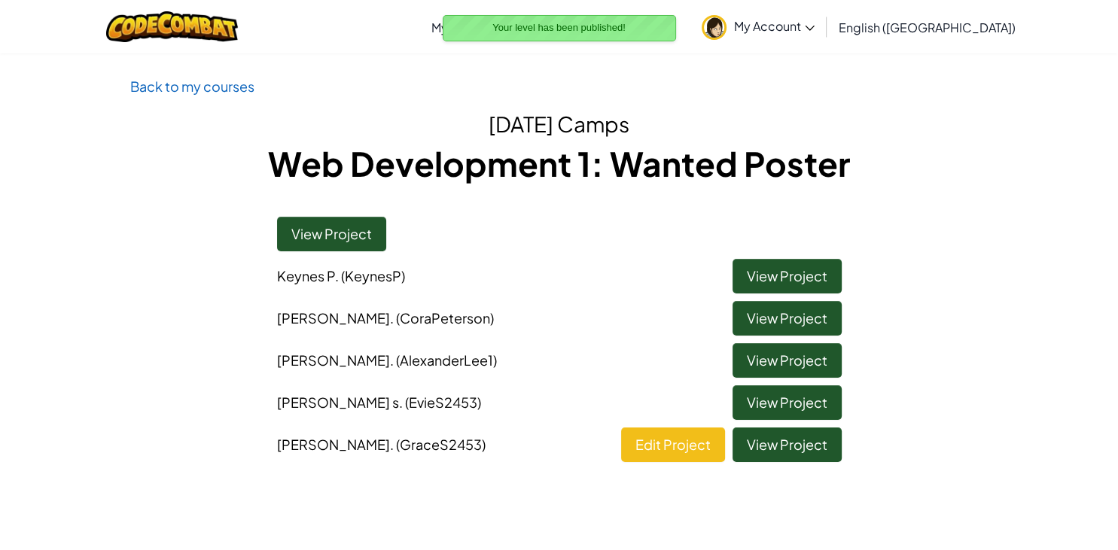
click at [399, 405] on span ". (EvieS2453)" at bounding box center [440, 402] width 82 height 17
click at [413, 405] on span ". (EvieS2453)" at bounding box center [440, 402] width 82 height 17
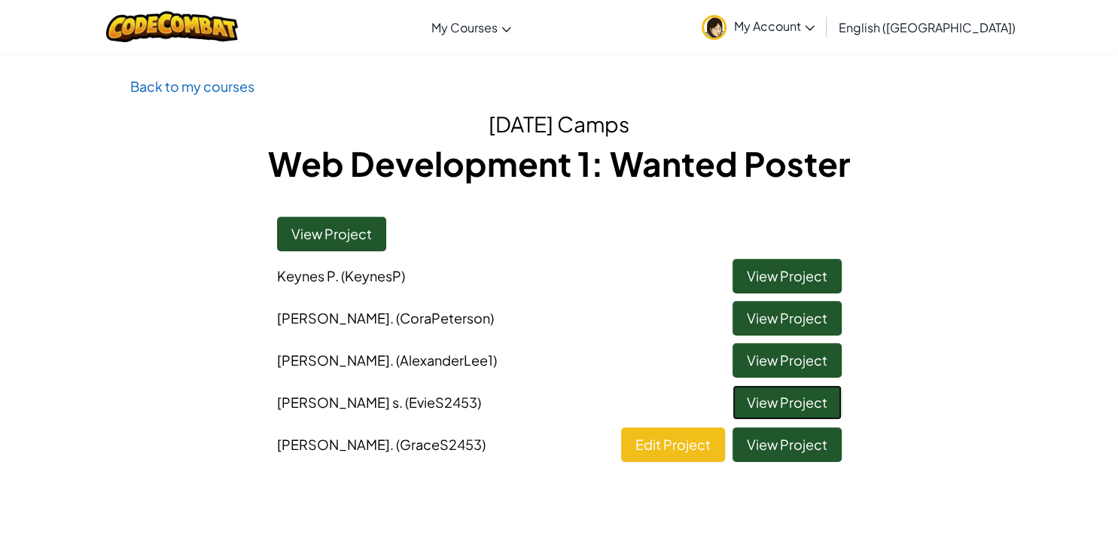
click at [800, 401] on link "View Project" at bounding box center [787, 403] width 109 height 35
click at [815, 26] on span "My Account" at bounding box center [774, 26] width 81 height 16
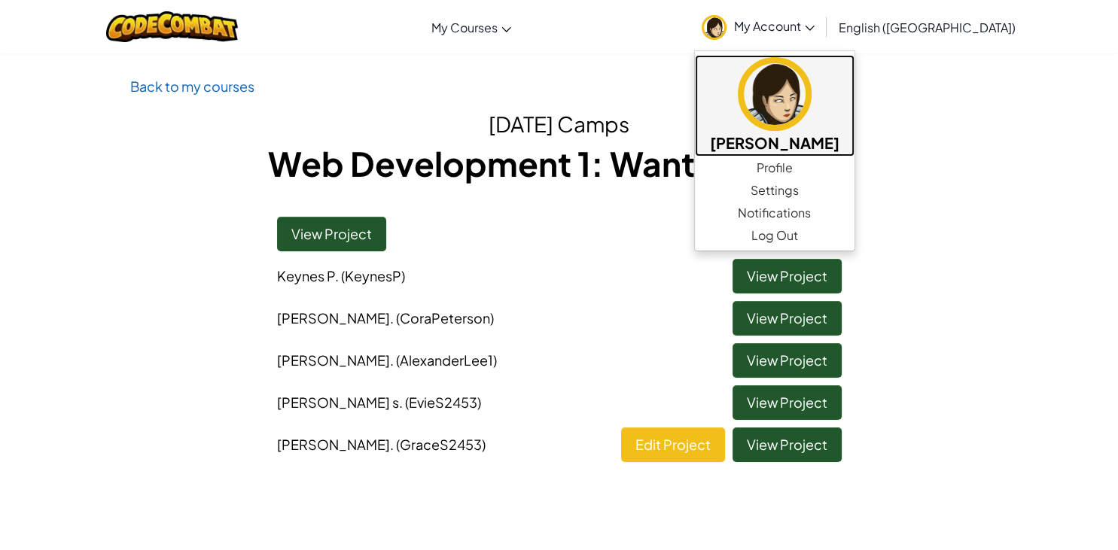
click at [812, 108] on img at bounding box center [775, 94] width 74 height 74
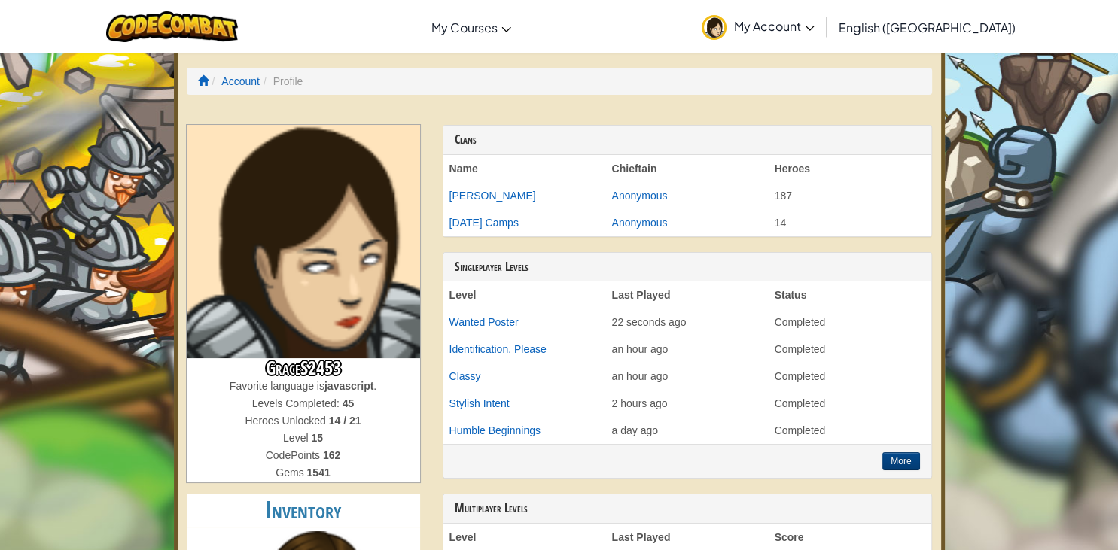
click at [815, 21] on span "My Account" at bounding box center [774, 26] width 81 height 16
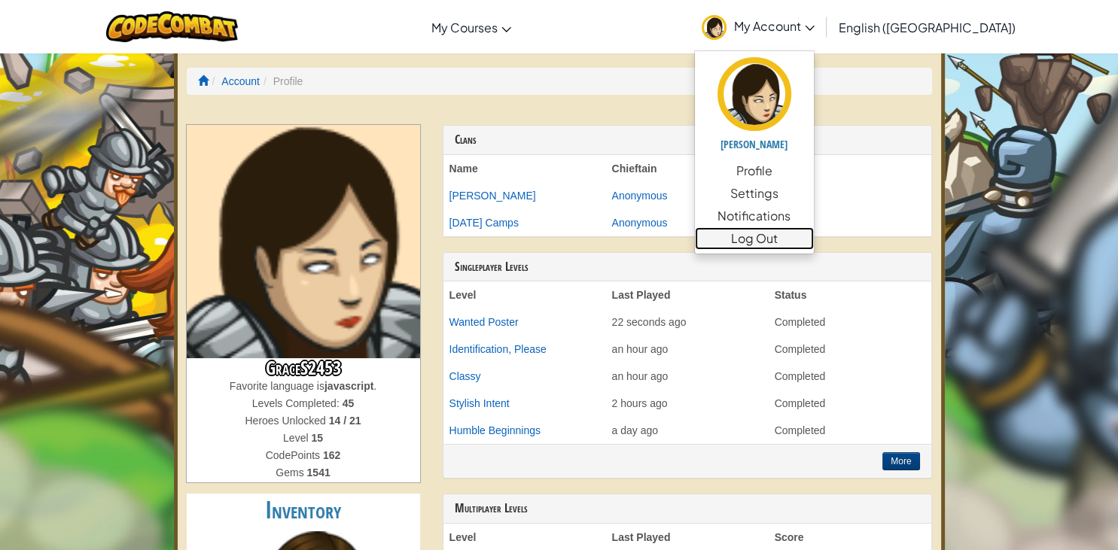
click at [814, 245] on link "Log Out" at bounding box center [754, 238] width 119 height 23
